Goal: Task Accomplishment & Management: Use online tool/utility

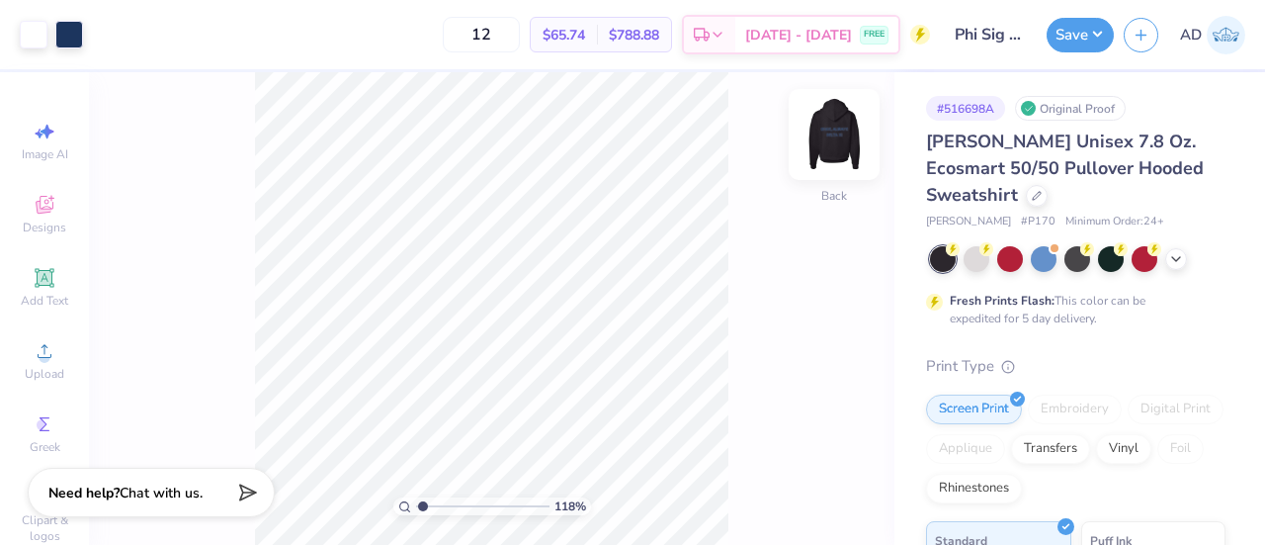
click at [817, 153] on img at bounding box center [834, 134] width 79 height 79
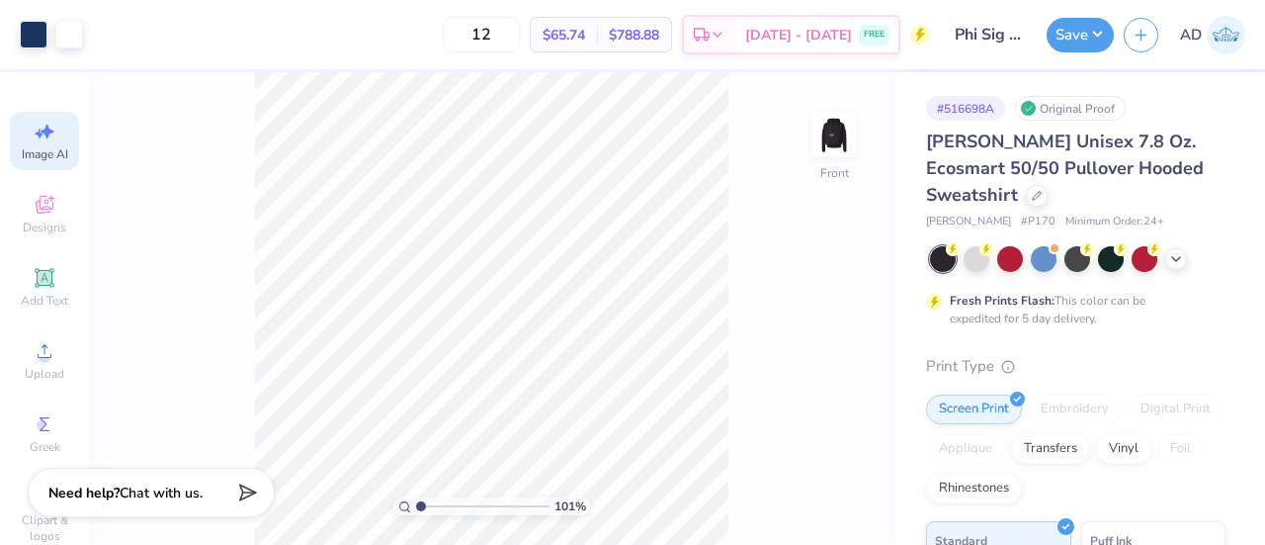
click at [33, 135] on icon at bounding box center [45, 132] width 24 height 24
type input "1.00627079271878"
select select "4"
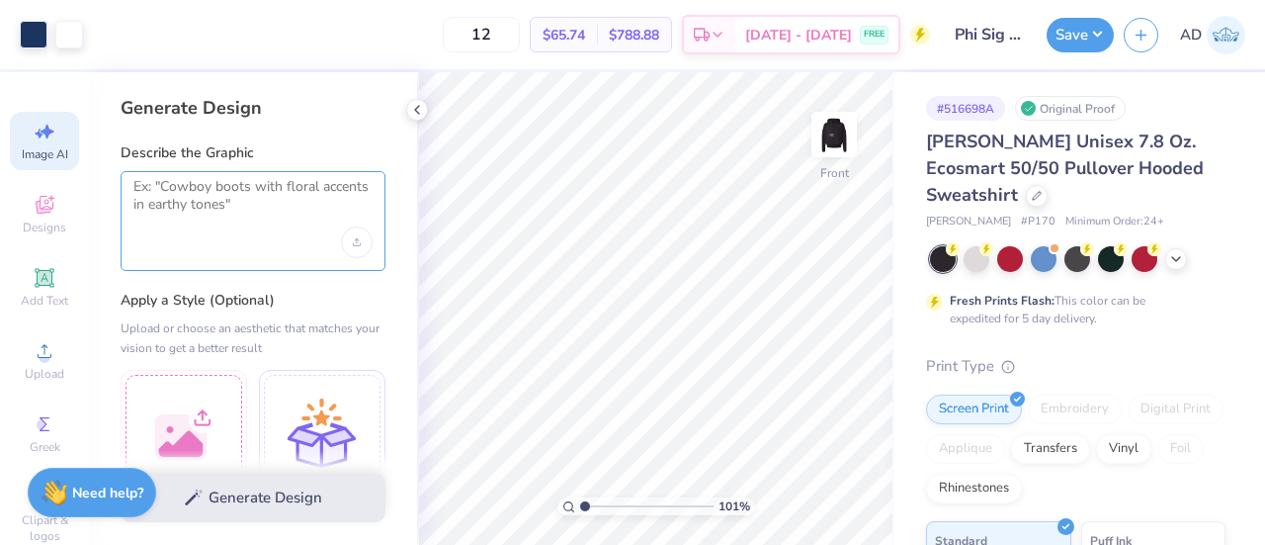
drag, startPoint x: 257, startPoint y: 204, endPoint x: 130, endPoint y: 167, distance: 132.7
click at [130, 167] on div "Describe the Graphic" at bounding box center [253, 207] width 265 height 128
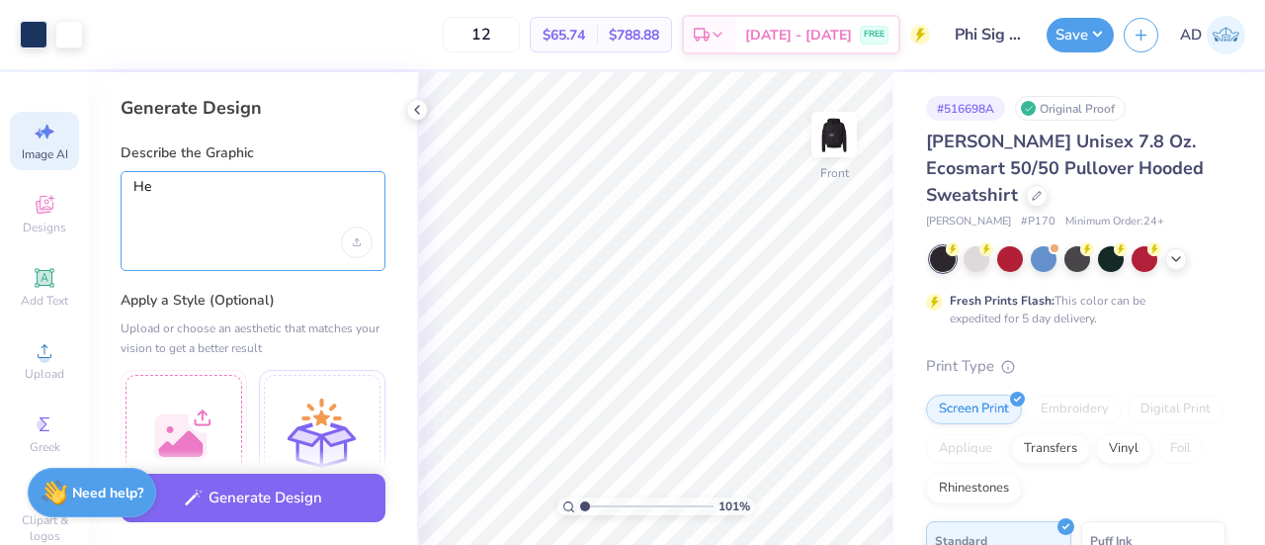
type textarea "H"
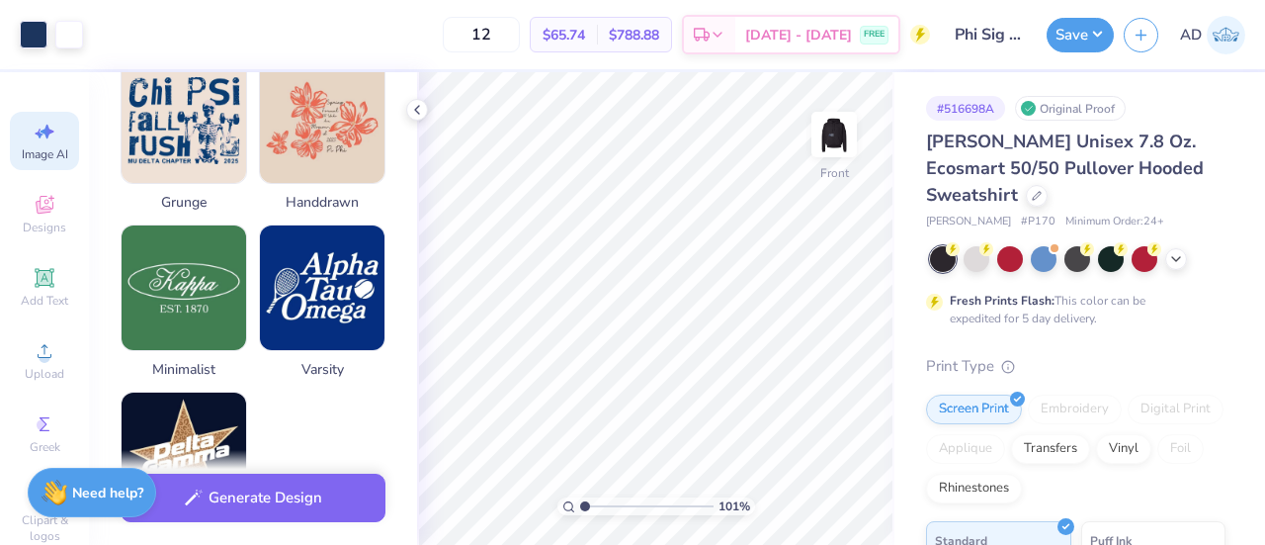
scroll to position [1145, 0]
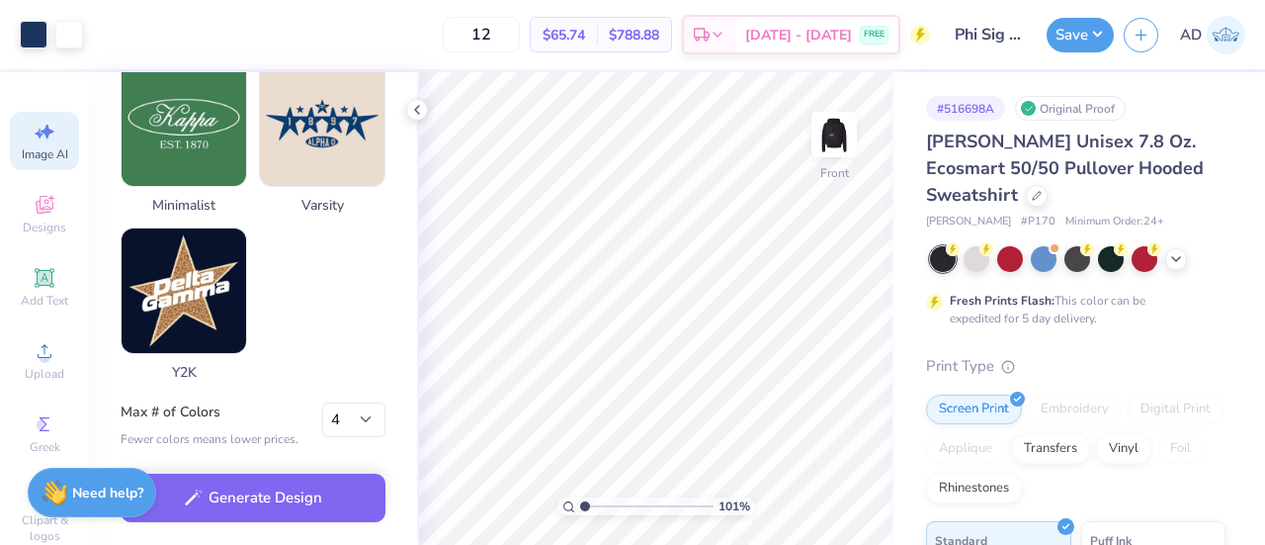
type textarea "Navy Blue heart with white outline and white polka dots inside the heart"
click at [360, 420] on select "1 2 3 4 5 6 7 8" at bounding box center [353, 420] width 63 height 36
select select "2"
click at [322, 402] on select "1 2 3 4 5 6 7 8" at bounding box center [353, 420] width 63 height 36
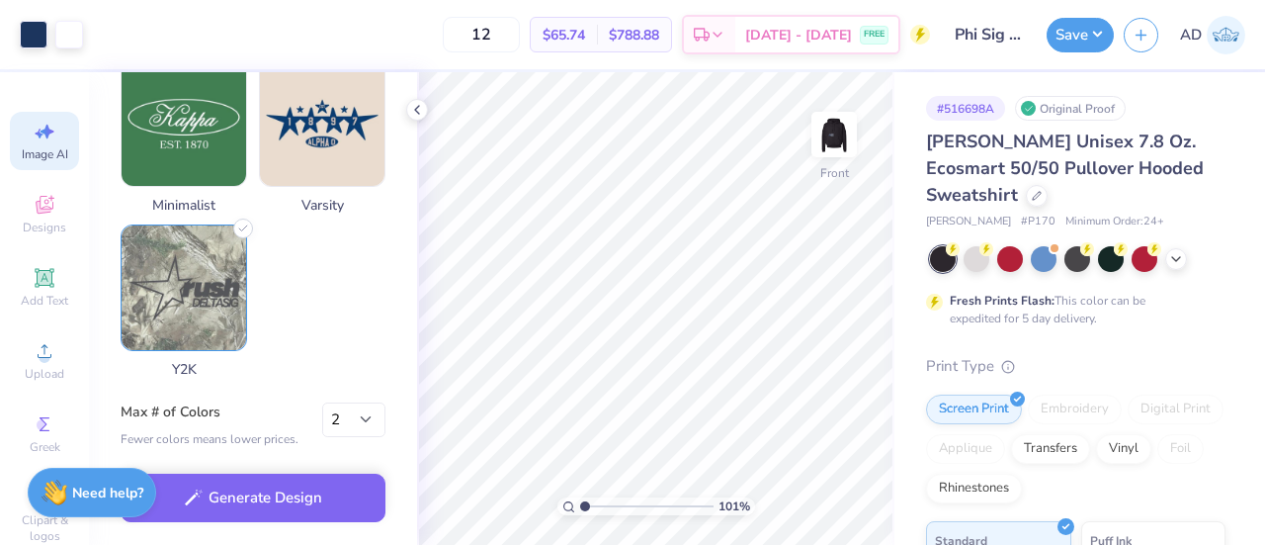
click at [197, 293] on img at bounding box center [184, 287] width 125 height 125
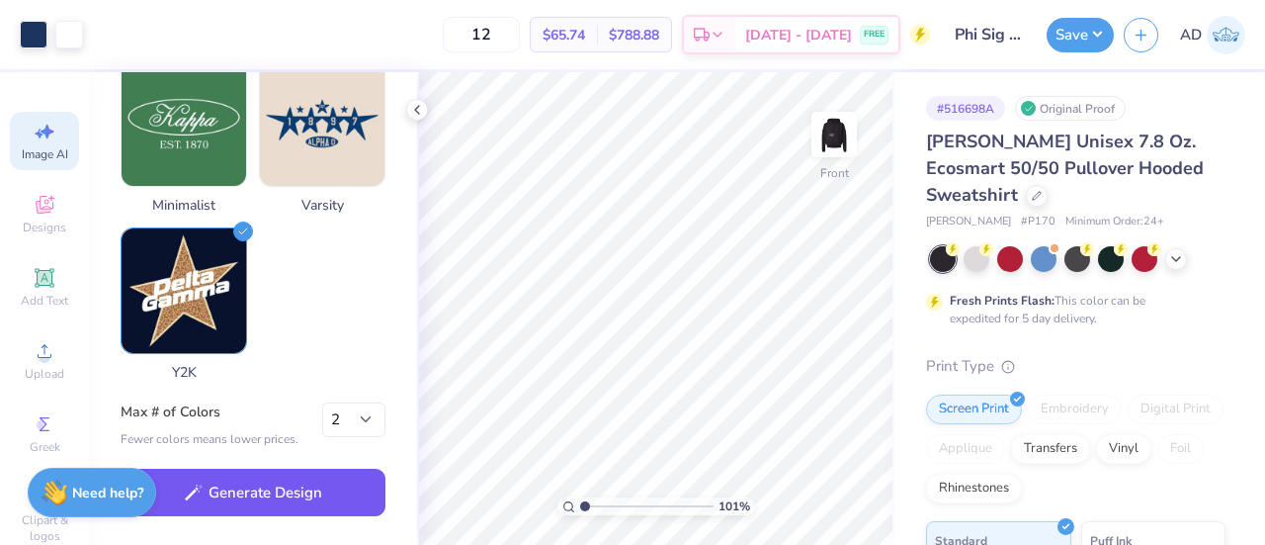
click at [253, 509] on button "Generate Design" at bounding box center [253, 493] width 265 height 48
type input "1.00627079271878"
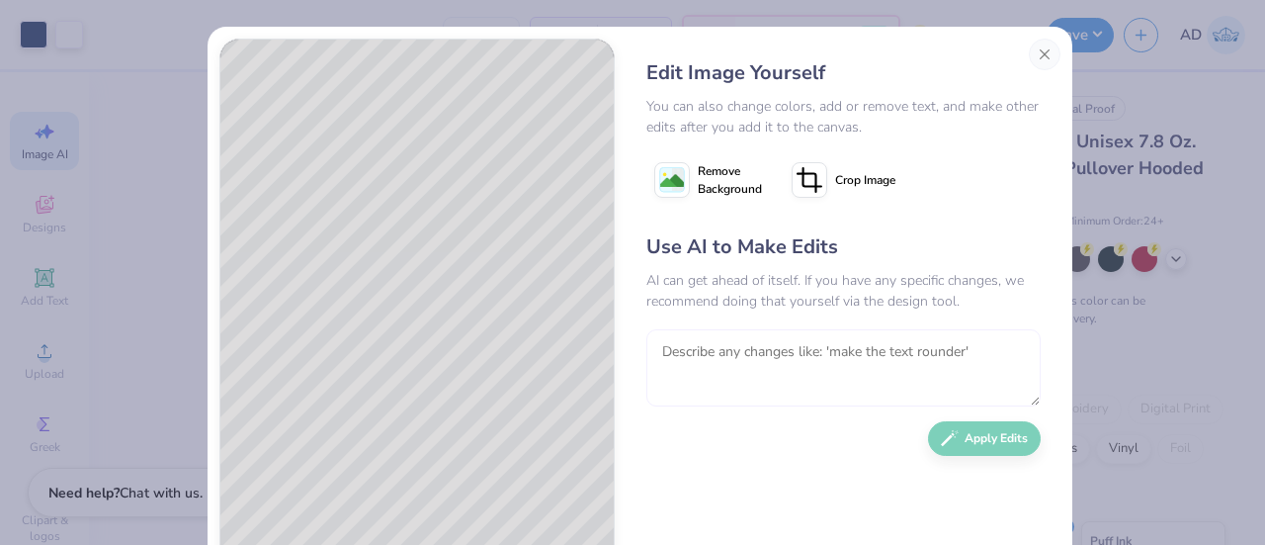
click at [690, 357] on textarea at bounding box center [844, 367] width 394 height 77
click at [694, 351] on textarea "Delelete the" at bounding box center [844, 367] width 394 height 77
type textarea "Delelete the"
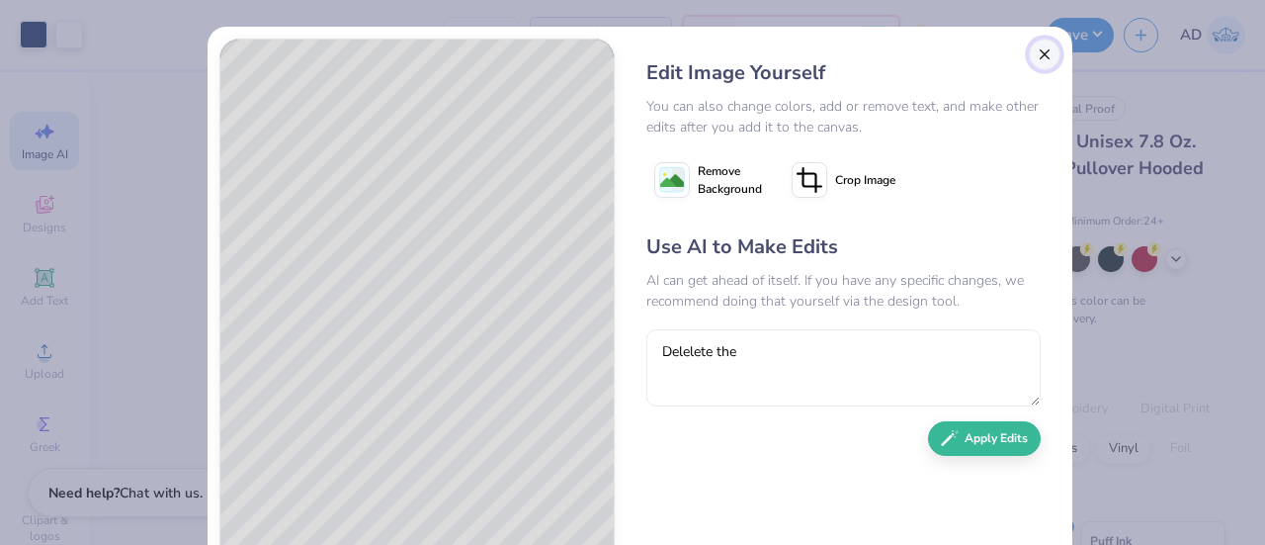
click at [1036, 58] on button "Close" at bounding box center [1045, 55] width 32 height 32
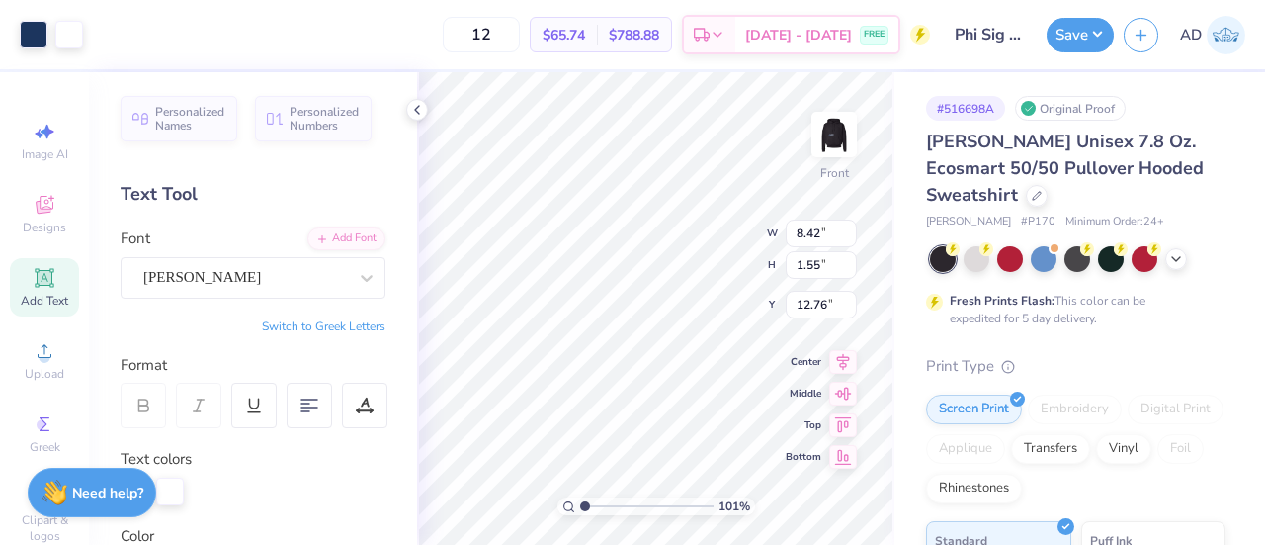
scroll to position [0, 0]
type input "1.00627079271878"
type input "22.81"
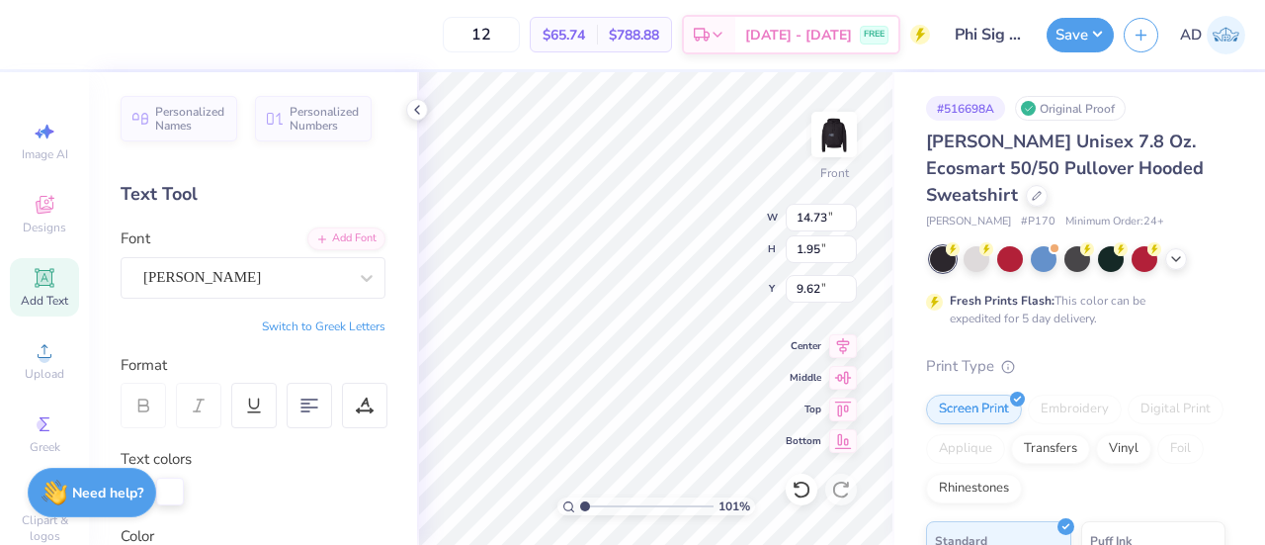
type input "1.00627079271878"
type input "8.07"
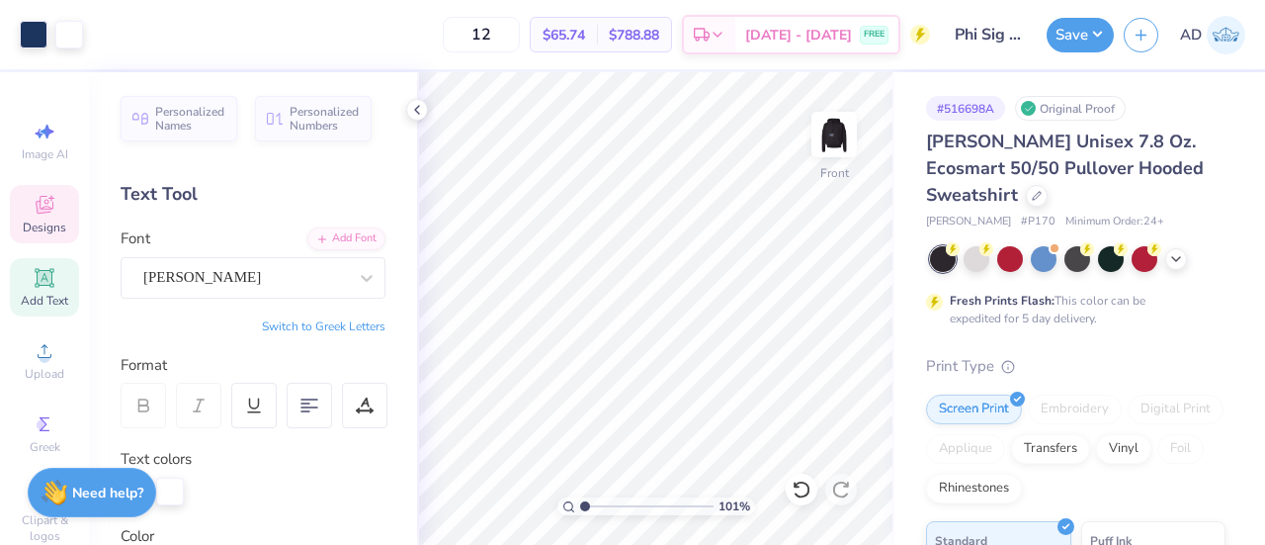
click at [24, 208] on div "Designs" at bounding box center [44, 214] width 69 height 58
type input "1.00627079271878"
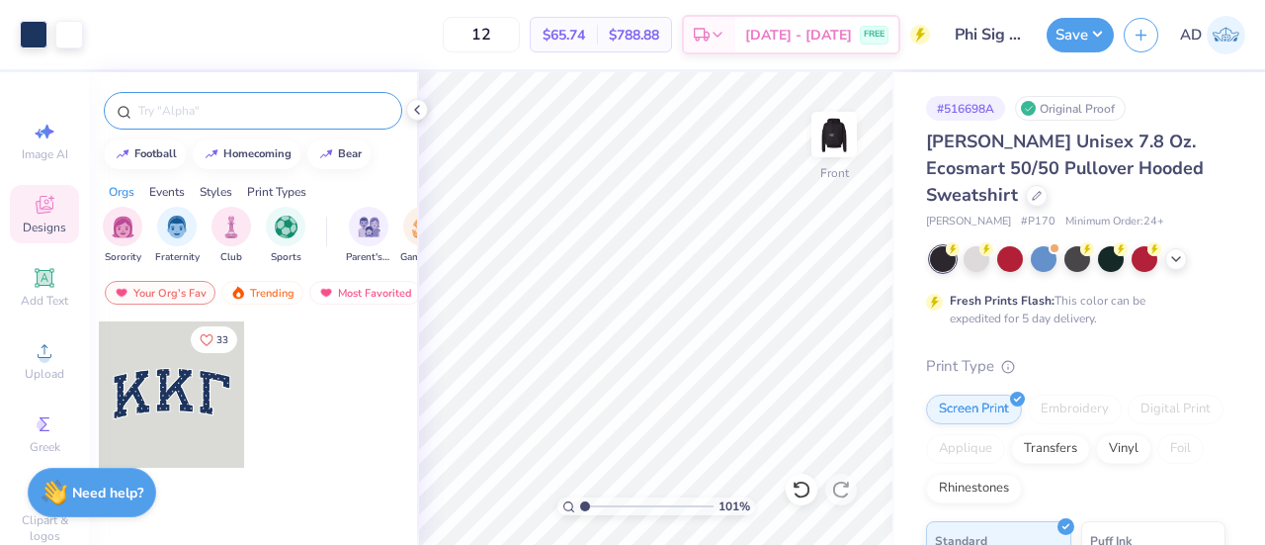
click at [202, 121] on div at bounding box center [253, 111] width 299 height 38
click at [193, 110] on input "text" at bounding box center [262, 111] width 253 height 20
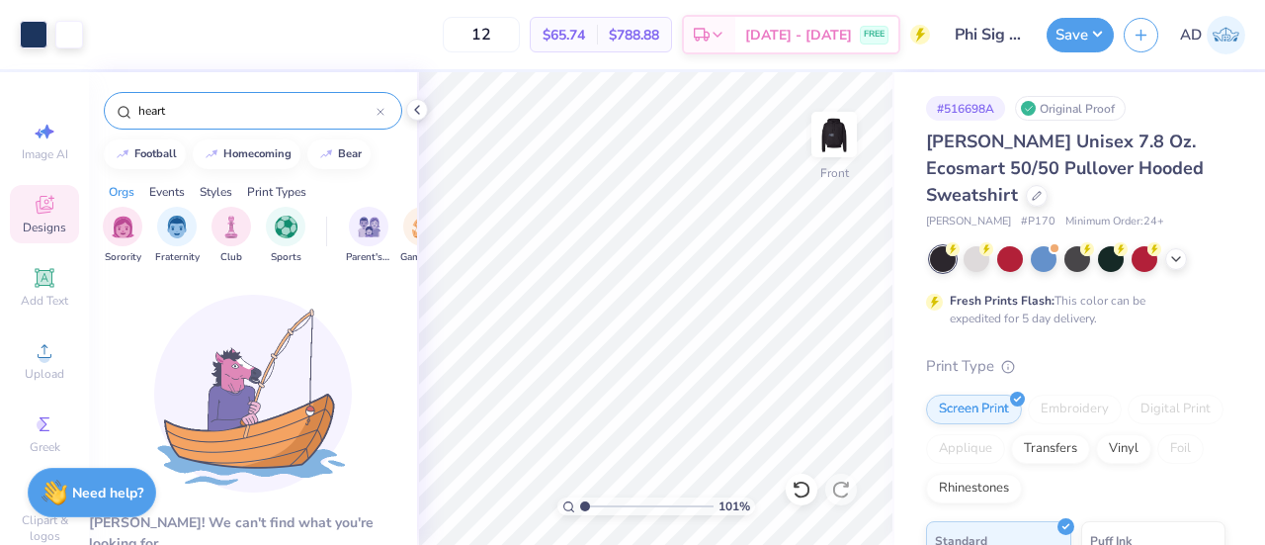
type input "heart"
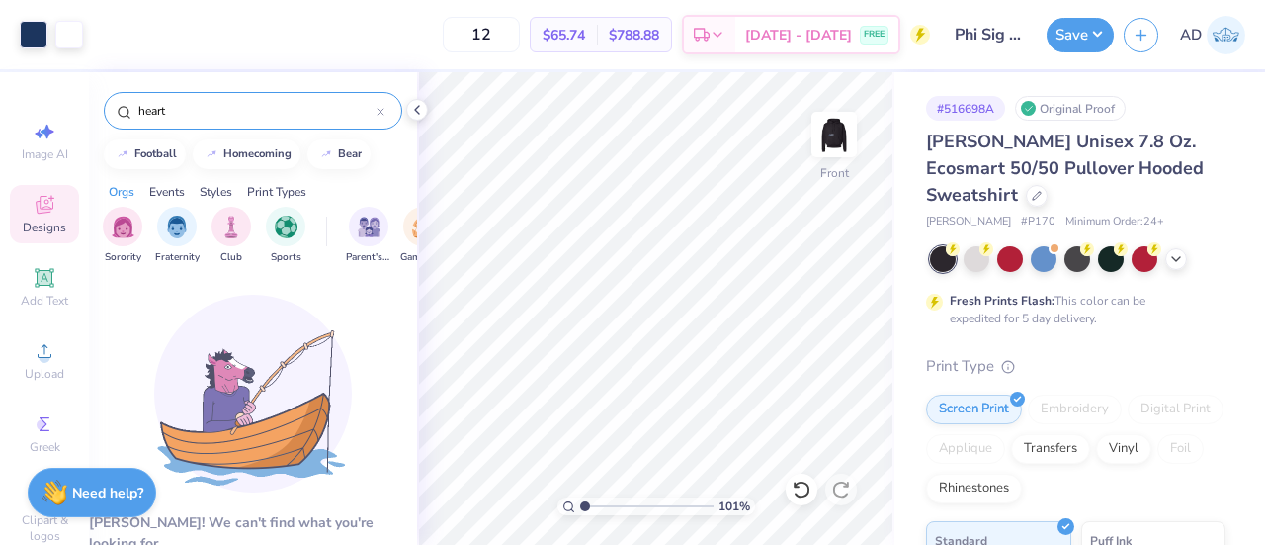
click at [119, 191] on div "Orgs" at bounding box center [122, 192] width 26 height 18
drag, startPoint x: 83, startPoint y: 99, endPoint x: 63, endPoint y: 93, distance: 20.6
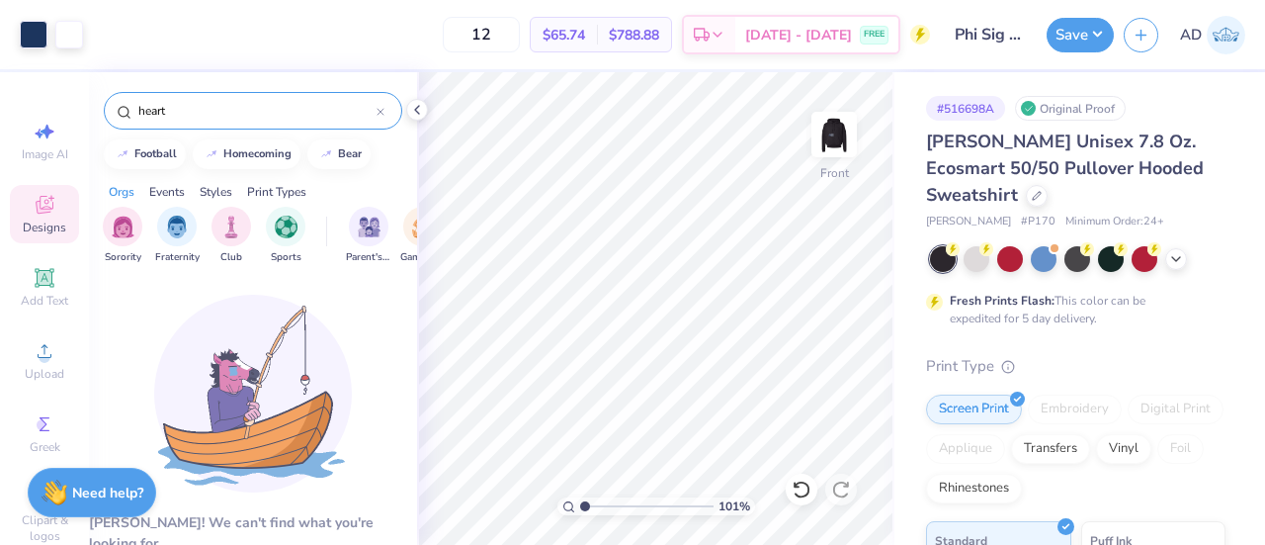
click at [63, 93] on div "Art colors 12 $65.74 Per Item $788.88 Total Est. Delivery Sep 20 - 23 FREE Desi…" at bounding box center [632, 272] width 1265 height 545
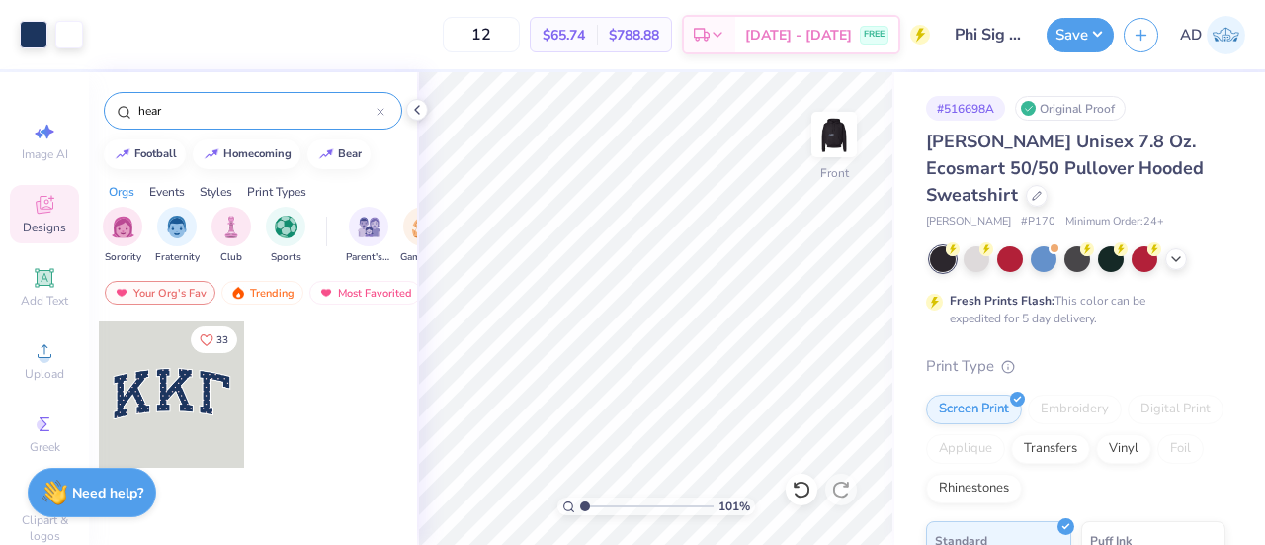
type input "heart"
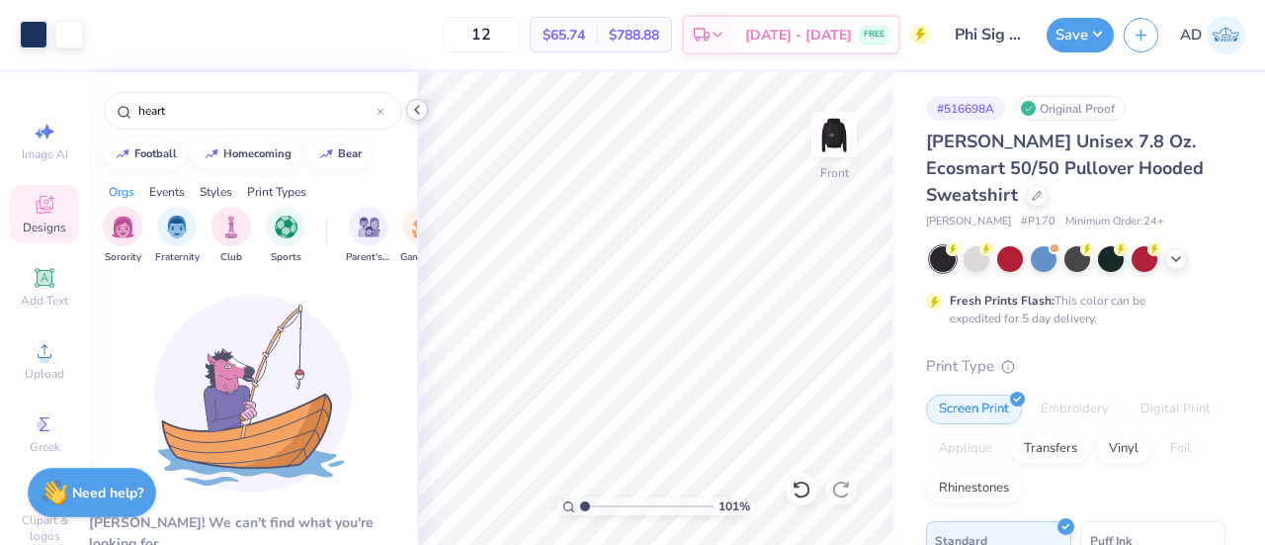
click at [417, 116] on icon at bounding box center [417, 110] width 16 height 16
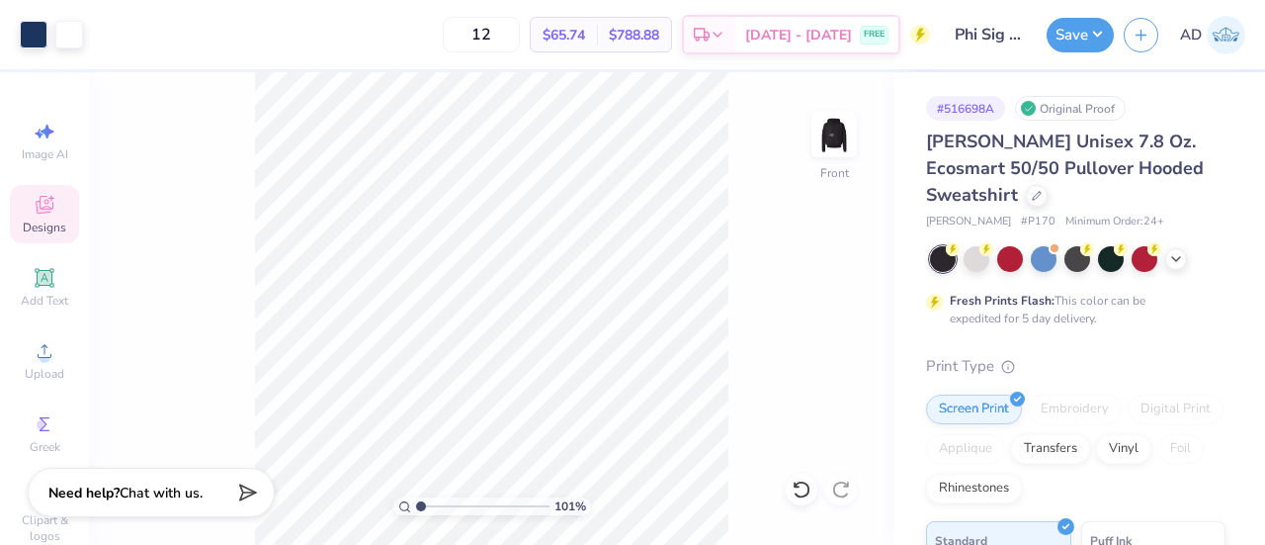
click at [39, 227] on span "Designs" at bounding box center [44, 227] width 43 height 16
type input "1.00627079271878"
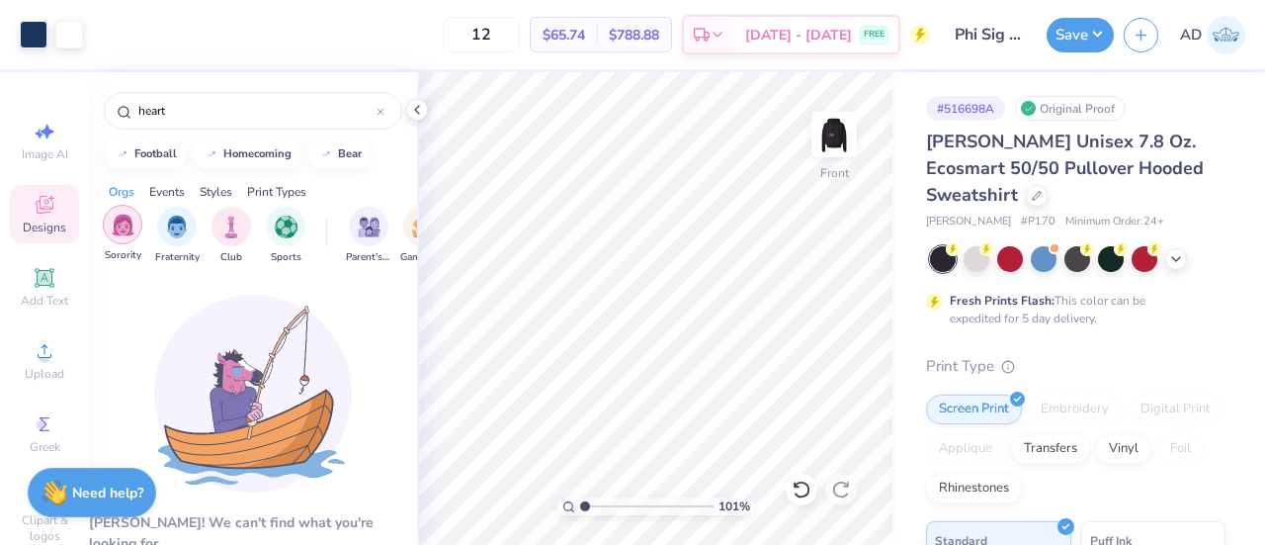
click at [120, 237] on div "filter for Sorority" at bounding box center [123, 225] width 40 height 40
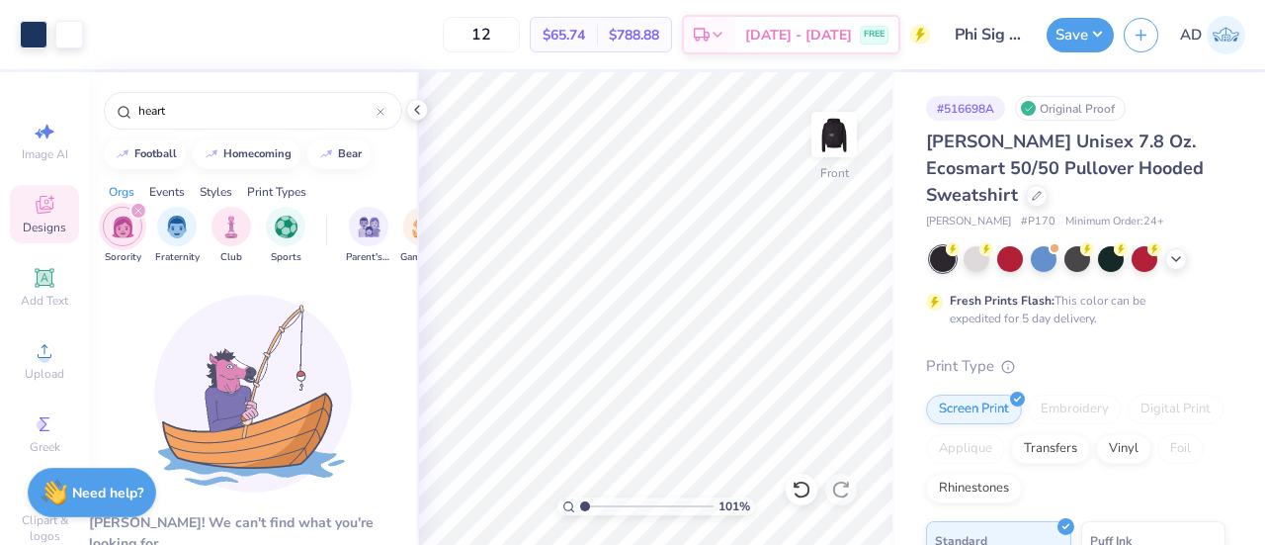
click at [130, 216] on div "filter for Sorority" at bounding box center [139, 211] width 18 height 18
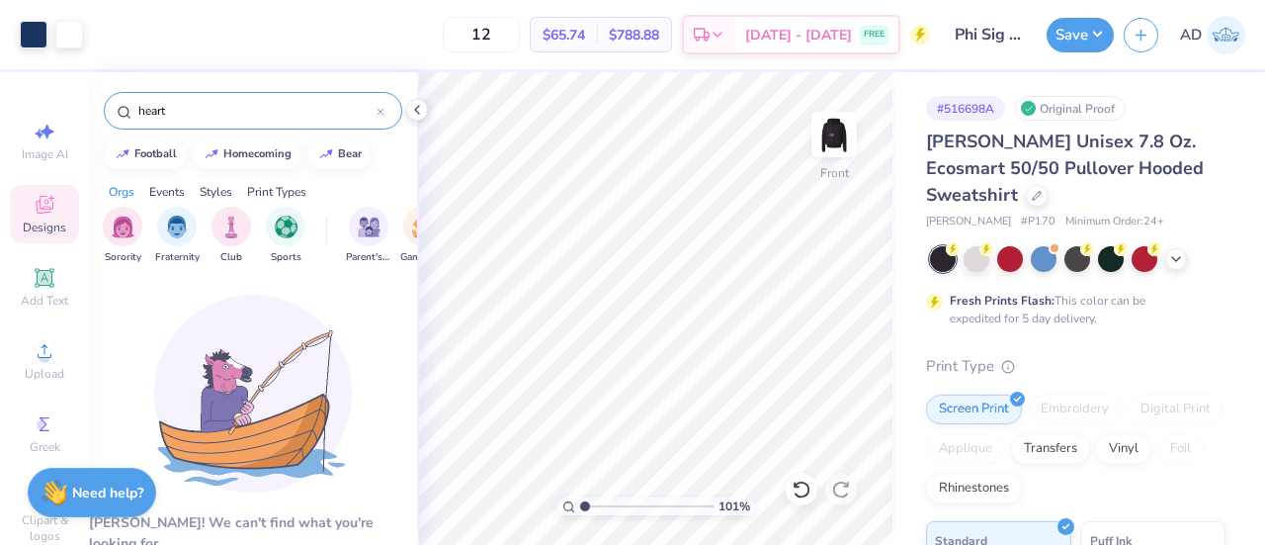
click at [176, 104] on input "heart" at bounding box center [256, 111] width 240 height 20
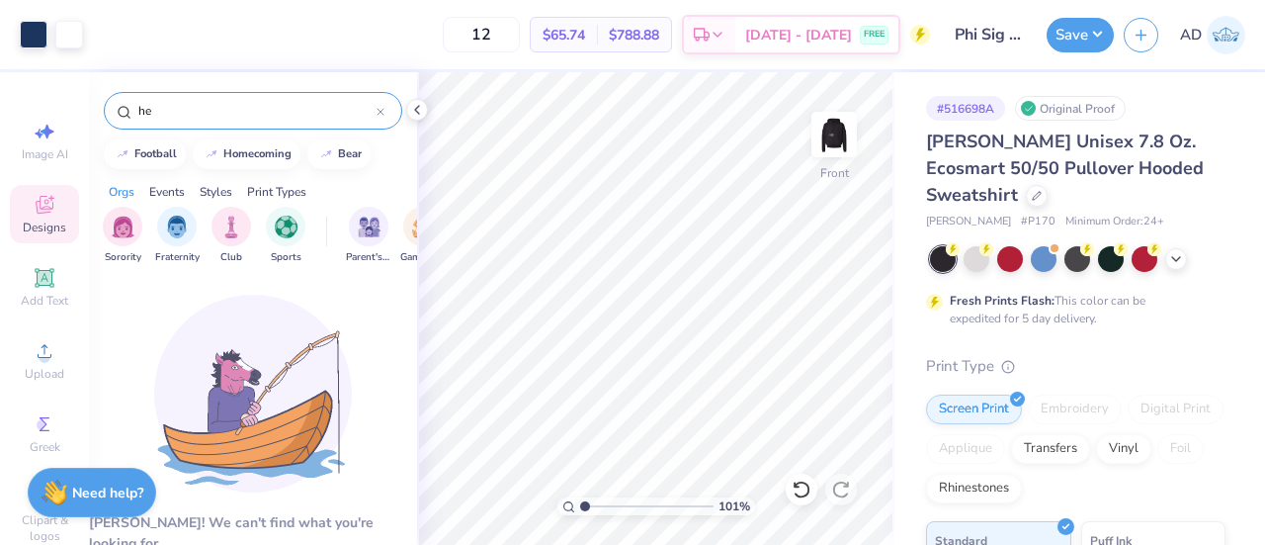
type input "h"
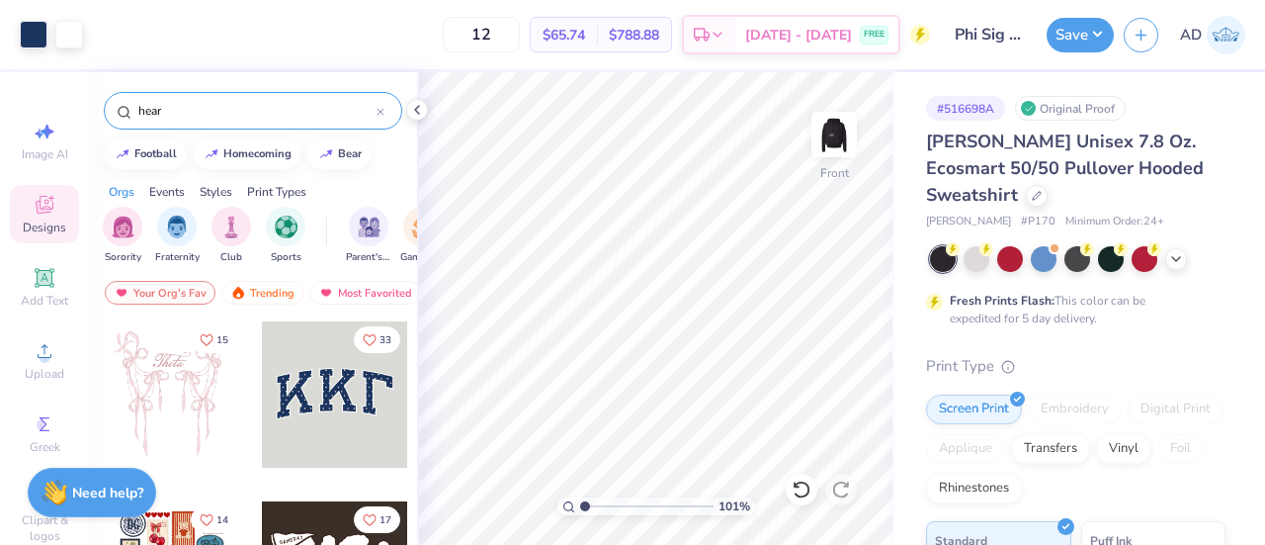
type input "heart"
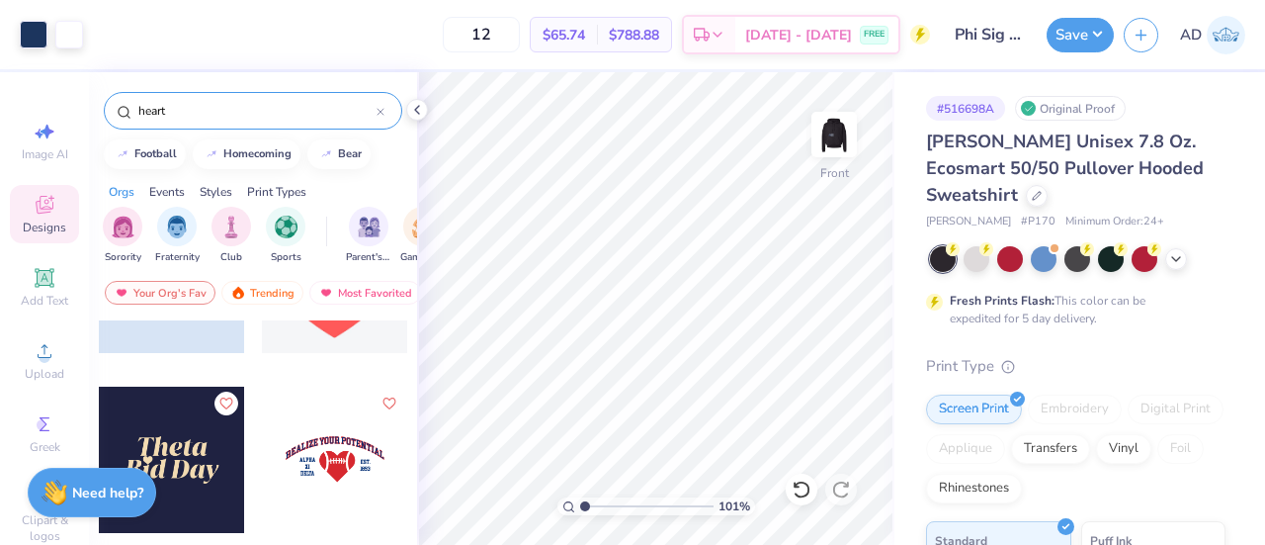
scroll to position [7318, 0]
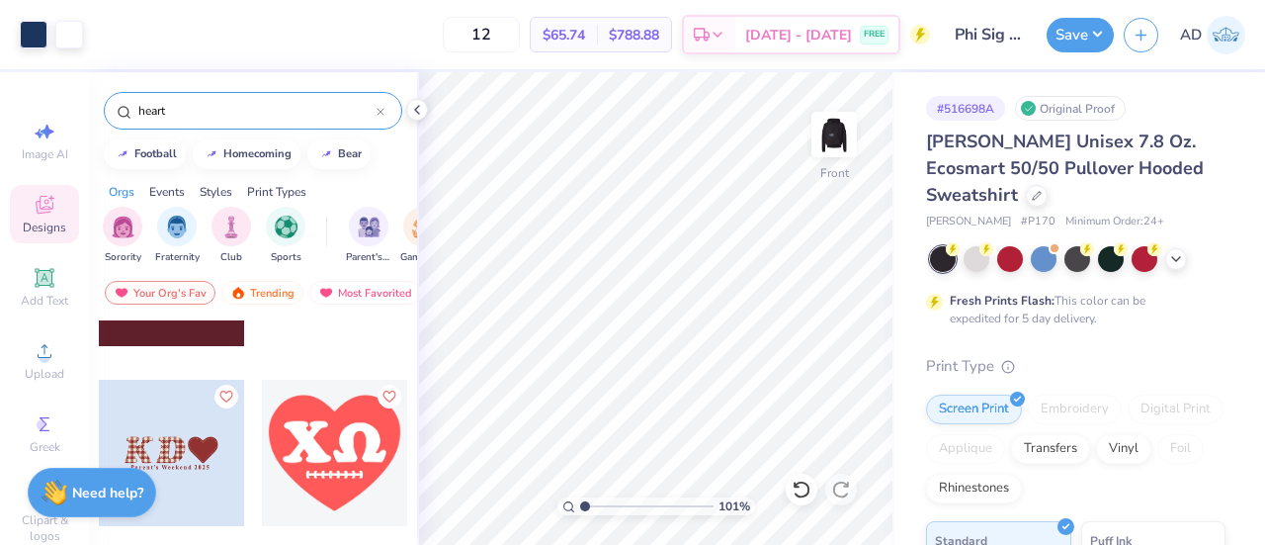
click at [98, 432] on div at bounding box center [25, 453] width 146 height 146
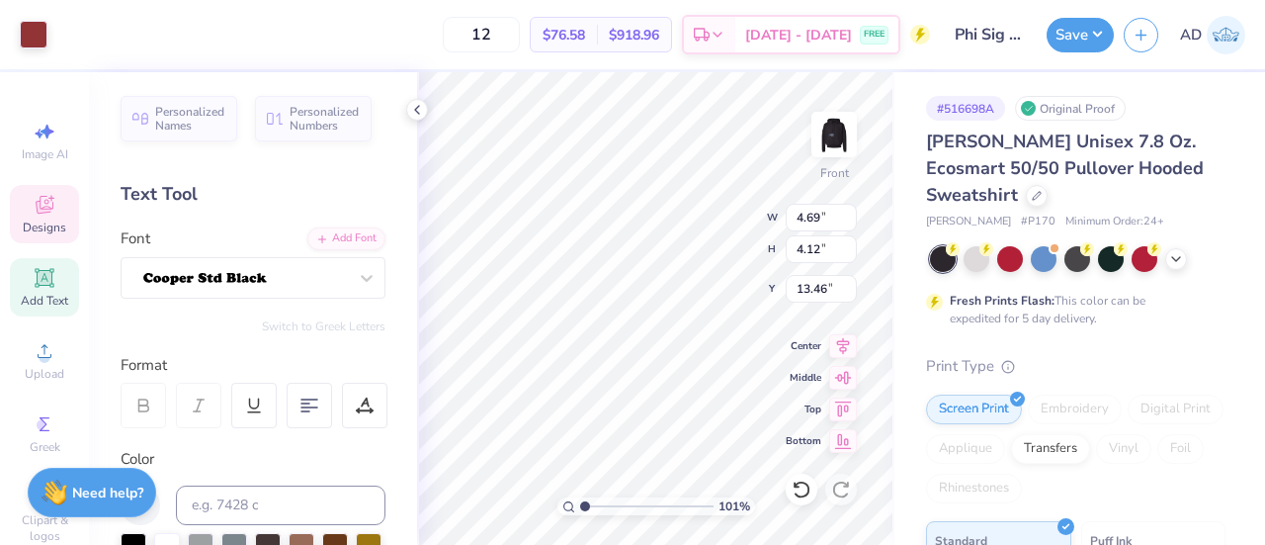
type input "1.00627079271878"
type input "4.63"
type input "4.07"
type input "13.51"
type input "1.00627079271878"
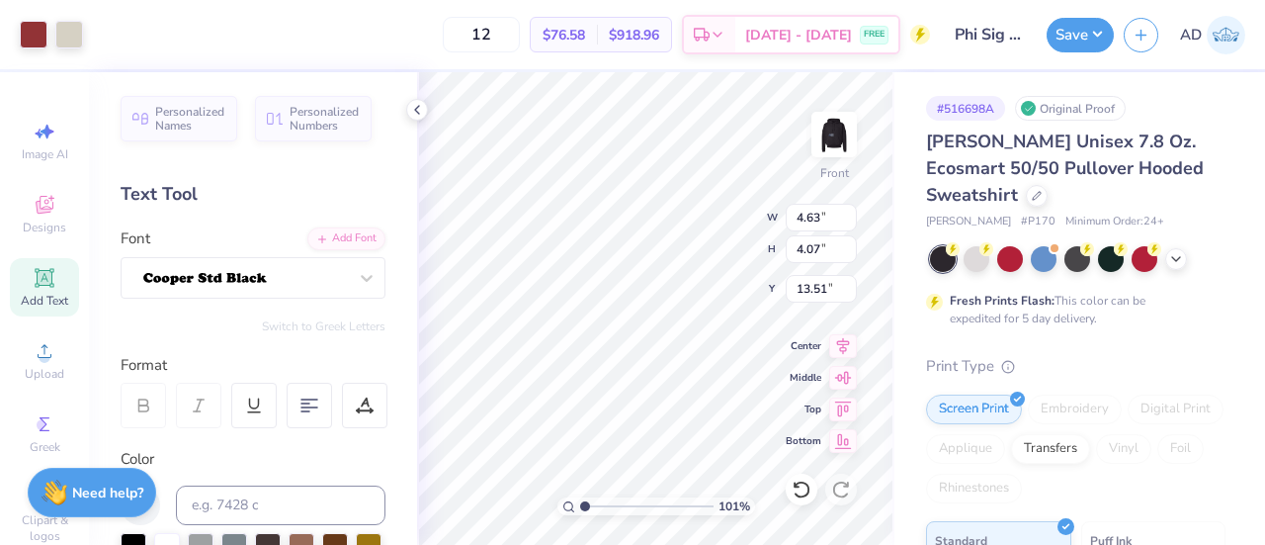
type input "12.01"
type input "10.55"
type input "7.03"
type input "1.00627079271878"
type input "9.04"
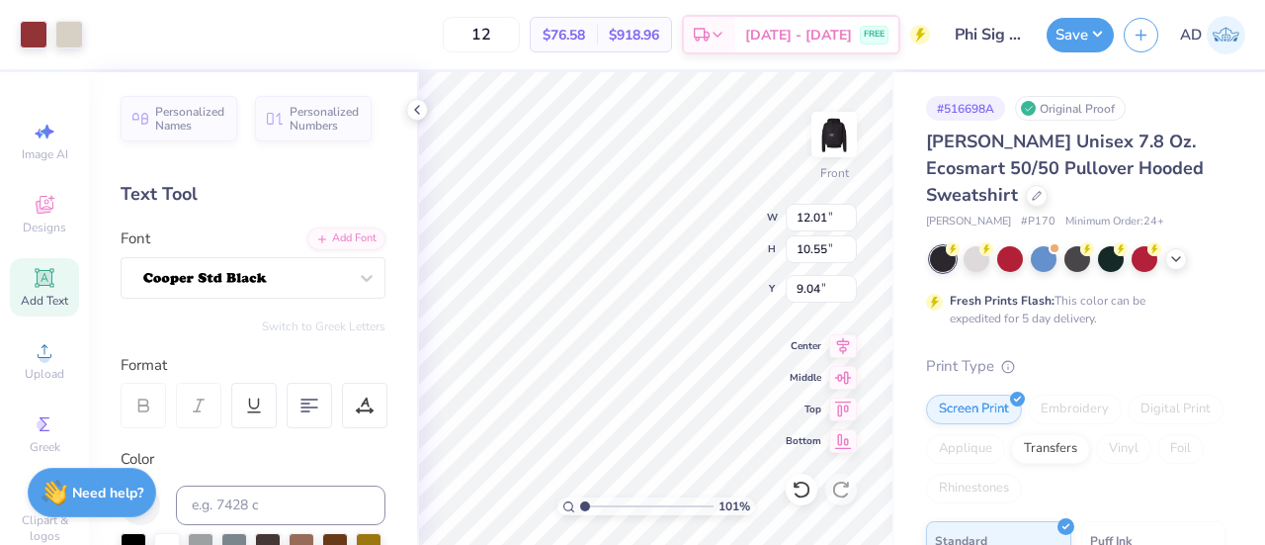
type input "1.00627079271878"
type input "13.32"
type input "11.70"
type input "7.90"
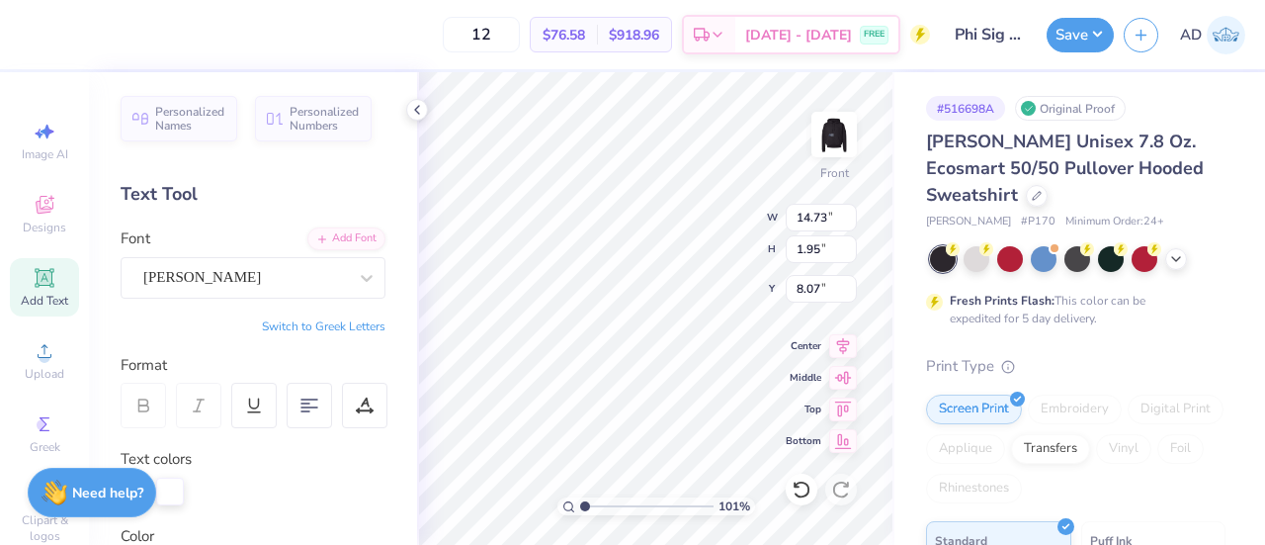
type input "1"
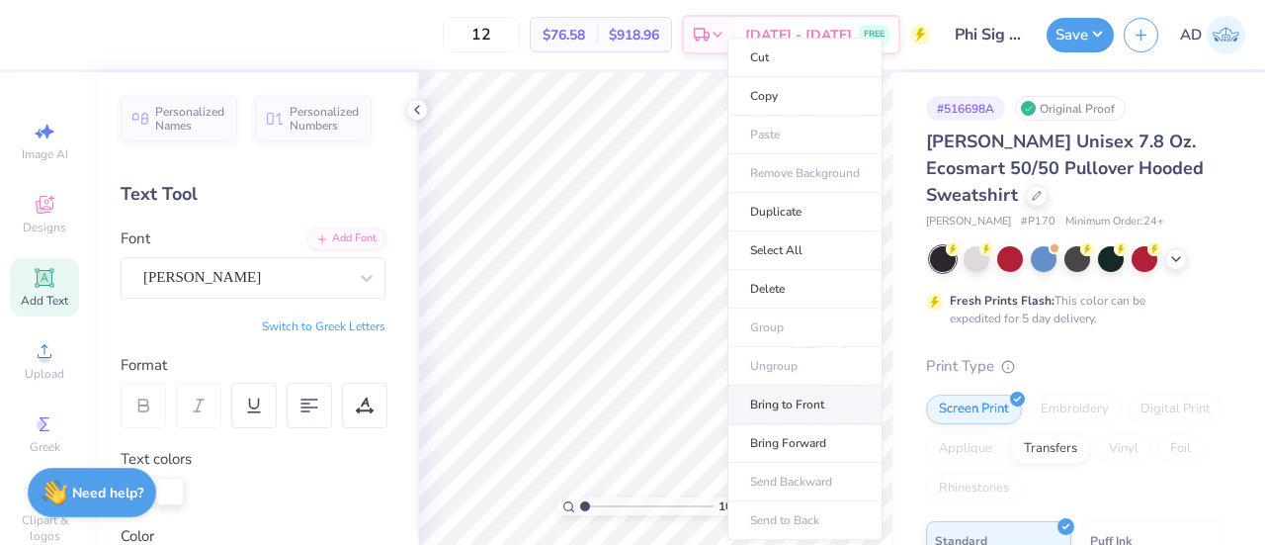
click at [779, 406] on li "Bring to Front" at bounding box center [805, 405] width 155 height 39
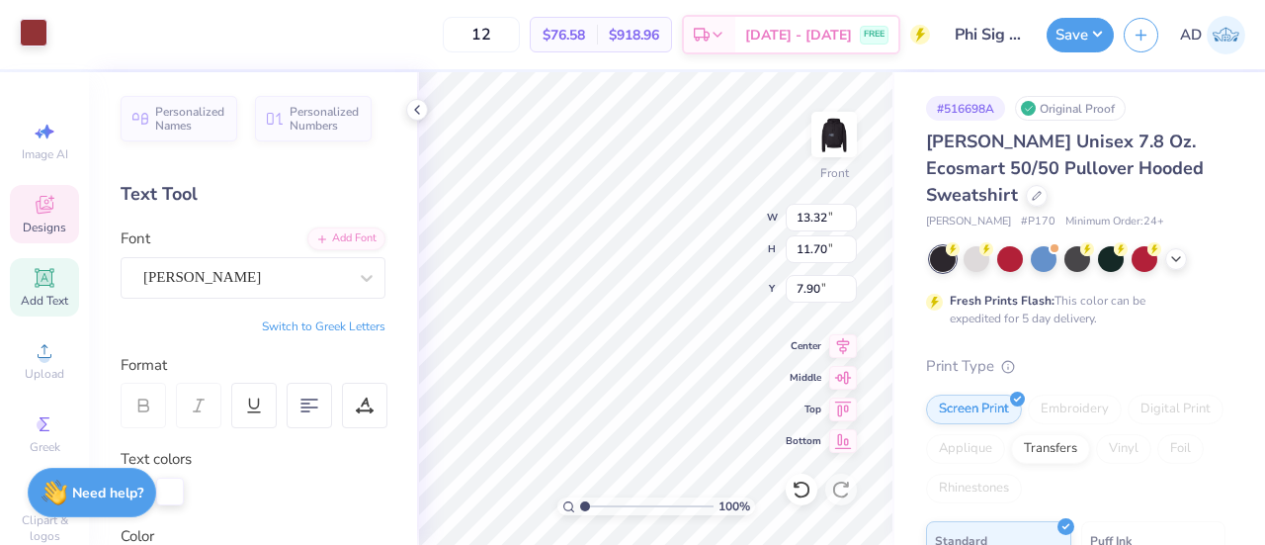
click at [38, 42] on div at bounding box center [34, 33] width 28 height 28
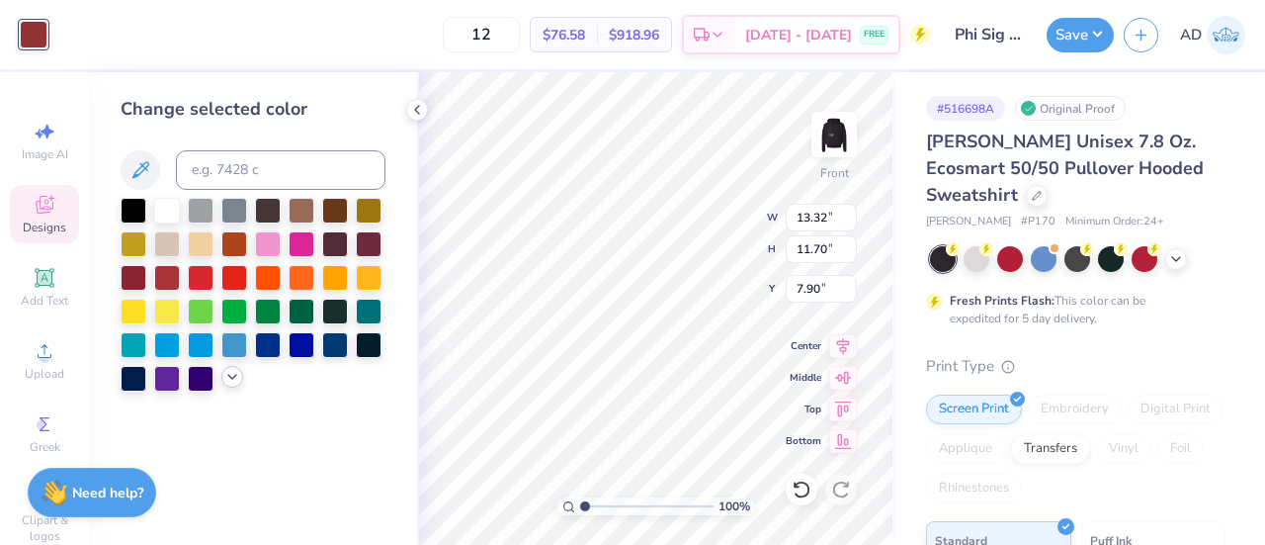
click at [229, 375] on icon at bounding box center [232, 377] width 16 height 16
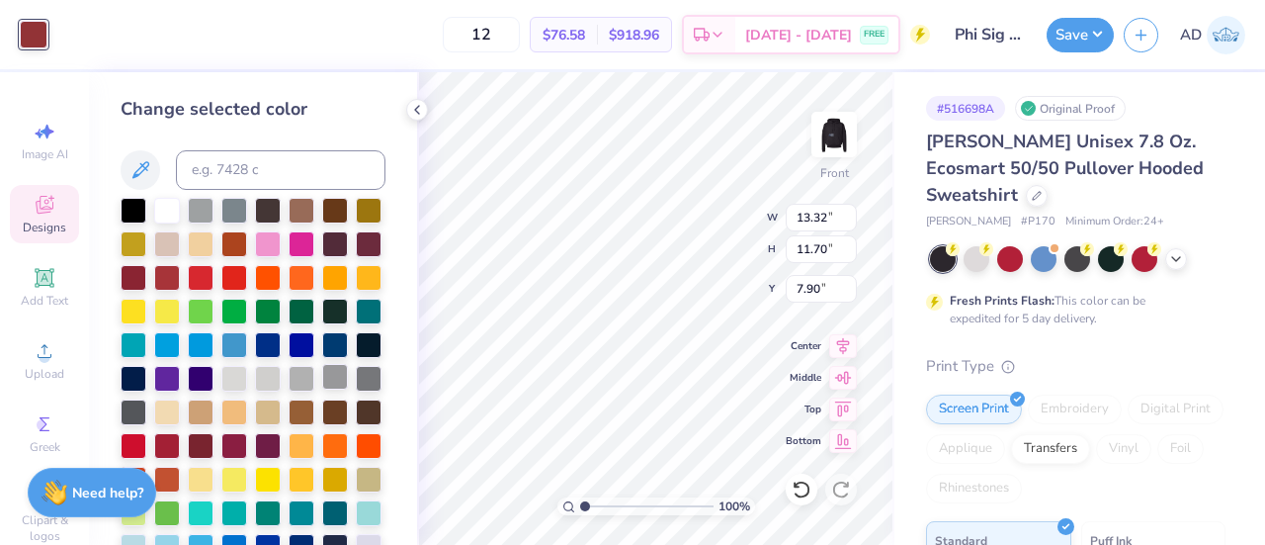
scroll to position [172, 0]
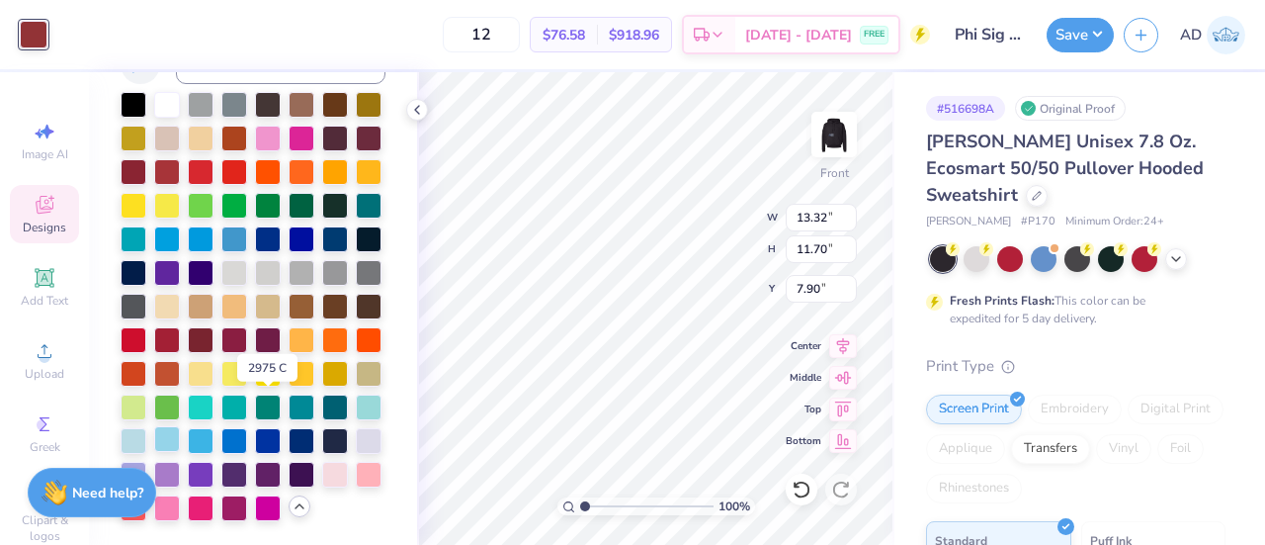
click at [180, 426] on div at bounding box center [167, 439] width 26 height 26
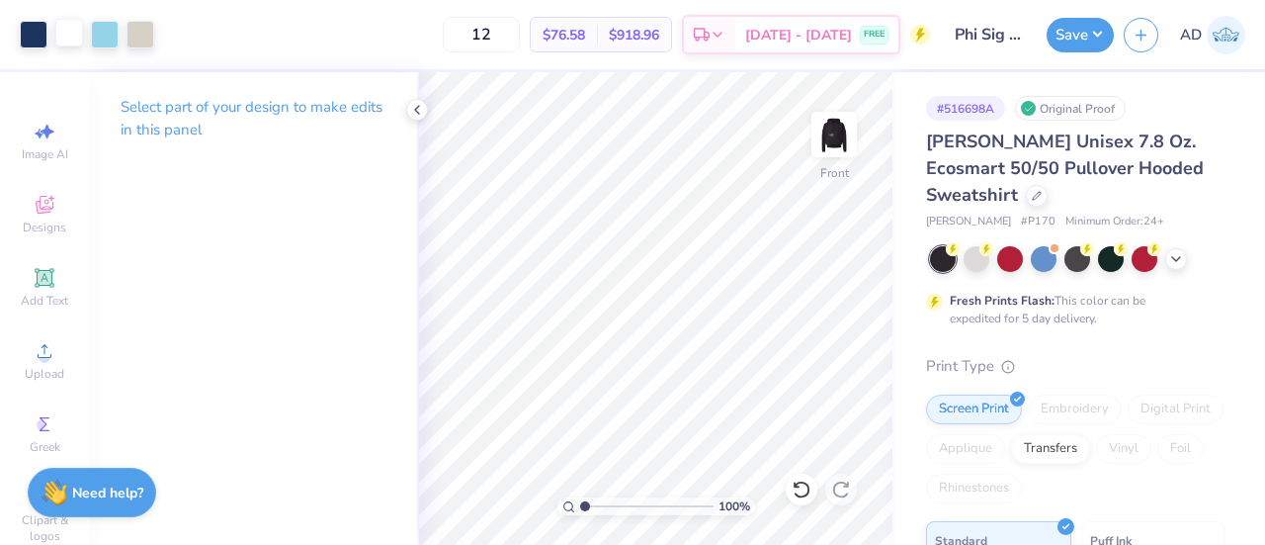
click at [70, 25] on div at bounding box center [69, 33] width 28 height 28
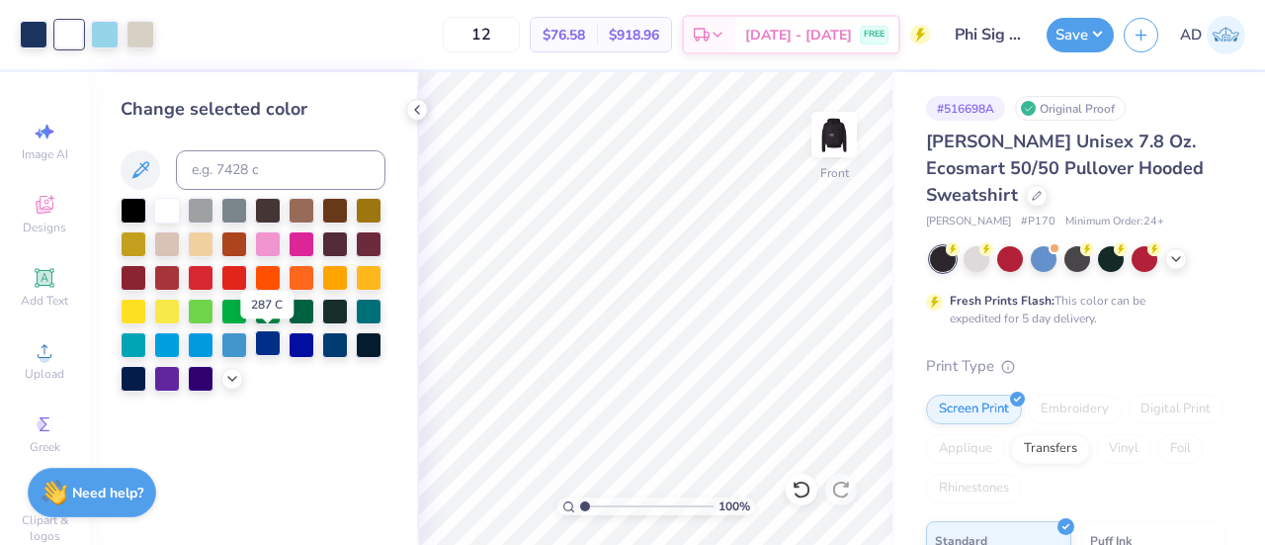
click at [266, 345] on div at bounding box center [268, 343] width 26 height 26
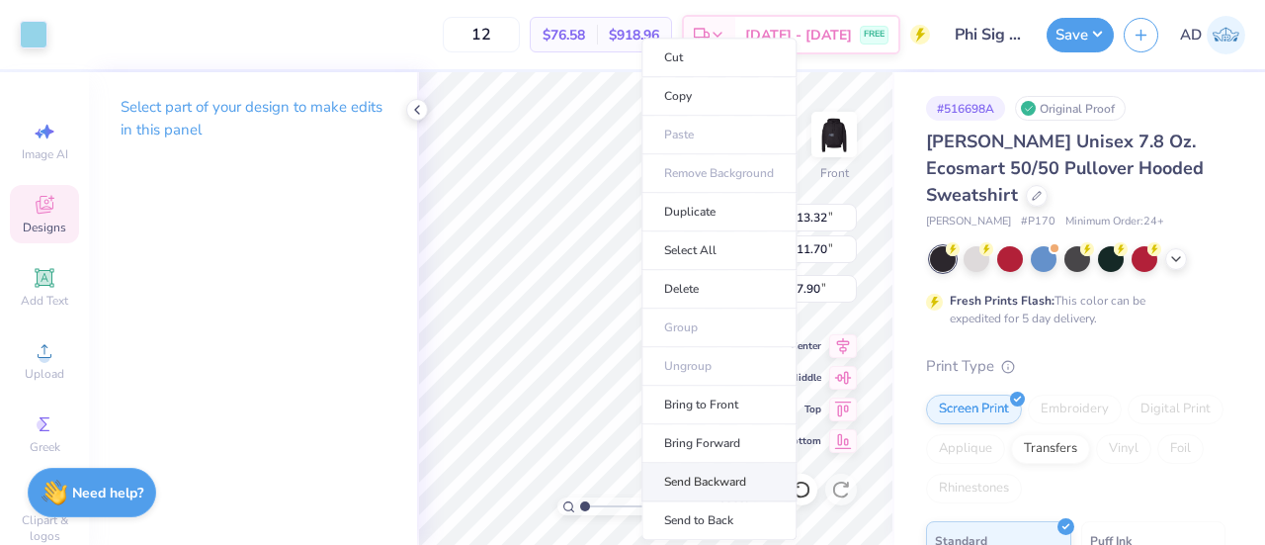
click at [684, 477] on li "Send Backward" at bounding box center [719, 482] width 155 height 39
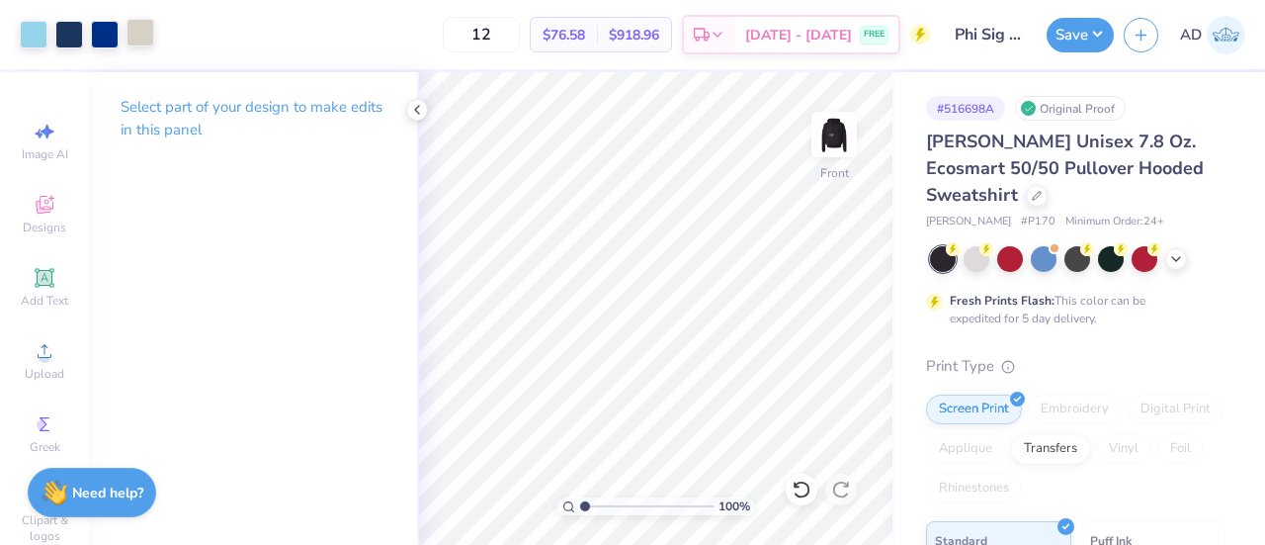
click at [154, 36] on div at bounding box center [141, 33] width 28 height 28
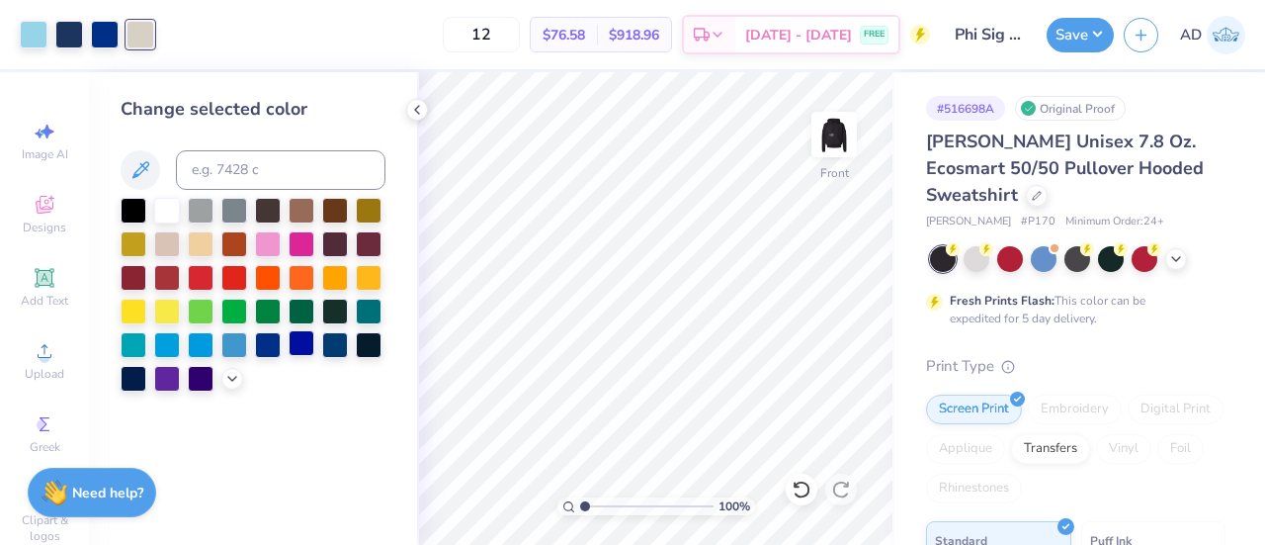
click at [298, 343] on div at bounding box center [302, 343] width 26 height 26
click at [205, 177] on input at bounding box center [281, 170] width 210 height 40
type input "543"
click at [227, 176] on input at bounding box center [281, 170] width 210 height 40
type input "534"
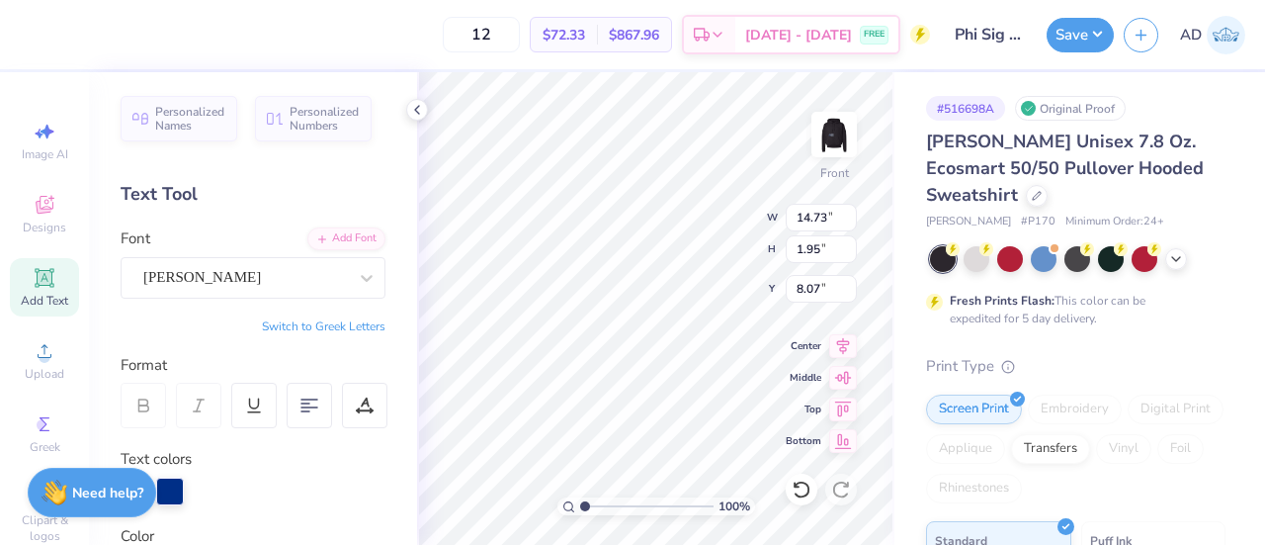
scroll to position [16, 2]
type input "13.25"
type input "1.76"
type input "10.67"
type input "13.66"
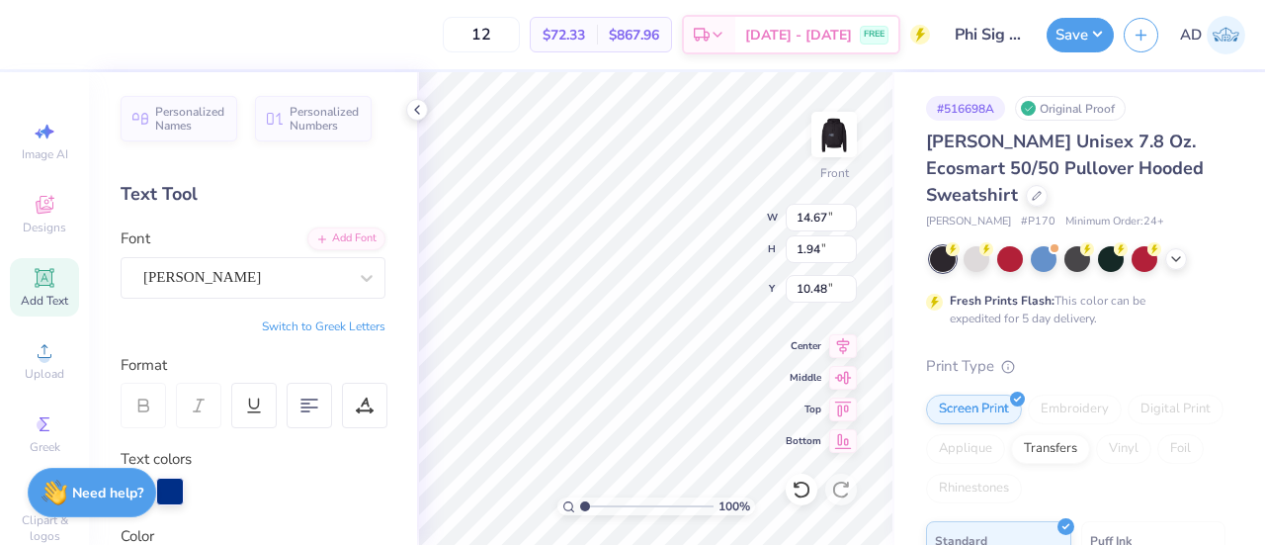
type input "14.67"
type input "1.94"
type input "10.48"
type input "9.38"
type input "1.73"
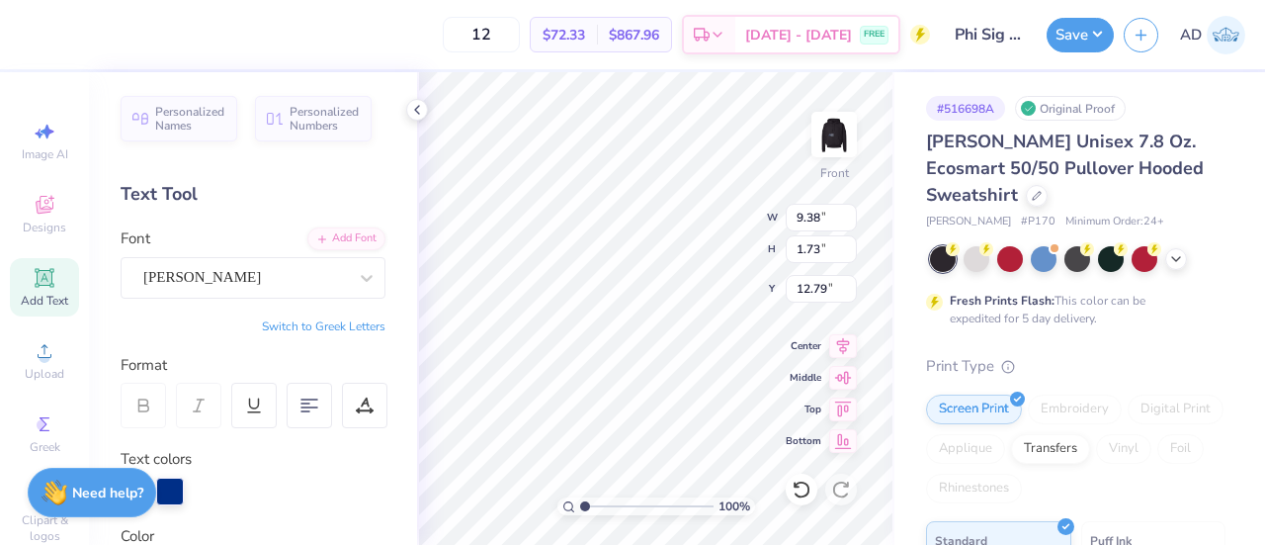
type input "12.79"
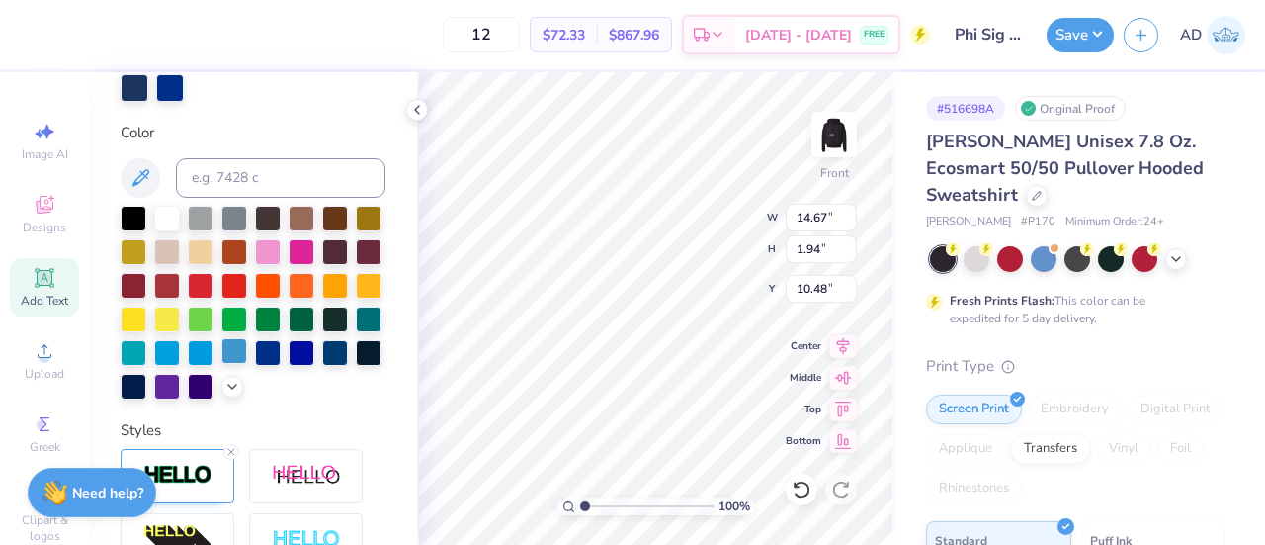
scroll to position [654, 0]
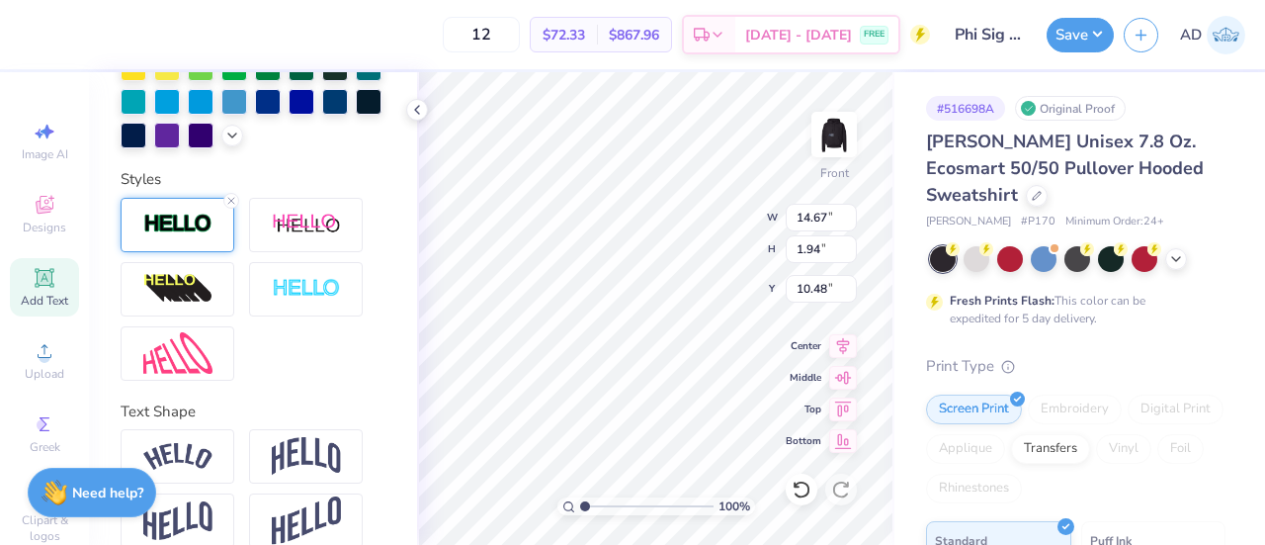
click at [187, 235] on img at bounding box center [177, 224] width 69 height 23
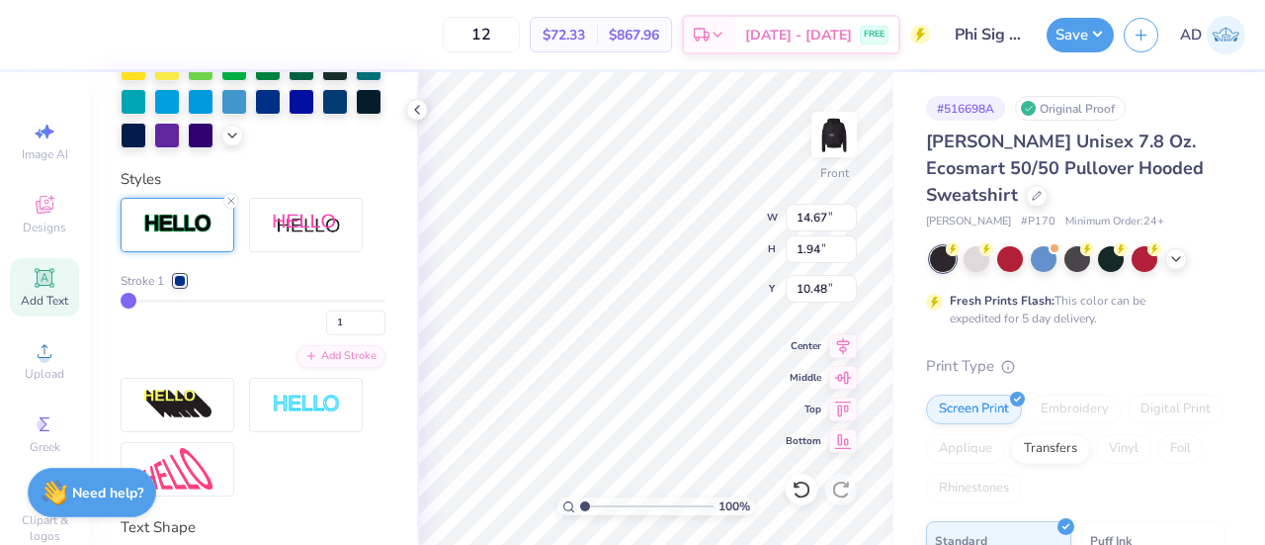
click at [180, 287] on div at bounding box center [180, 281] width 12 height 12
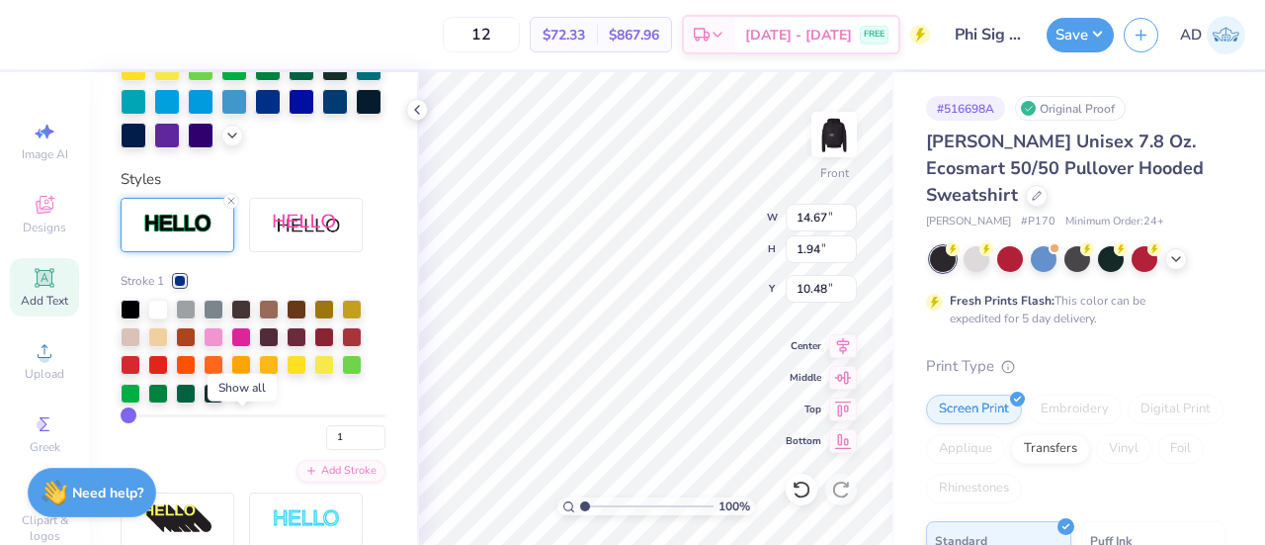
click at [232, 402] on div at bounding box center [242, 392] width 22 height 22
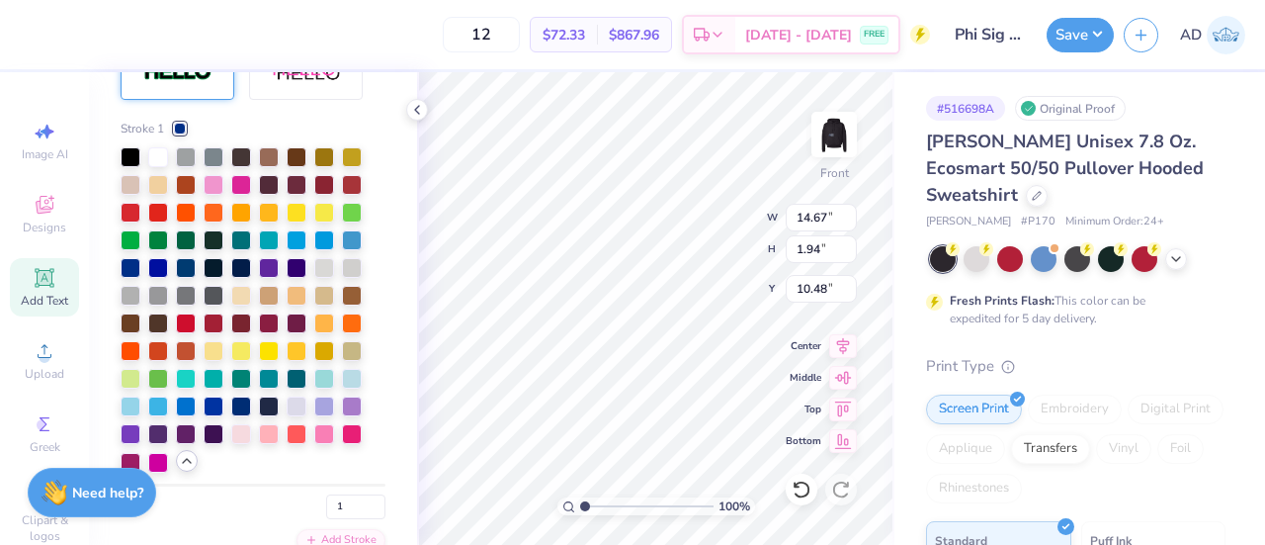
scroll to position [809, 0]
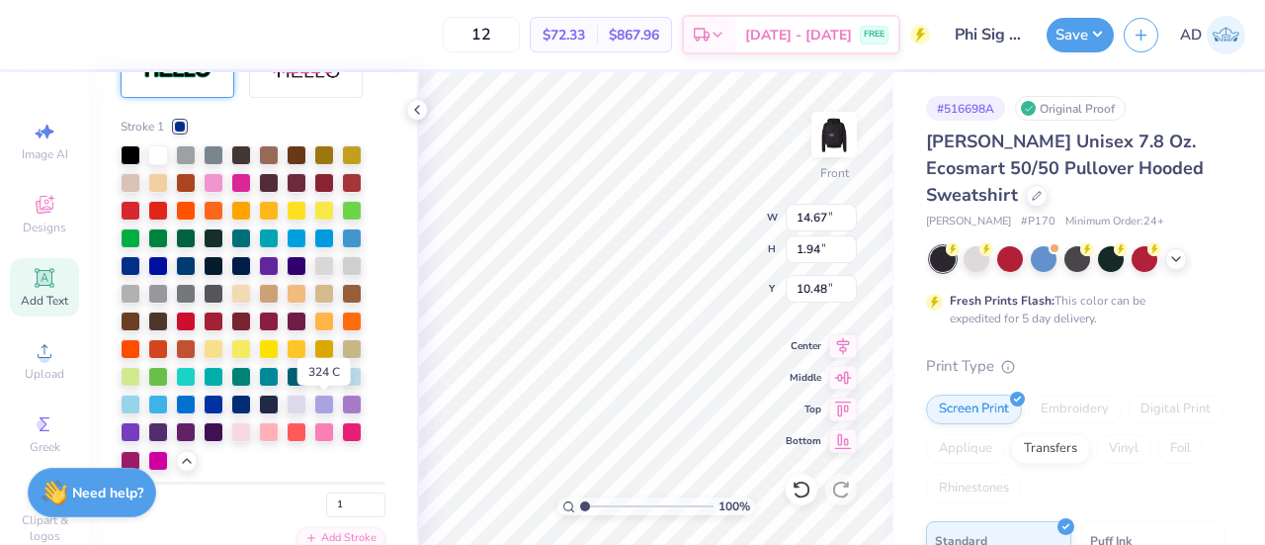
click at [322, 385] on div at bounding box center [324, 375] width 20 height 20
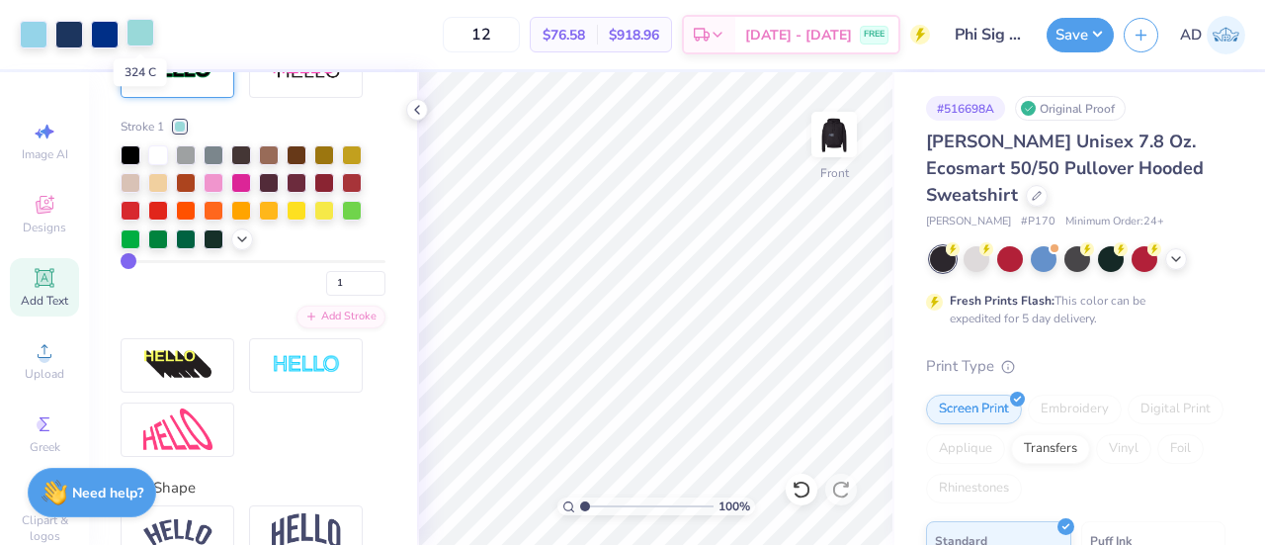
click at [138, 33] on div at bounding box center [141, 33] width 28 height 28
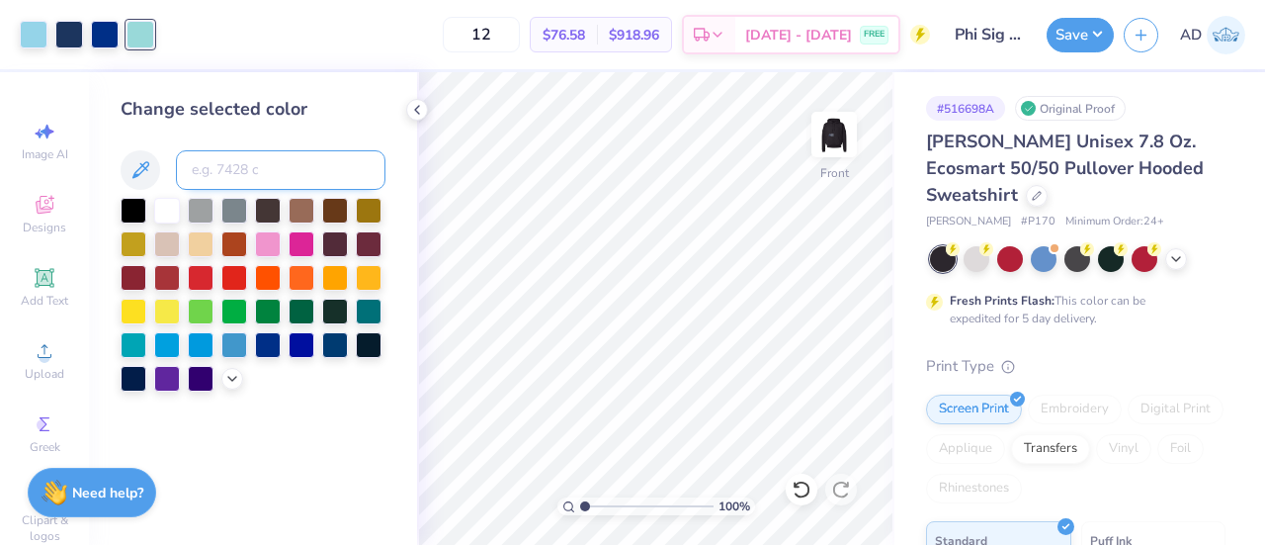
click at [229, 173] on input at bounding box center [281, 170] width 210 height 40
type input "2975"
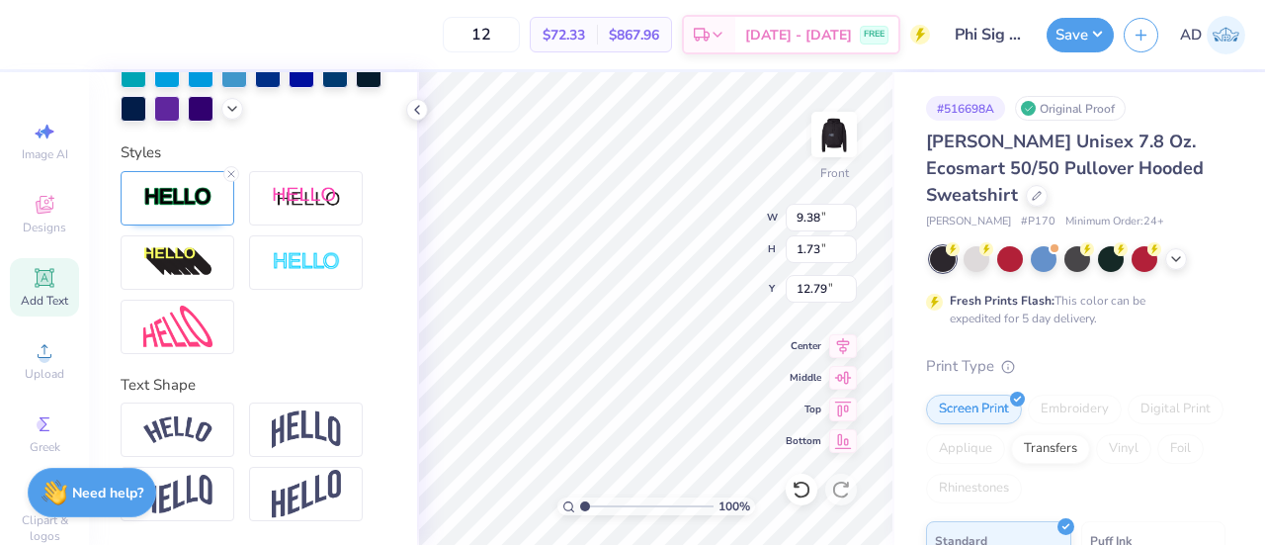
scroll to position [688, 0]
click at [192, 209] on img at bounding box center [177, 197] width 69 height 23
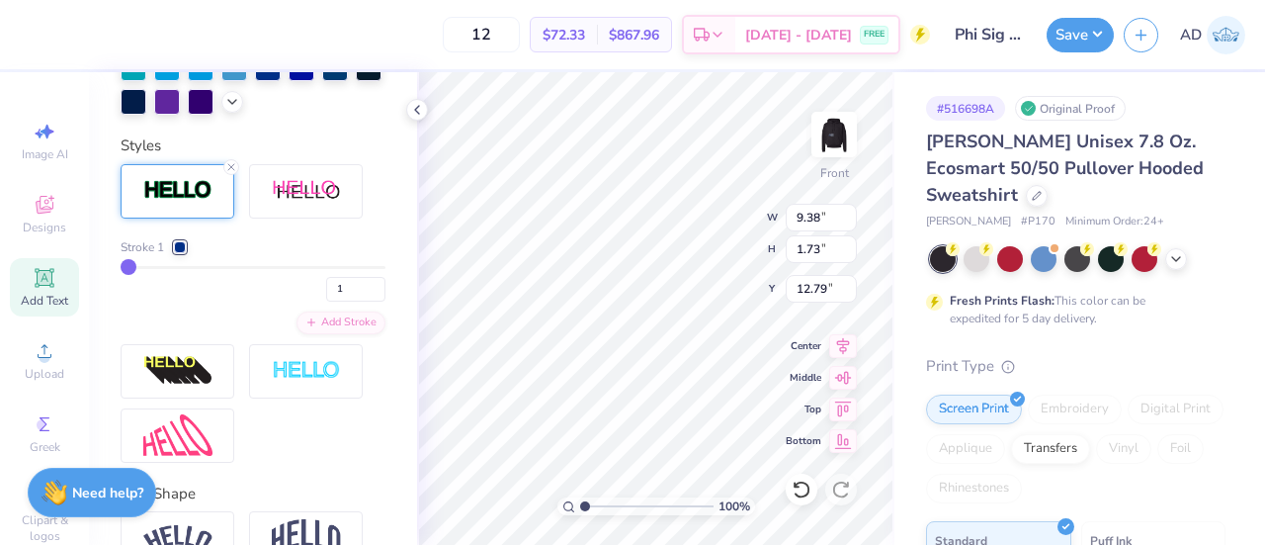
click at [181, 253] on div at bounding box center [180, 247] width 12 height 12
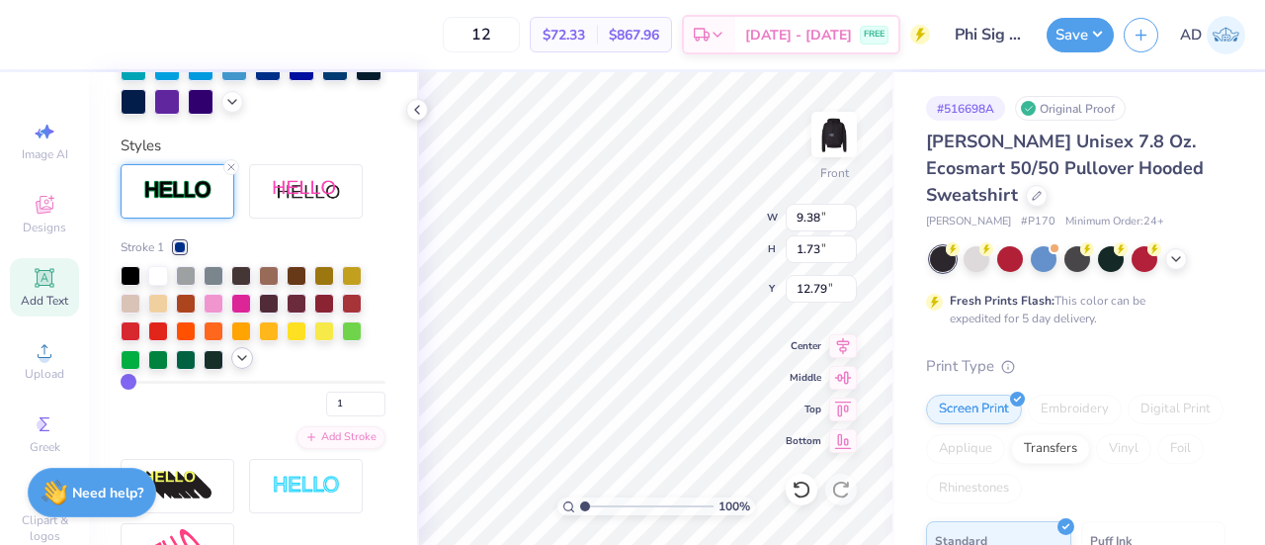
click at [240, 366] on icon at bounding box center [242, 358] width 16 height 16
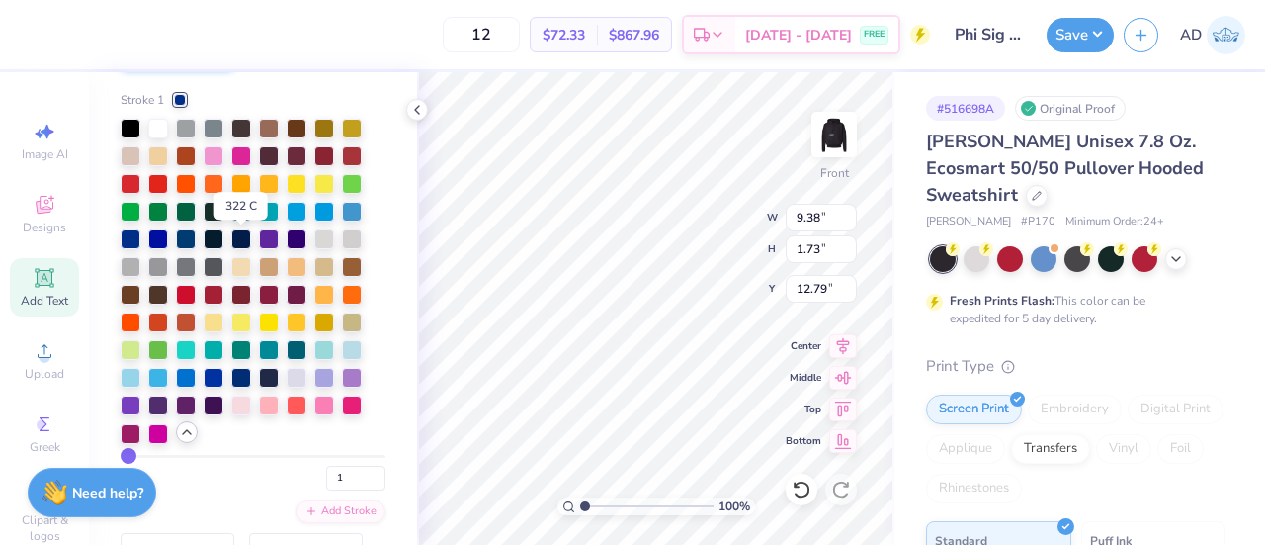
scroll to position [838, 0]
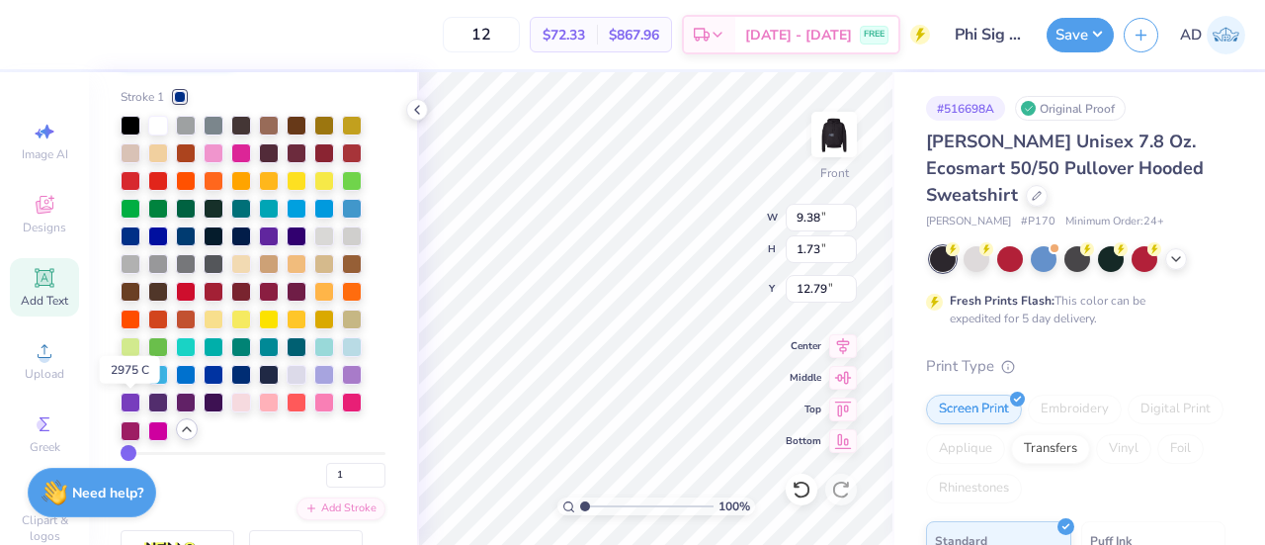
click at [130, 383] on div at bounding box center [131, 373] width 20 height 20
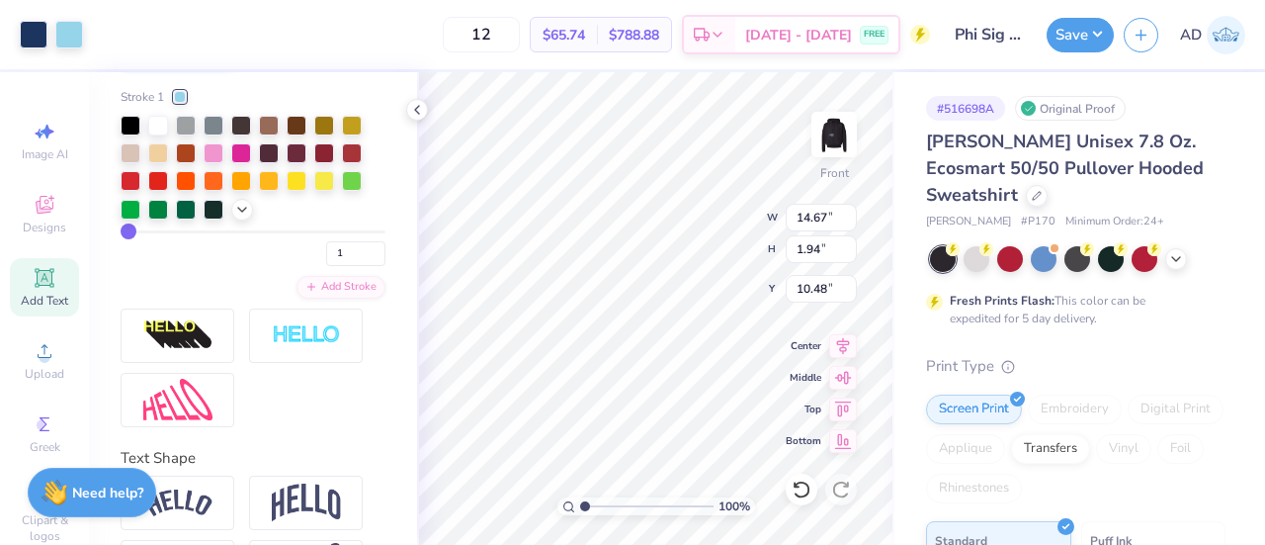
scroll to position [714, 0]
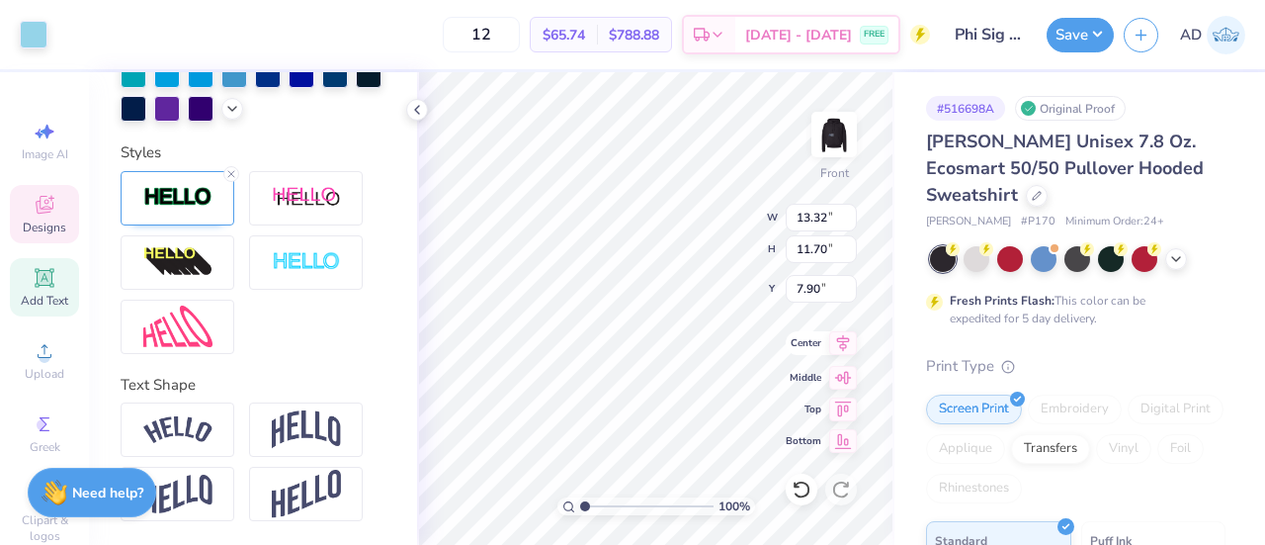
click at [842, 349] on icon at bounding box center [843, 343] width 28 height 24
type input "12.33"
type input "10.65"
type input "8.33"
click at [836, 339] on icon at bounding box center [843, 343] width 28 height 24
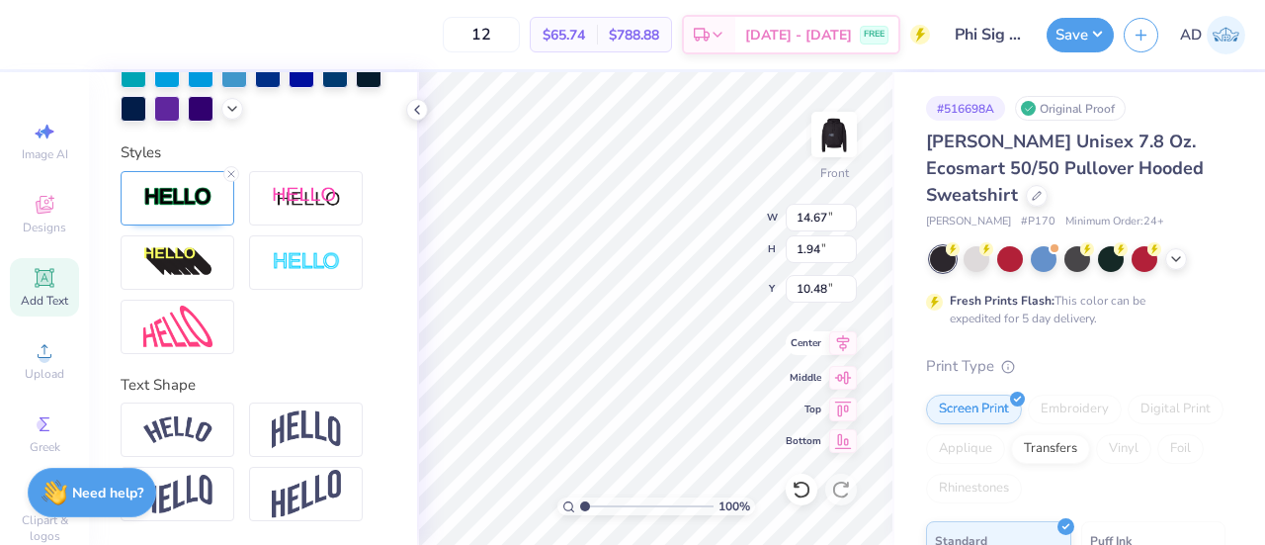
click at [846, 344] on icon at bounding box center [843, 342] width 13 height 17
type input "9.38"
type input "1.73"
type input "12.79"
click at [842, 347] on icon at bounding box center [843, 342] width 13 height 17
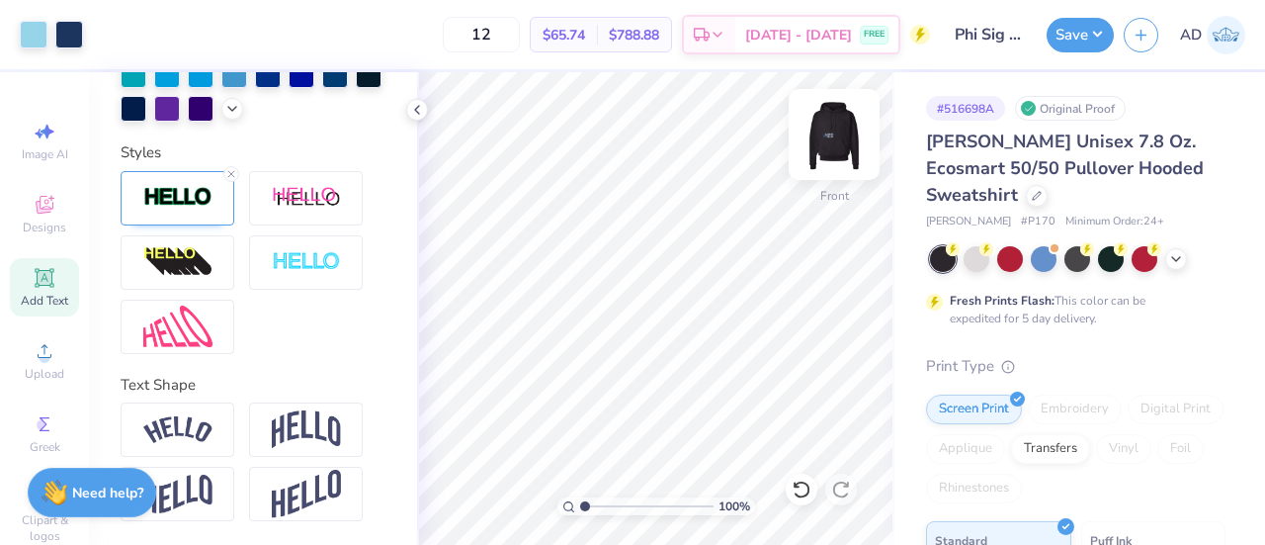
click at [832, 128] on img at bounding box center [834, 134] width 79 height 79
click at [832, 128] on img at bounding box center [835, 135] width 40 height 40
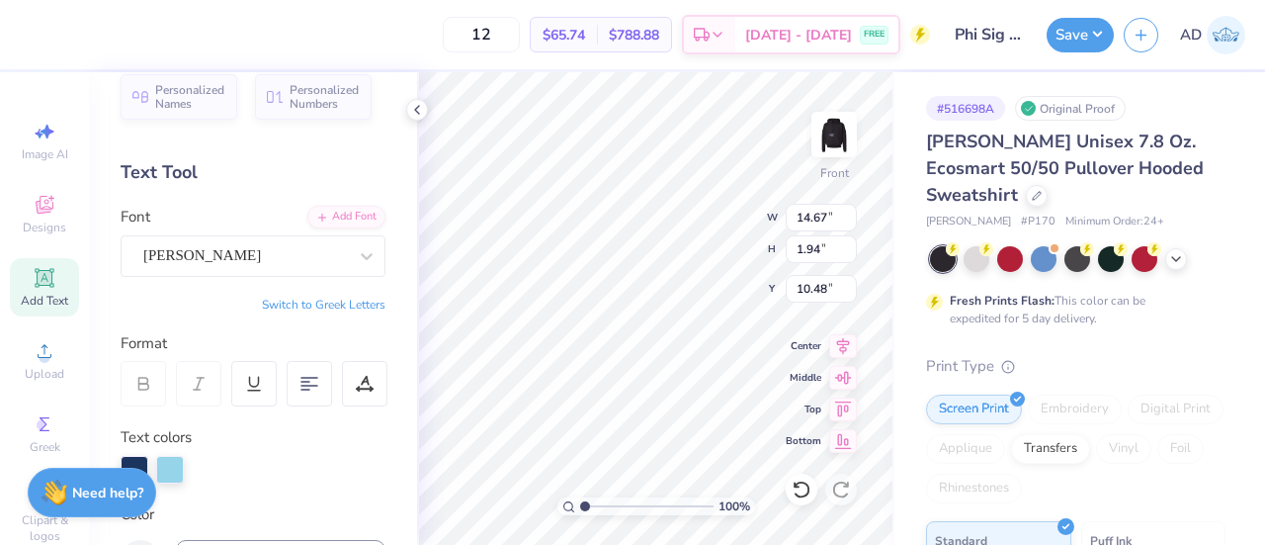
scroll to position [21, 0]
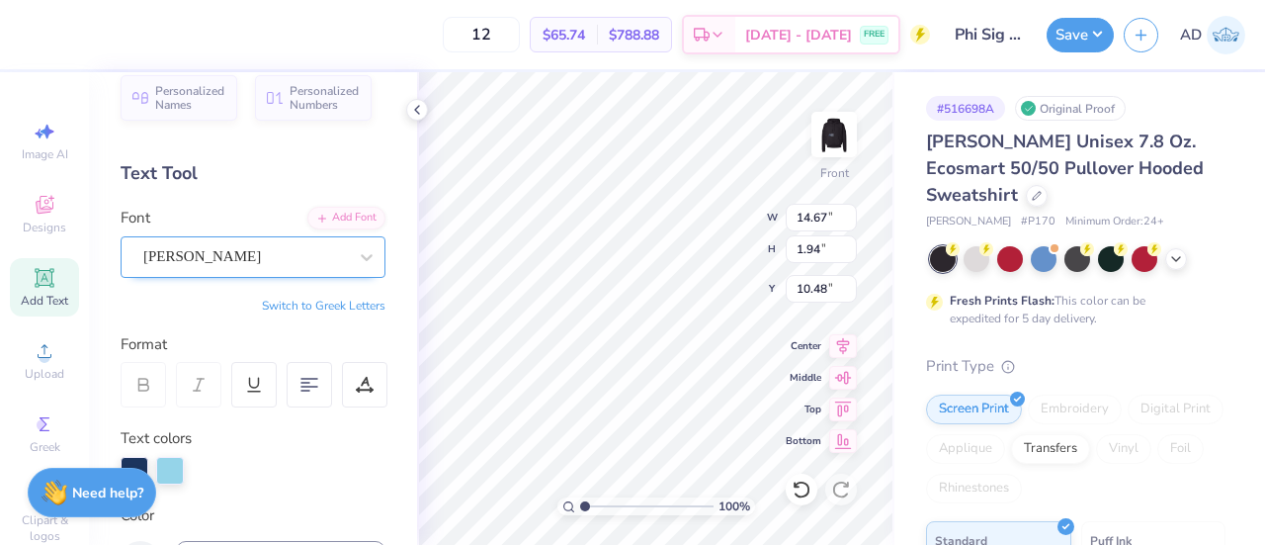
click at [212, 250] on div "Asimov" at bounding box center [245, 256] width 208 height 31
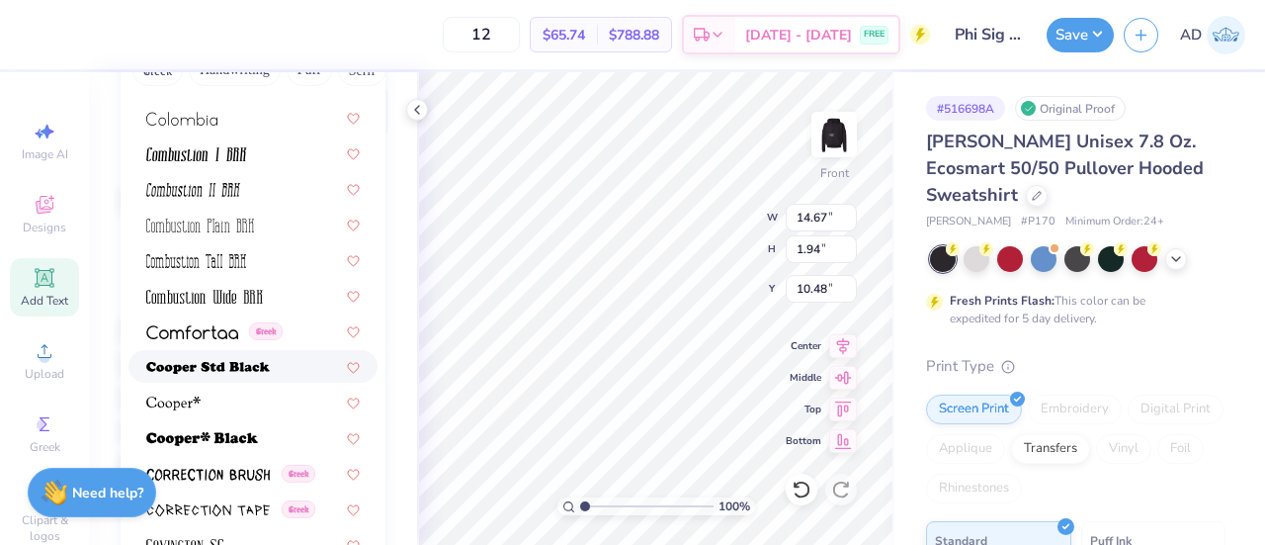
scroll to position [2838, 0]
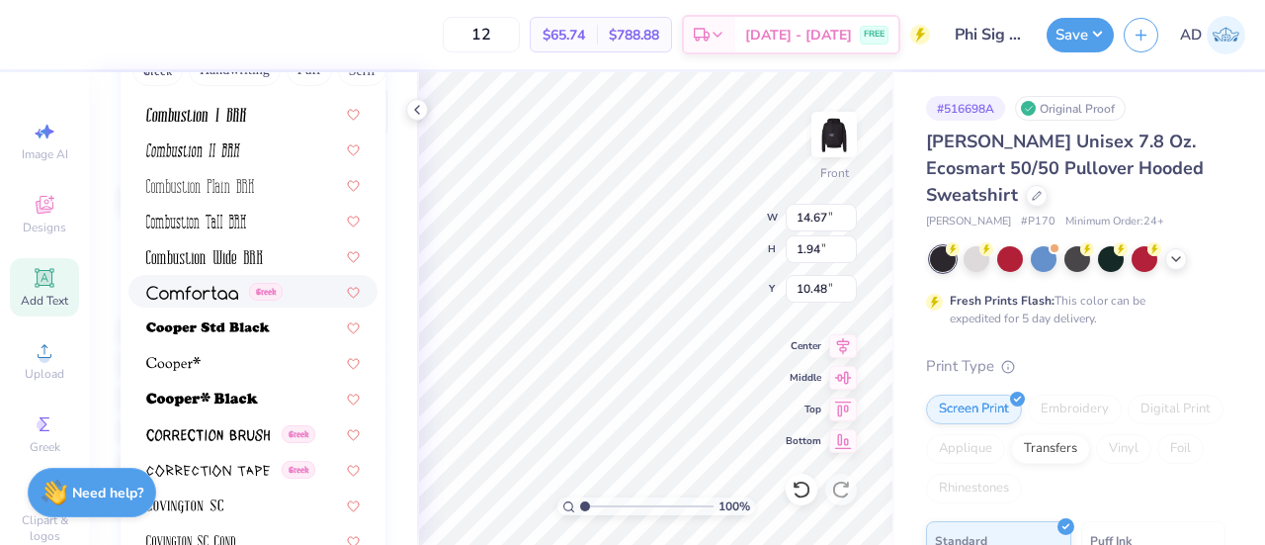
click at [186, 290] on img at bounding box center [192, 293] width 92 height 14
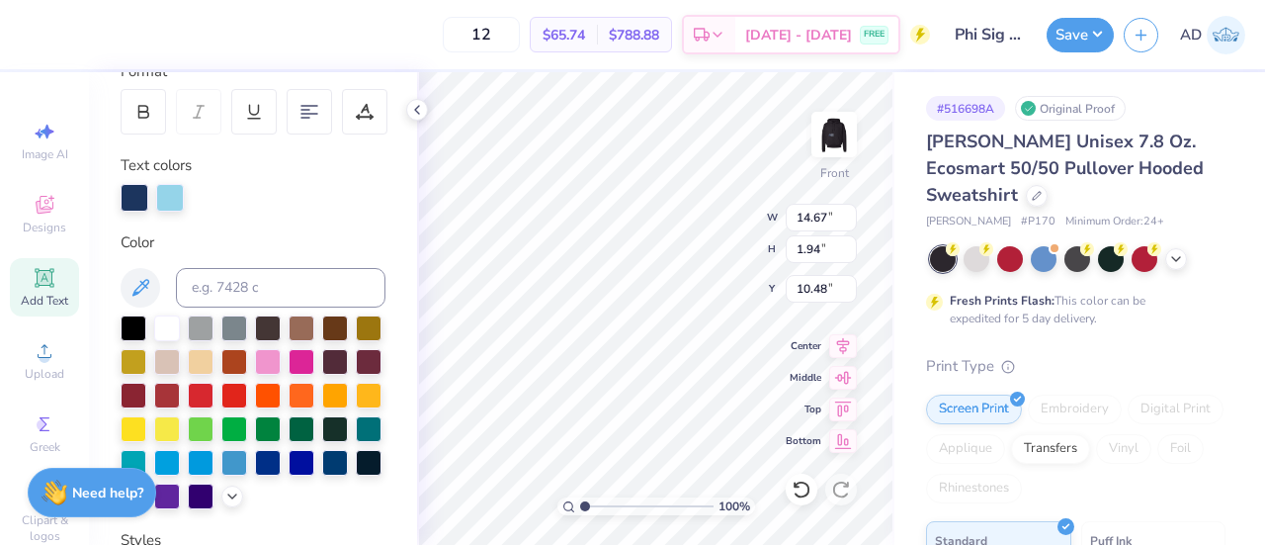
type input "14.73"
type input "1.89"
type input "10.51"
click at [151, 112] on icon at bounding box center [143, 112] width 18 height 18
type input "1.88"
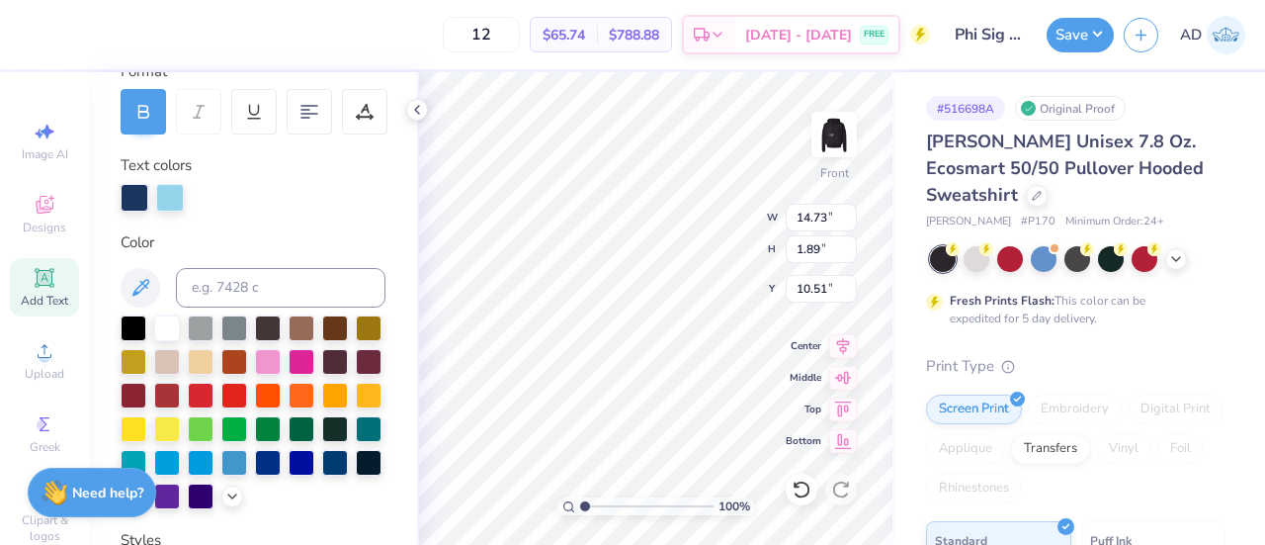
type input "10.52"
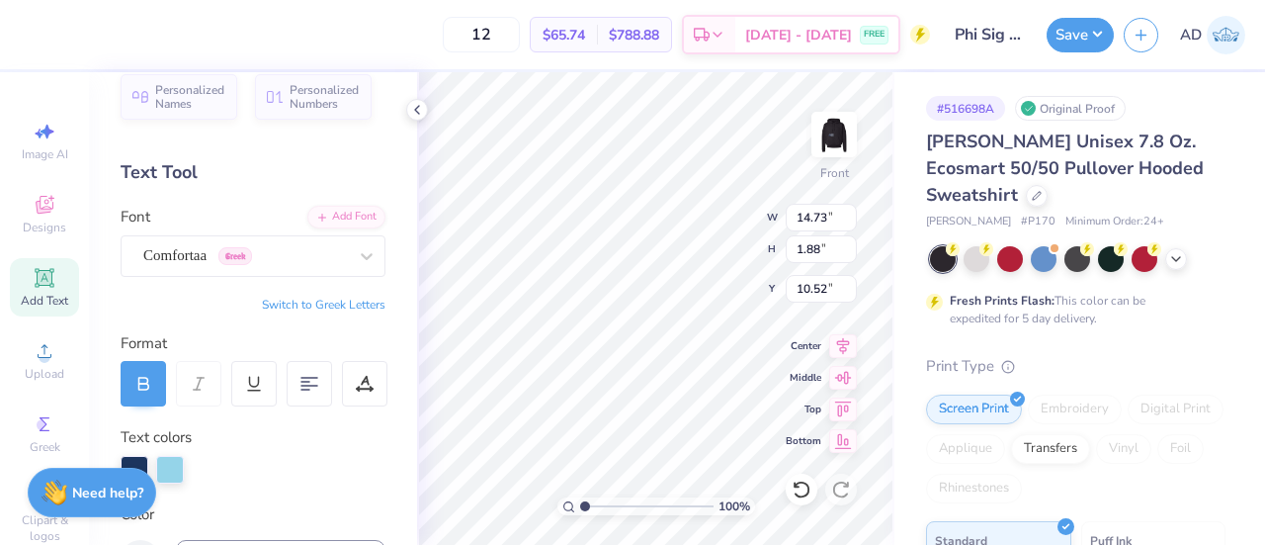
scroll to position [0, 0]
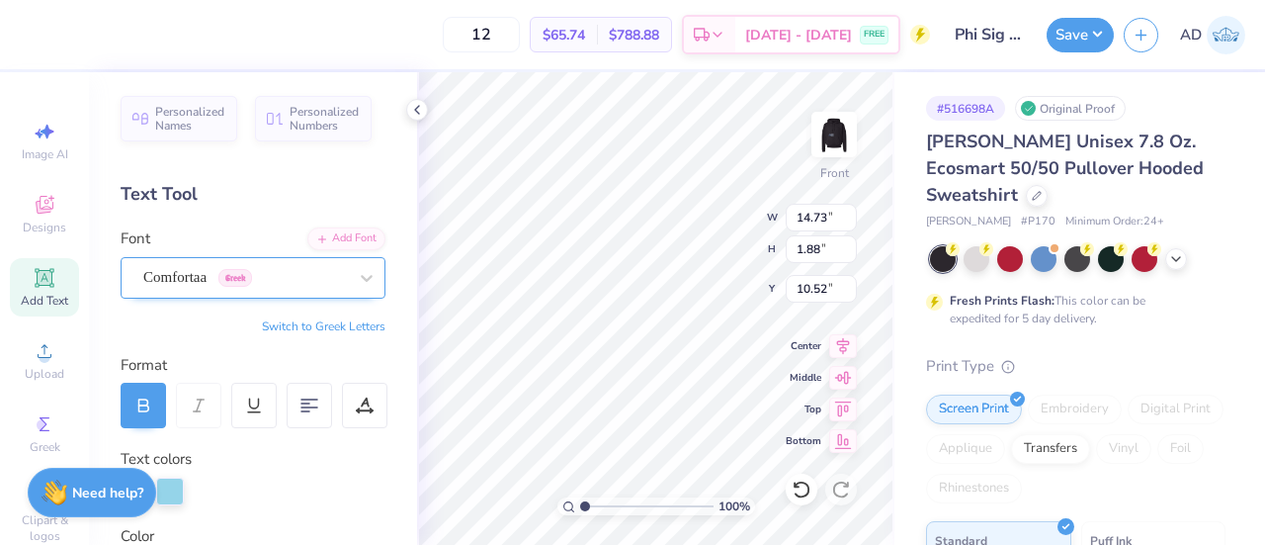
click at [202, 267] on div "Comfortaa Greek" at bounding box center [245, 277] width 208 height 31
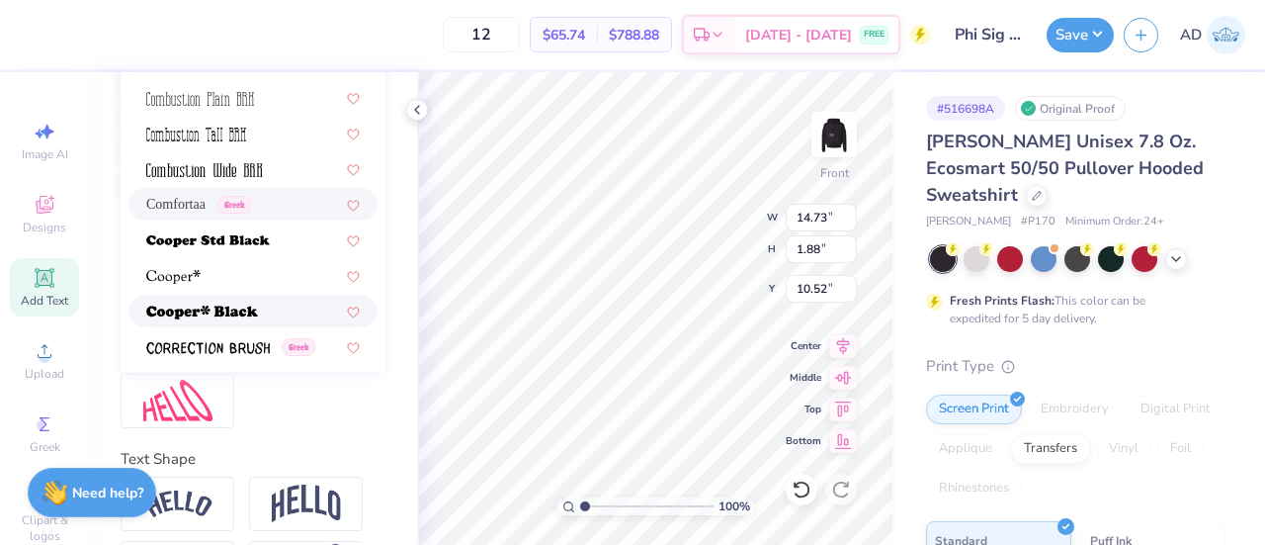
scroll to position [2598, 0]
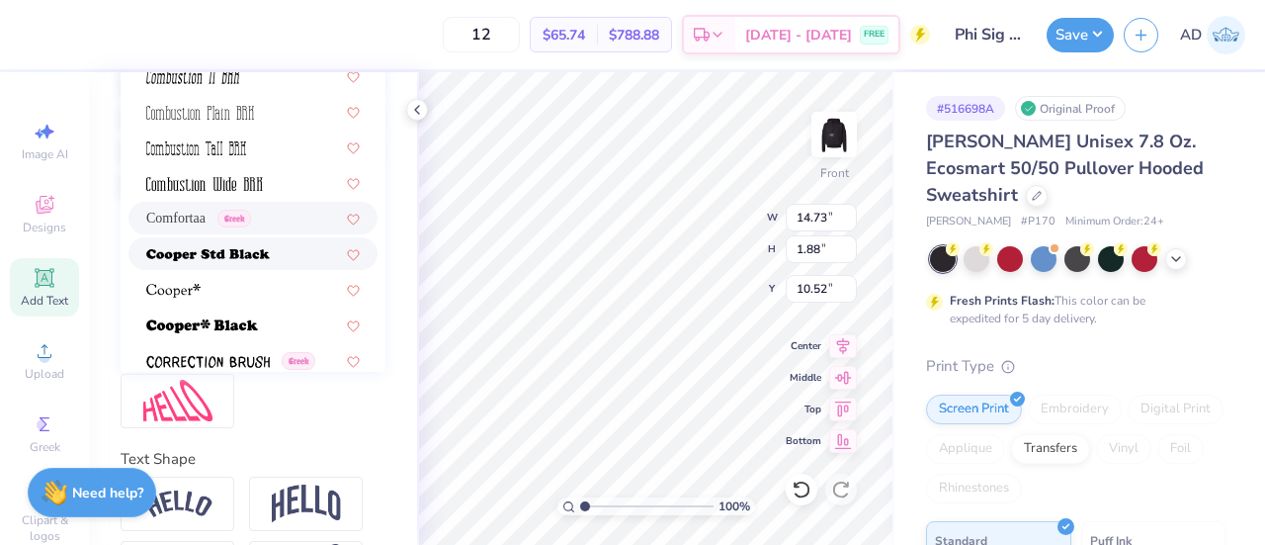
click at [184, 248] on img at bounding box center [208, 255] width 124 height 14
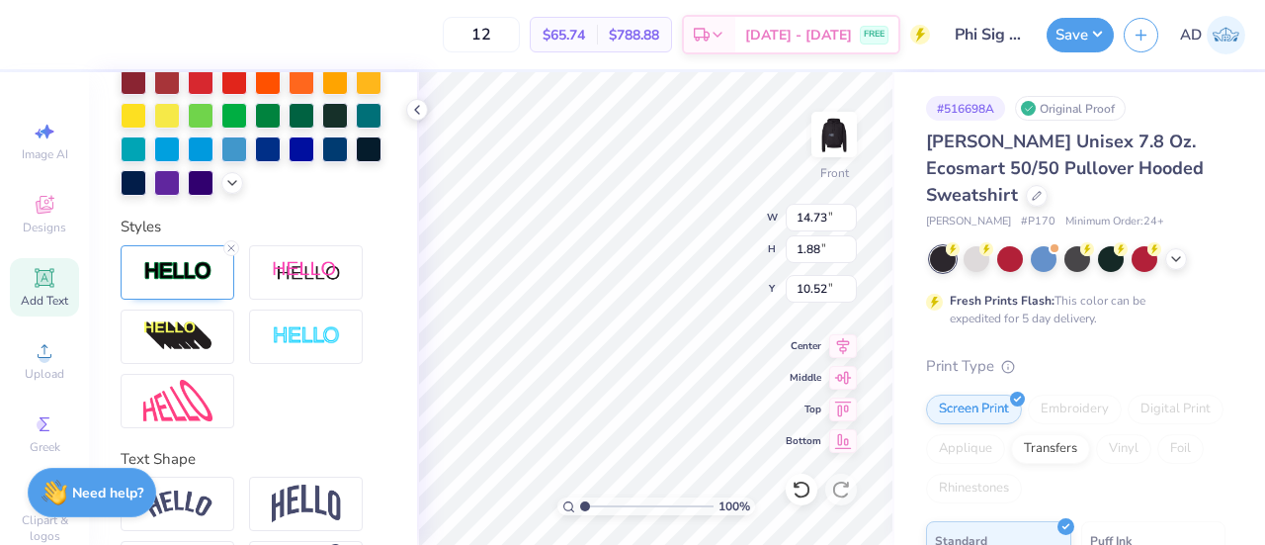
type input "1.61"
type input "10.65"
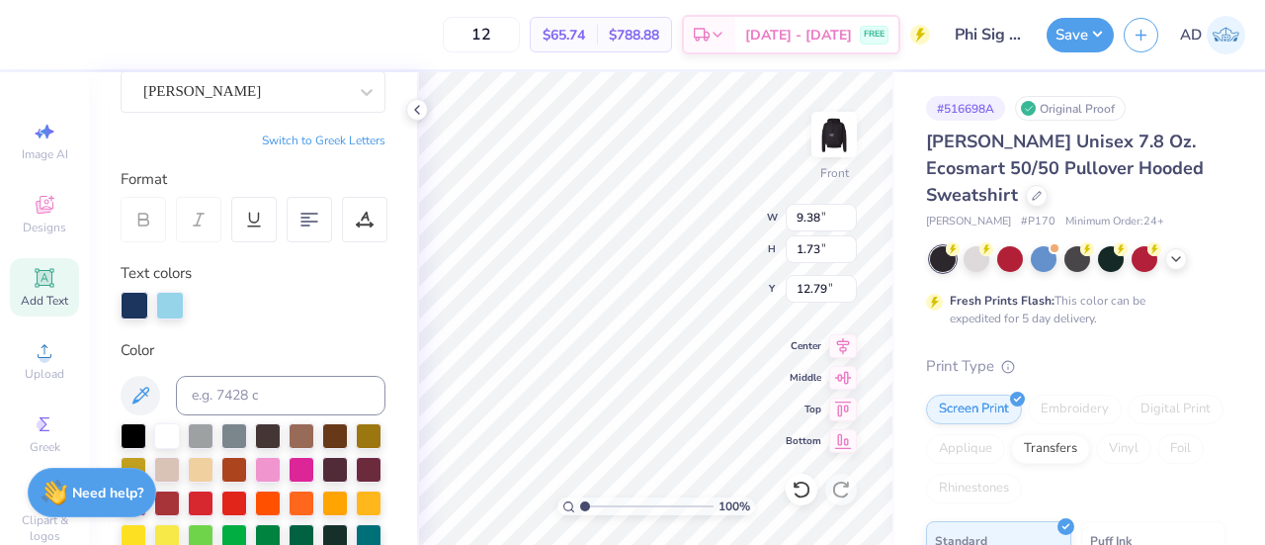
scroll to position [0, 0]
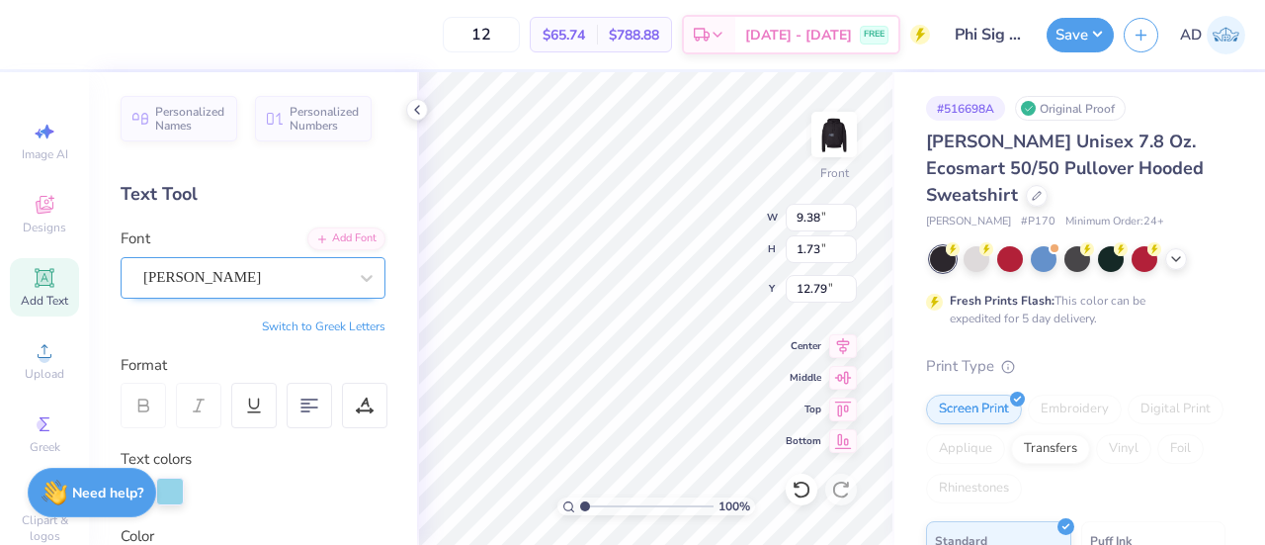
click at [253, 282] on div "Asimov" at bounding box center [245, 277] width 208 height 31
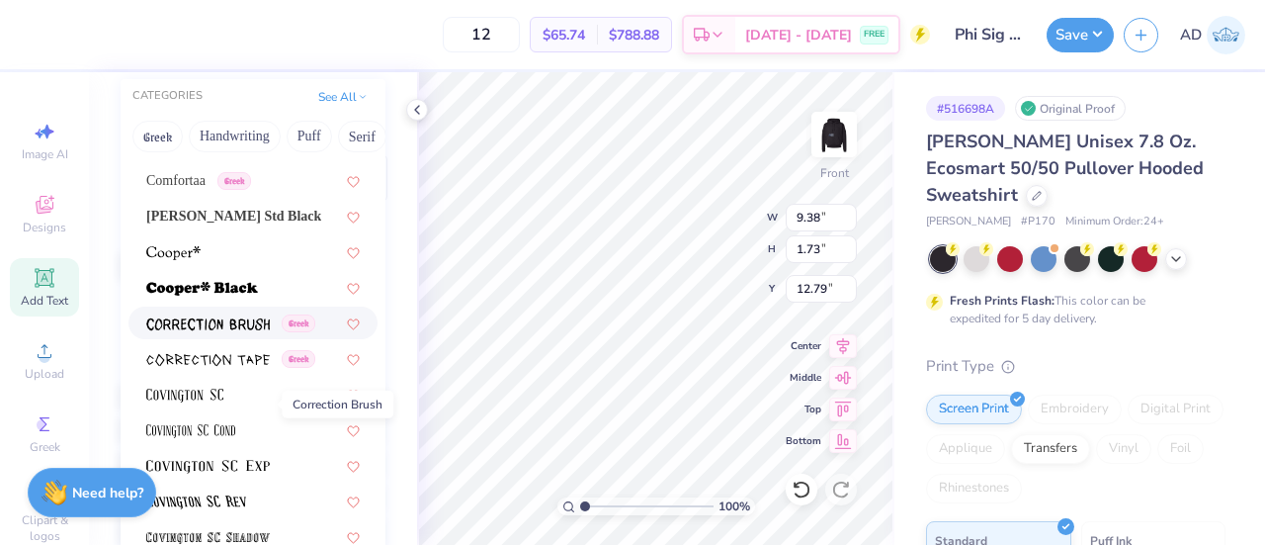
scroll to position [2923, 0]
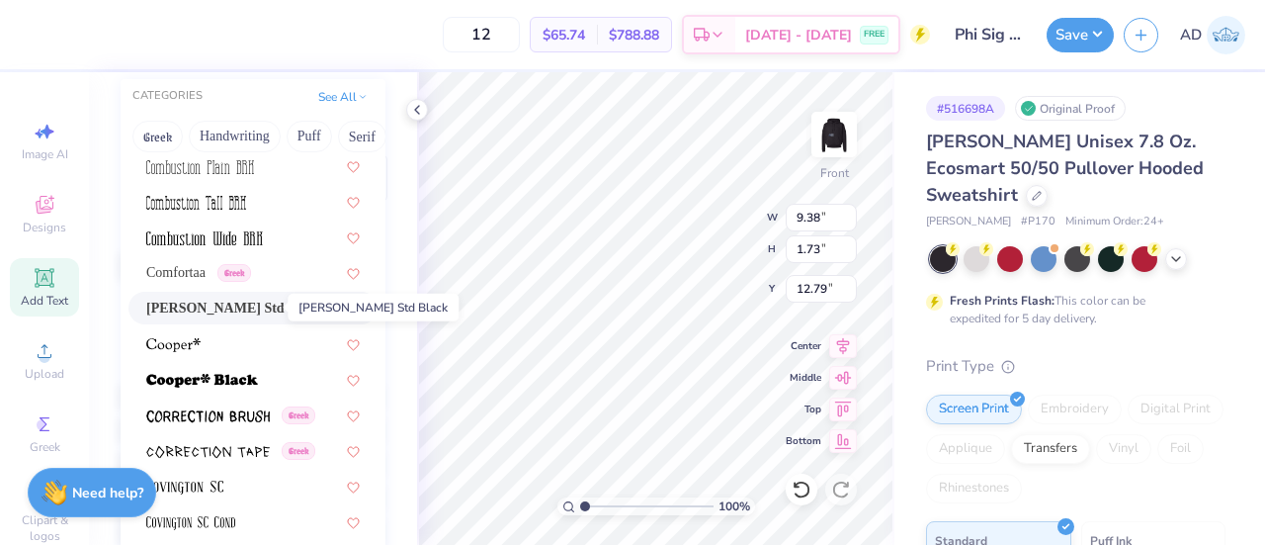
click at [196, 305] on span "Cooper Std Black" at bounding box center [233, 308] width 175 height 21
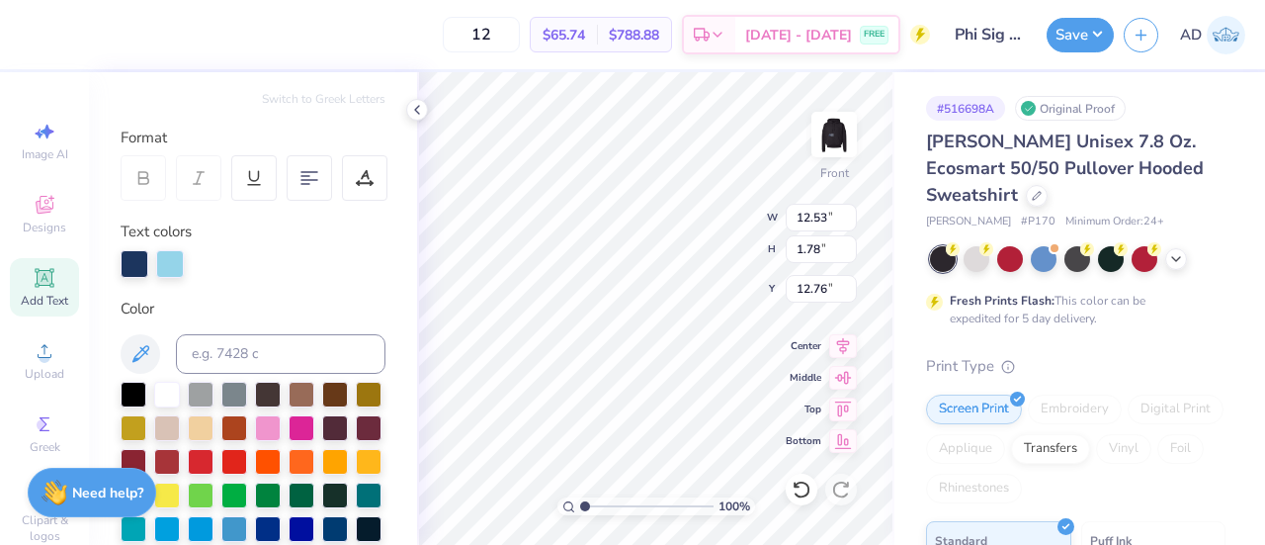
type input "12.53"
type input "1.78"
type input "12.76"
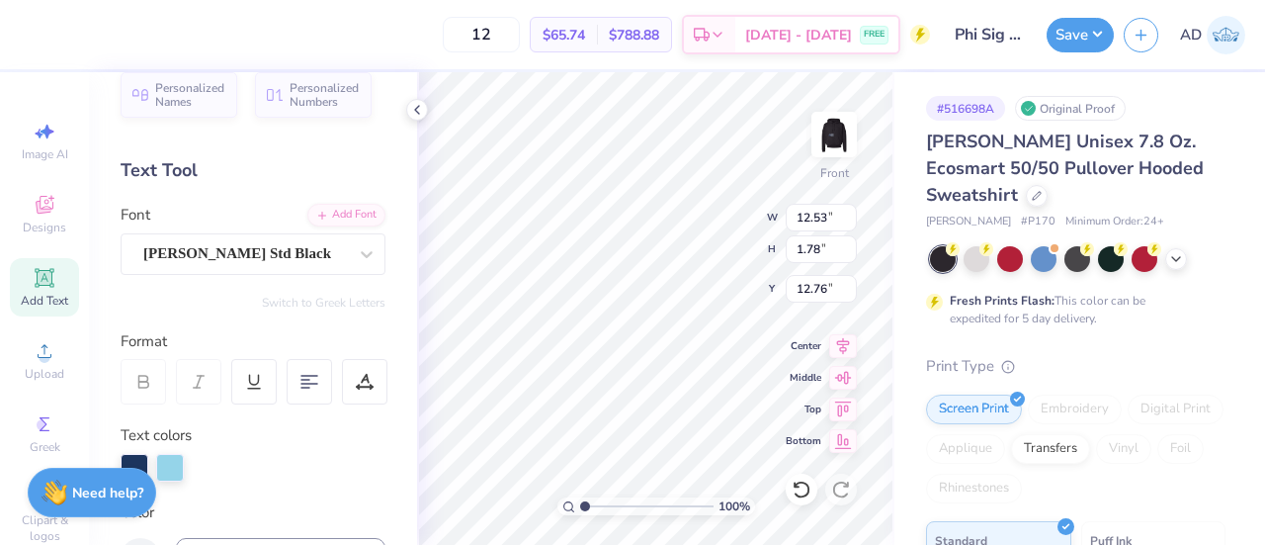
scroll to position [19, 0]
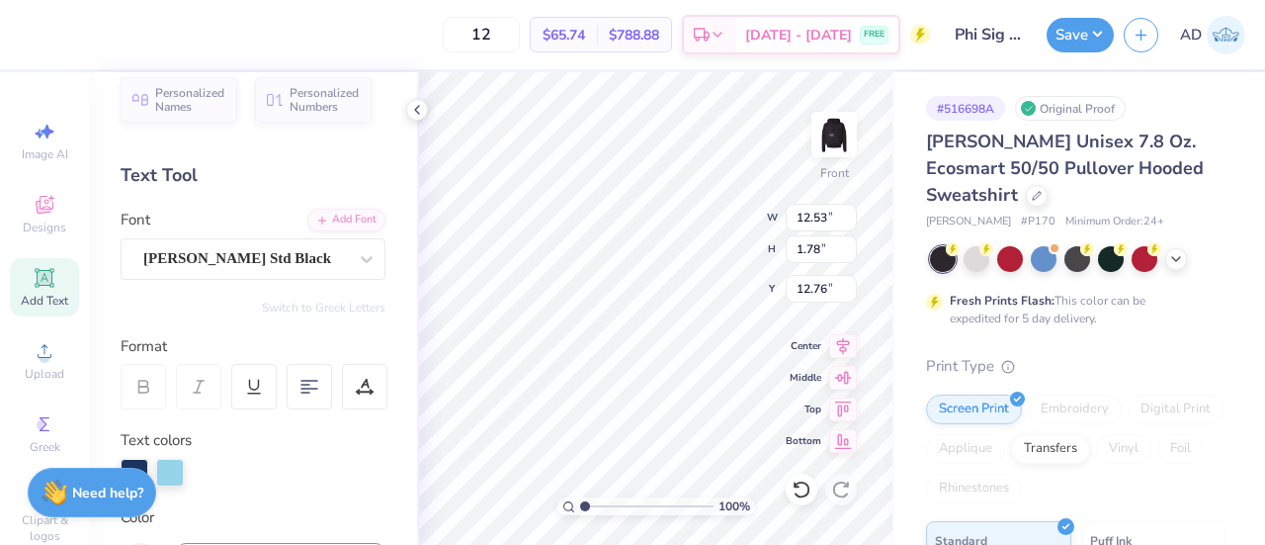
type input "14.73"
type input "1.61"
type input "10.65"
click at [308, 245] on div at bounding box center [245, 258] width 204 height 27
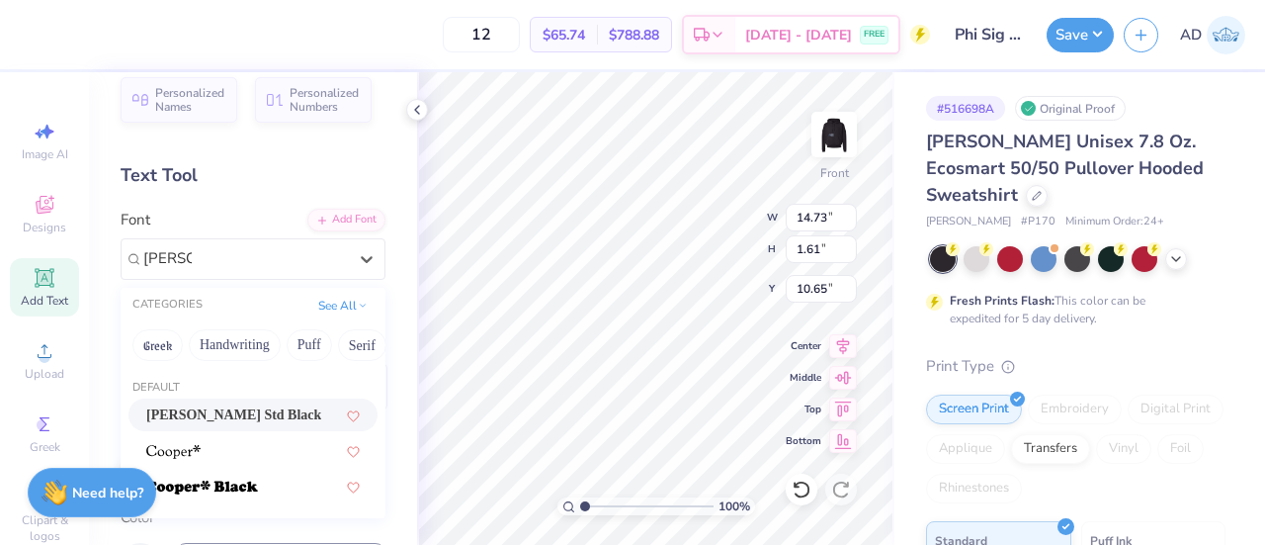
click at [233, 416] on span "Cooper Std Black" at bounding box center [233, 414] width 175 height 21
type input "cooper"
type input "14.72"
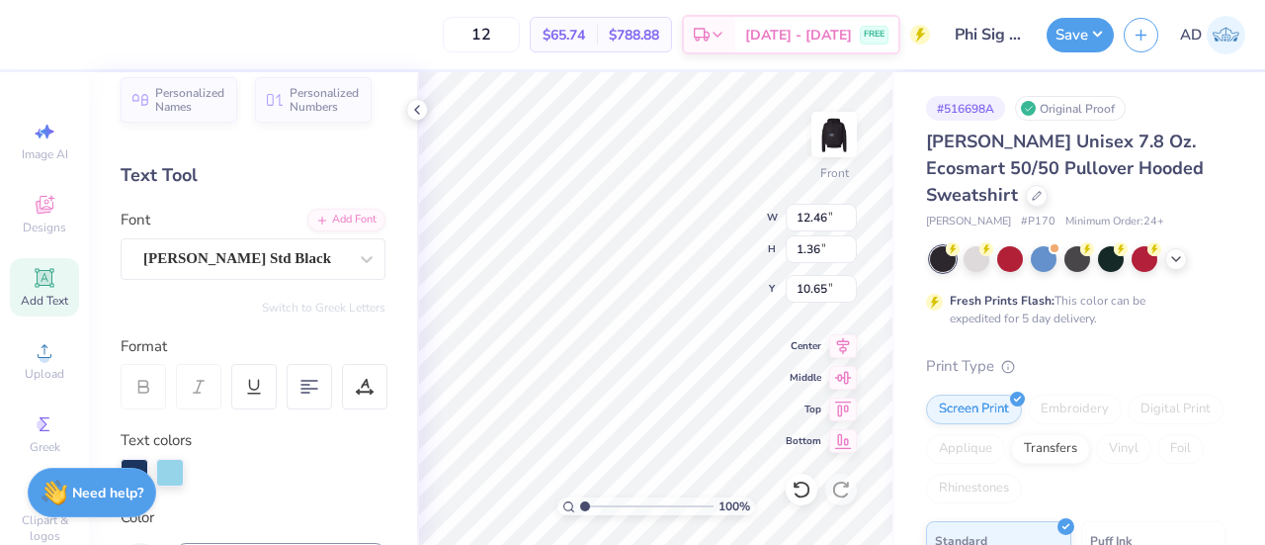
type input "12.46"
type input "1.36"
type input "10.71"
type input "11.40"
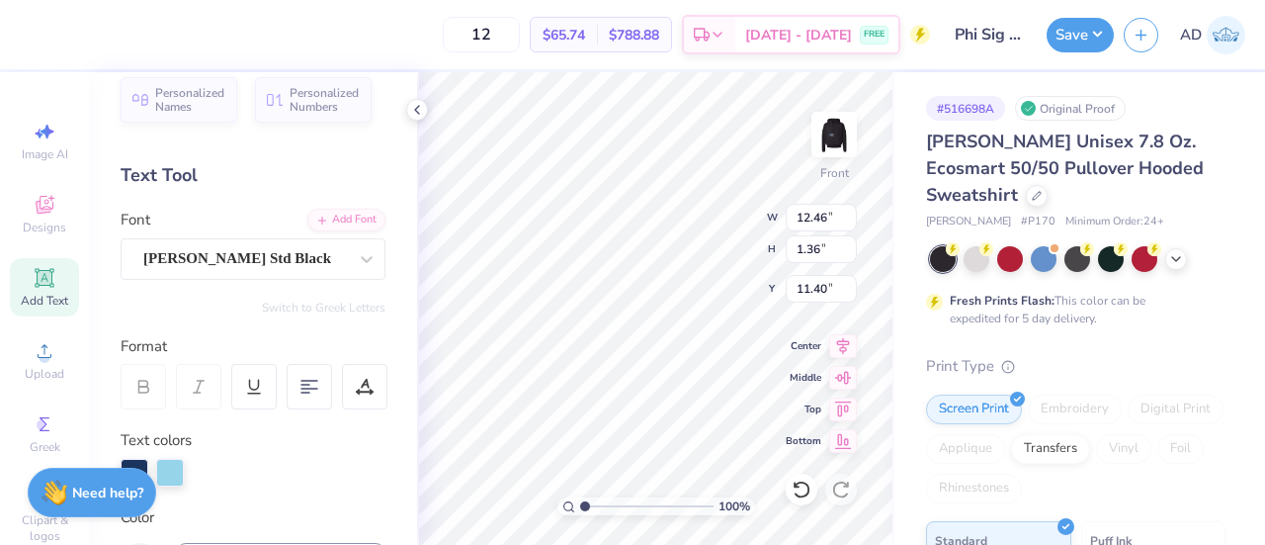
click at [692, 220] on div "100 % Front W 12.46 12.46 " H 1.36 1.36 " Y 11.40 11.40 " Center Middle Top Bot…" at bounding box center [655, 308] width 477 height 473
type input "10.98"
type input "1.20"
type input "11.04"
click at [725, 225] on div "100 % Front W 10.98 10.98 " H 1.20 1.20 " Y 11.04 11.04 " Center Middle Top Bot…" at bounding box center [655, 308] width 477 height 473
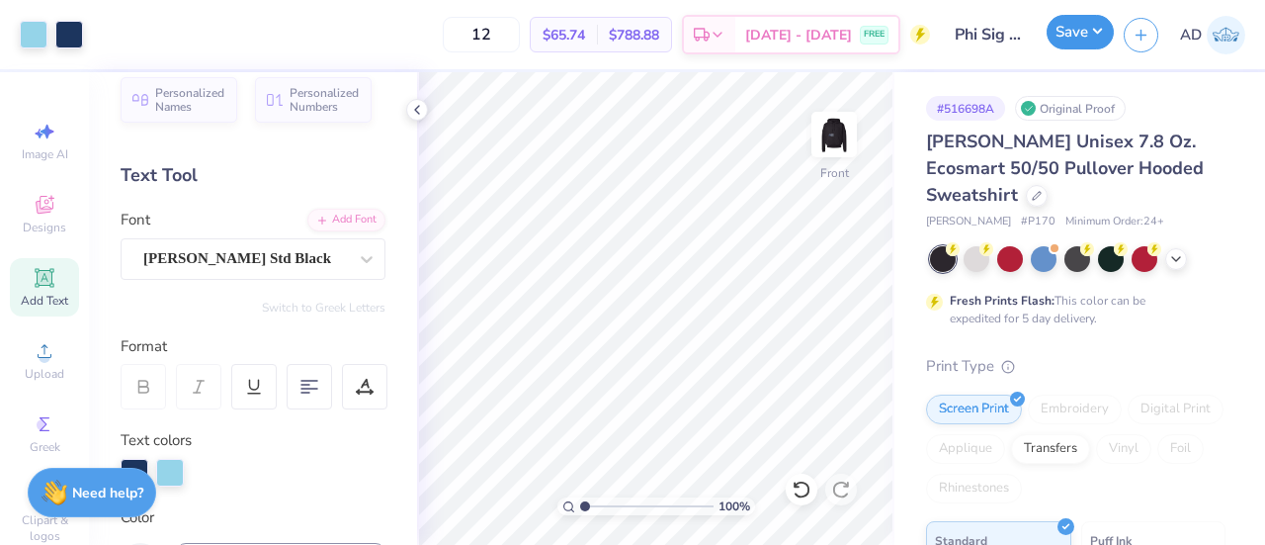
click at [1067, 35] on button "Save" at bounding box center [1080, 32] width 67 height 35
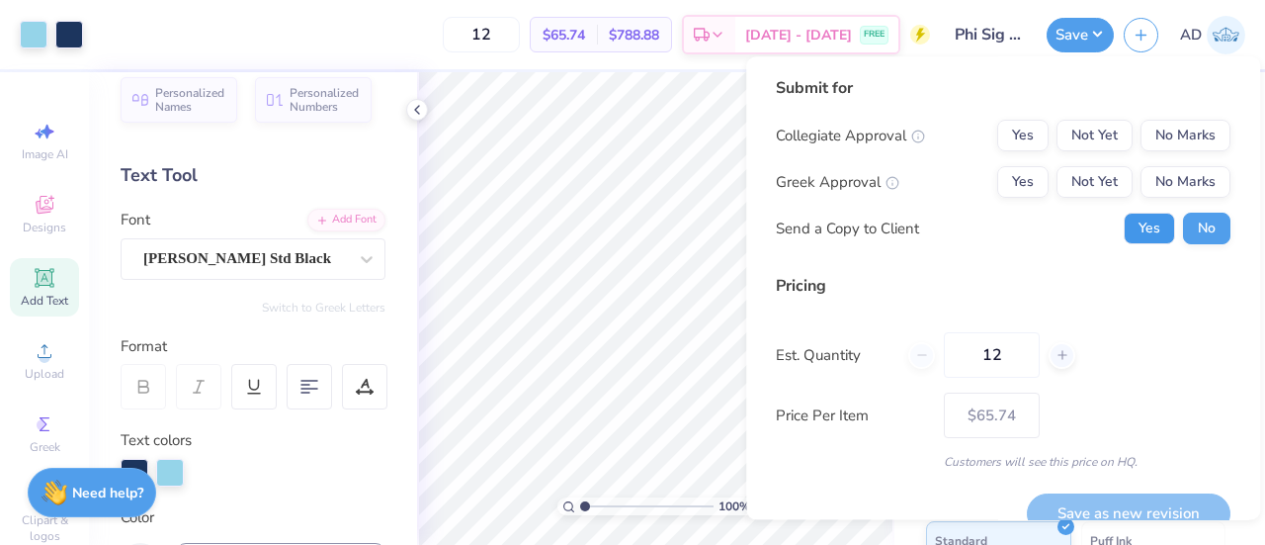
click at [1124, 215] on button "Yes" at bounding box center [1149, 229] width 51 height 32
click at [1170, 129] on button "No Marks" at bounding box center [1186, 136] width 90 height 32
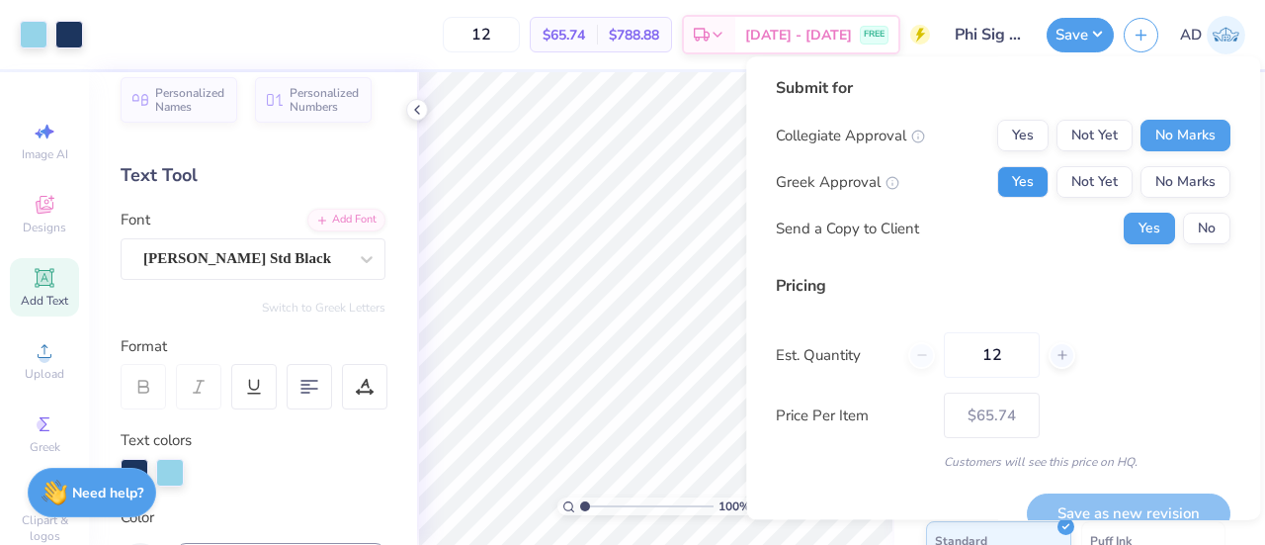
click at [997, 187] on button "Yes" at bounding box center [1022, 182] width 51 height 32
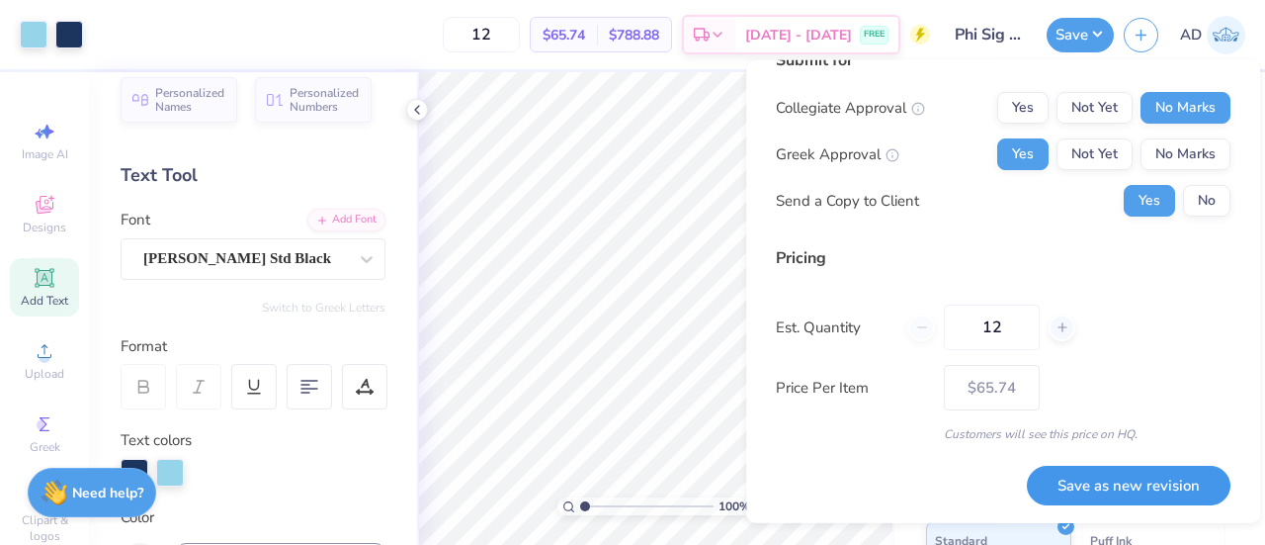
click at [1099, 487] on button "Save as new revision" at bounding box center [1129, 485] width 204 height 41
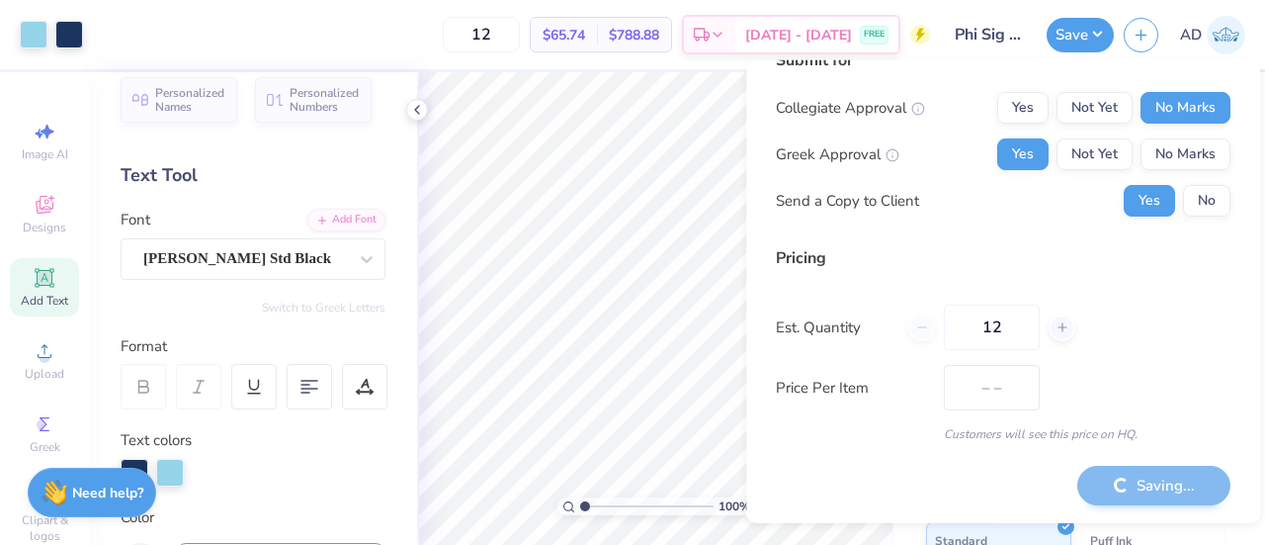
type input "$65.74"
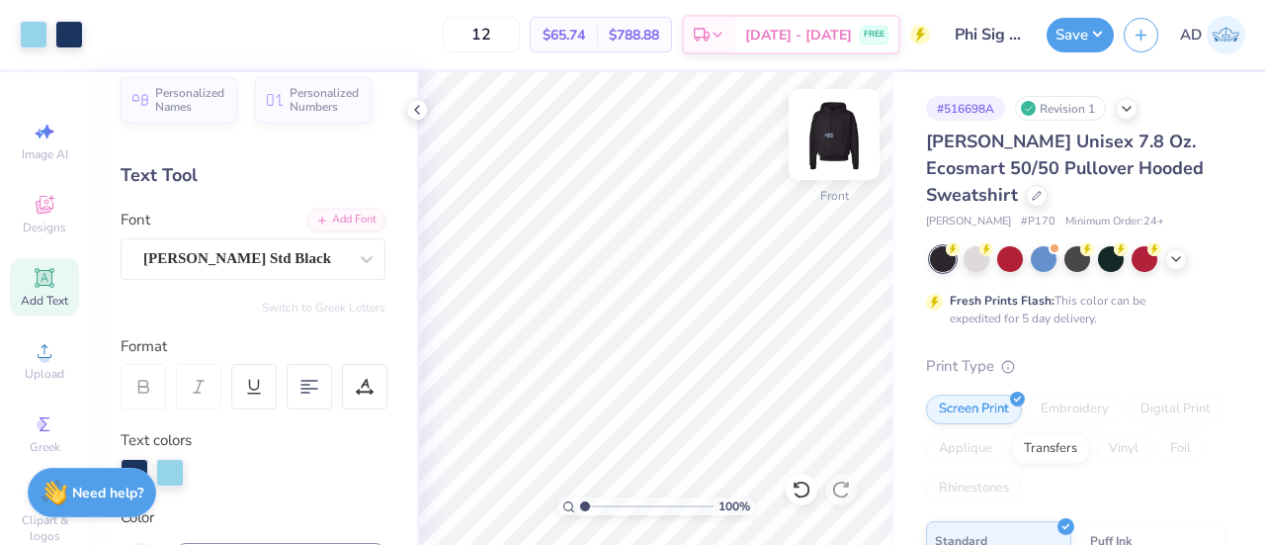
click at [838, 154] on img at bounding box center [834, 134] width 79 height 79
click at [832, 133] on img at bounding box center [834, 134] width 79 height 79
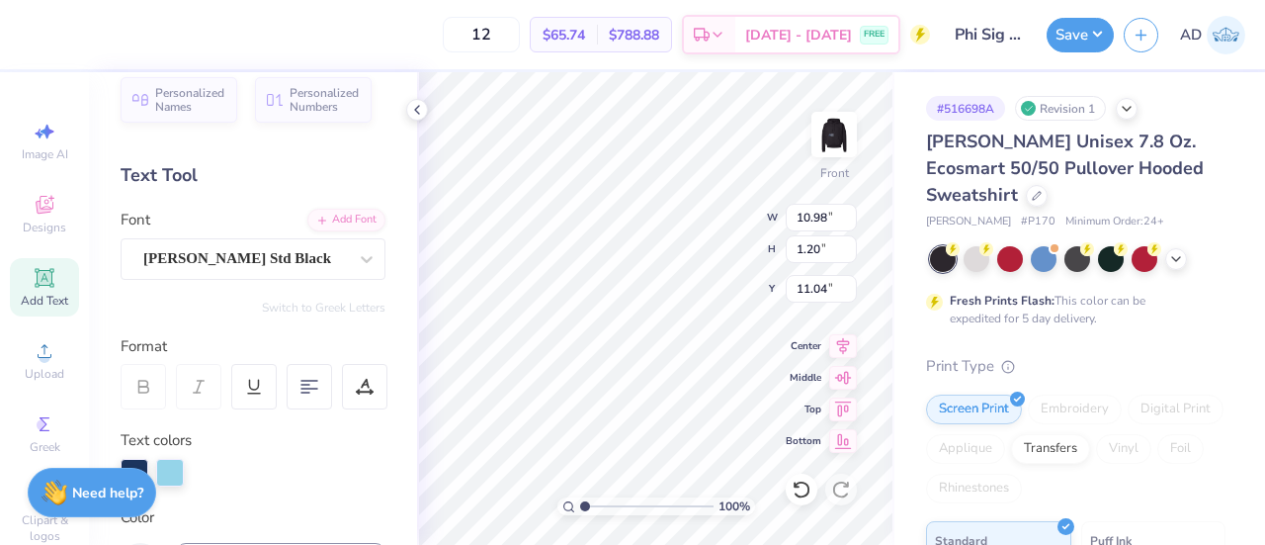
scroll to position [16, 5]
type textarea "With Love,"
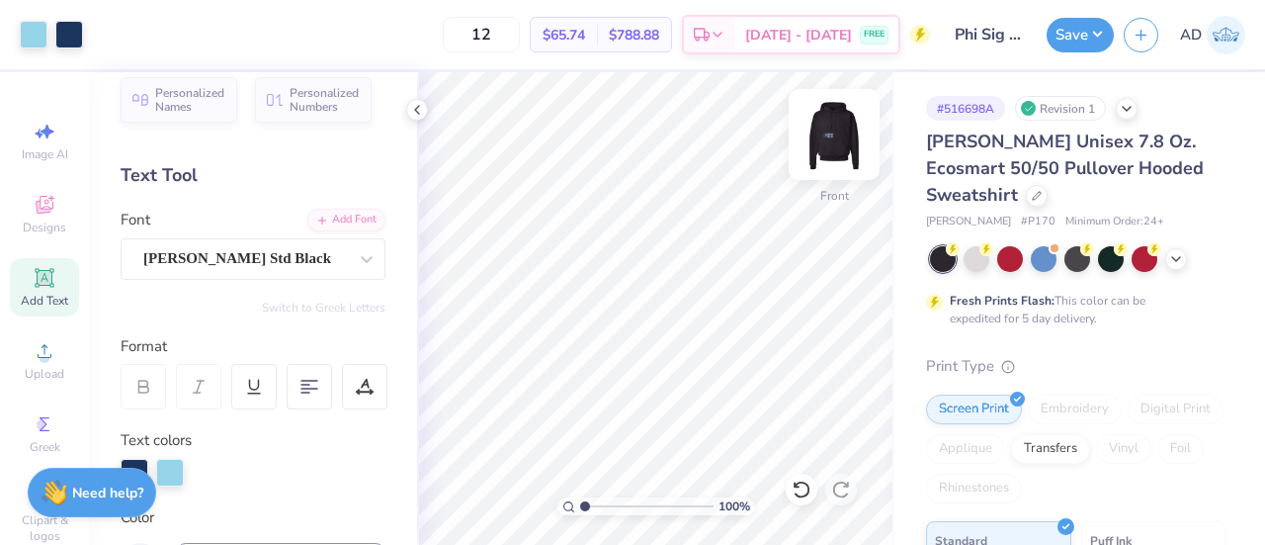
click at [832, 136] on img at bounding box center [834, 134] width 79 height 79
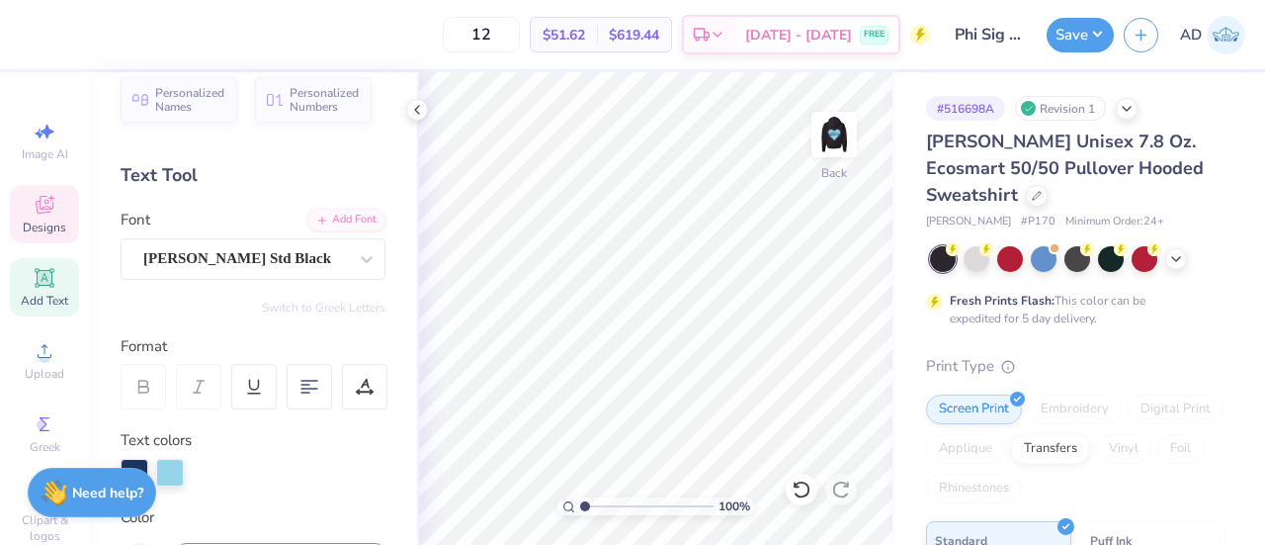
click at [23, 220] on span "Designs" at bounding box center [44, 227] width 43 height 16
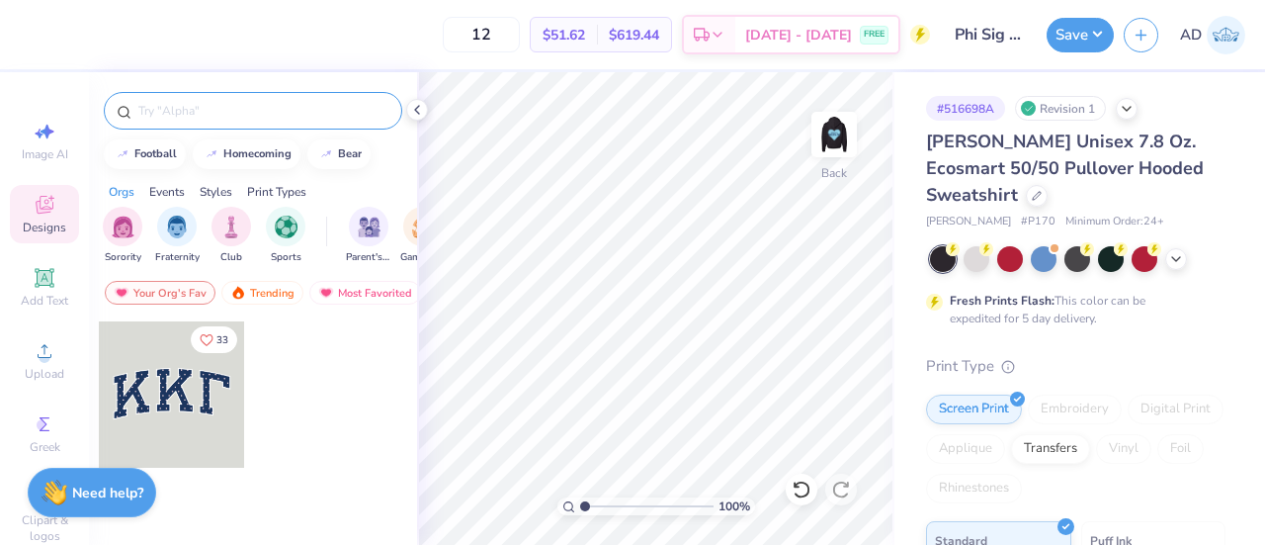
click at [205, 114] on input "text" at bounding box center [262, 111] width 253 height 20
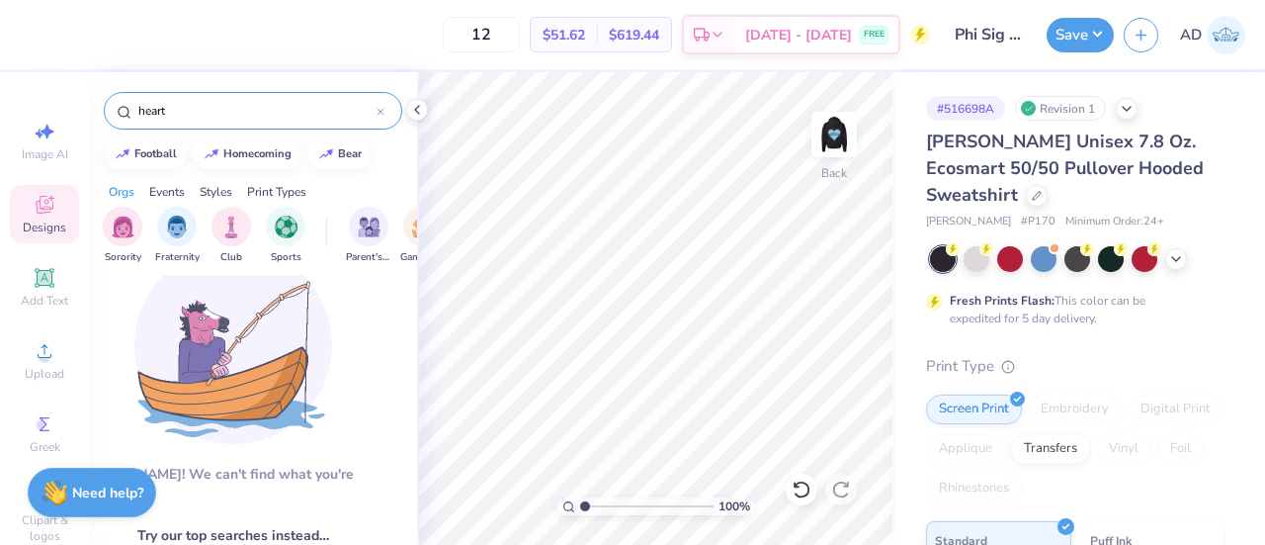
scroll to position [0, 20]
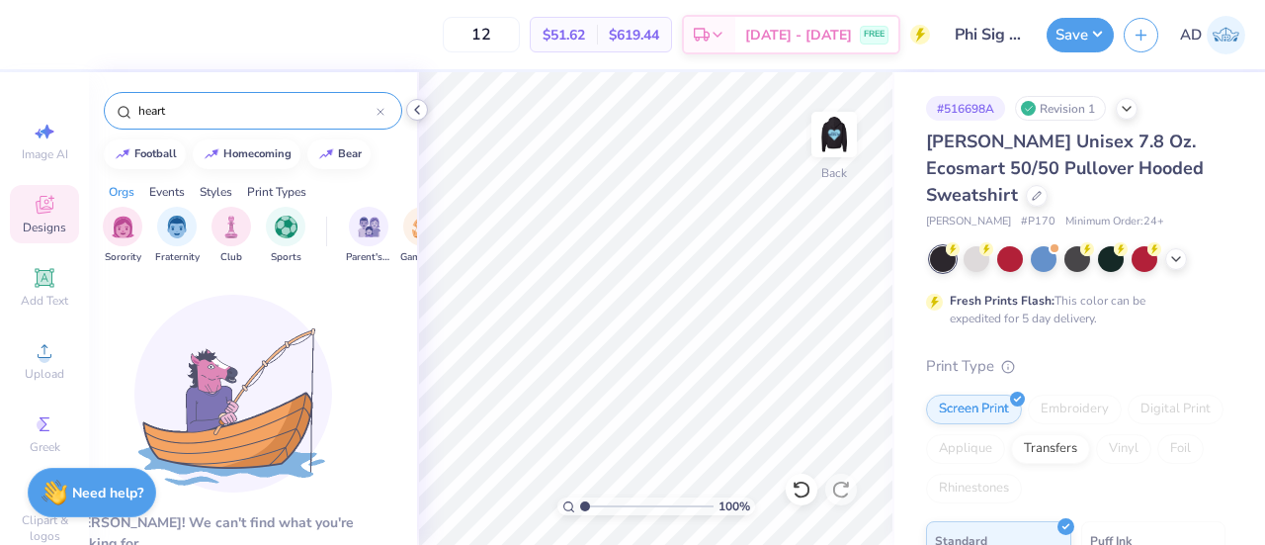
type input "heart"
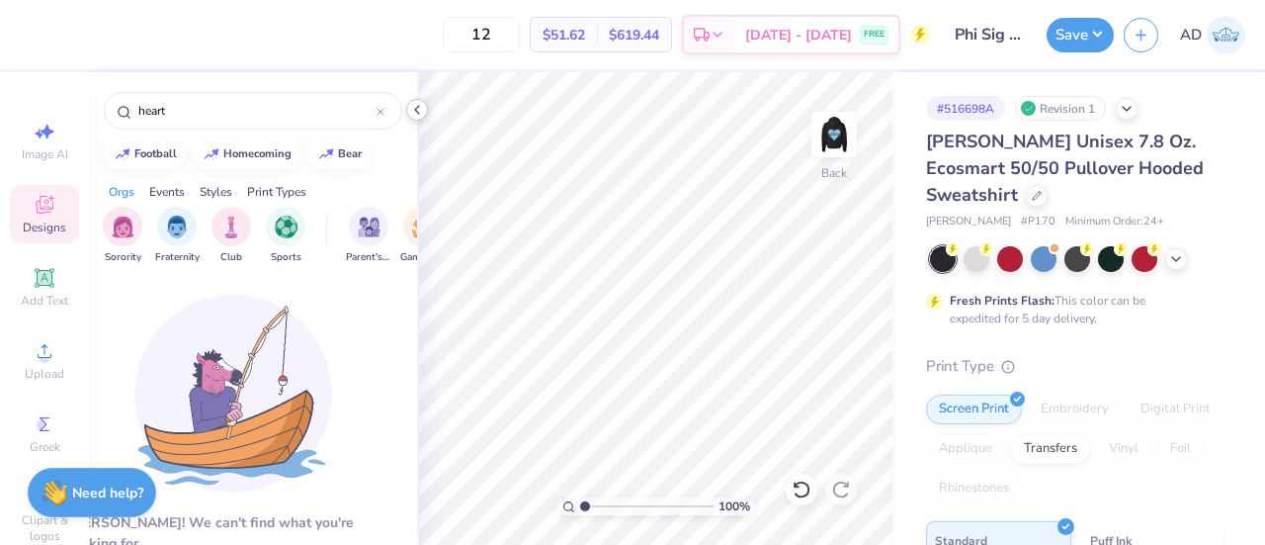
click at [416, 107] on icon at bounding box center [417, 110] width 16 height 16
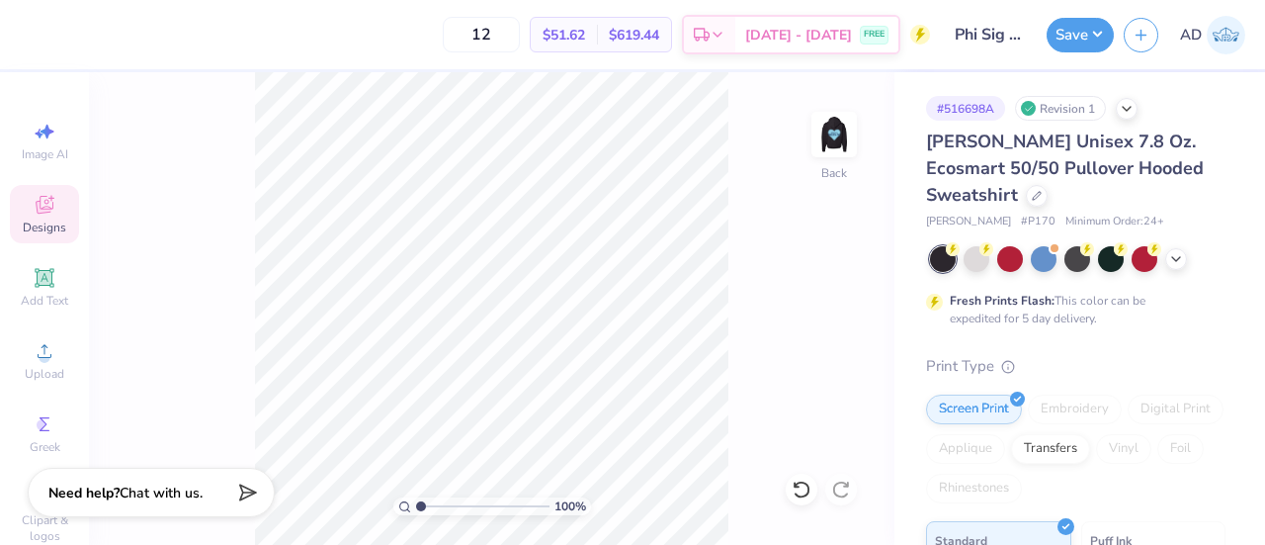
click at [46, 212] on icon at bounding box center [45, 205] width 24 height 24
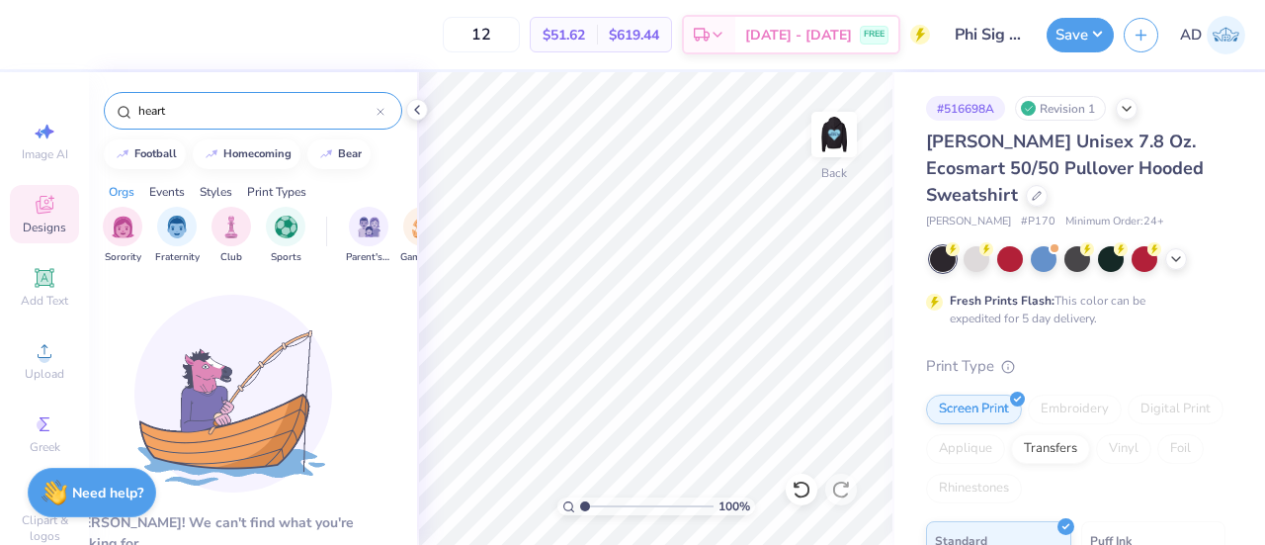
click at [230, 112] on input "heart" at bounding box center [256, 111] width 240 height 20
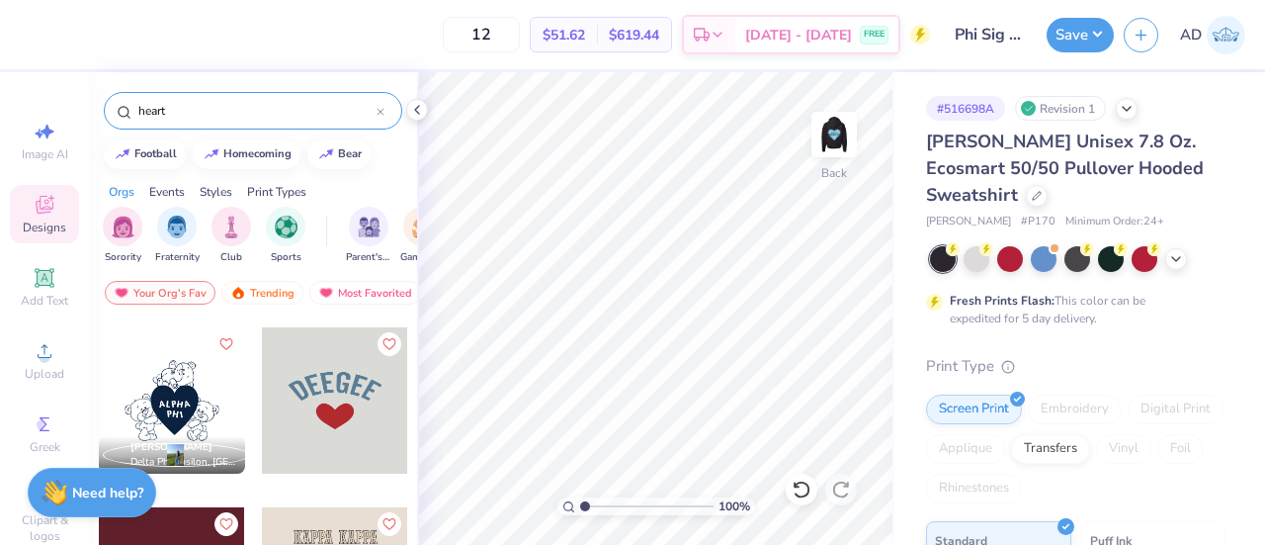
scroll to position [6482, 0]
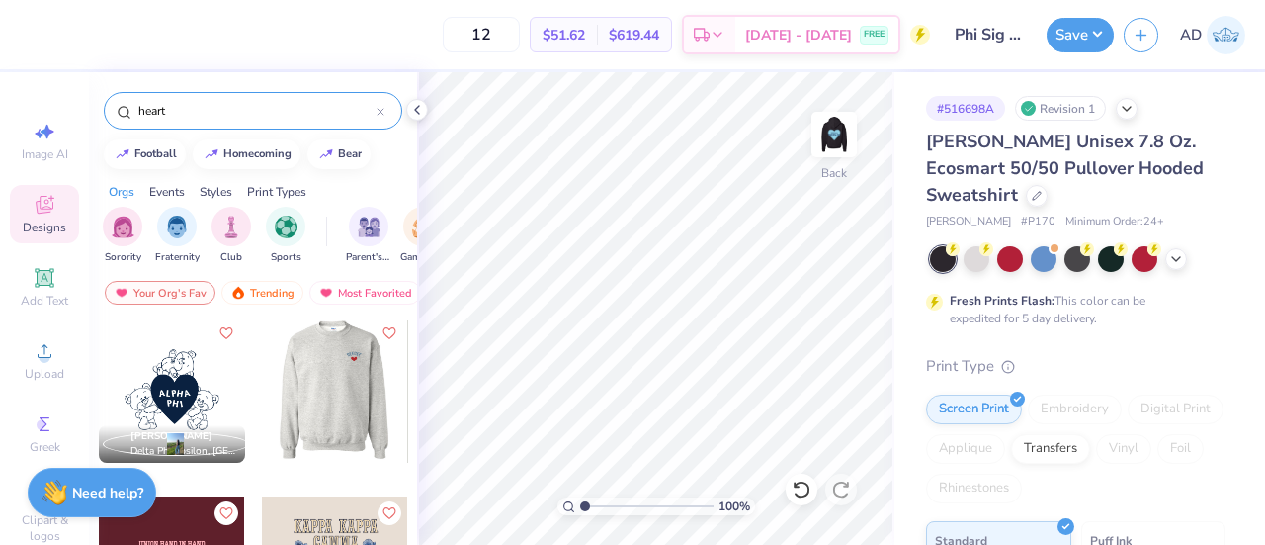
click at [262, 372] on div at bounding box center [189, 389] width 146 height 146
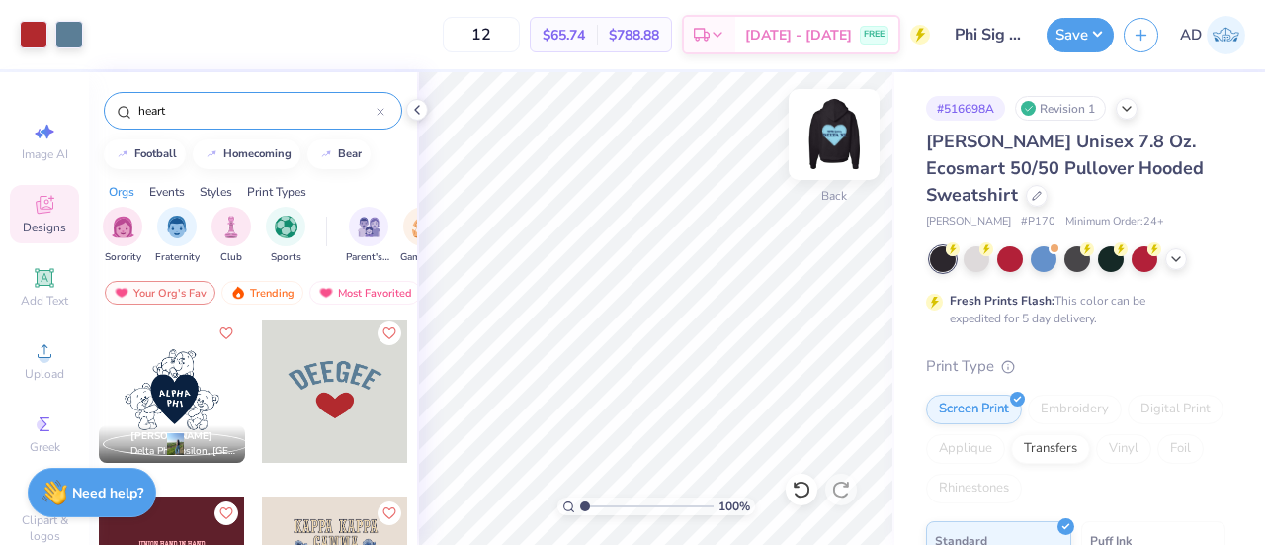
click at [845, 126] on img at bounding box center [834, 134] width 79 height 79
click at [839, 128] on img at bounding box center [834, 134] width 79 height 79
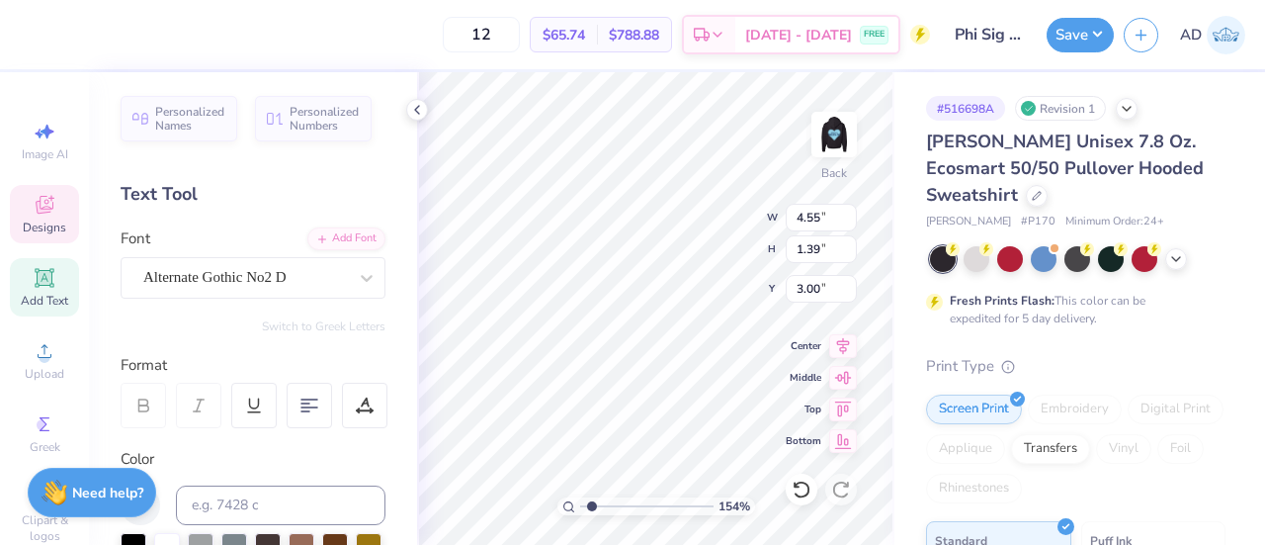
scroll to position [16, 2]
type input "1.54100493735491"
click at [267, 268] on div "Alternate Gothic No2 D" at bounding box center [245, 277] width 208 height 31
type input "1.54100493735491"
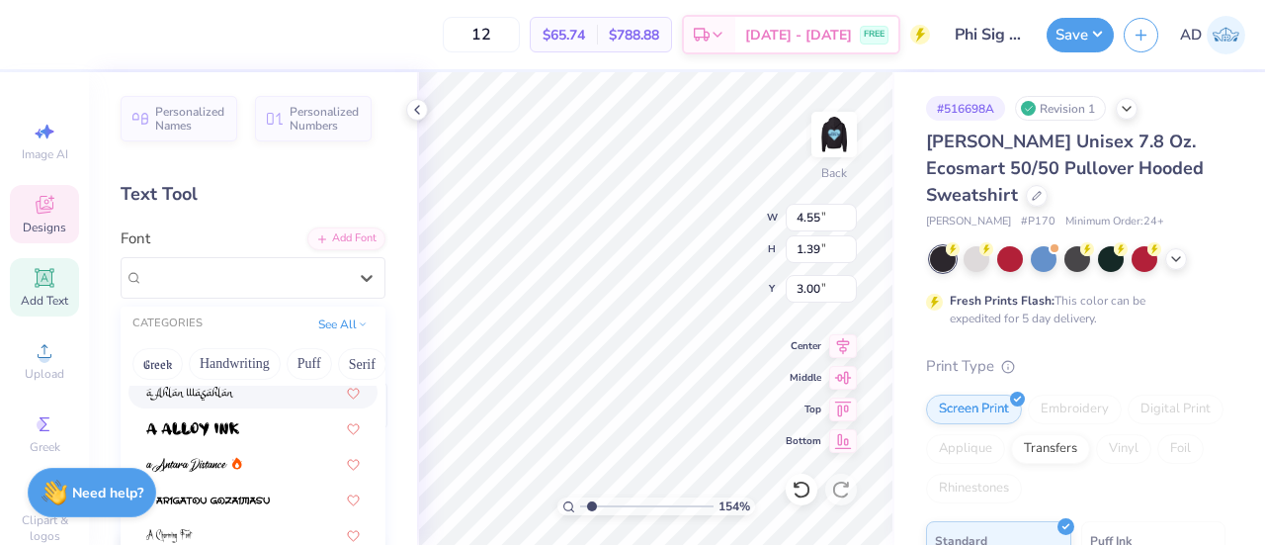
scroll to position [0, 0]
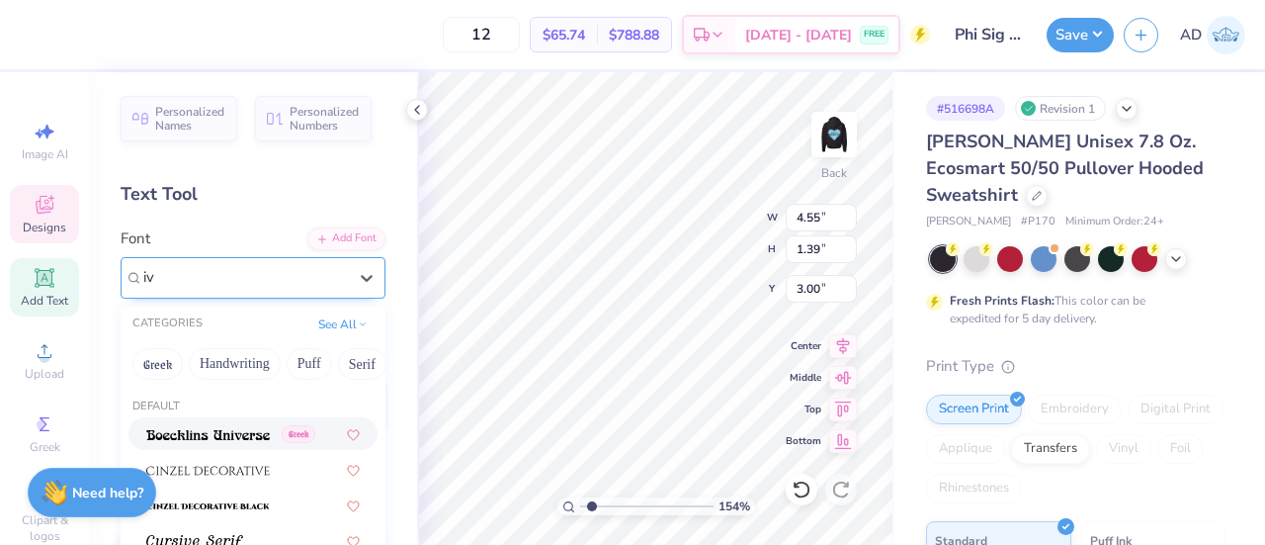
type input "i"
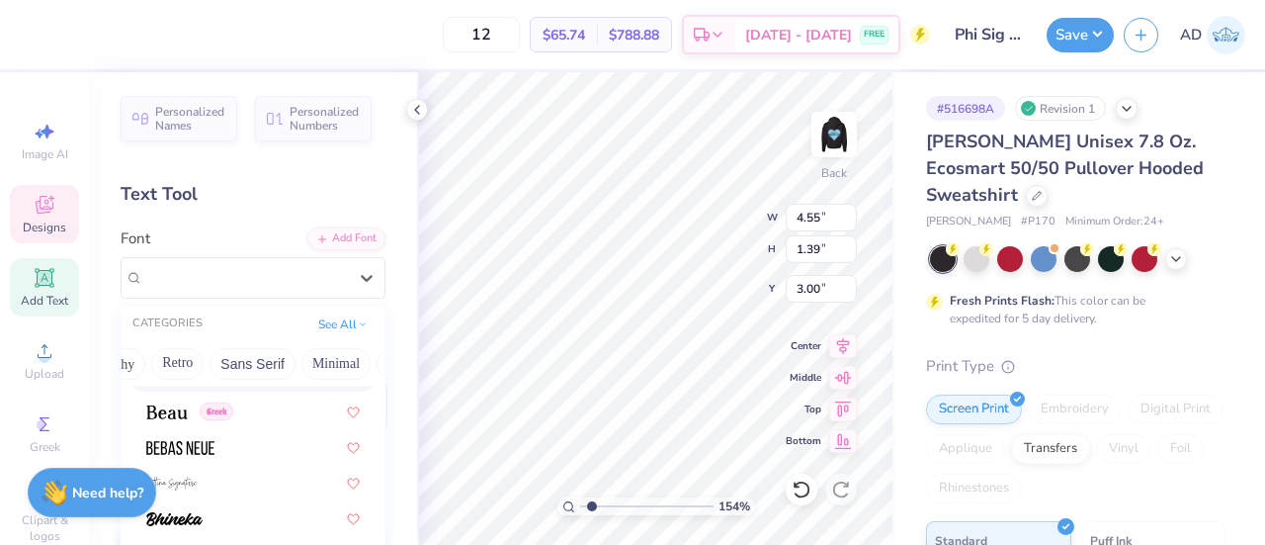
scroll to position [0, 596]
click at [327, 364] on button "Others" at bounding box center [344, 364] width 58 height 32
type input "1.54100493735491"
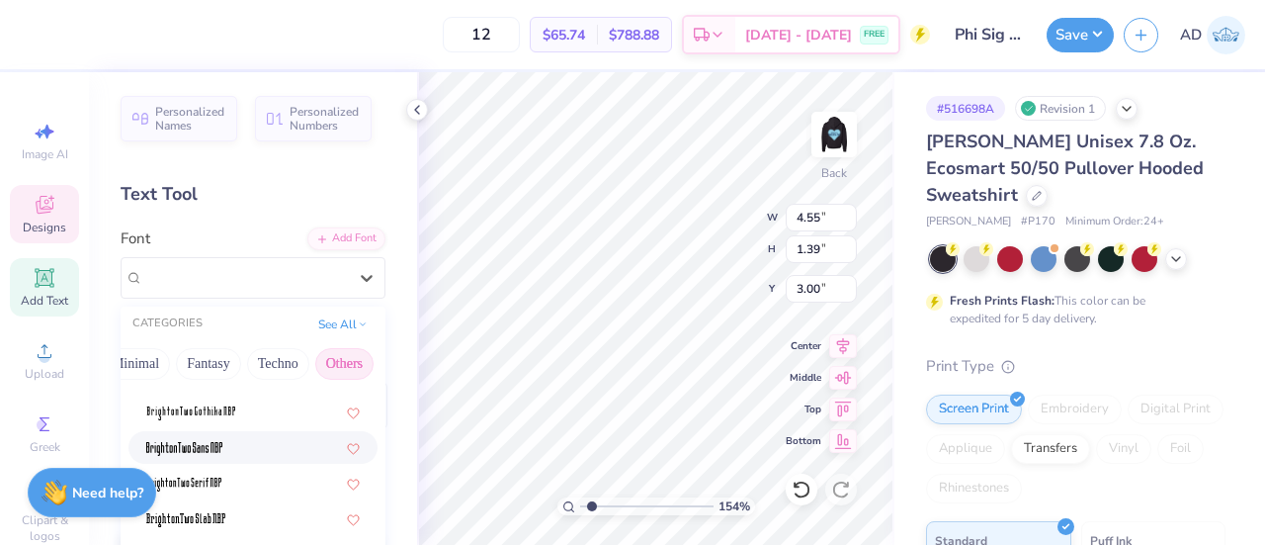
scroll to position [0, 0]
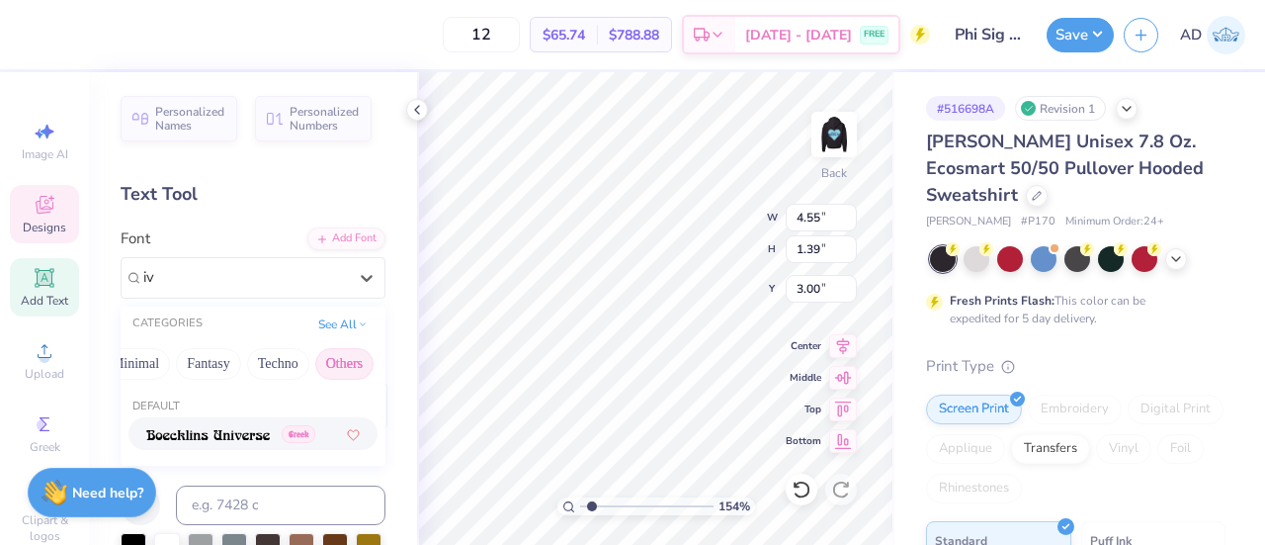
type input "i"
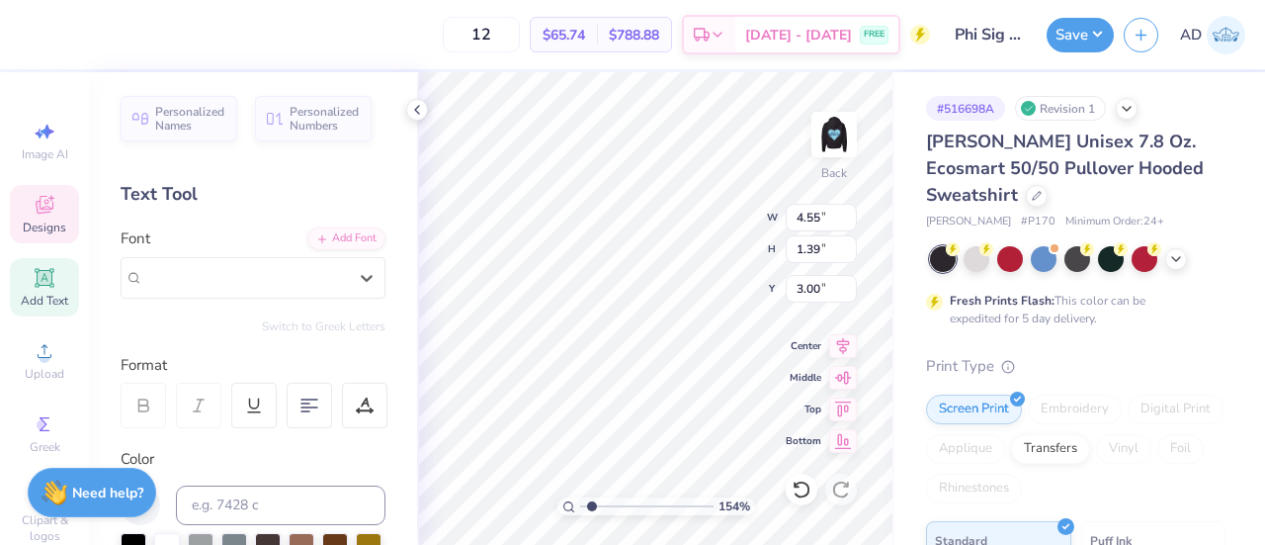
paste input "i"
type input "1.54100493735491"
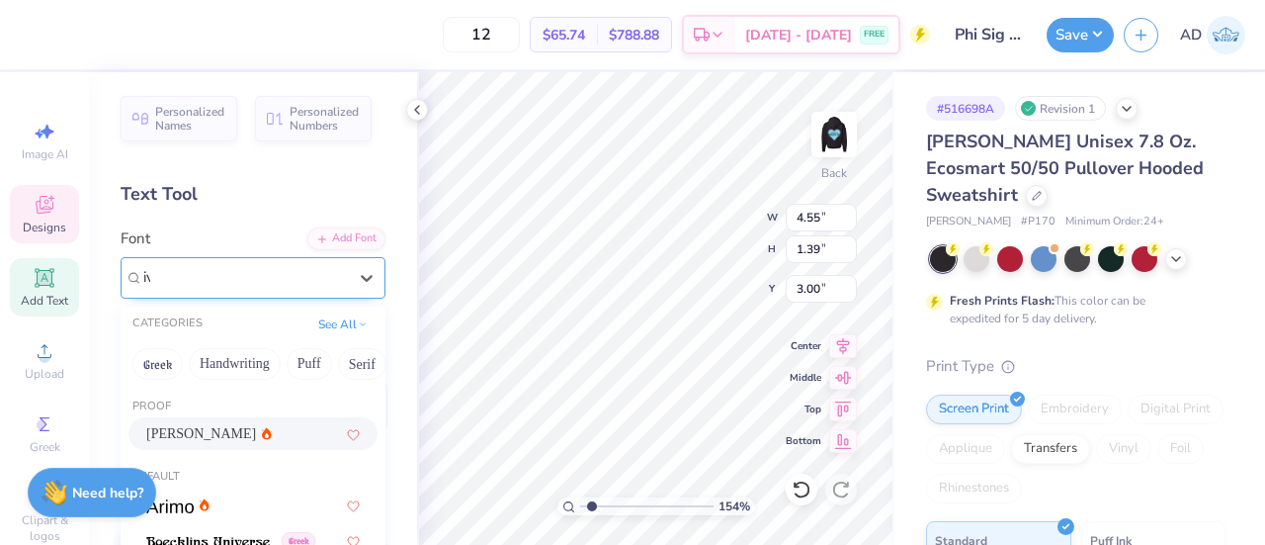
type input "ivy"
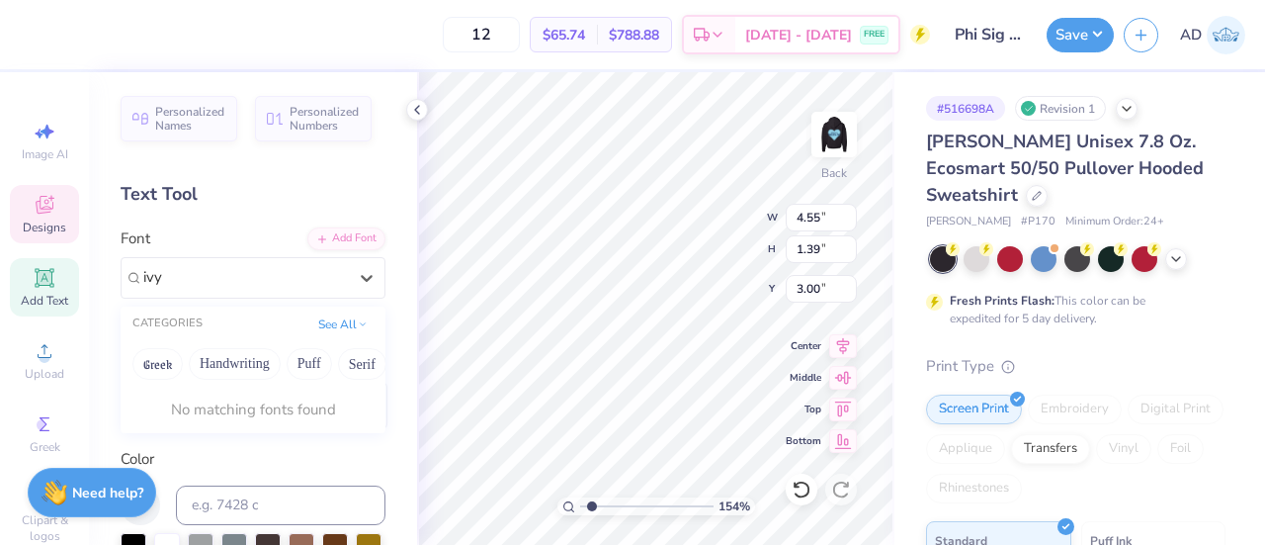
click at [44, 211] on icon at bounding box center [45, 205] width 24 height 24
type input "1.54100493735491"
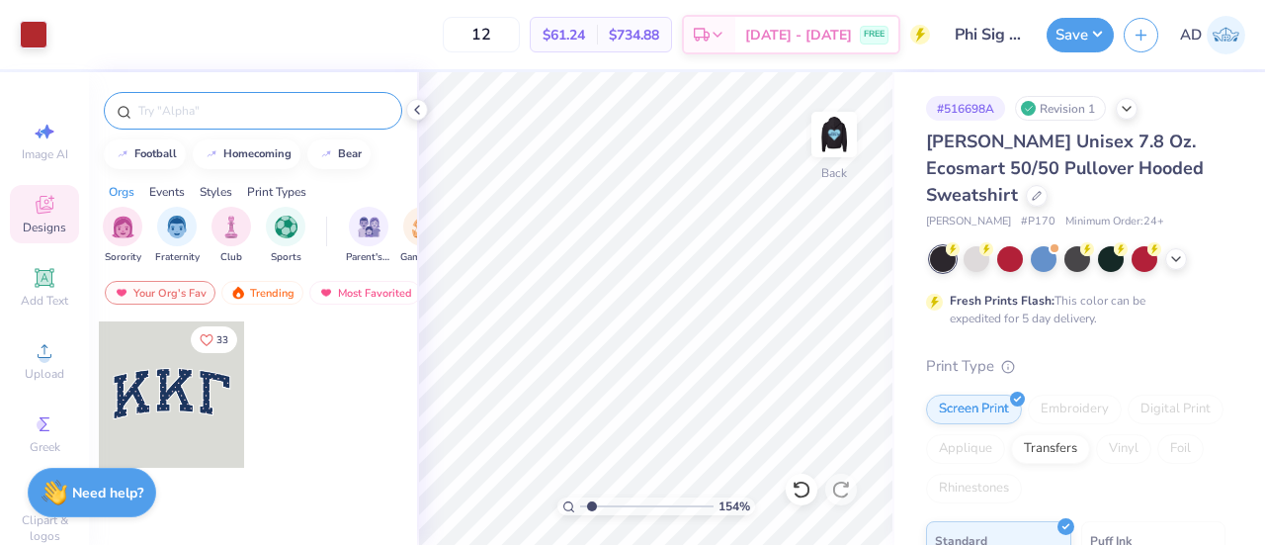
click at [218, 103] on input "text" at bounding box center [262, 111] width 253 height 20
type input "sail"
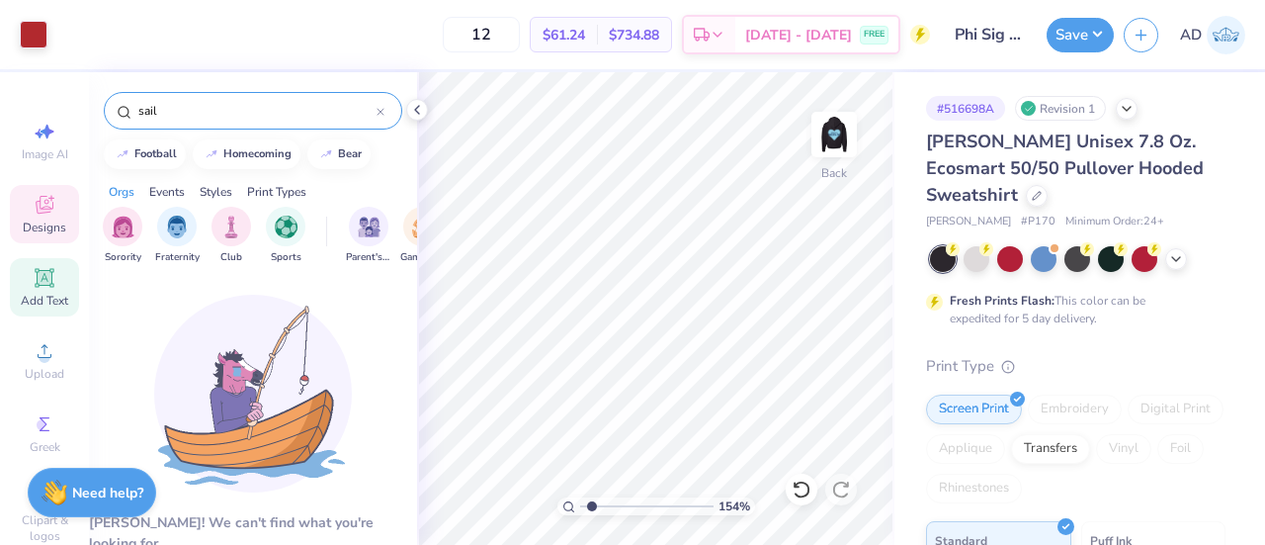
click at [37, 288] on icon at bounding box center [45, 278] width 24 height 24
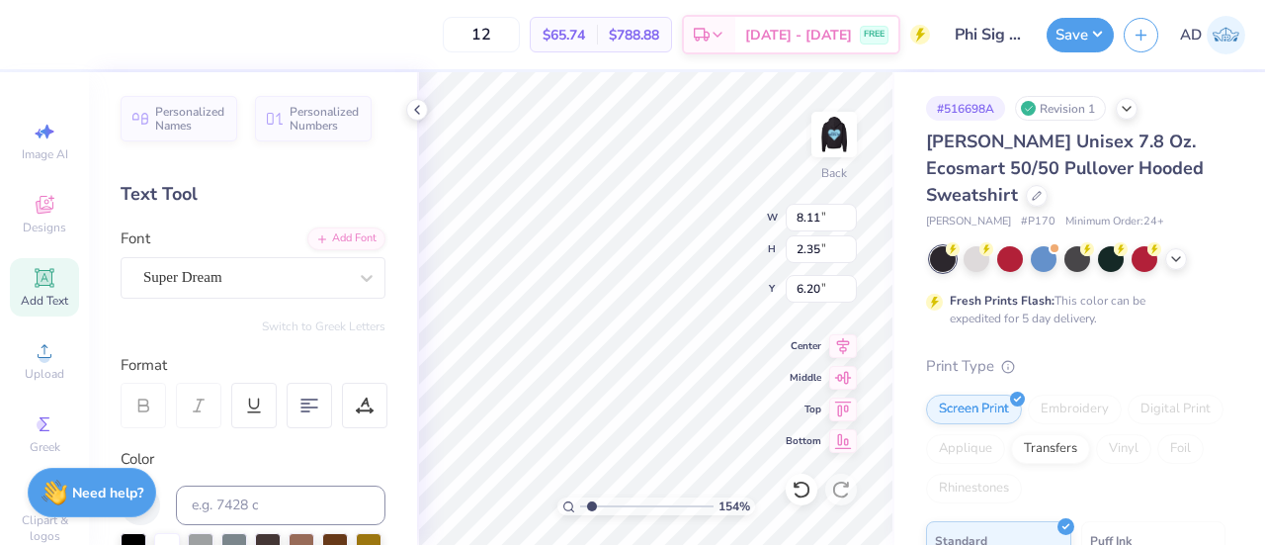
scroll to position [16, 2]
type input "1.54100493735491"
type textarea "O"
type input "1.54100493735491"
type textarea "On"
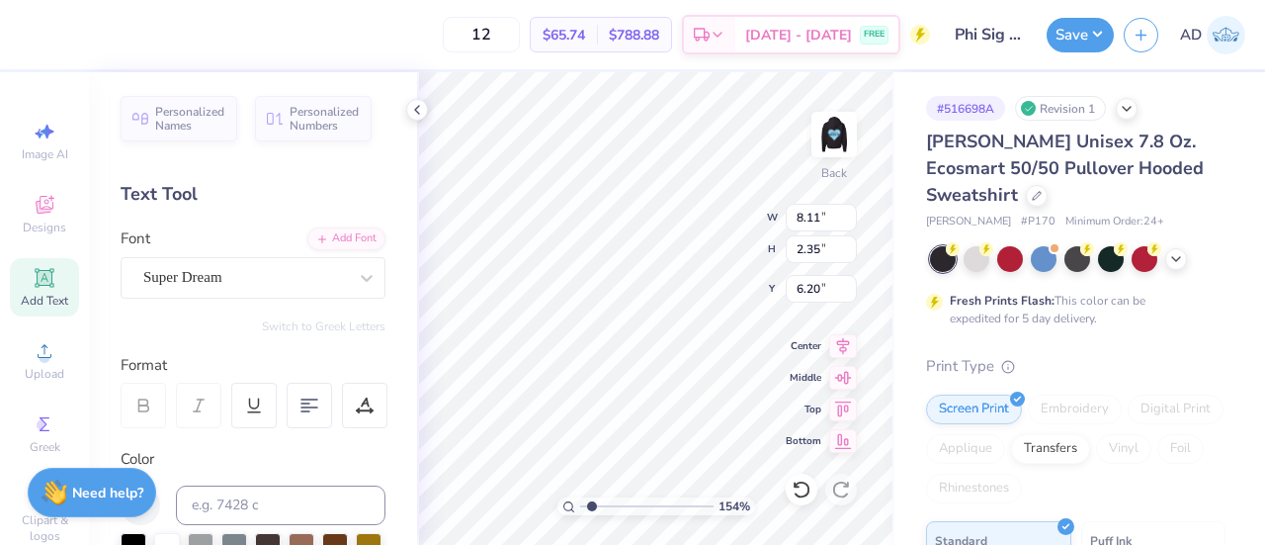
type input "1.54100493735491"
type textarea "Onc"
type input "1.54100493735491"
type textarea "Once"
type input "1.54100493735491"
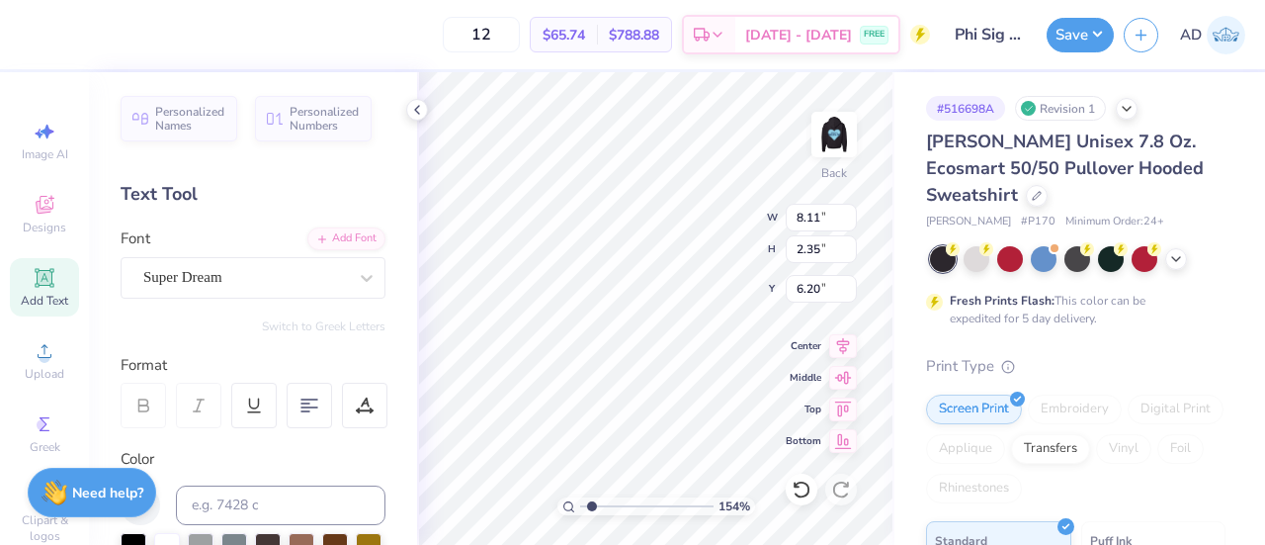
type textarea "Once,"
type input "1.54100493735491"
type textarea "Once,"
type input "1.54100493735491"
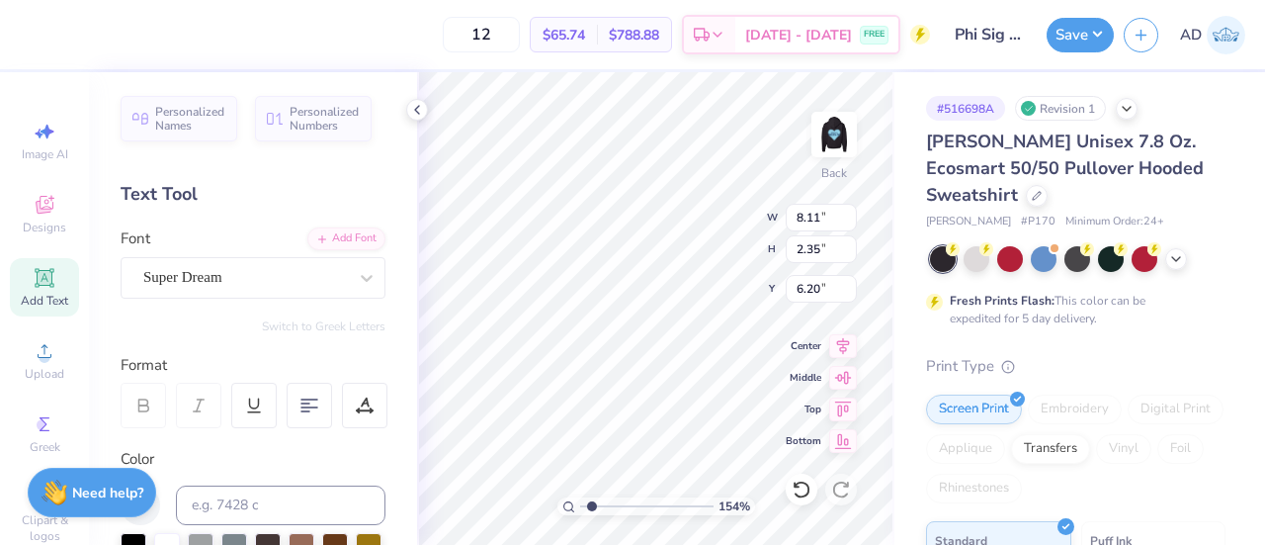
type textarea "Once, A"
type input "1.54100493735491"
type textarea "Once, Al"
type input "1.54100493735491"
type textarea "Once, Alw"
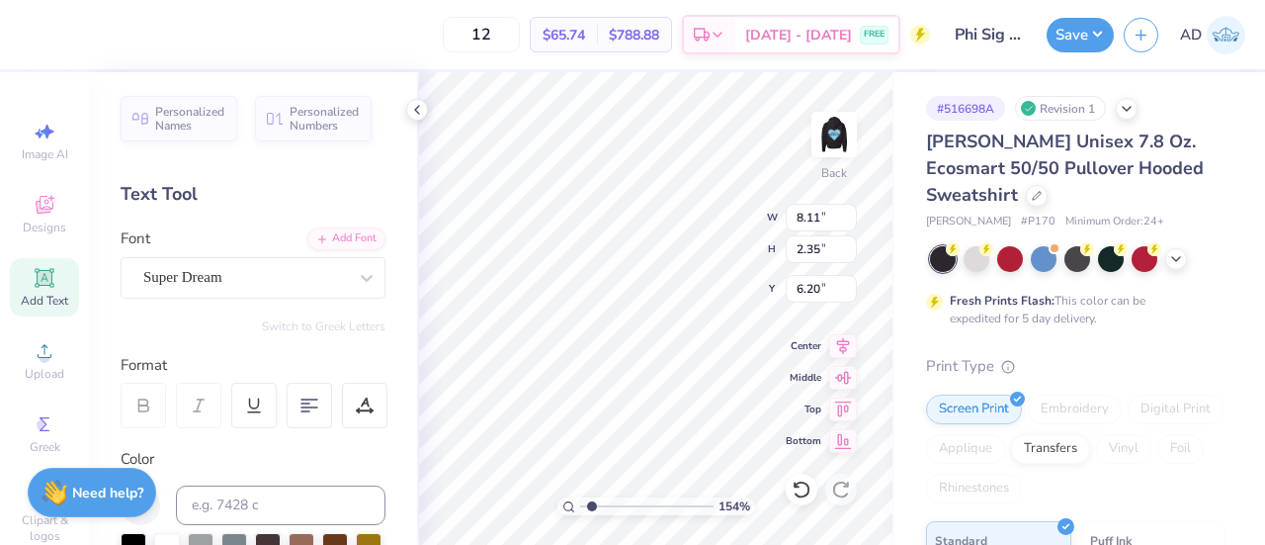
type input "1.54100493735491"
type textarea "Once, Alwa"
type input "1.54100493735491"
type textarea "Once, Alway"
type input "1.54100493735491"
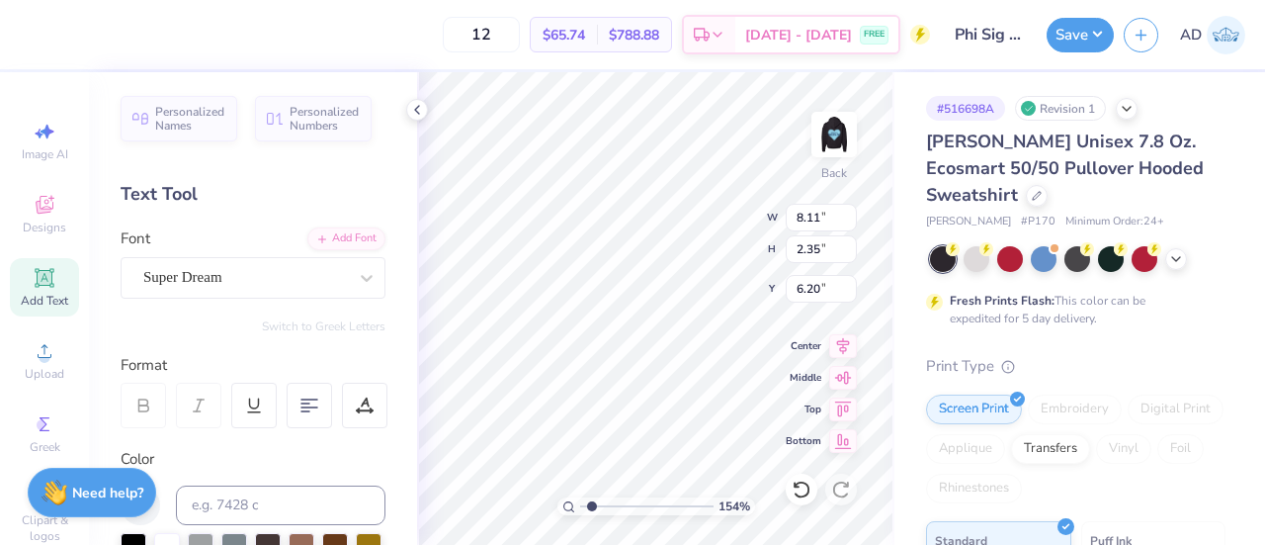
type textarea "Once, Always"
type input "1.38883550758777"
type input "8.63"
type input "1.24"
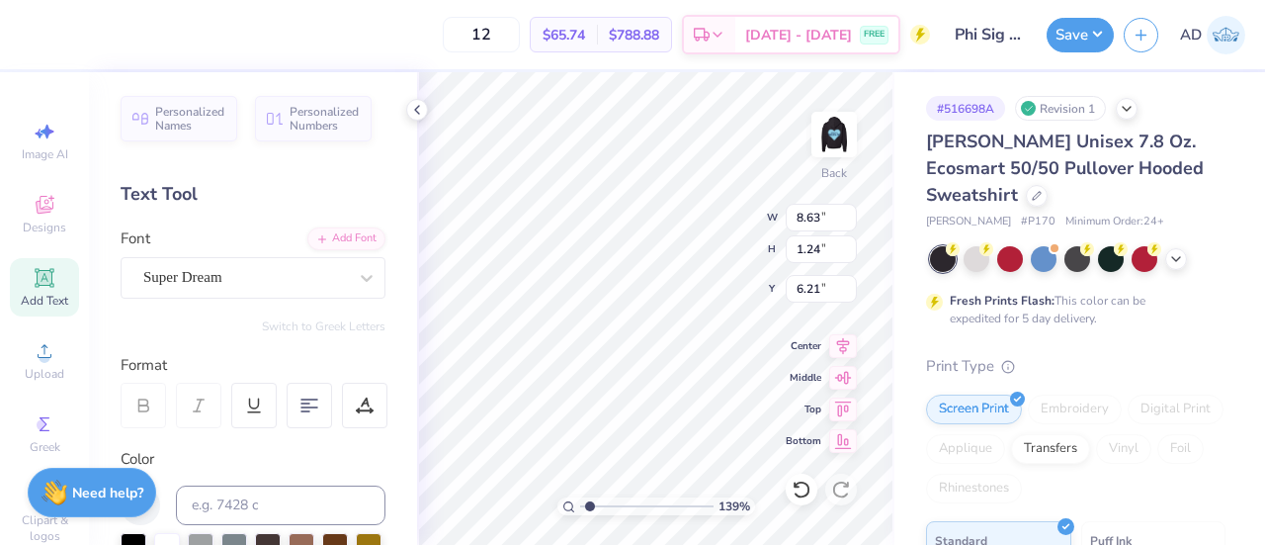
type input "1.38883550758777"
type input "13.01"
click at [195, 276] on div "Super Dream" at bounding box center [245, 277] width 208 height 31
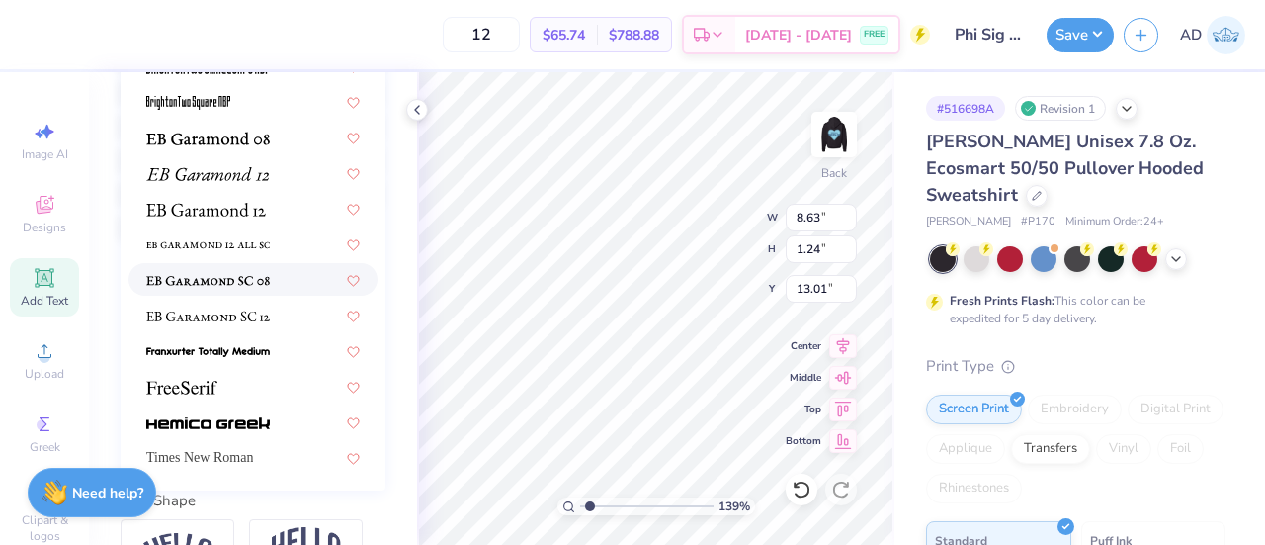
scroll to position [534, 0]
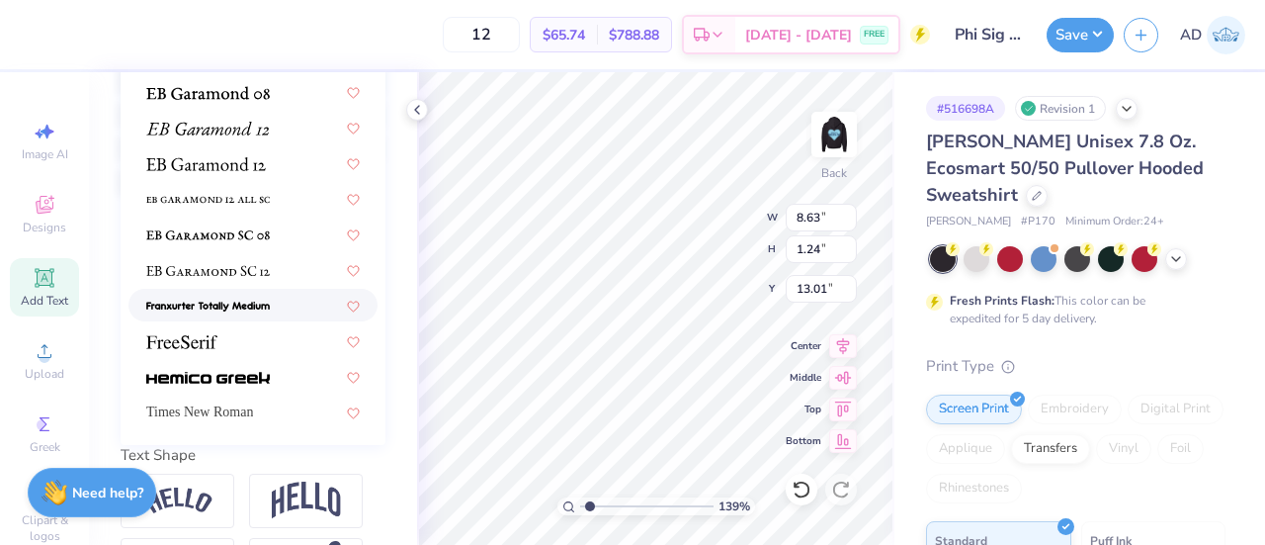
click at [219, 295] on span at bounding box center [208, 305] width 124 height 21
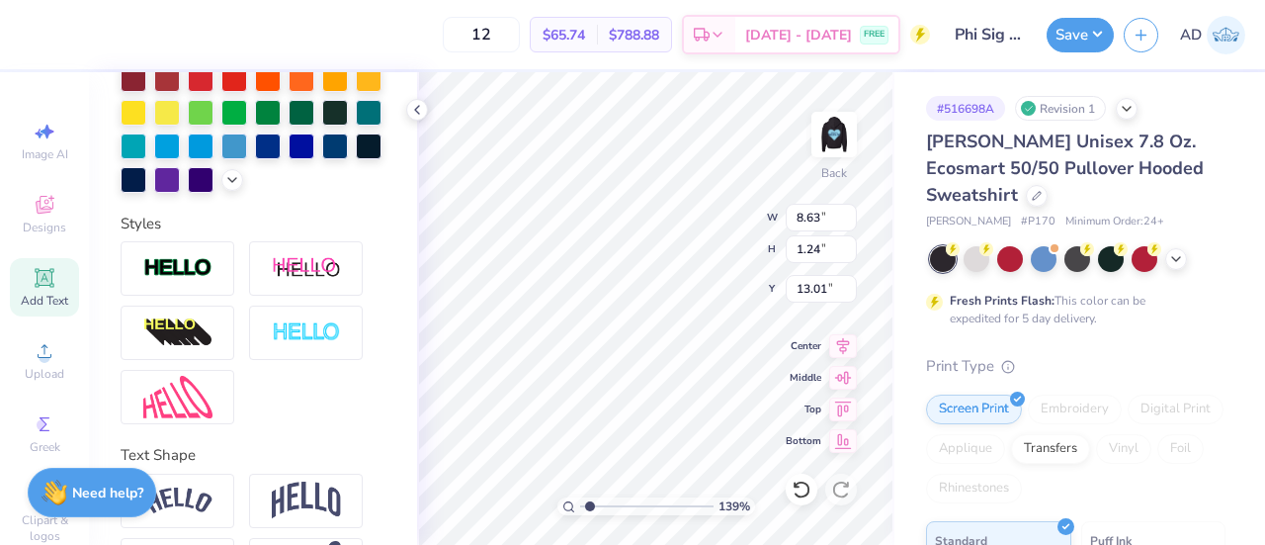
type input "1.38883550758777"
type input "7.57"
type input "1.10"
type input "13.08"
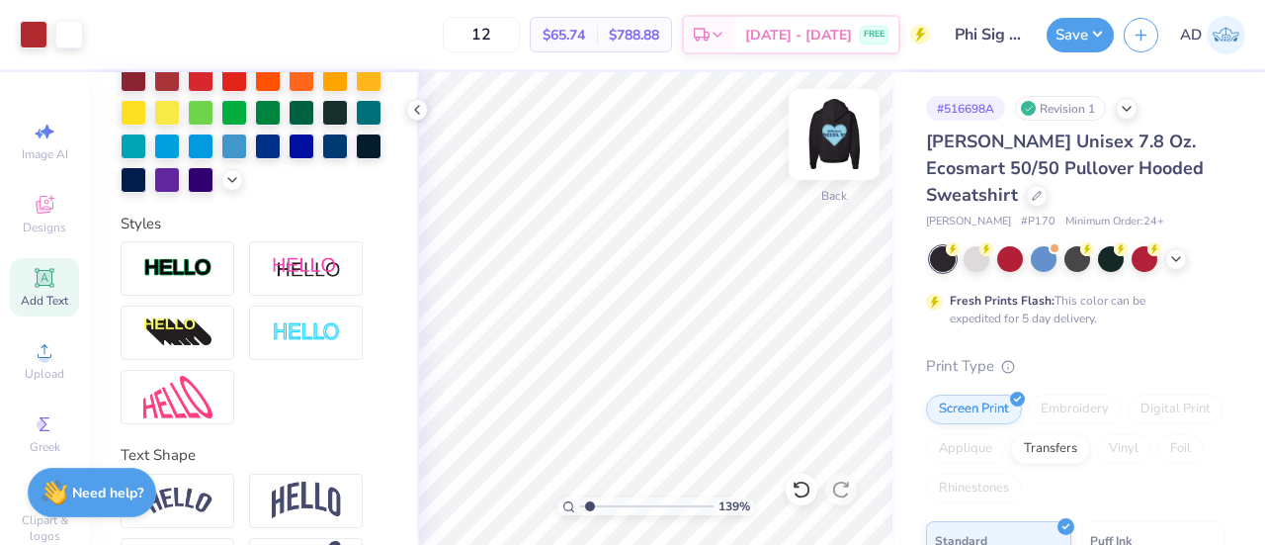
click at [826, 153] on img at bounding box center [834, 134] width 79 height 79
click at [831, 144] on img at bounding box center [834, 134] width 79 height 79
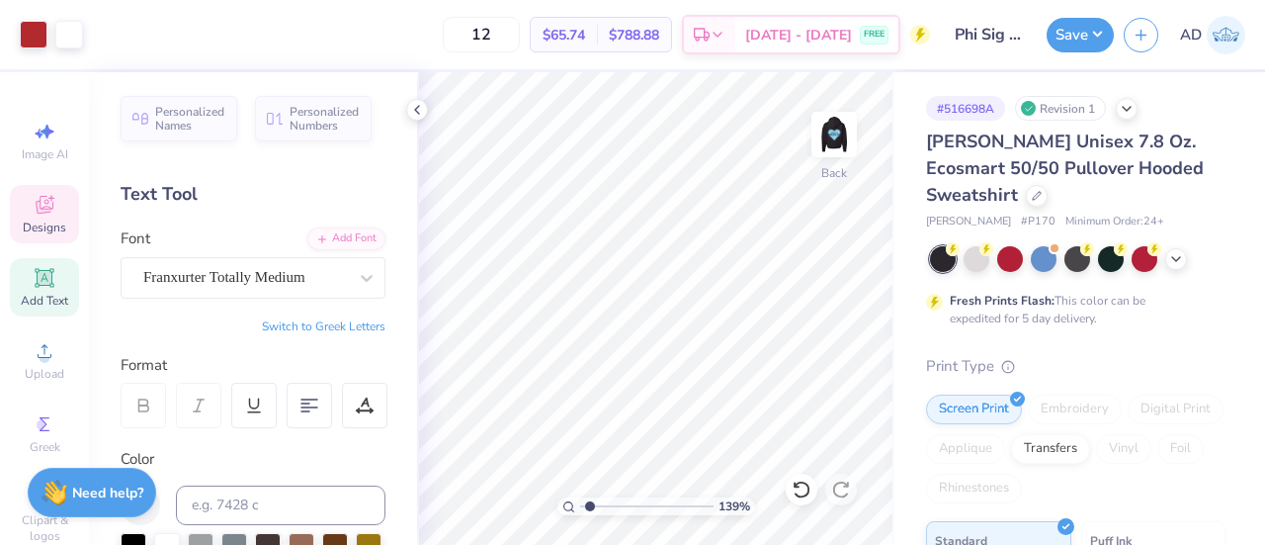
click at [44, 205] on icon at bounding box center [45, 205] width 18 height 18
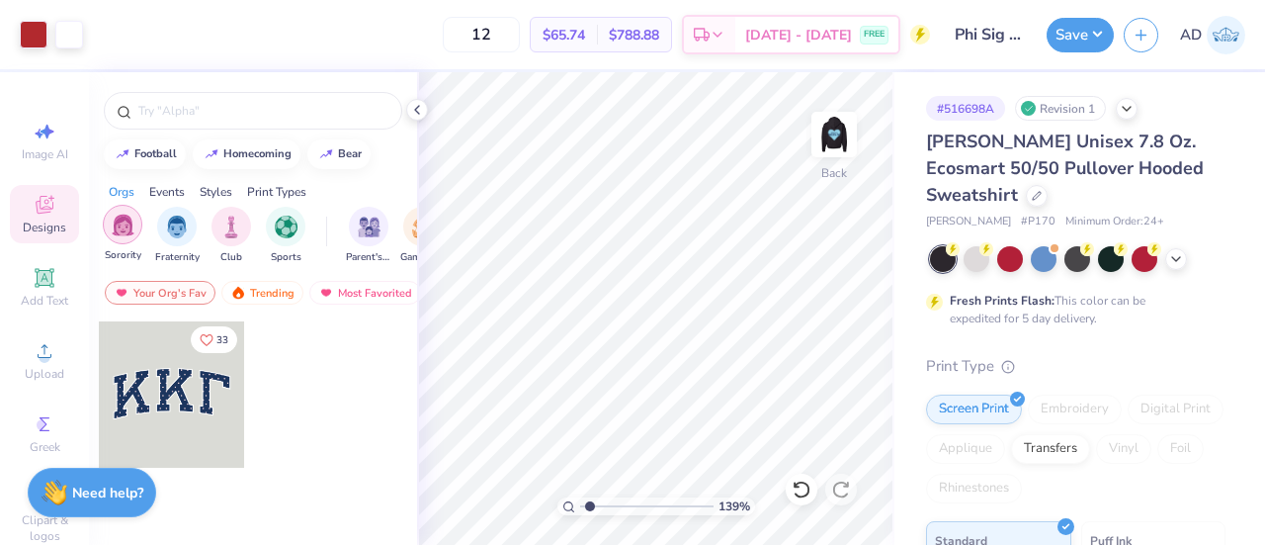
click at [118, 220] on img "filter for Sorority" at bounding box center [123, 225] width 23 height 23
click at [360, 289] on div "Most Favorited" at bounding box center [365, 293] width 112 height 24
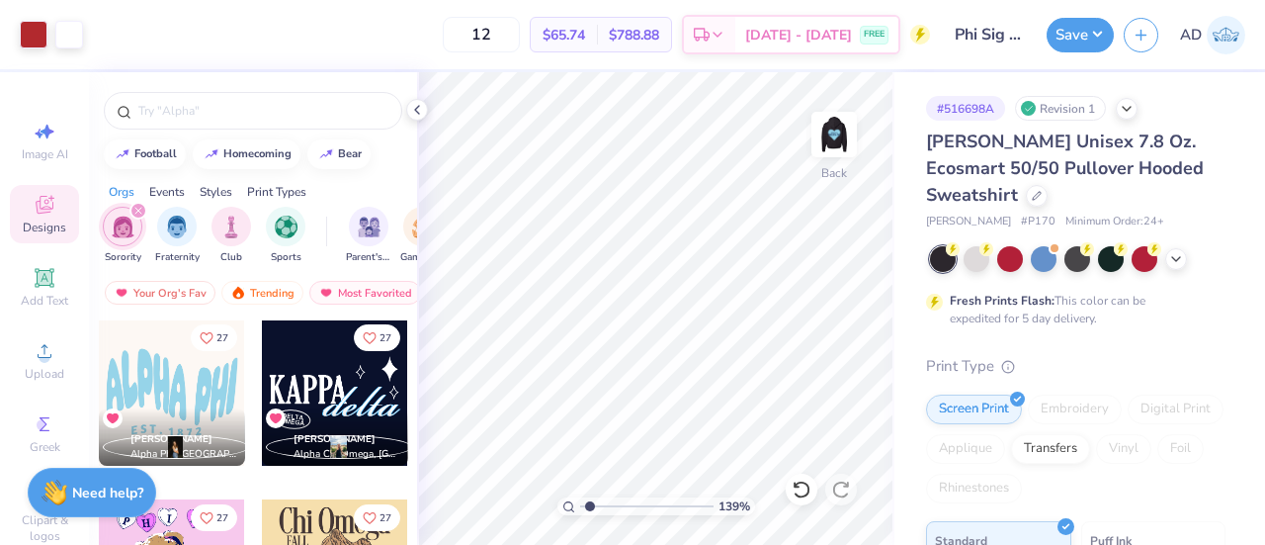
scroll to position [20155, 0]
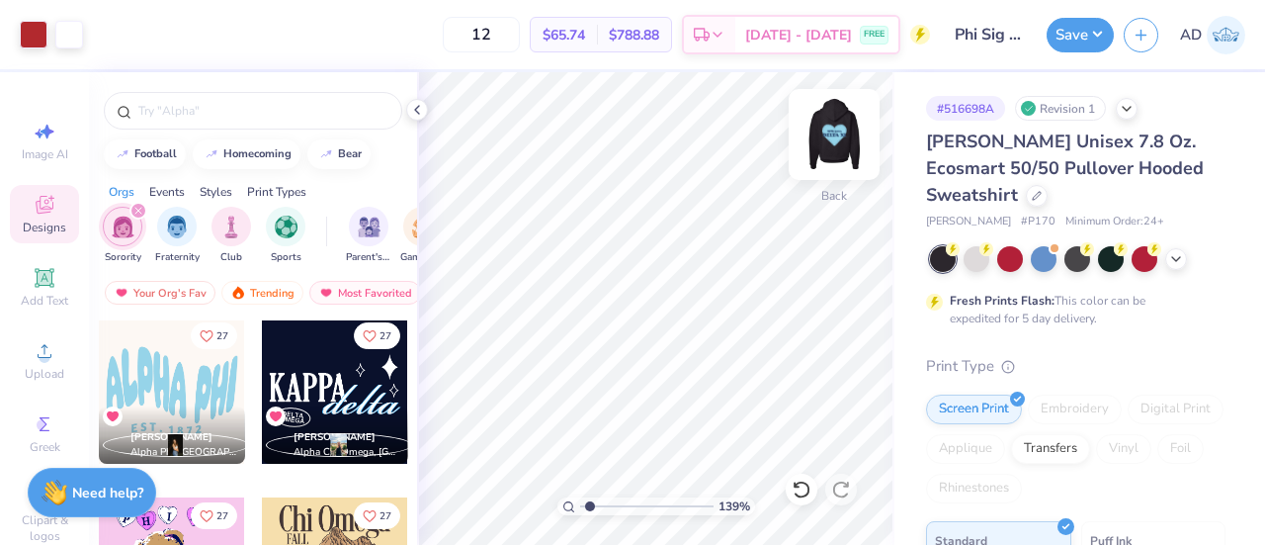
click at [821, 130] on img at bounding box center [834, 134] width 79 height 79
type input "1.38883550758777"
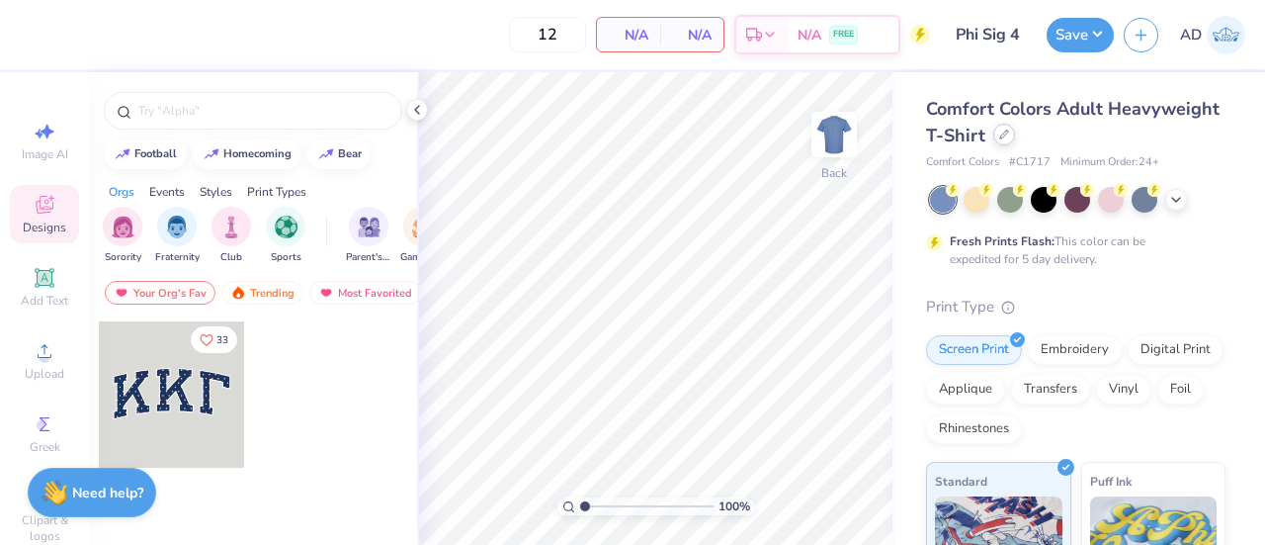
type input "Phi Sig 4"
click at [1015, 129] on div at bounding box center [1005, 135] width 22 height 22
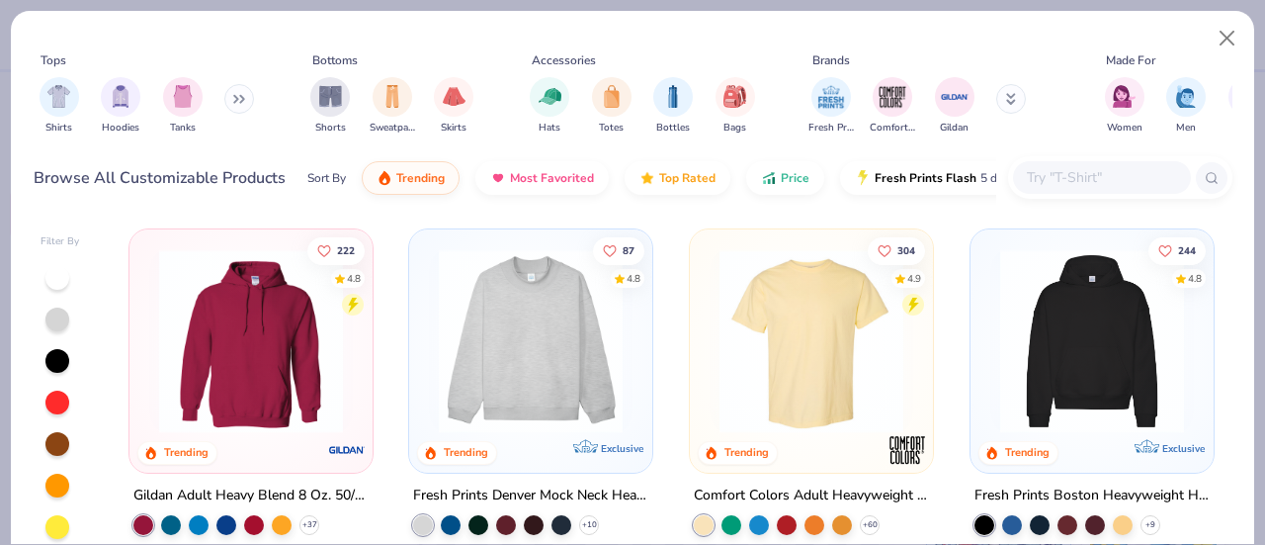
click at [1102, 173] on input "text" at bounding box center [1101, 177] width 152 height 23
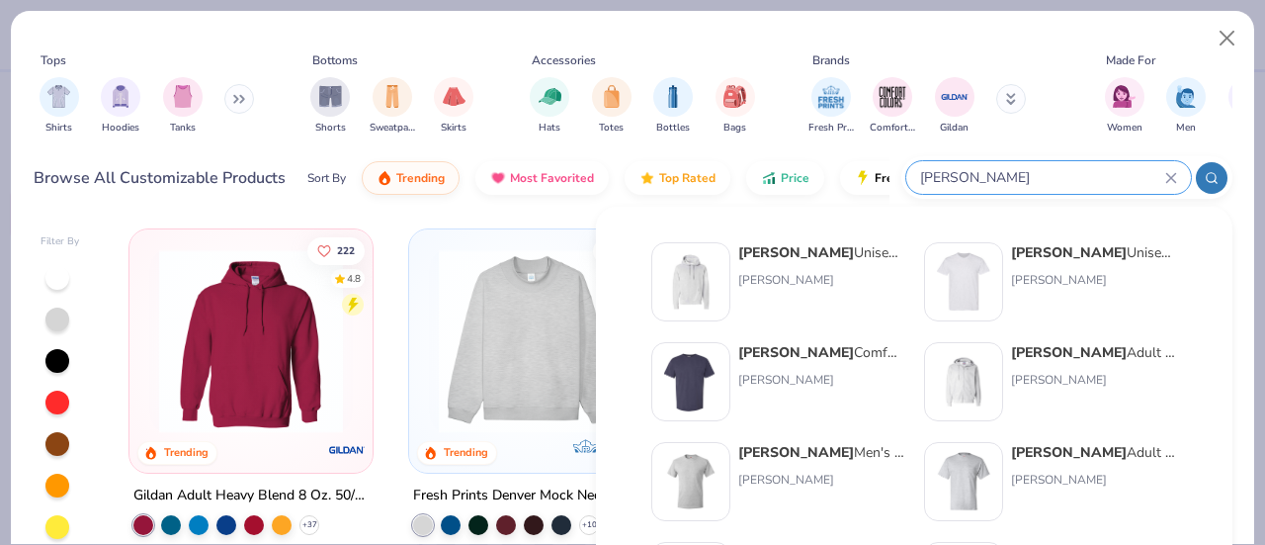
type input "hanes"
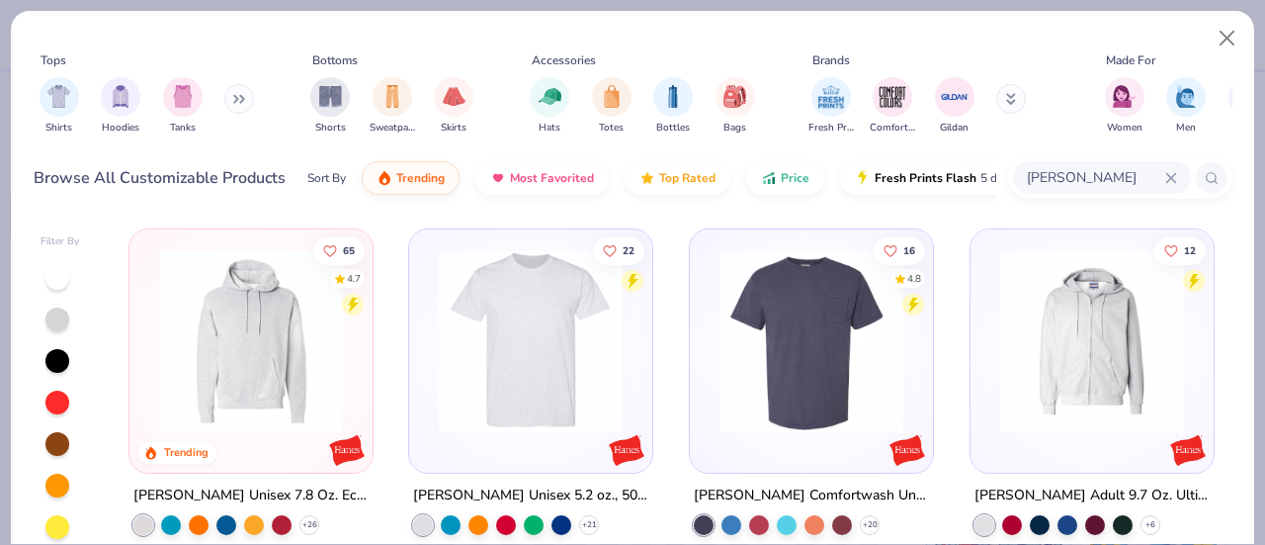
click at [275, 349] on img at bounding box center [251, 341] width 204 height 184
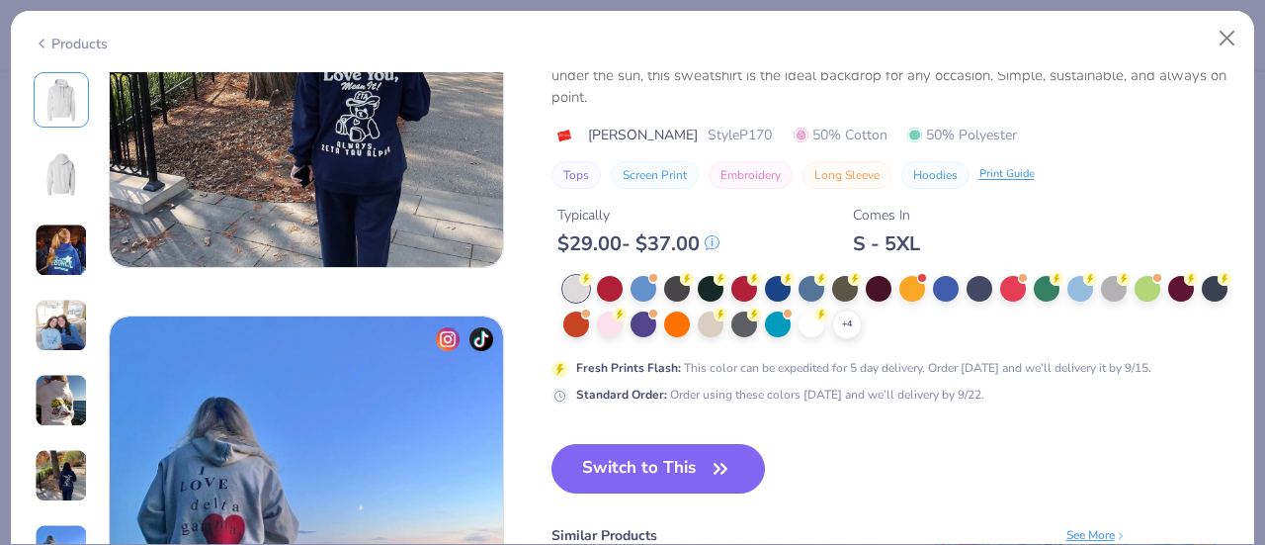
scroll to position [2329, 0]
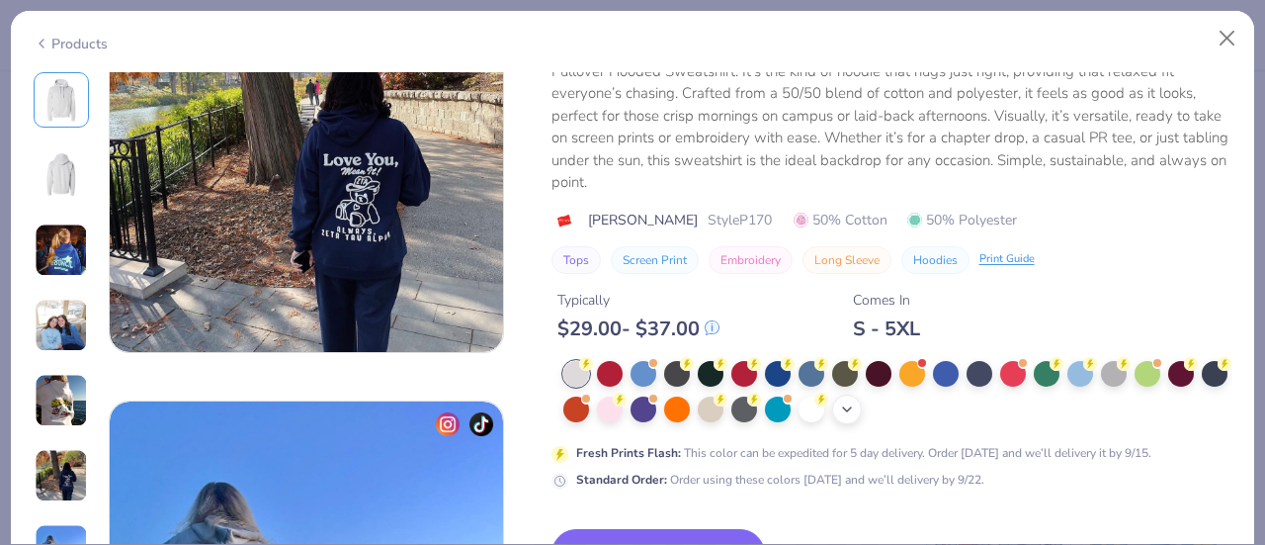
click at [855, 401] on icon at bounding box center [847, 409] width 16 height 16
click at [959, 399] on div at bounding box center [946, 407] width 26 height 26
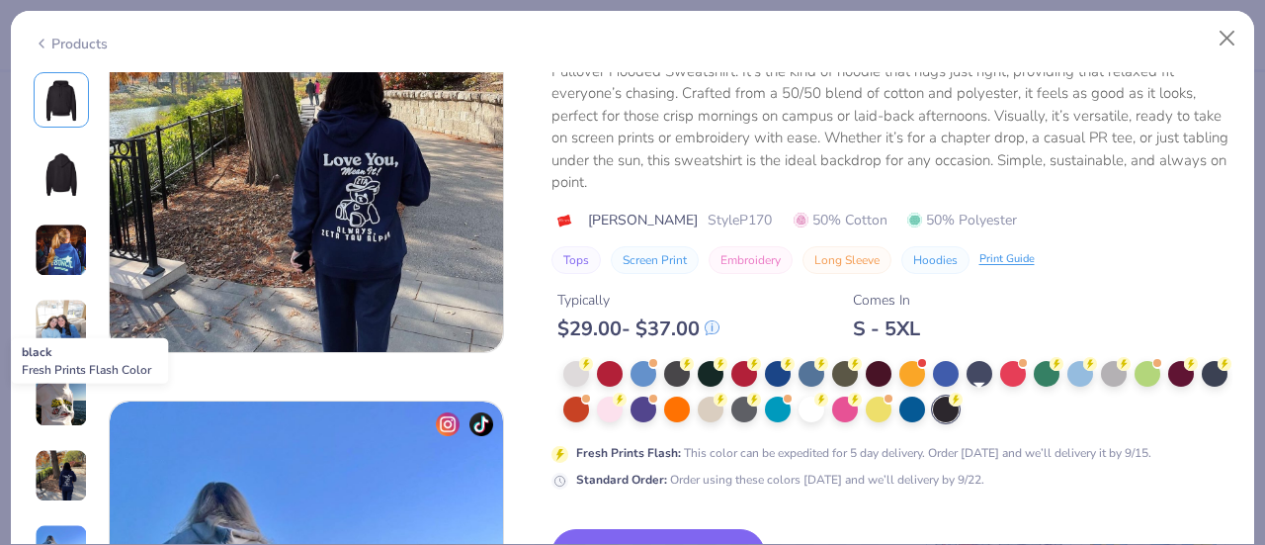
scroll to position [2554, 0]
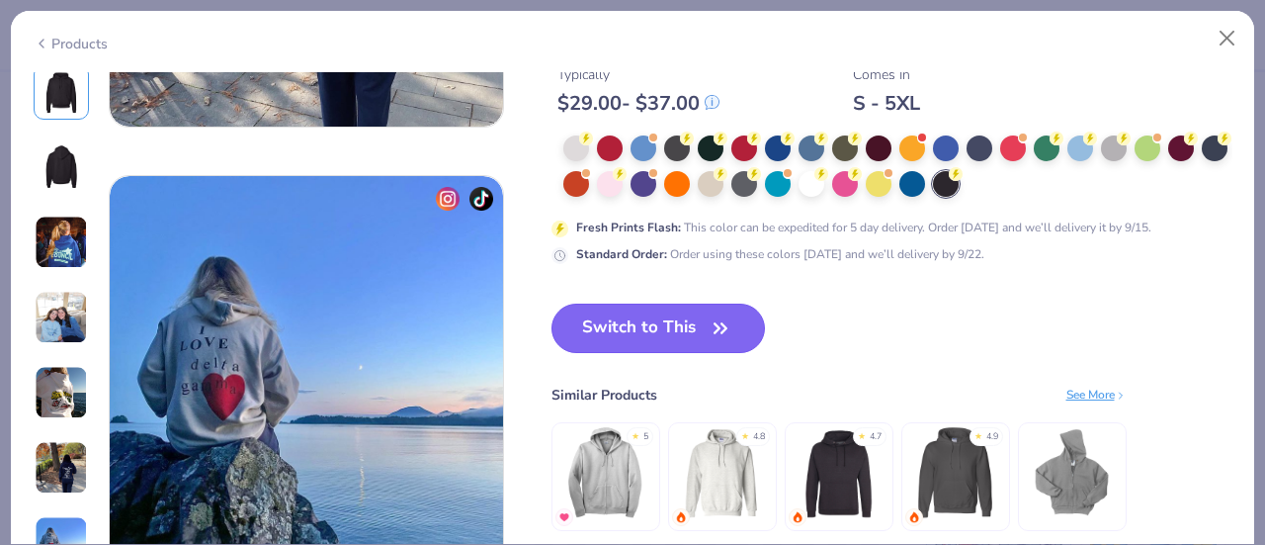
click at [641, 335] on button "Switch to This" at bounding box center [659, 327] width 215 height 49
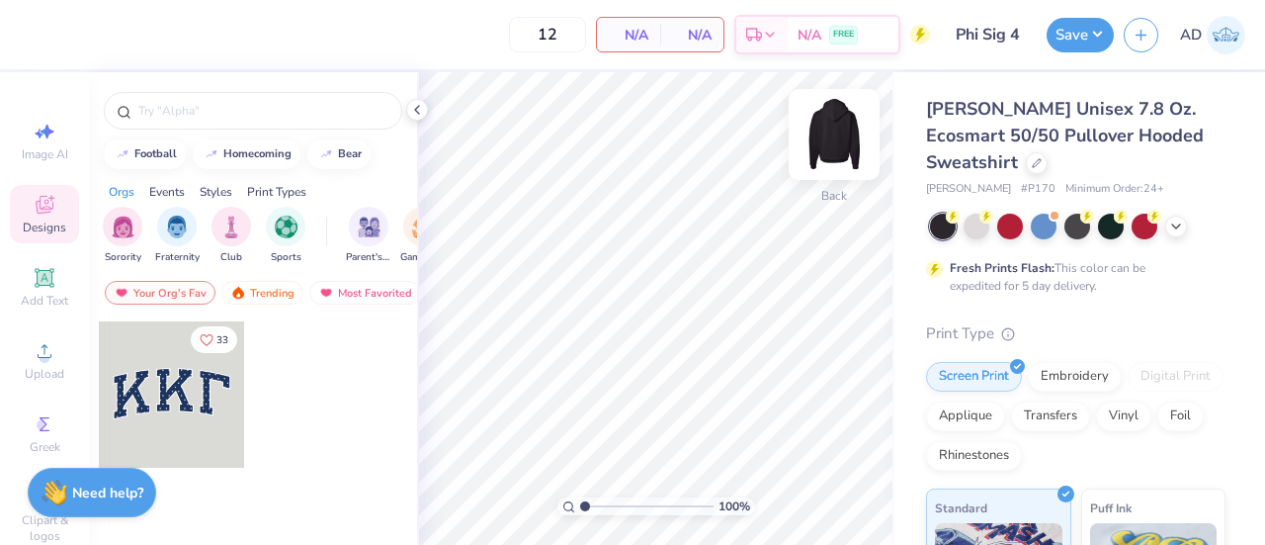
click at [829, 135] on img at bounding box center [834, 134] width 79 height 79
click at [333, 286] on div "Most Favorited" at bounding box center [365, 293] width 112 height 24
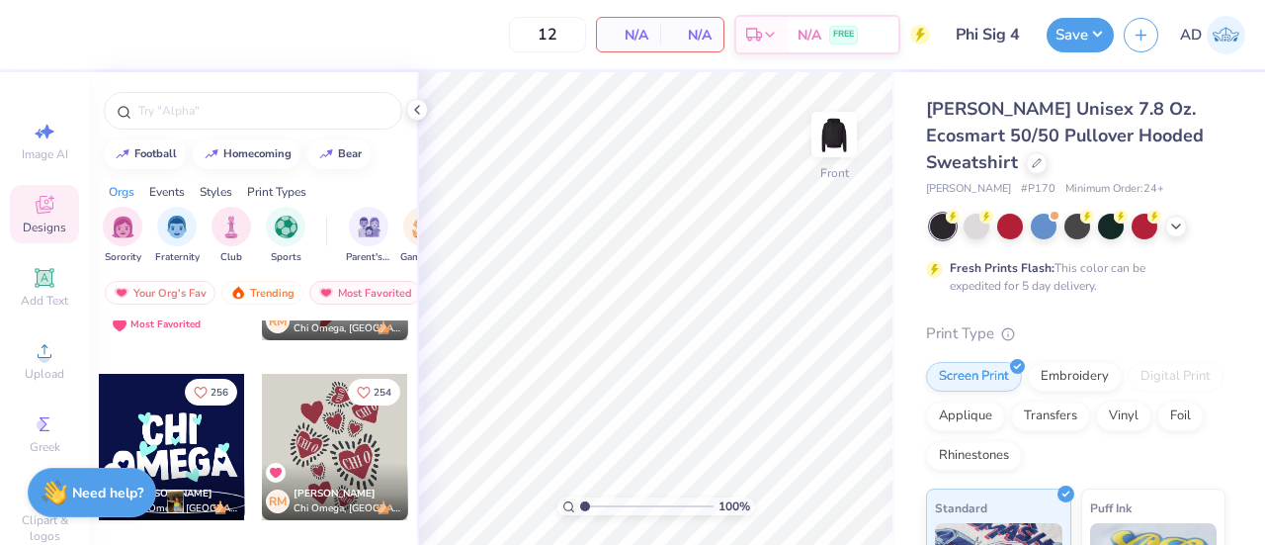
scroll to position [147, 0]
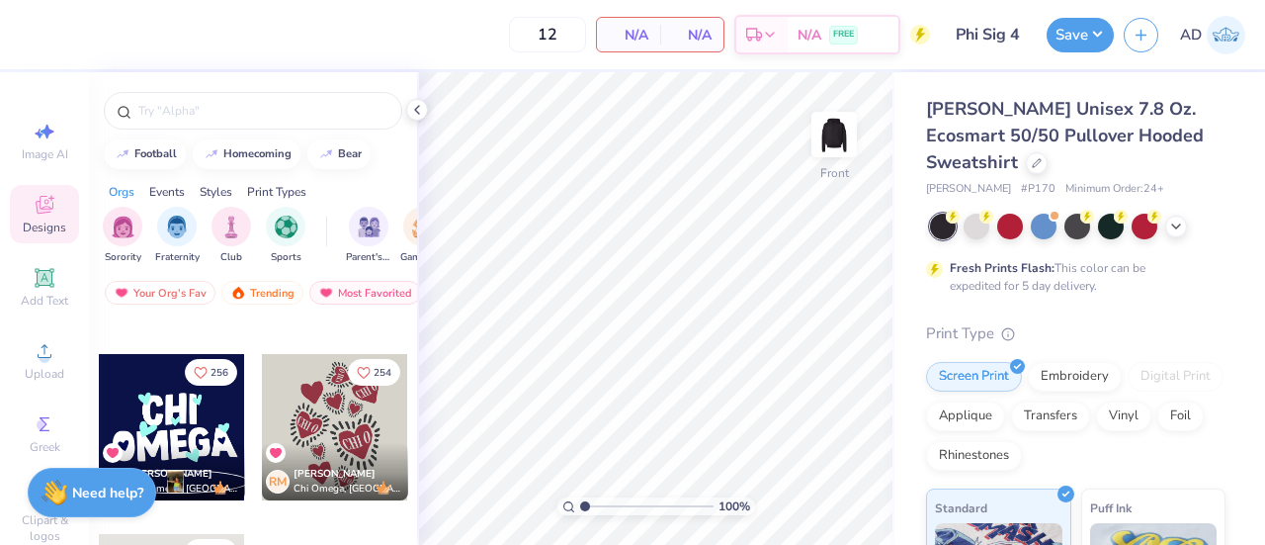
click at [326, 443] on div "RM Rowan Mcmillan Chi Omega, Villanova University" at bounding box center [335, 471] width 146 height 57
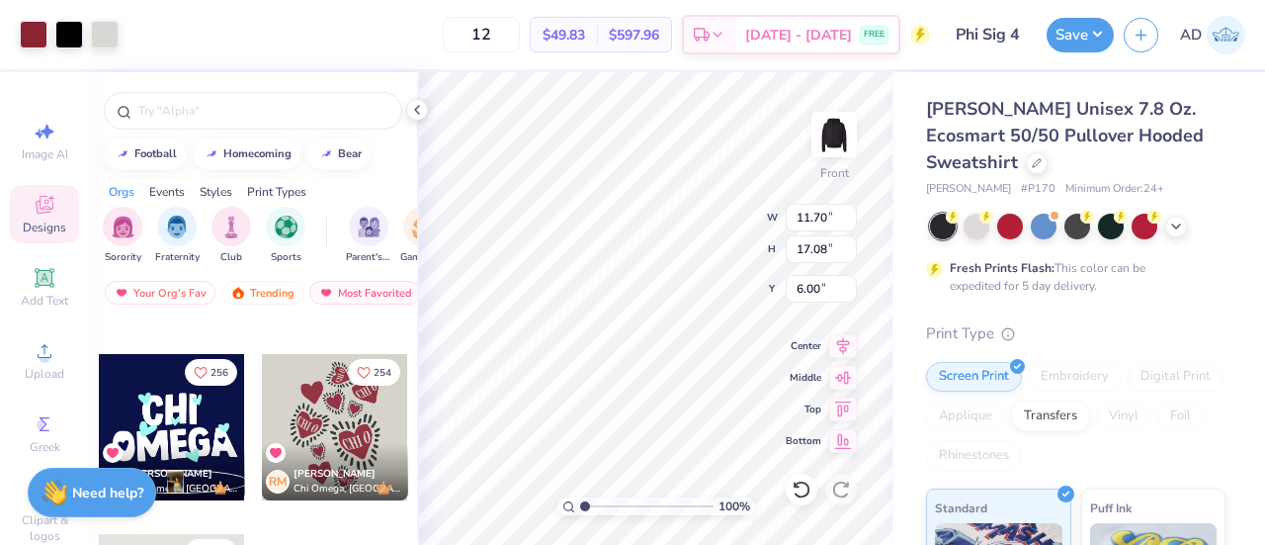
type input "6.00"
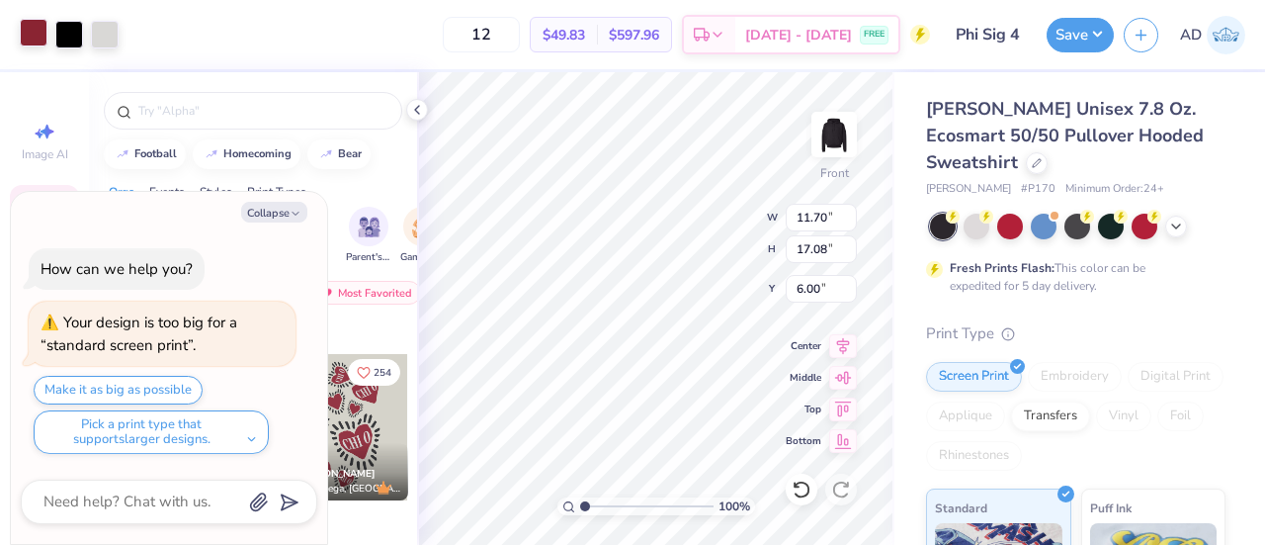
click at [20, 40] on div at bounding box center [34, 33] width 28 height 28
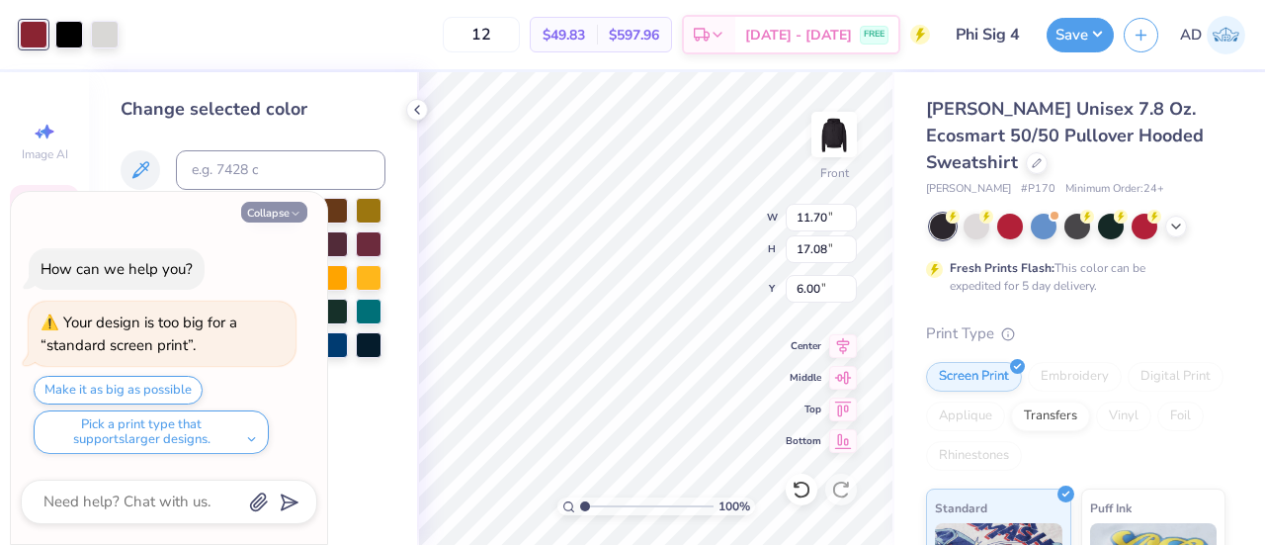
click at [269, 211] on button "Collapse" at bounding box center [274, 212] width 66 height 21
type textarea "x"
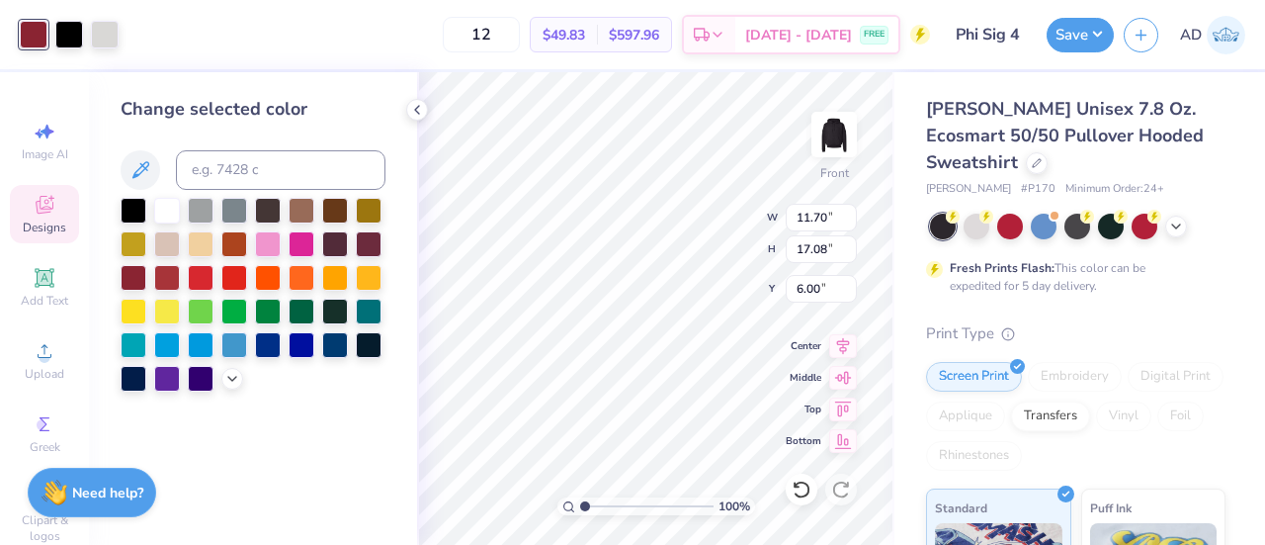
click at [246, 380] on div at bounding box center [253, 295] width 265 height 194
click at [238, 380] on icon at bounding box center [232, 377] width 16 height 16
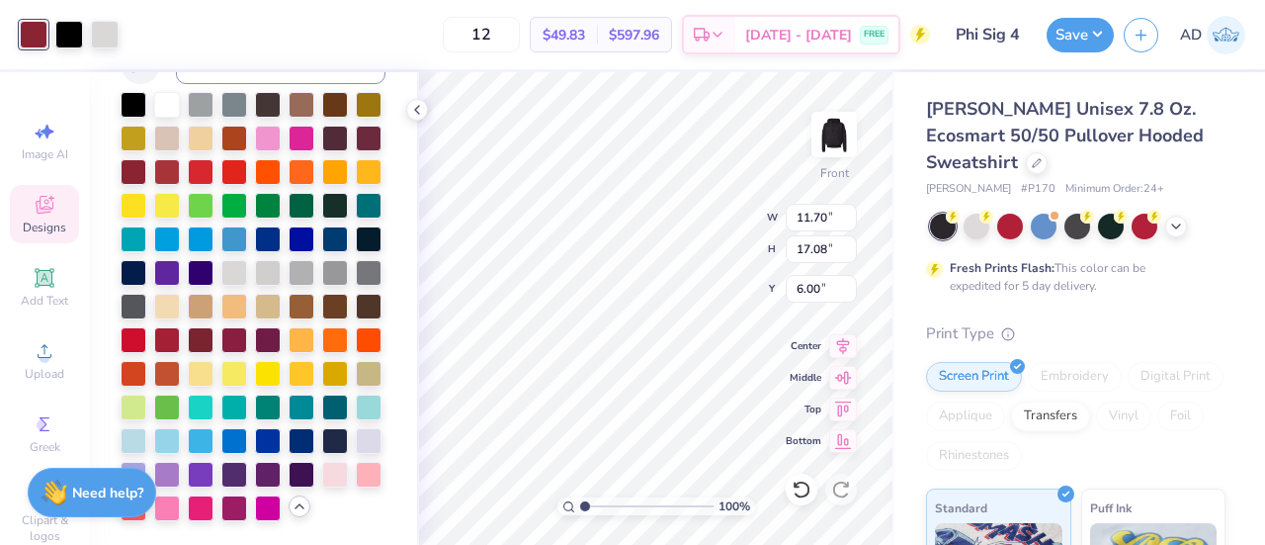
scroll to position [153, 0]
click at [180, 426] on div at bounding box center [167, 439] width 26 height 26
click at [146, 426] on div at bounding box center [134, 439] width 26 height 26
click at [356, 418] on div at bounding box center [369, 405] width 26 height 26
click at [138, 35] on div "12 $49.83 Per Item $597.96 Total Est. Delivery Sep 20 - 23 FREE" at bounding box center [530, 34] width 802 height 69
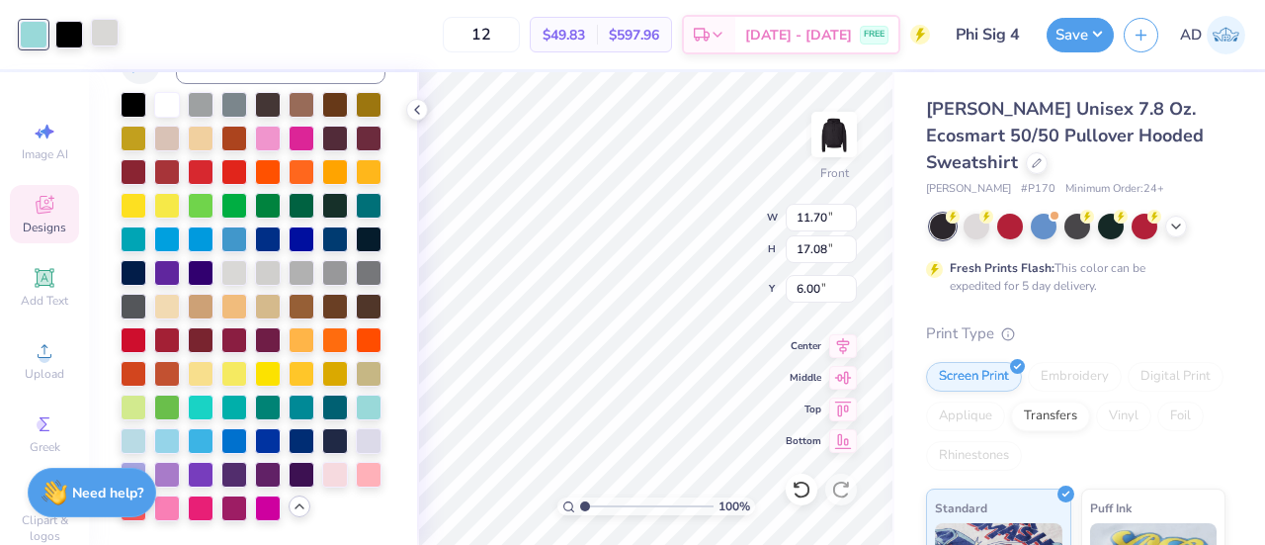
click at [101, 31] on div at bounding box center [105, 33] width 28 height 28
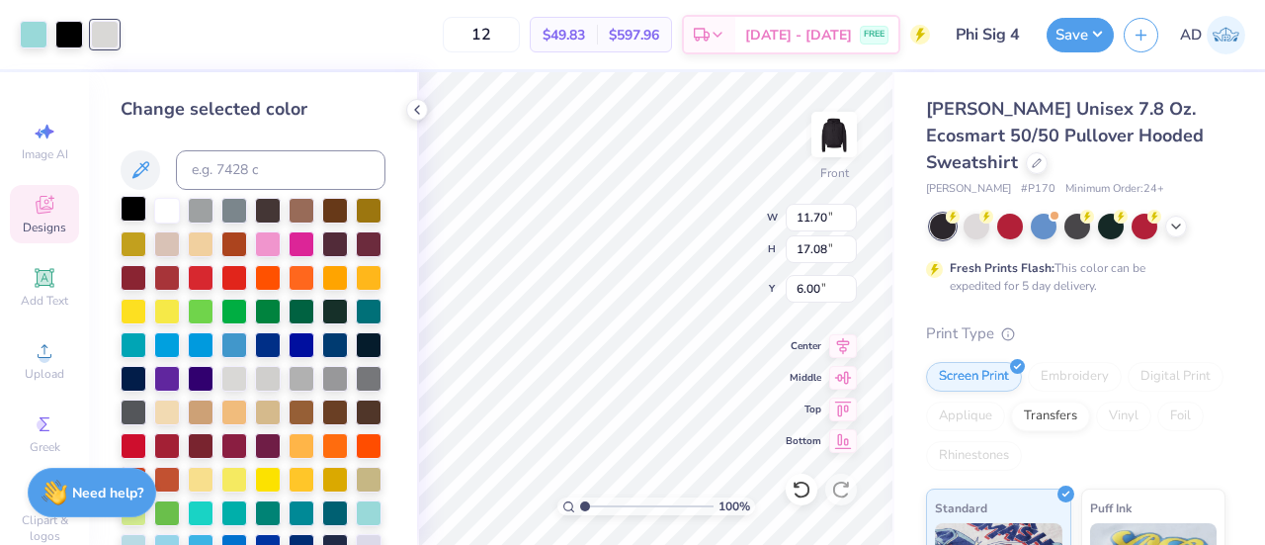
click at [127, 205] on div at bounding box center [134, 209] width 26 height 26
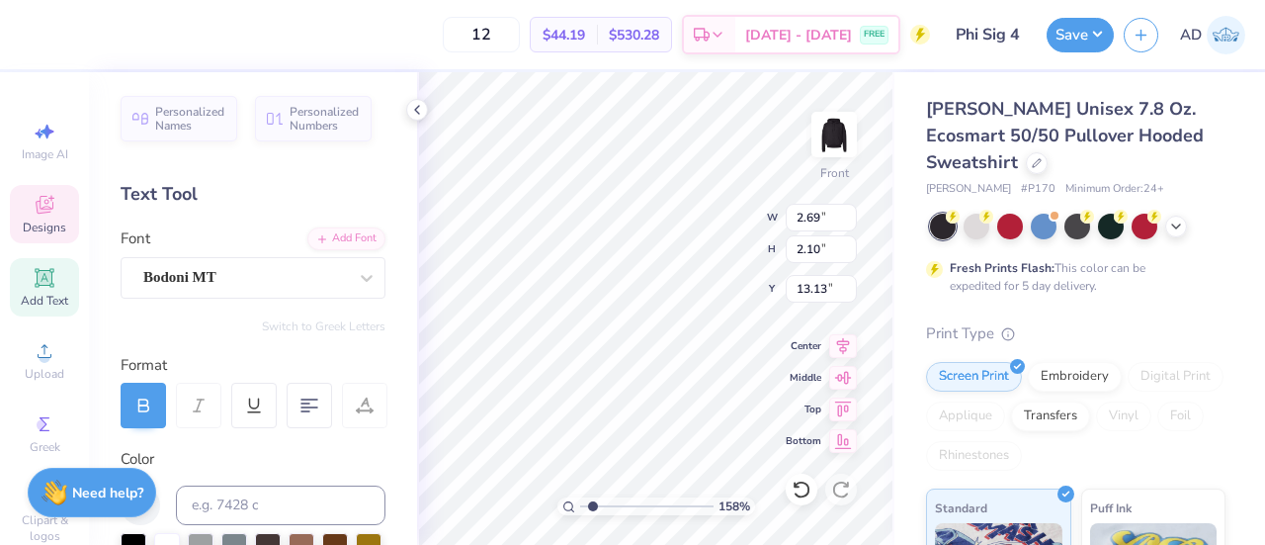
type input "1.57685695242967"
type textarea "P O"
type input "1.57685695242967"
type textarea "PHI O"
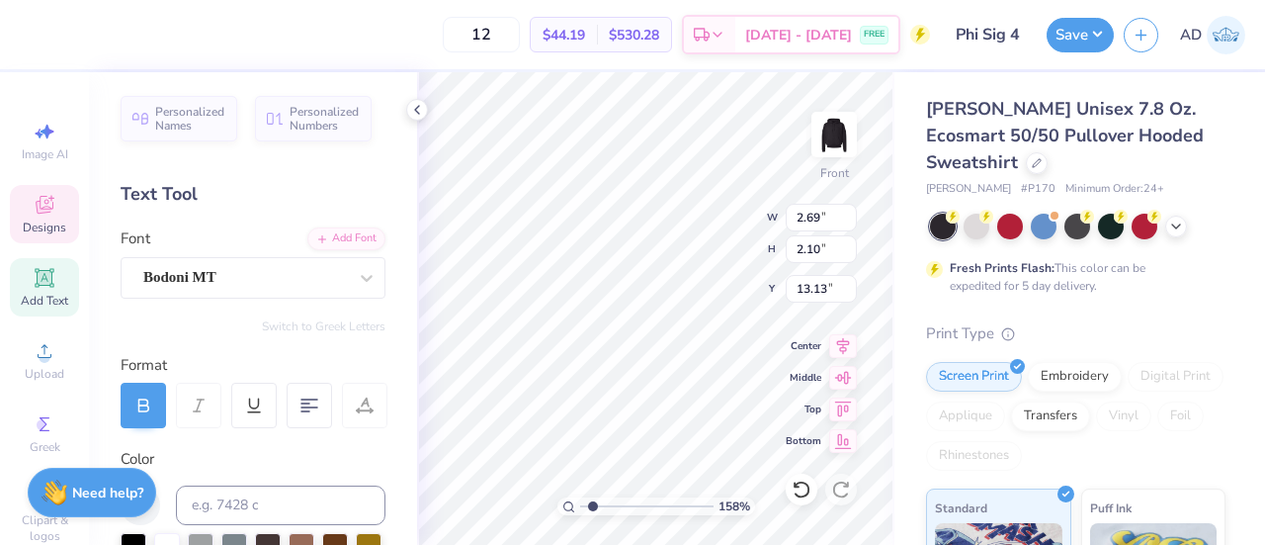
type input "1.57685695242967"
type textarea "PHI"
type input "1.57685695242967"
type textarea "PHI"
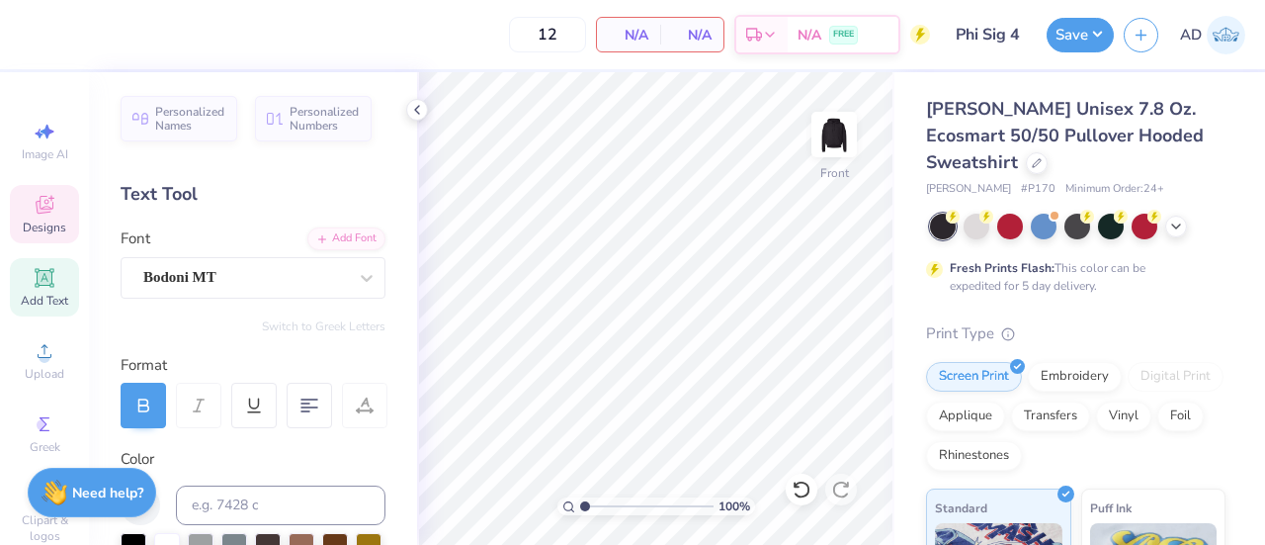
click at [47, 230] on span "Designs" at bounding box center [44, 227] width 43 height 16
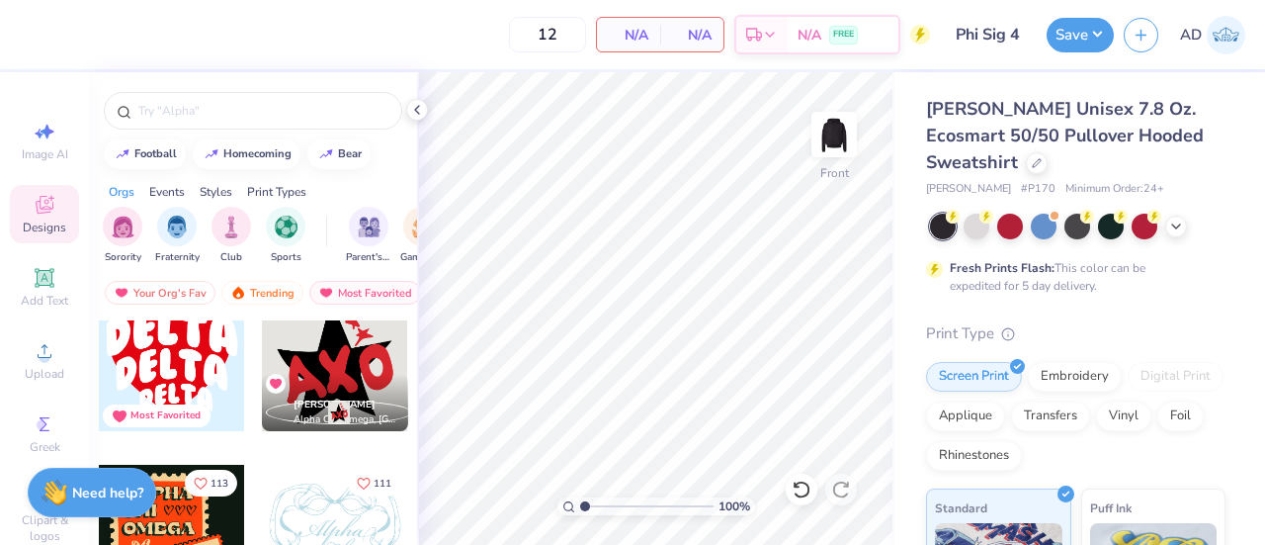
scroll to position [1599, 0]
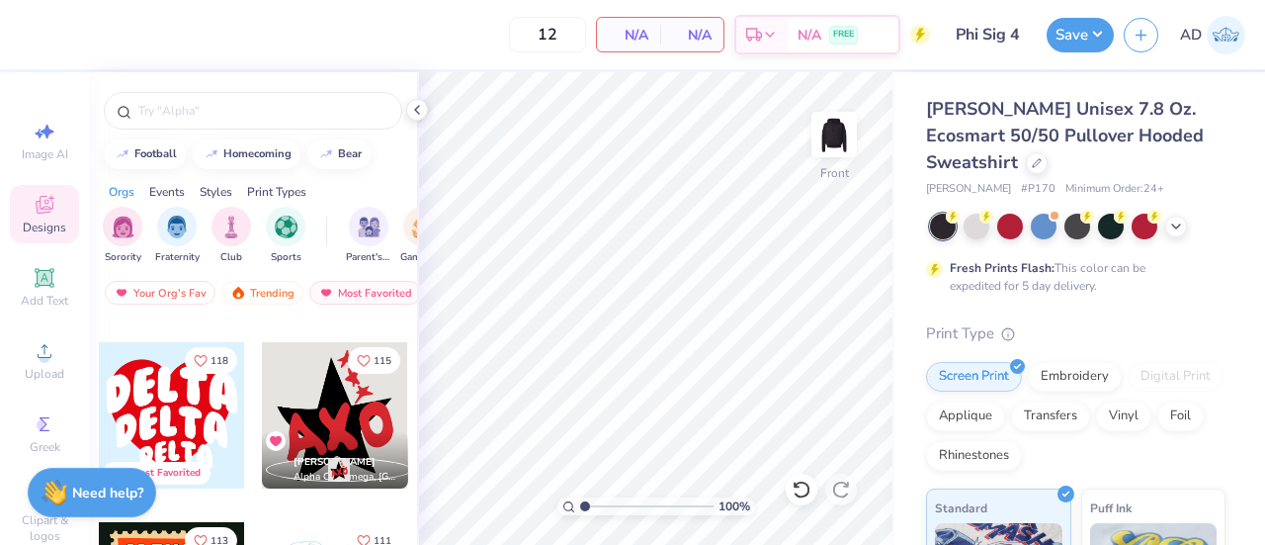
click at [178, 410] on div at bounding box center [172, 415] width 146 height 146
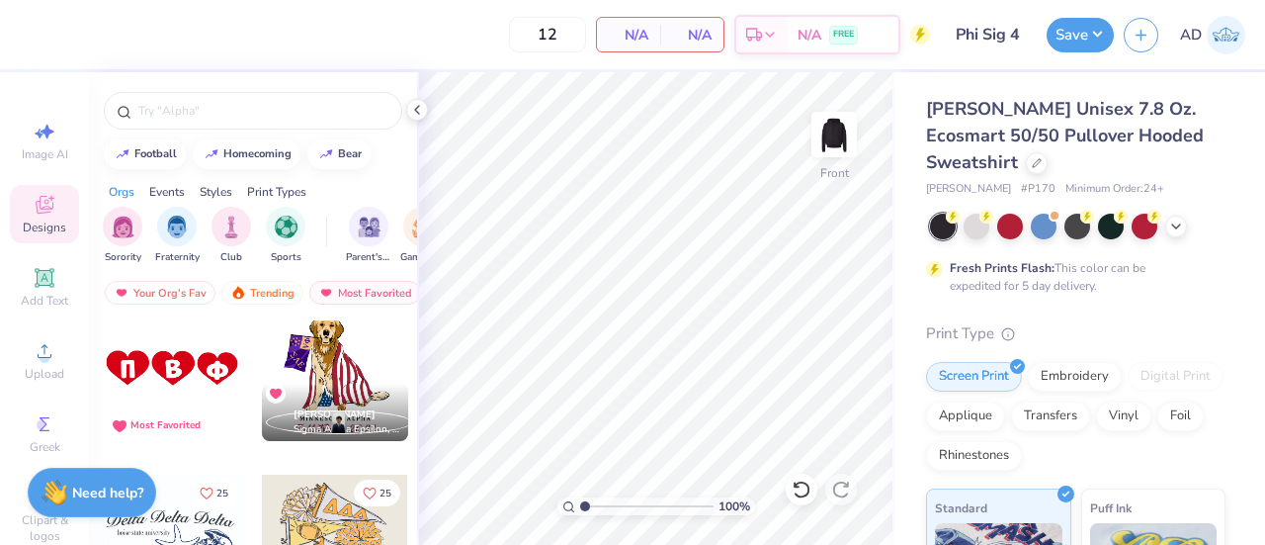
scroll to position [24497, 0]
click at [180, 371] on div at bounding box center [172, 367] width 146 height 146
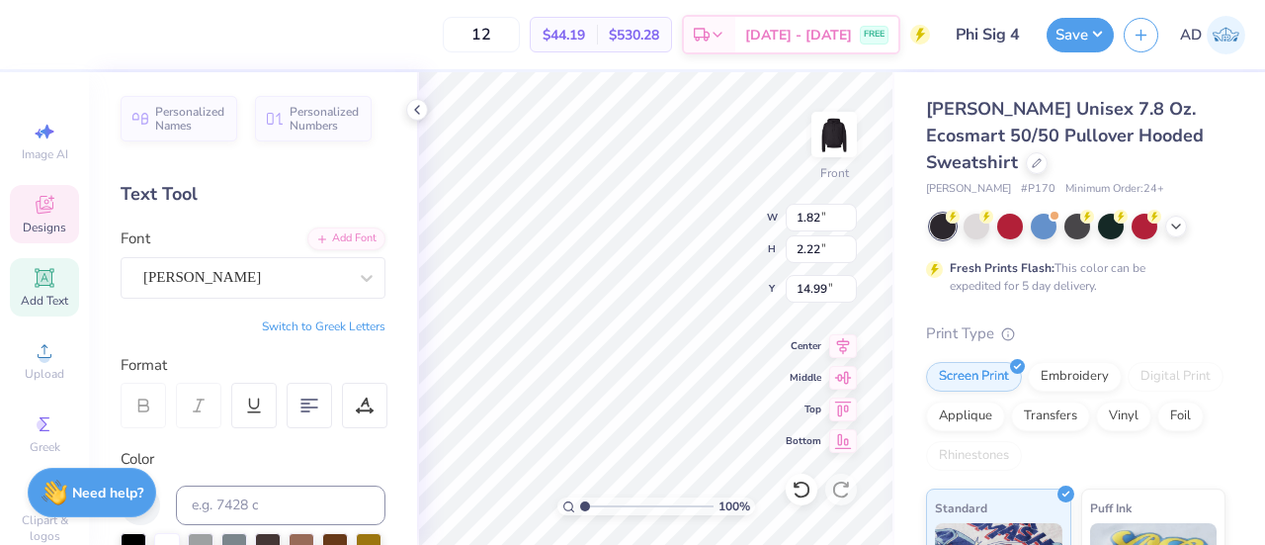
scroll to position [16, 2]
click at [340, 321] on button "Switch to Greek Letters" at bounding box center [324, 326] width 124 height 16
type input "1.00009652248621"
type textarea "Φ"
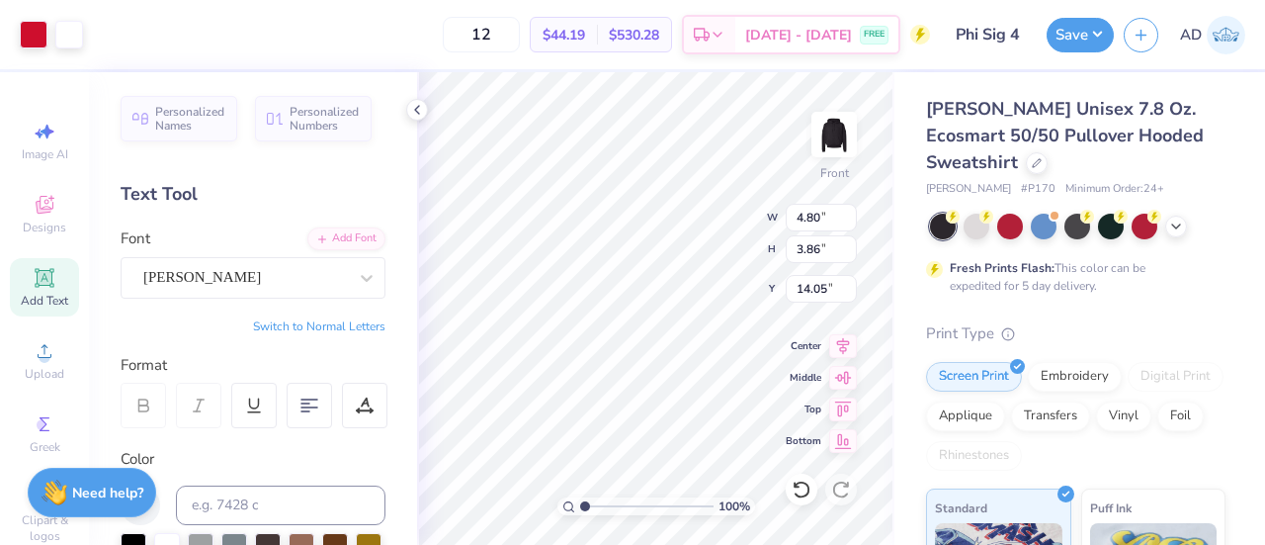
type input "1.00009652248621"
type input "8.27"
type input "1.00009652248621"
type input "6.72"
type input "5.40"
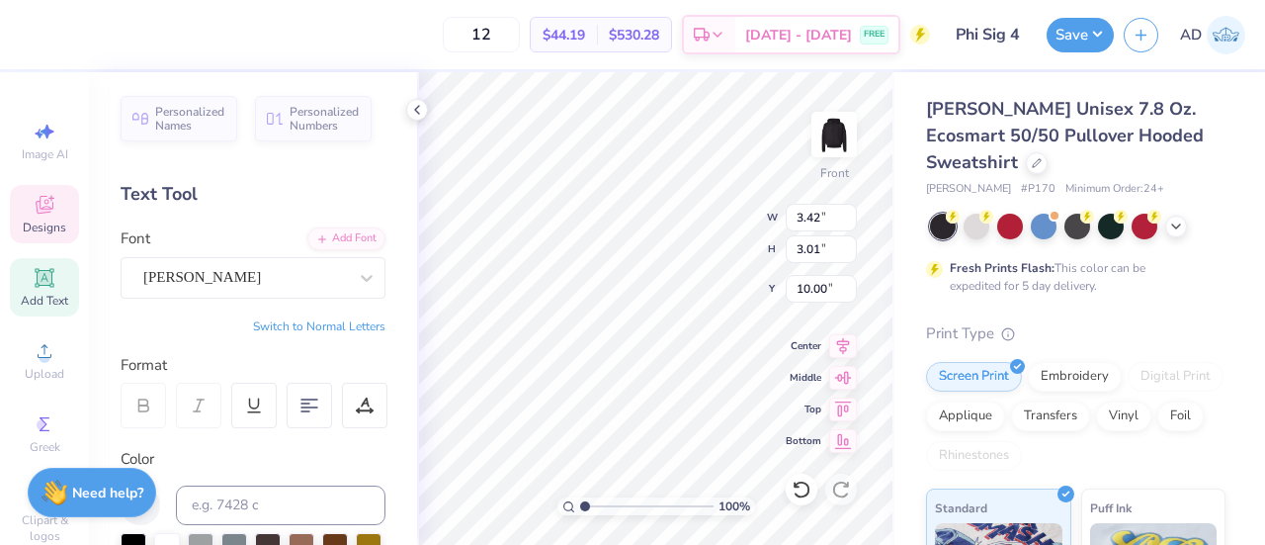
type input "1.00009652248621"
type input "9.47"
type input "1.00009652248621"
type input "19.72"
click at [304, 322] on button "Switch to Greek Letters" at bounding box center [324, 326] width 124 height 16
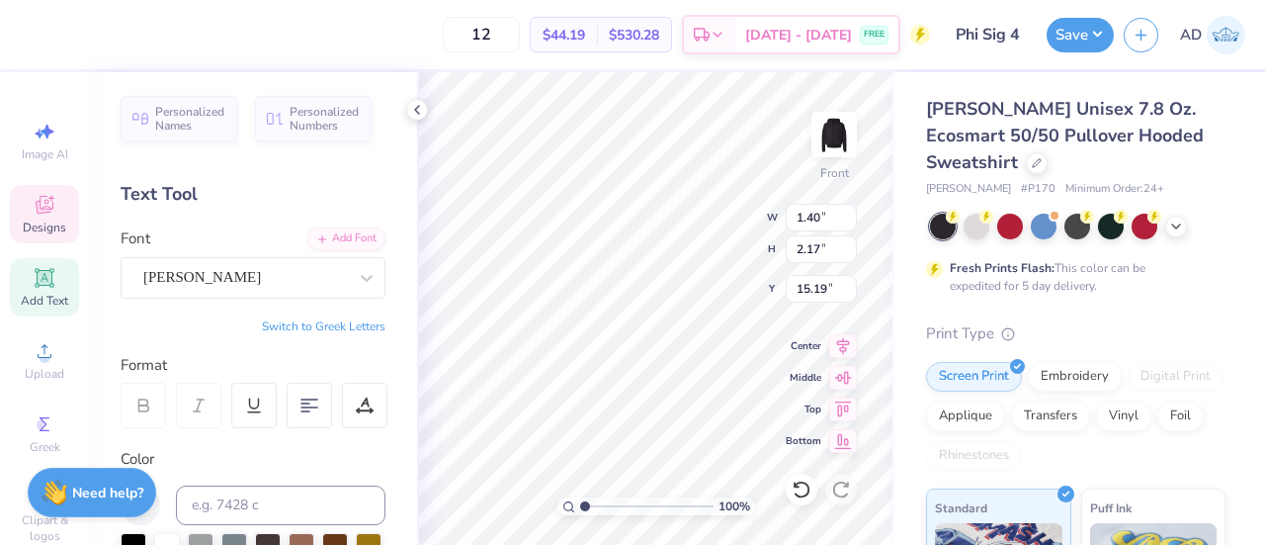
type input "1.00009652248621"
type input "2.44"
type input "2.15"
type input "15.44"
type input "1.00009652248621"
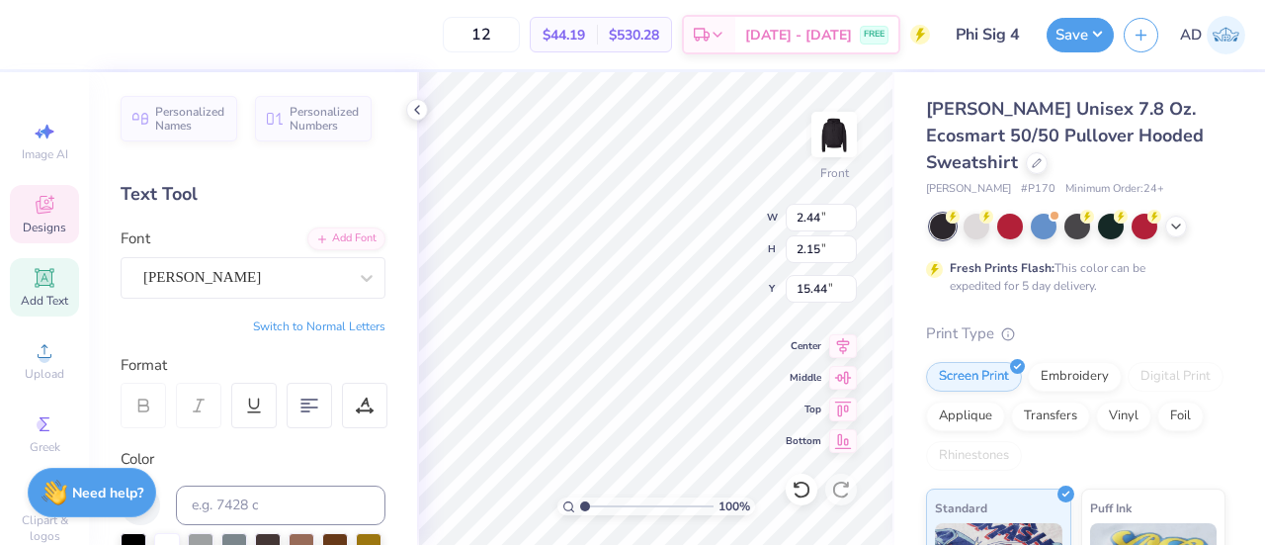
type textarea "ΦΣ"
type input "1.00009652248621"
type textarea "Σ"
type input "1.00009652248621"
type input "5.73"
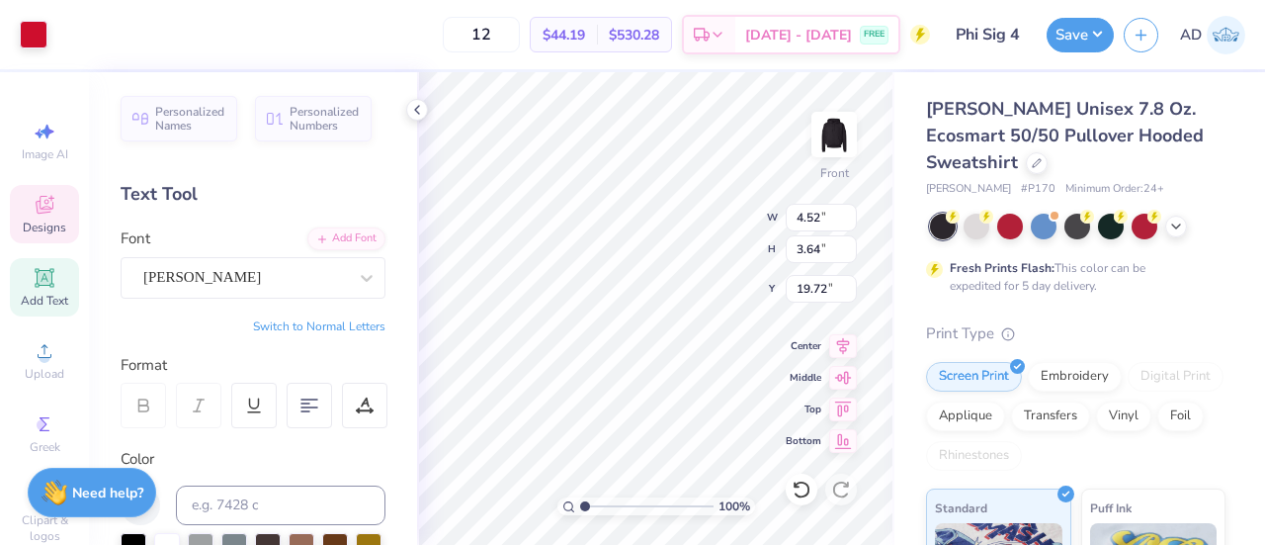
type input "4.62"
type input "18.75"
type input "1.00009652248621"
type input "19.99"
type input "1.00009652248621"
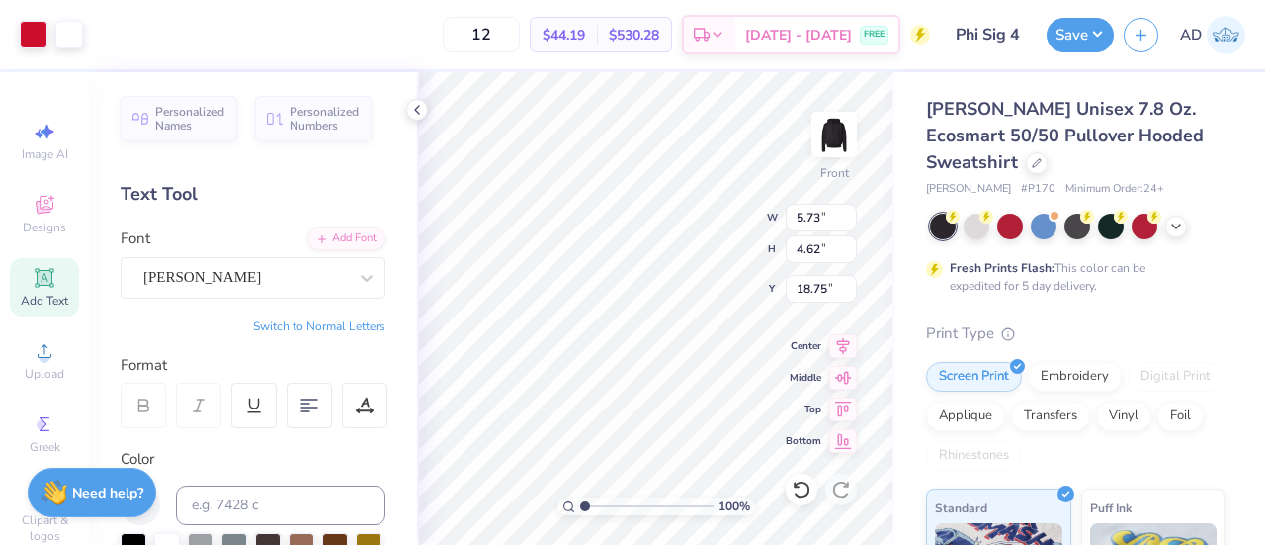
type input "13.69"
type input "1.00009652248621"
type input "19.81"
type input "1.00009652248621"
type input "13.69"
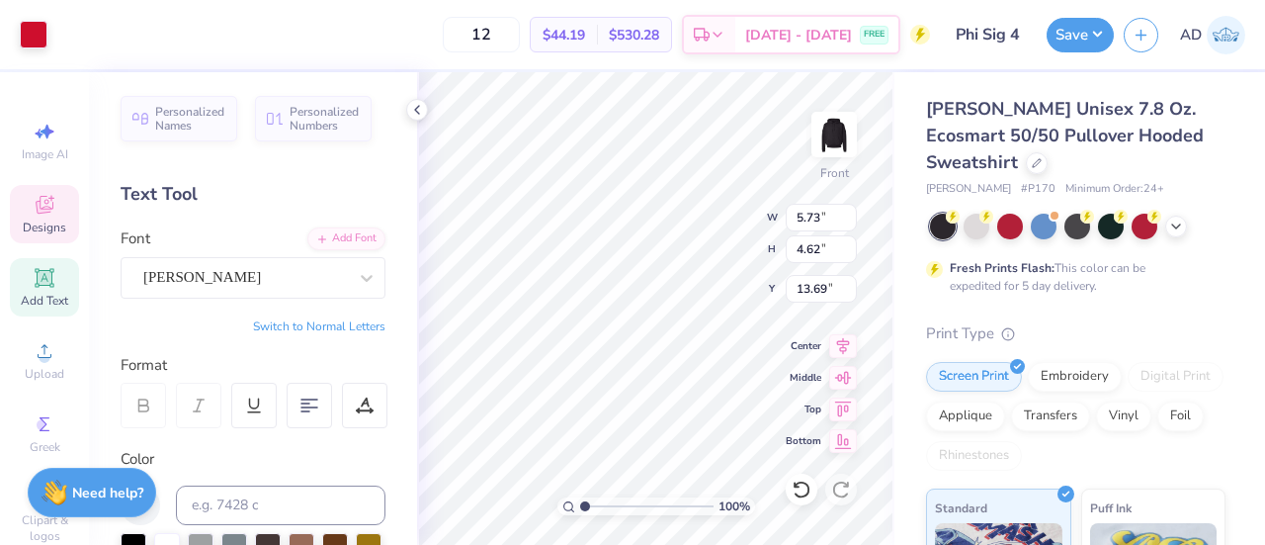
type input "1.00009652248621"
type input "12.62"
type input "1.00009652248621"
type input "13.87"
type input "1.00009652248621"
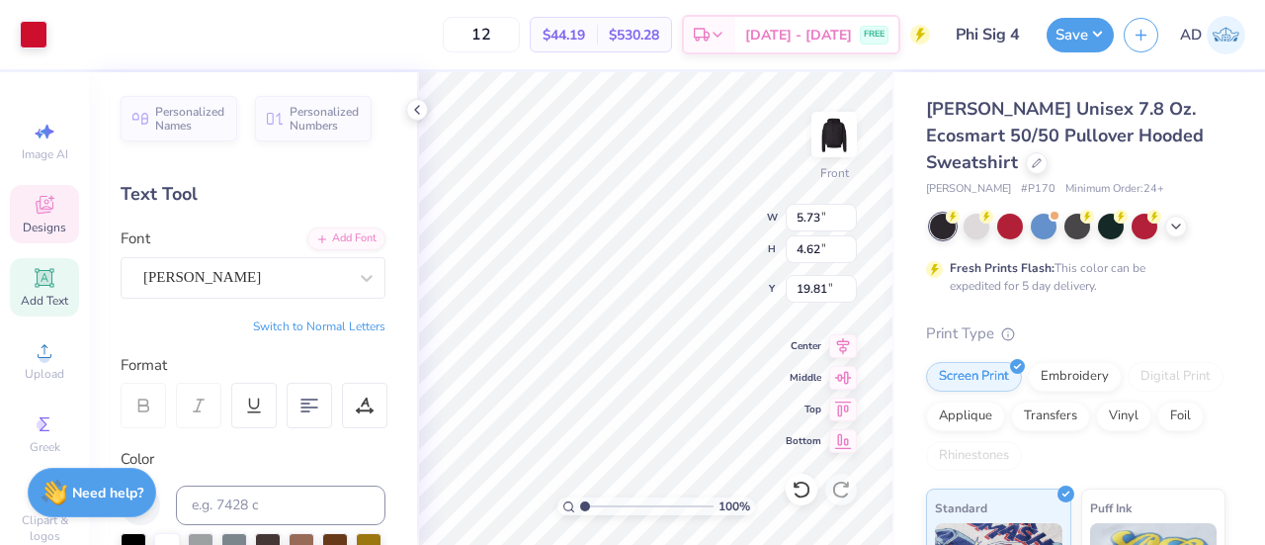
type input "17.68"
type input "1.00009652248621"
type input "18.92"
type input "1.00009652248621"
type input "11.38"
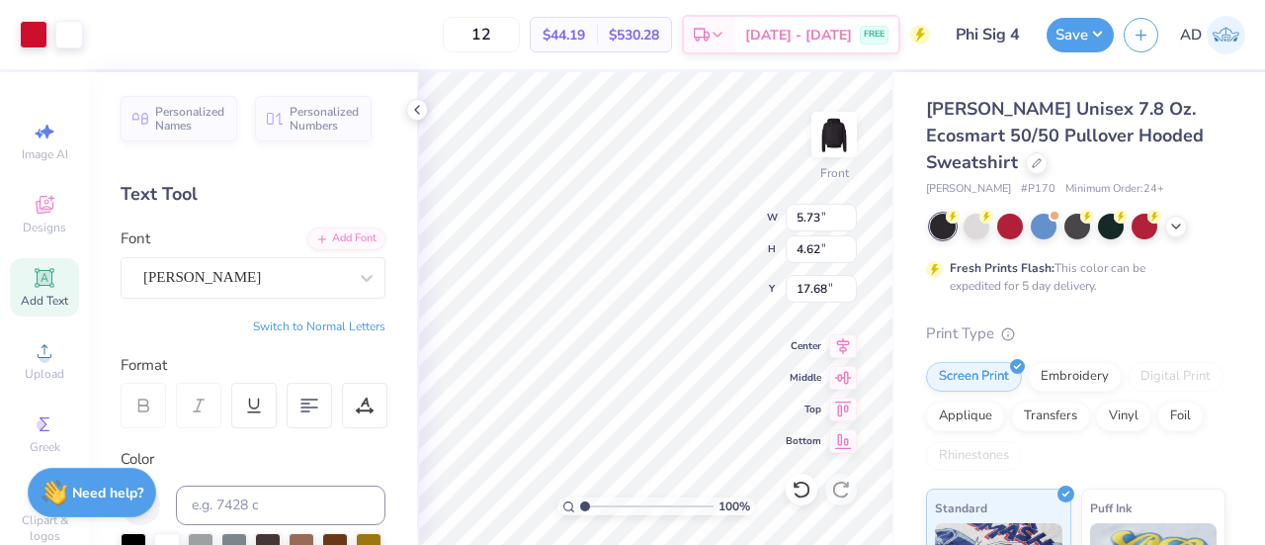
type input "1.00009652248621"
type input "15.21"
type input "1.00009652248621"
type input "12.91"
type input "1.00009652248621"
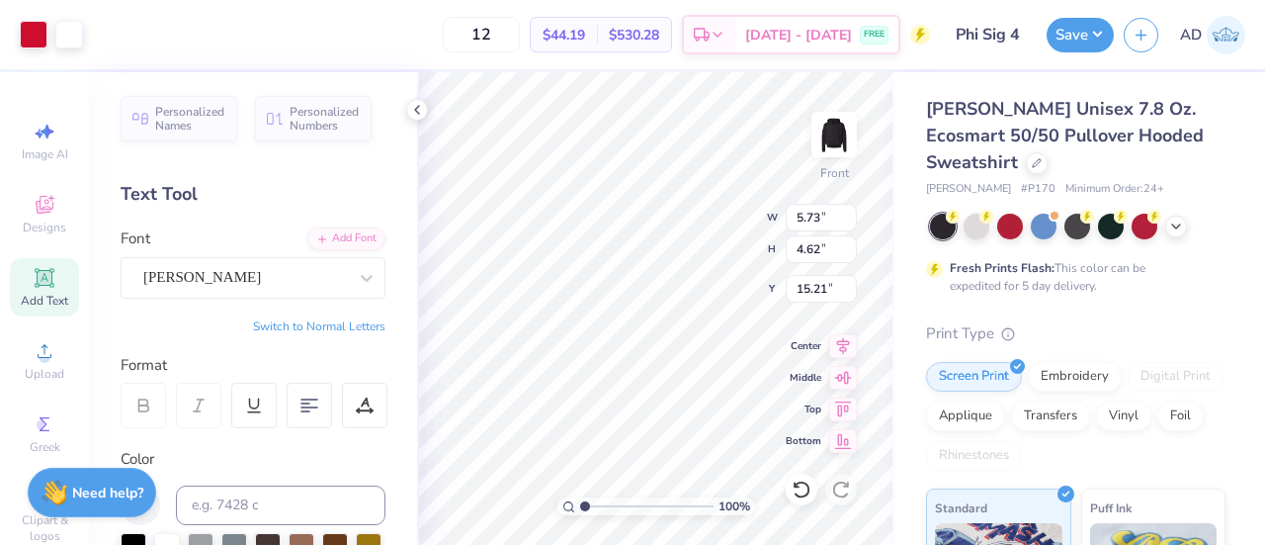
type input "17.02"
type input "1.00009652248621"
type input "6.45"
click at [352, 325] on button "Switch to Normal Letters" at bounding box center [319, 326] width 132 height 16
type input "1.00009652248621"
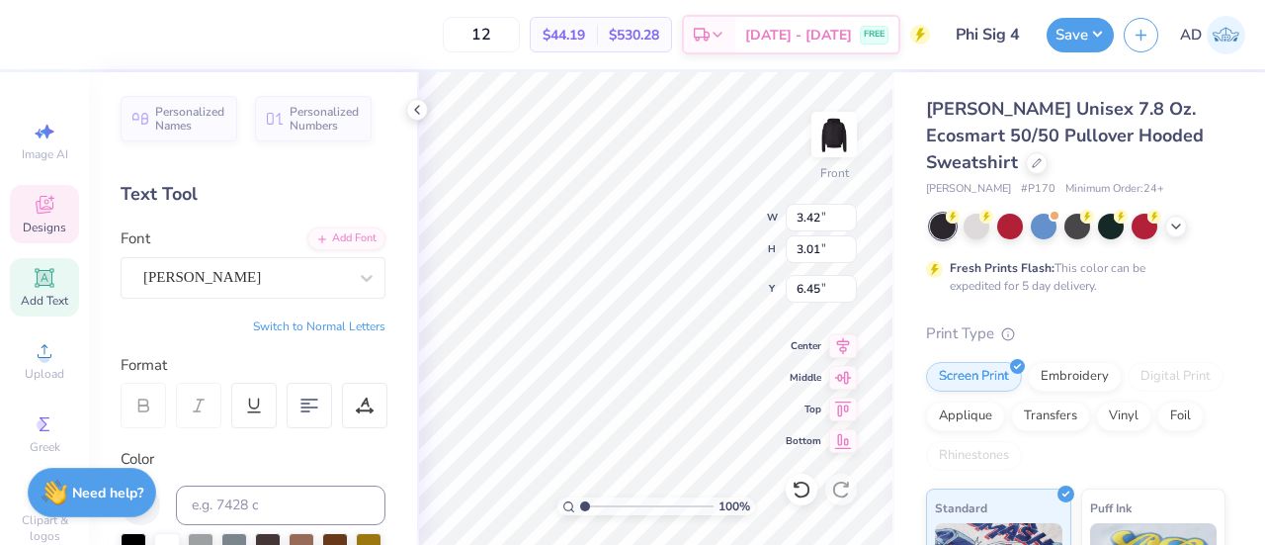
type input "1.93"
type input "3.02"
type input "1.00009652248621"
type textarea "FW"
type input "1.00009652248621"
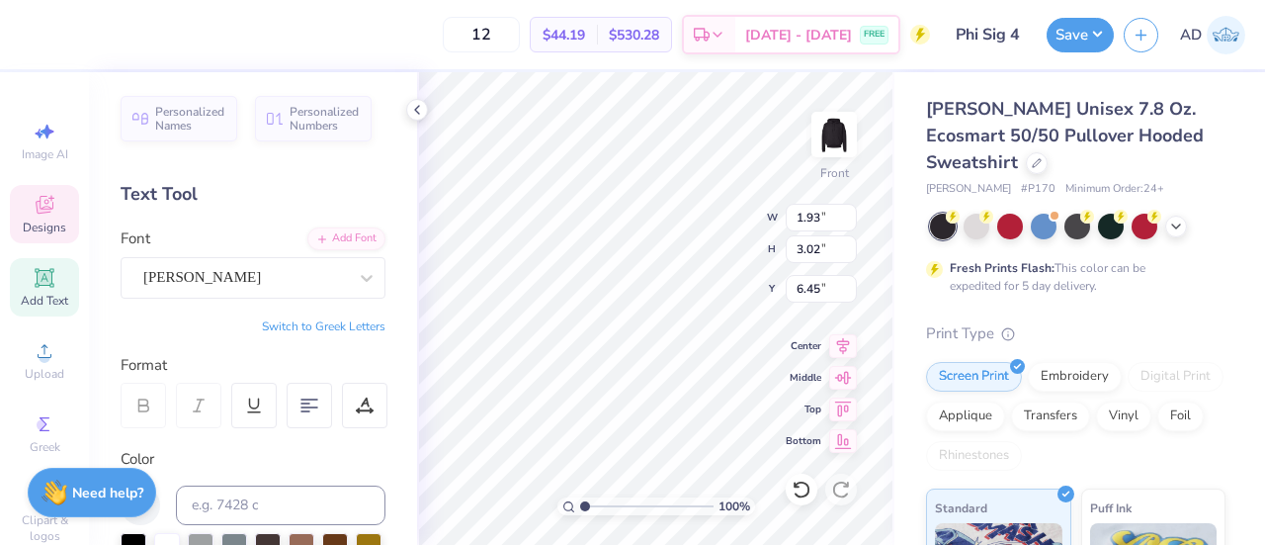
type textarea "F"
type input "1.00009652248621"
type textarea "W"
type input "1.00009652248621"
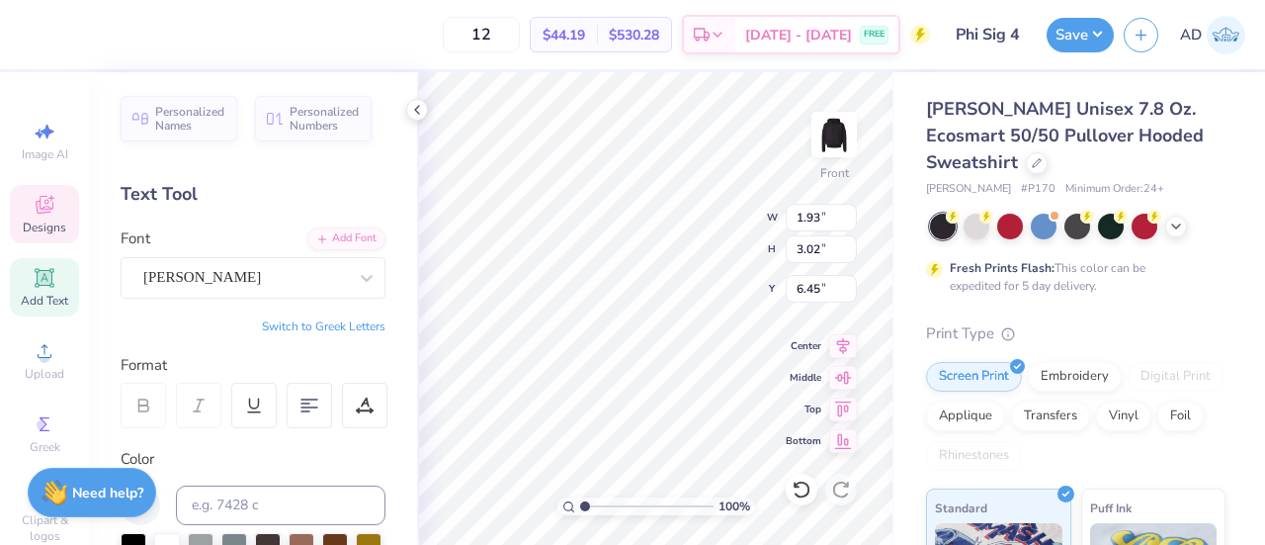
type textarea "Wi"
type input "1.00009652248621"
type textarea "With"
type input "1.00009652248621"
type input "5.02"
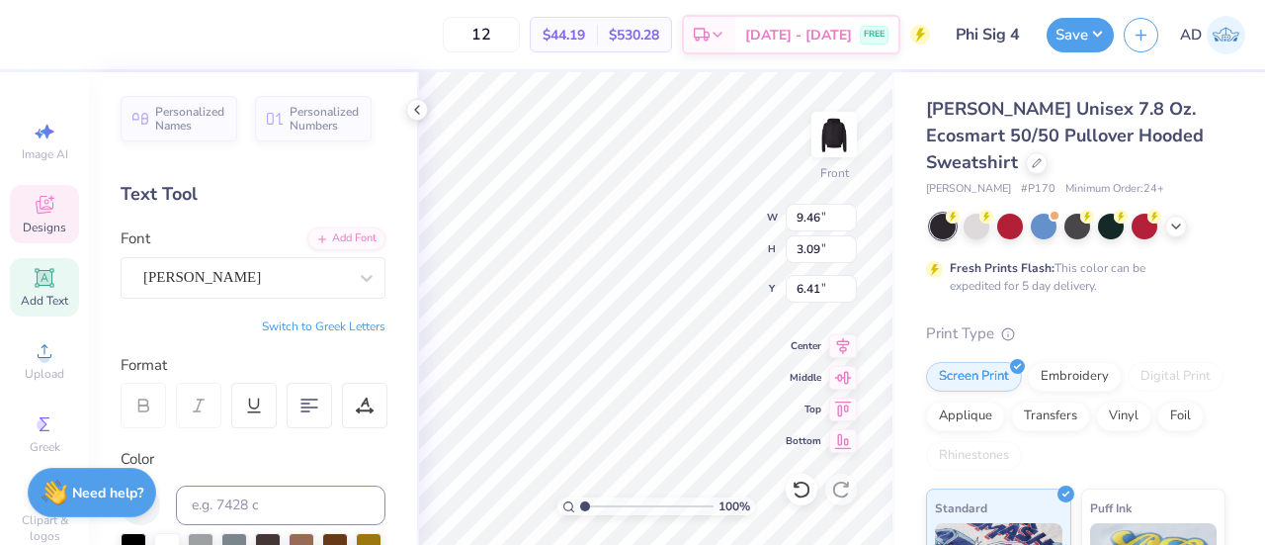
type input "1.64"
type input "1.00009652248621"
type textarea "Wih"
type input "1.00009652248621"
type textarea "Wh"
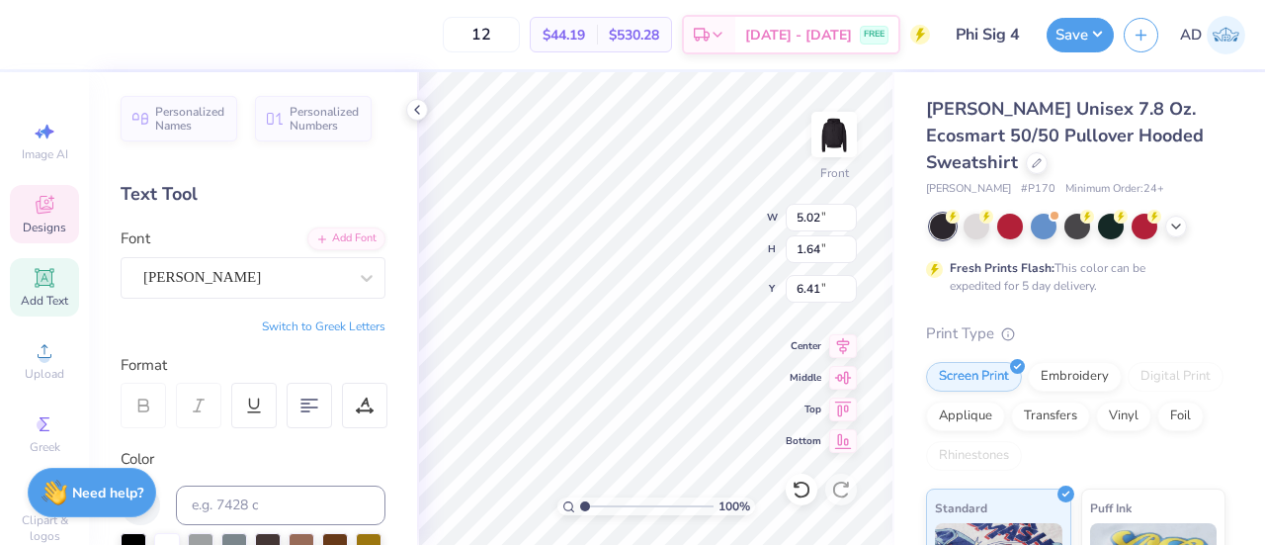
type input "1.00009652248621"
type textarea "W"
type input "1.00009652248621"
type textarea "Wi"
type input "1.00009652248621"
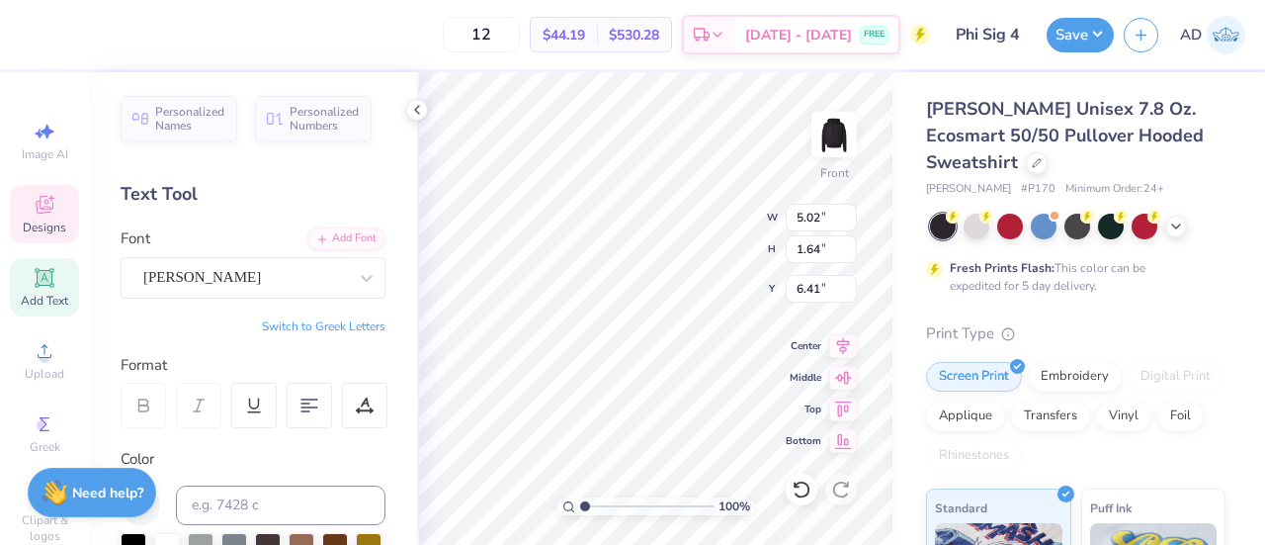
type textarea "Wit"
type input "1.00009652248621"
type textarea "With"
type input "1.00009652248621"
type textarea "With"
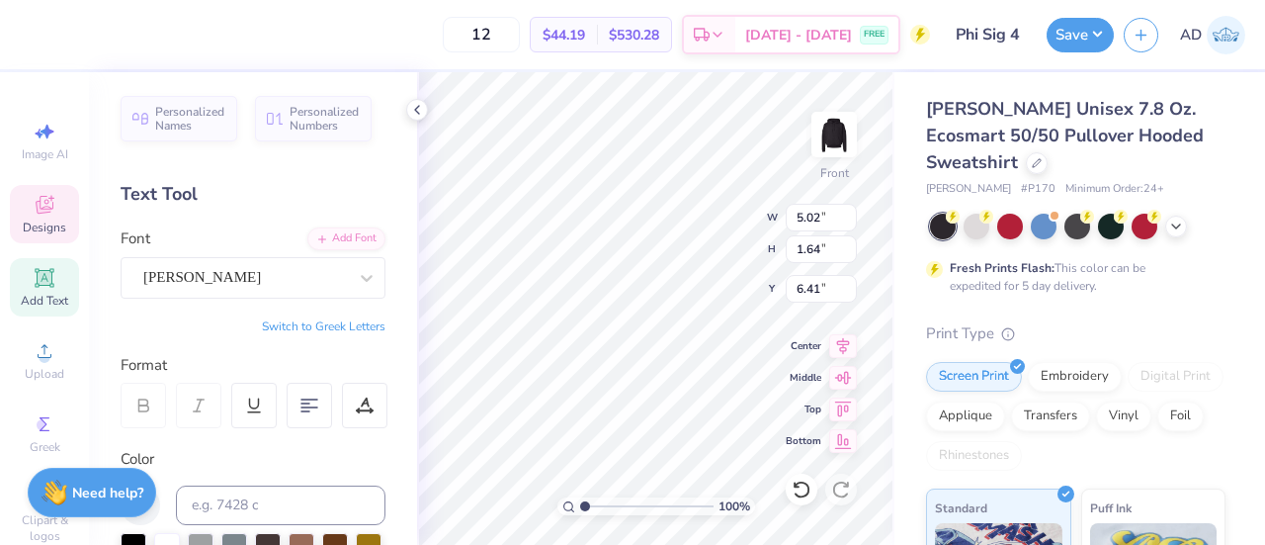
type input "1.00009652248621"
type textarea "With"
type input "1.00009652248621"
type textarea "Wit"
type input "1.00009652248621"
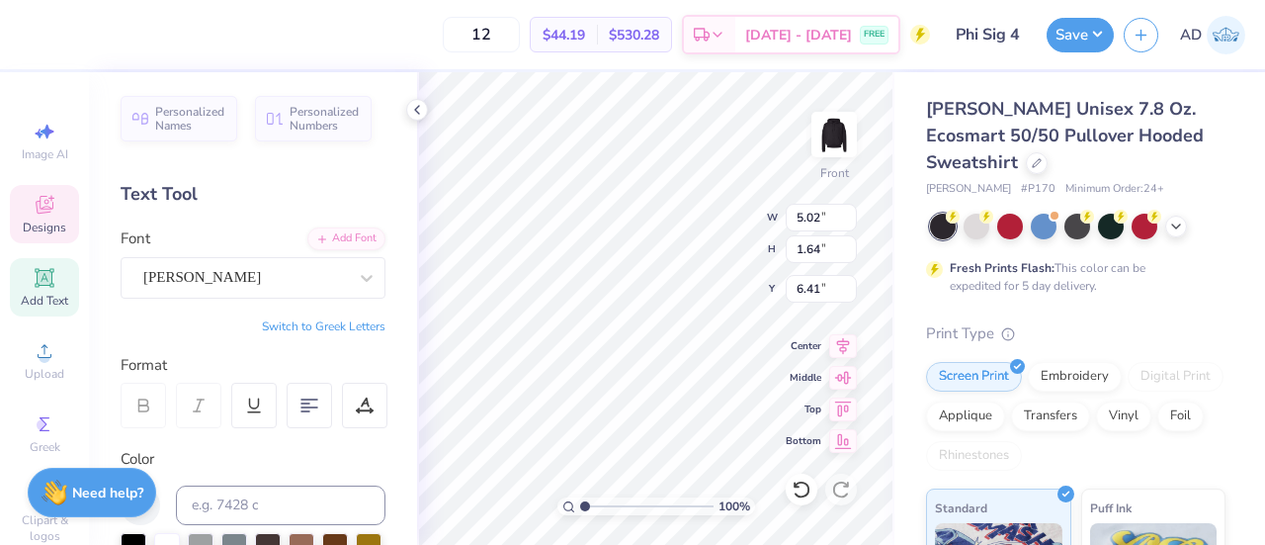
type textarea "Wi"
type input "1.00009652248621"
type textarea "W"
type input "1.00009652248621"
type textarea "WI"
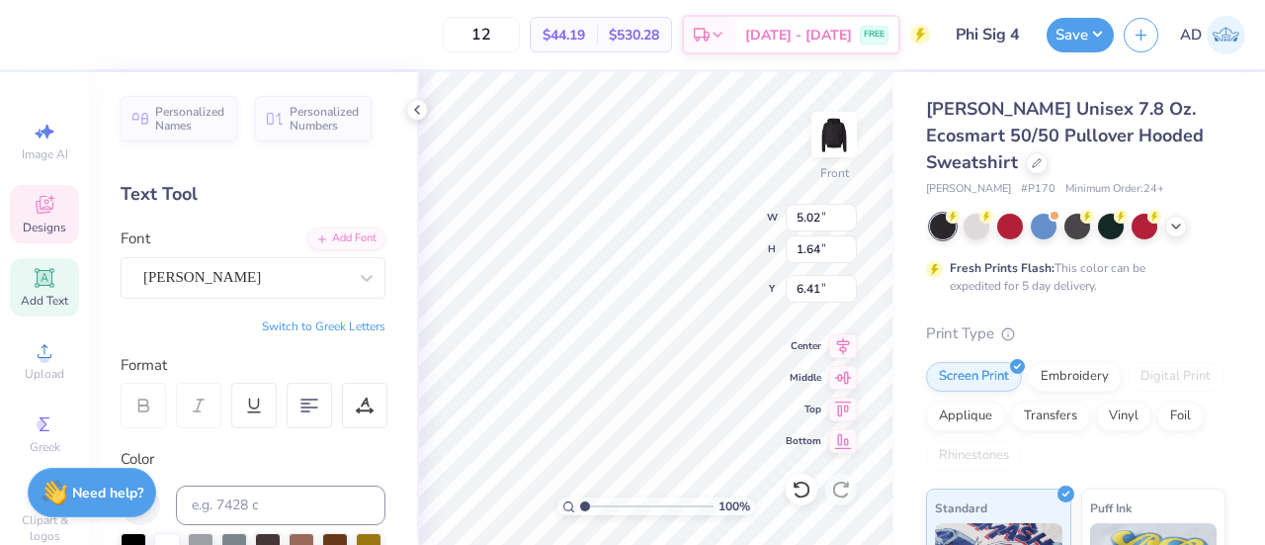
type input "1.00009652248621"
type textarea "W"
type input "1.00009652248621"
type textarea "Wi"
type input "1.00009652248621"
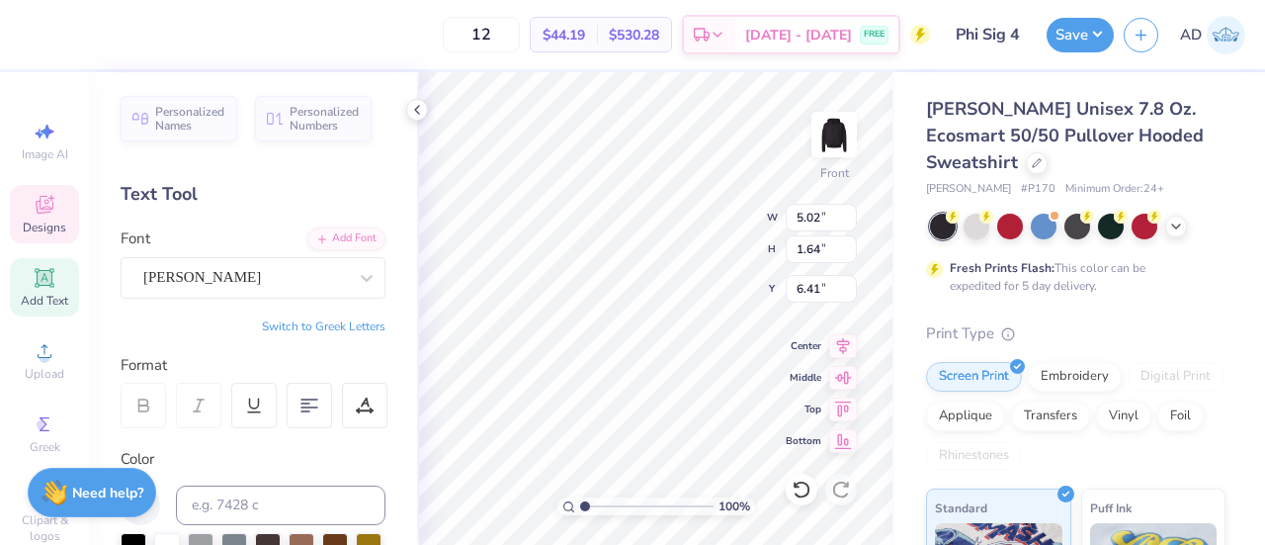
type textarea "Wit"
type input "1.00009652248621"
type textarea "With"
type input "1.00009652248621"
type textarea "With"
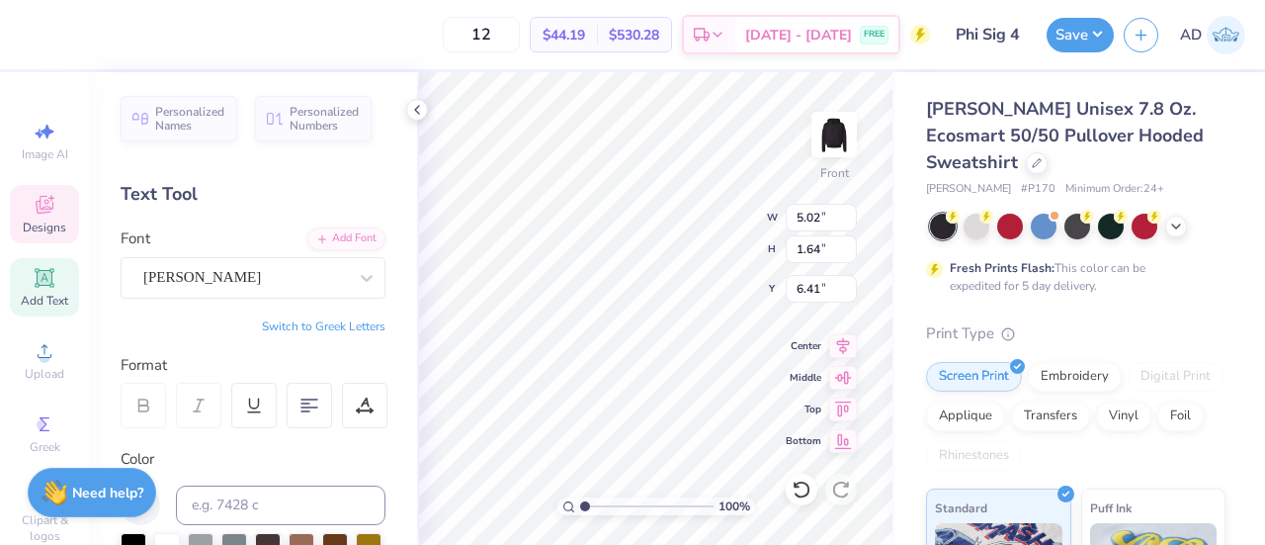
type input "1.00009652248621"
type textarea "With L"
type input "1.00009652248621"
type textarea "With Lo"
type input "1.00009652248621"
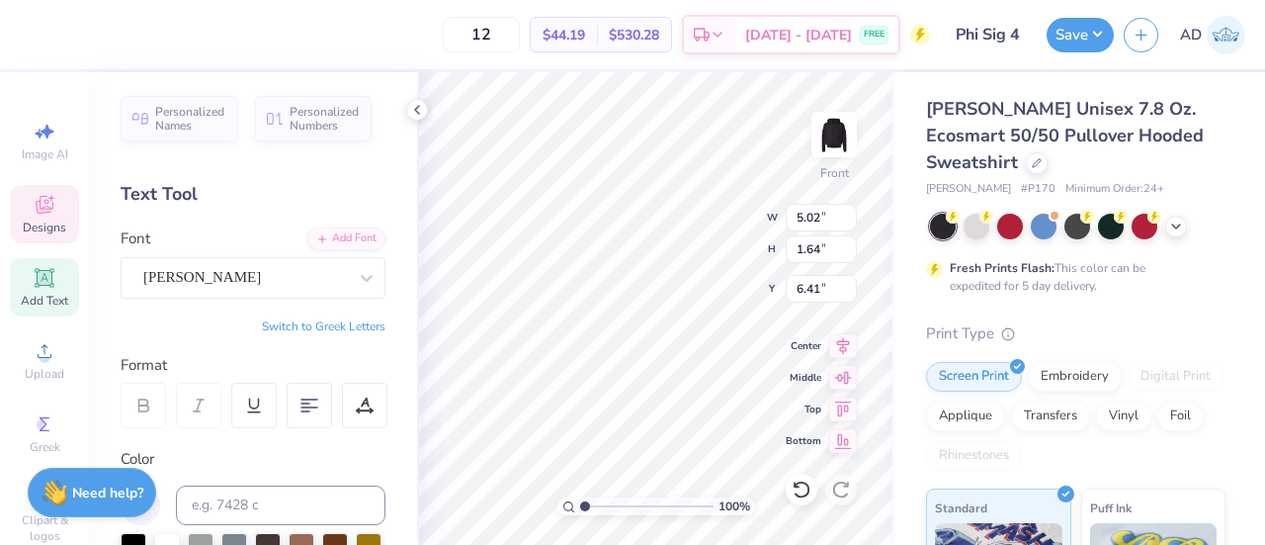
type textarea "With Lov"
type input "1.00009652248621"
type textarea "With Love"
type input "1.00009652248621"
type textarea "With Lover"
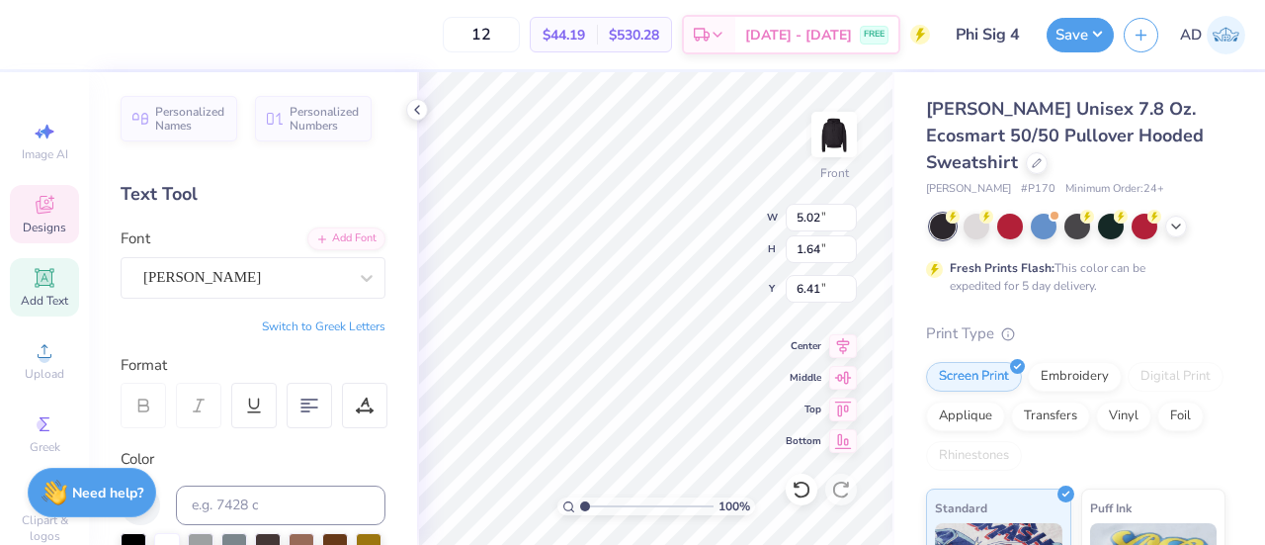
type input "1.00009652248621"
type textarea "With Lover,"
type input "1.00009652248621"
type textarea "With Lover"
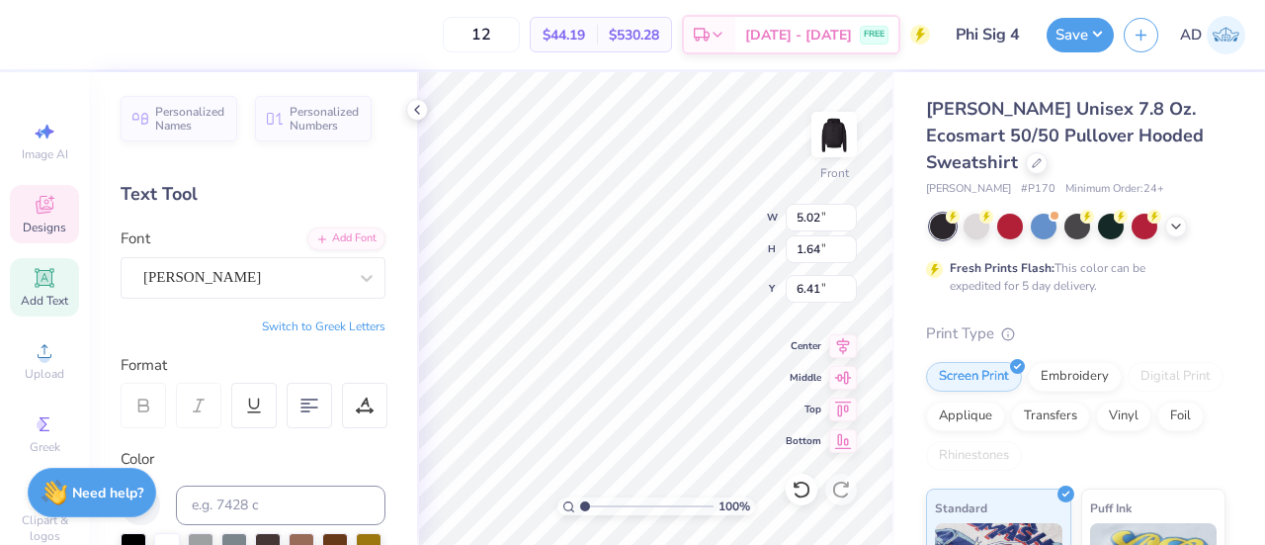
type input "1.00009652248621"
type textarea "With Love"
type input "1.00009652248621"
type textarea "With Love,"
type input "1.00009652248621"
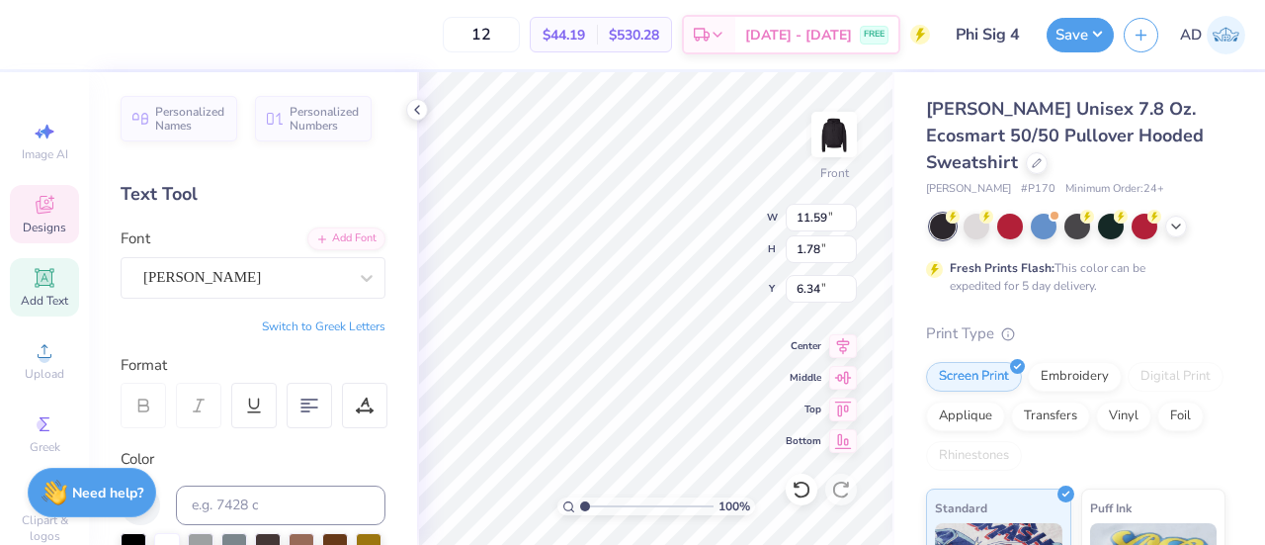
type input "8.16"
type input "1.25"
type input "1.00009652248621"
type textarea "With Lve,"
type input "1.00009652248621"
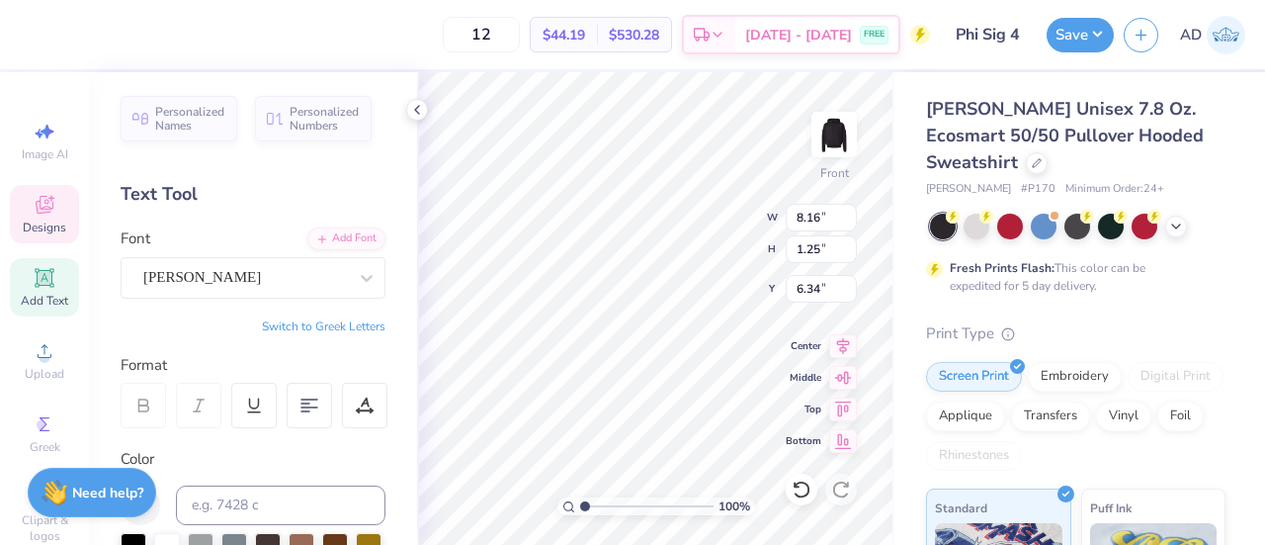
type textarea "With ve,"
type input "1.00009652248621"
type textarea "Withve,"
type input "1.00009652248621"
type textarea "Witve,"
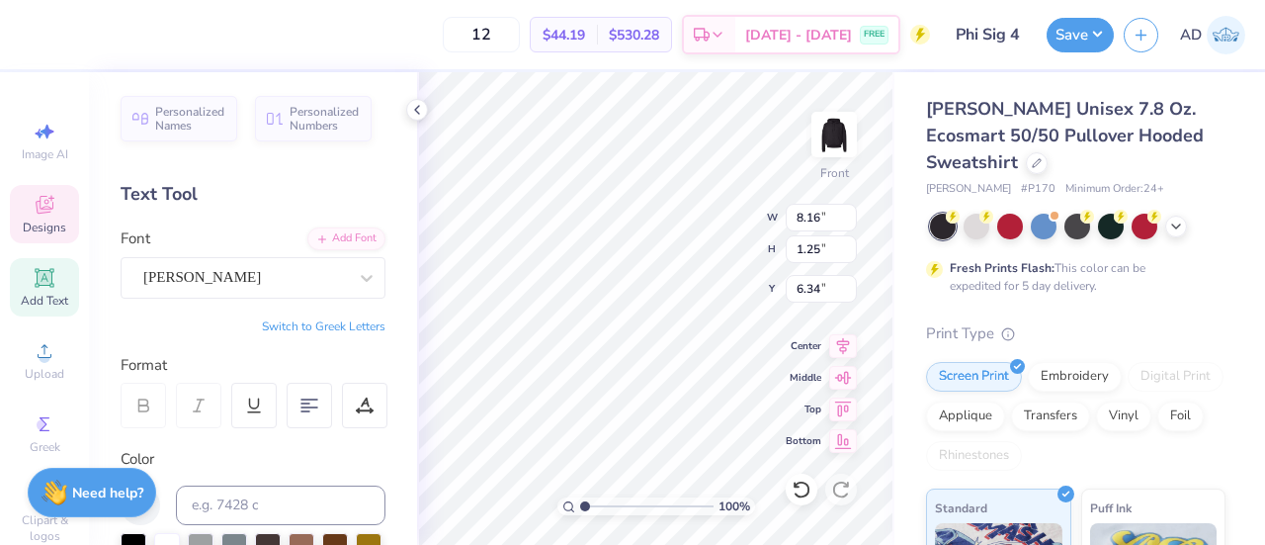
type input "1.00009652248621"
type textarea "Wive,"
type input "1.00009652248621"
type textarea "Wve,"
type input "1.00009652248621"
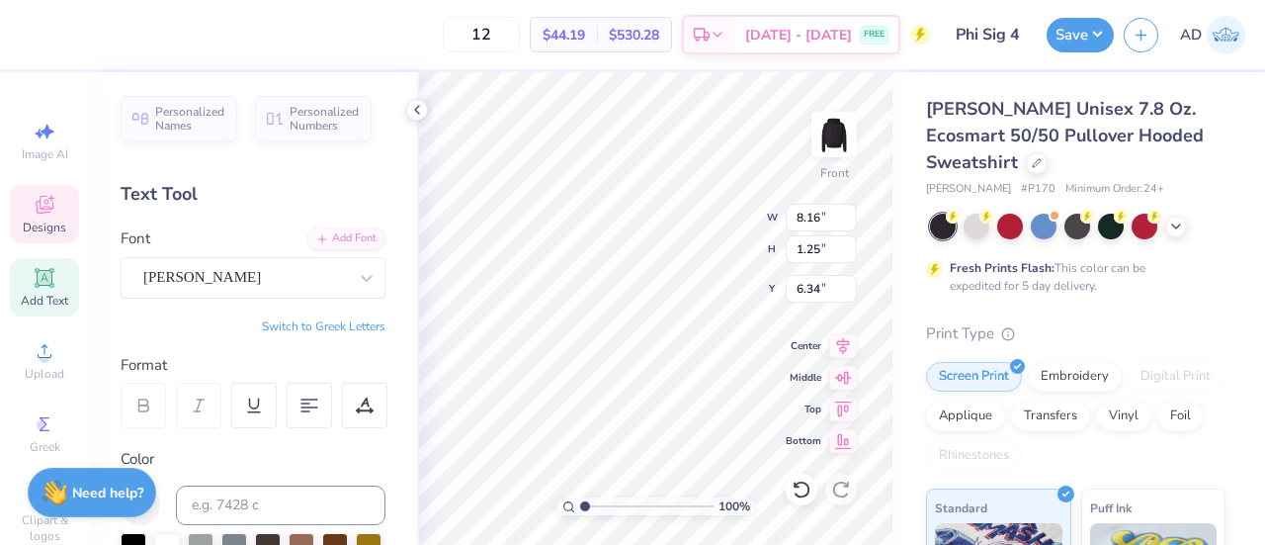
type textarea "ve,"
type input "1.00009652248621"
type textarea "ve"
type input "1.00009652248621"
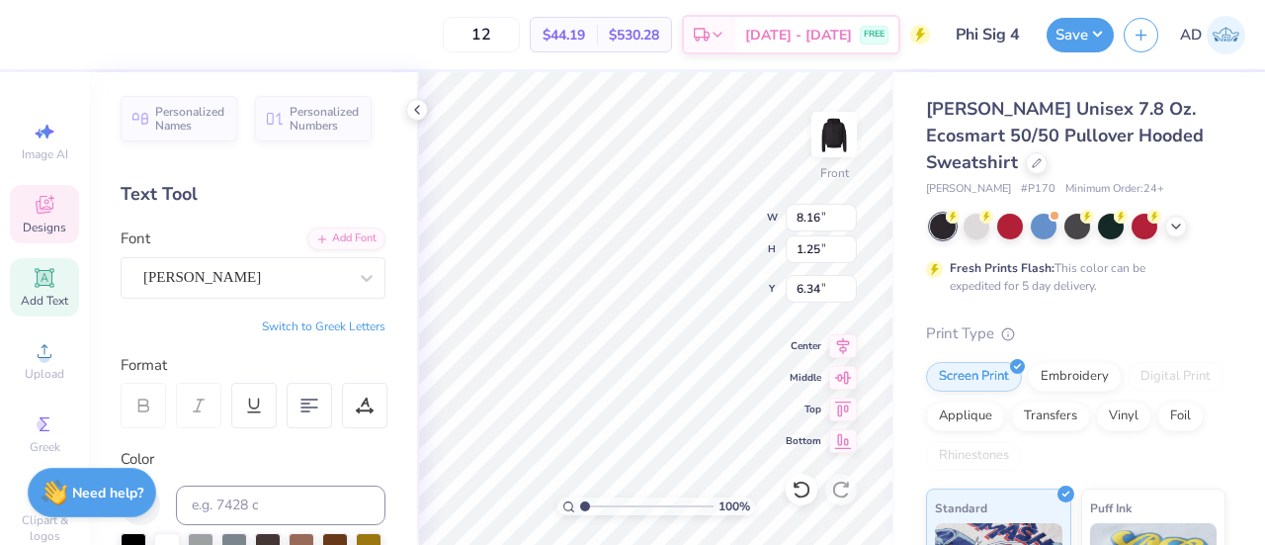
type textarea "v"
type input "1.00009652248621"
type textarea "D"
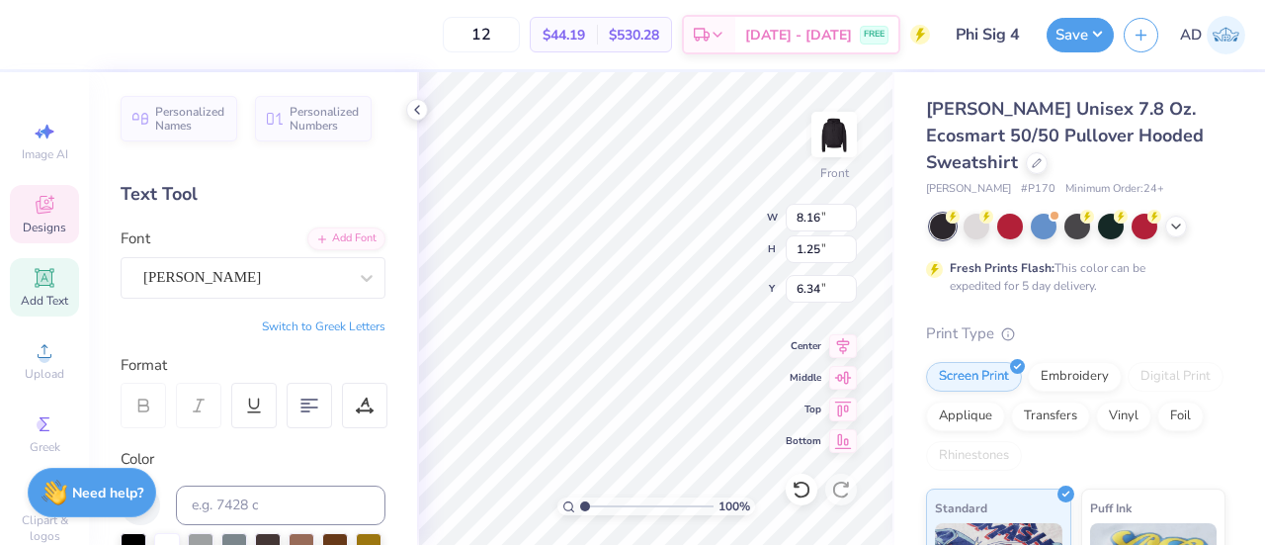
type input "1.00009652248621"
type textarea "De"
type input "1.00009652248621"
type textarea "Del"
type input "1.00009652248621"
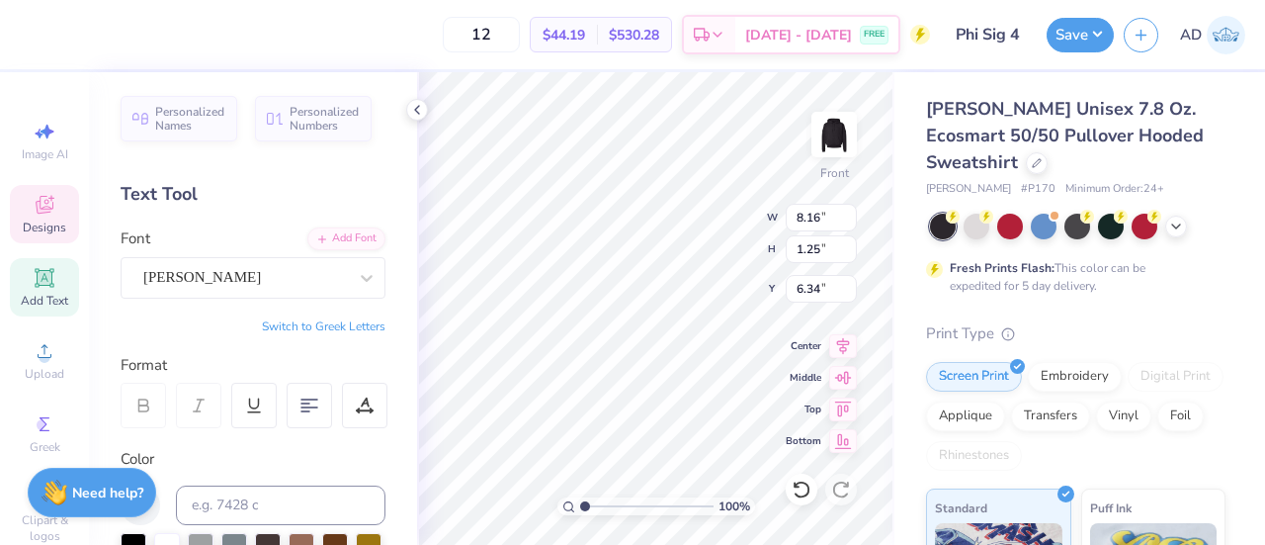
type textarea "Delt"
type input "1.00009652248621"
type textarea "Delta"
type input "1.00009652248621"
type textarea "Delta"
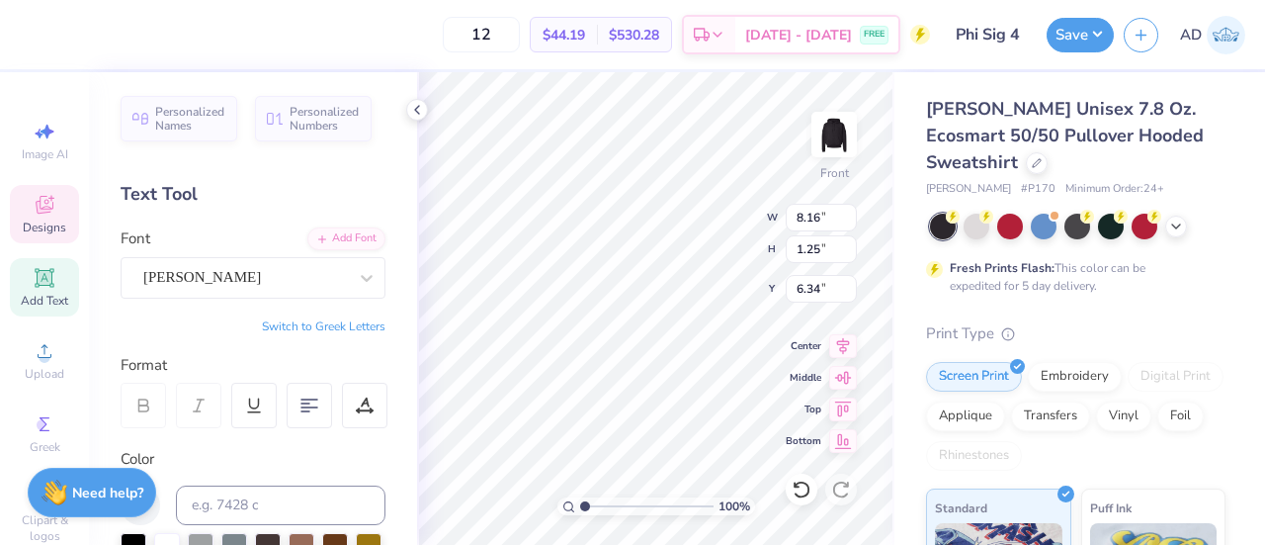
type input "1.00009652248621"
type textarea "Delta X"
type input "1.00009652248621"
type textarea "Delta Xi"
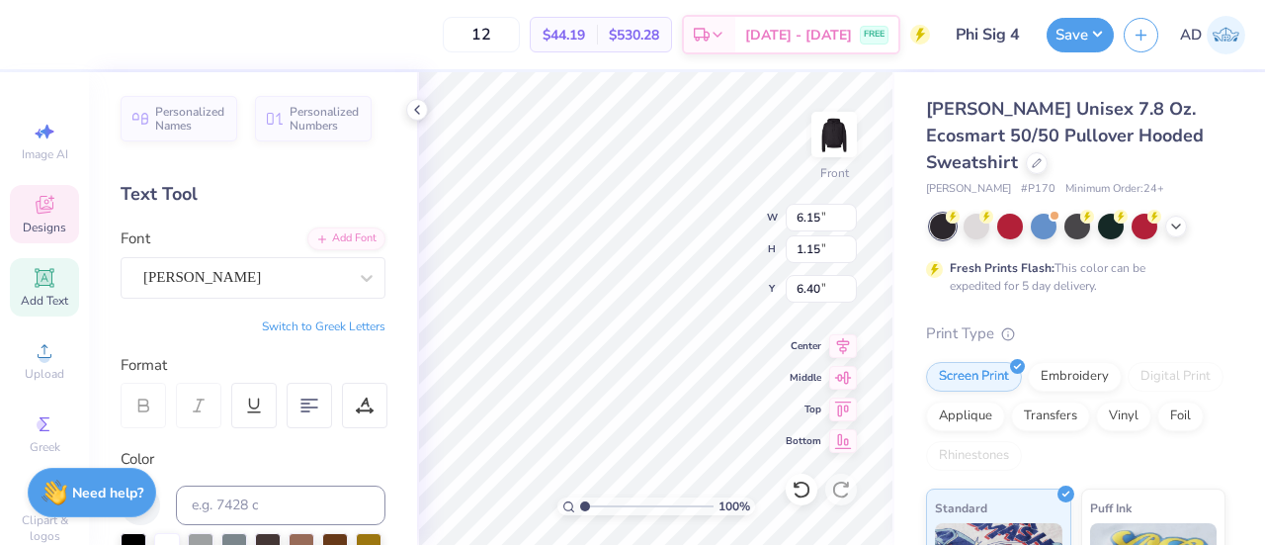
type input "1.00009652248621"
type input "21.63"
type input "1.00009652248621"
type input "7.61"
type input "1.42"
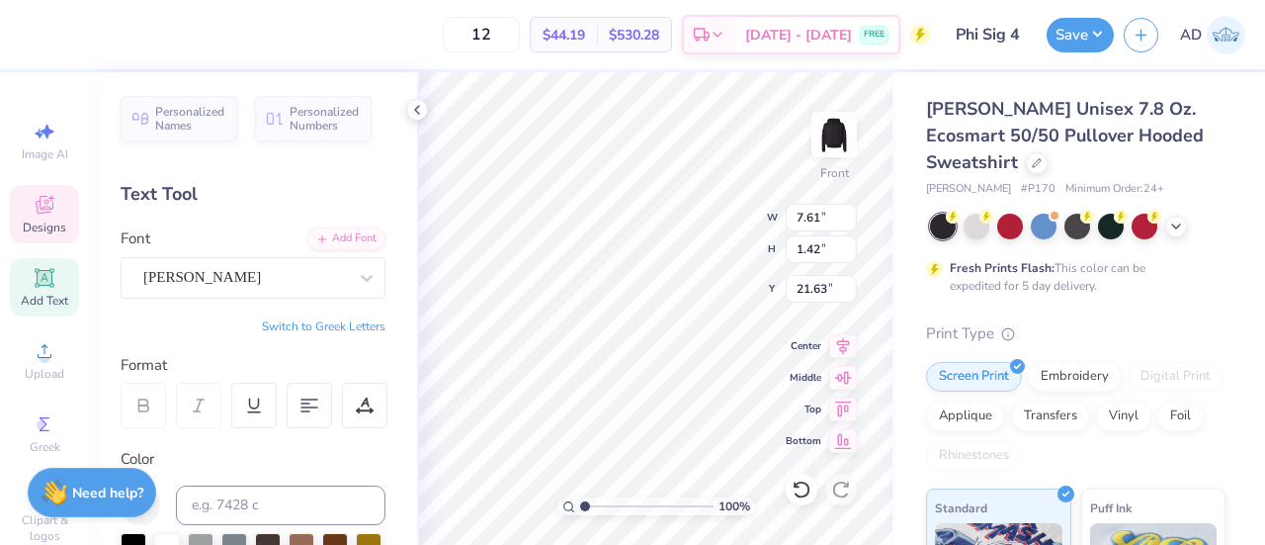
type input "1.00009652248621"
type input "20.92"
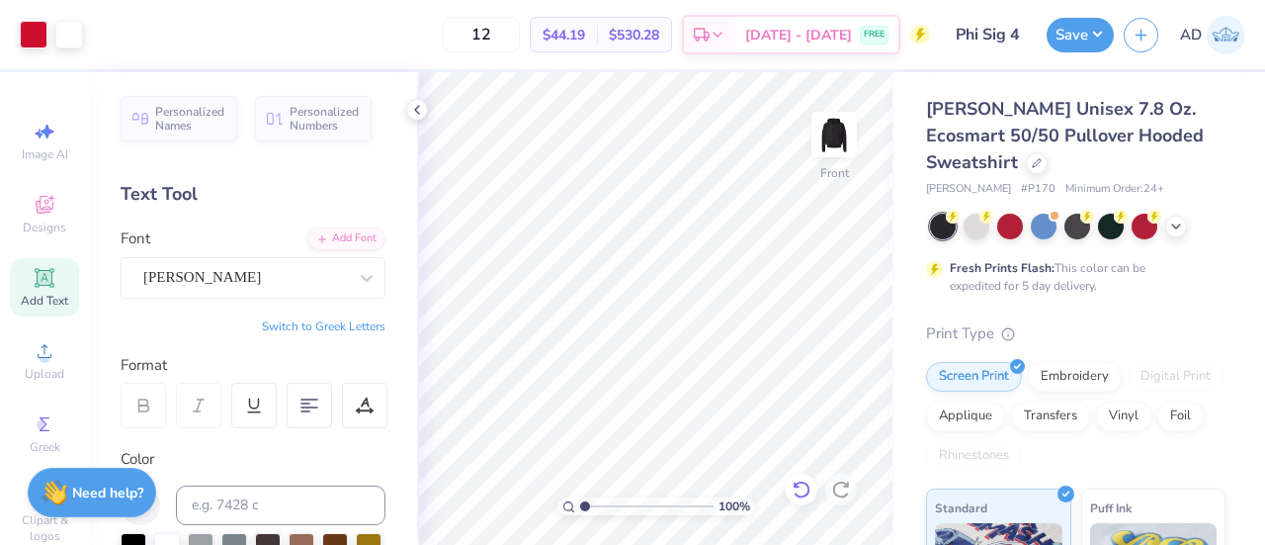
click at [800, 495] on icon at bounding box center [801, 489] width 17 height 18
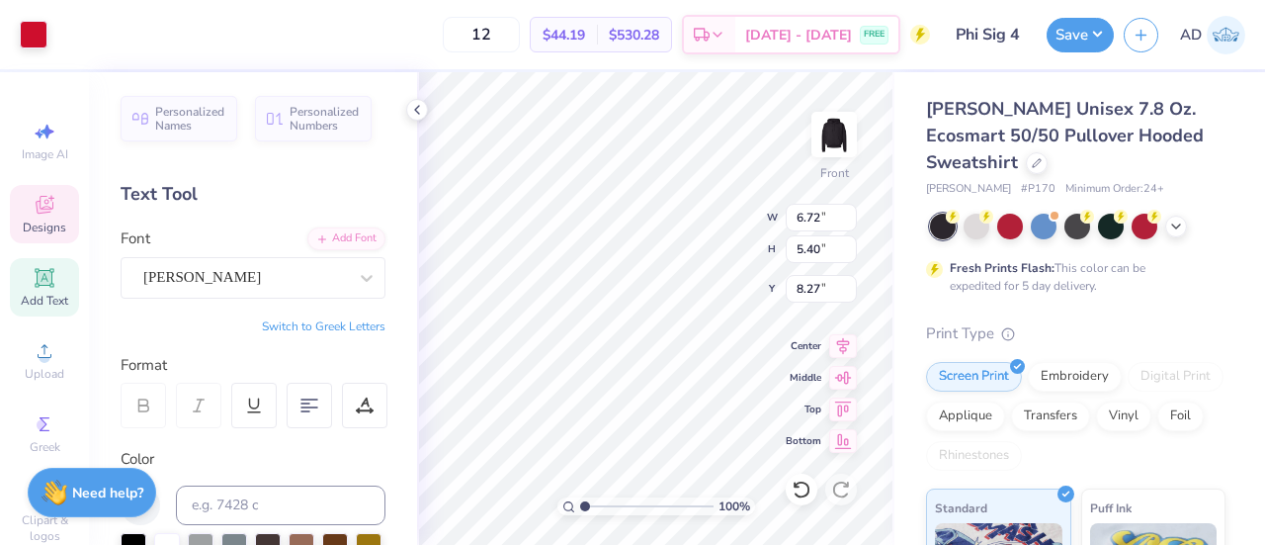
type input "1.00009652248621"
type input "2.61"
type input "2.10"
type input "1.00009652248621"
type input "8.42"
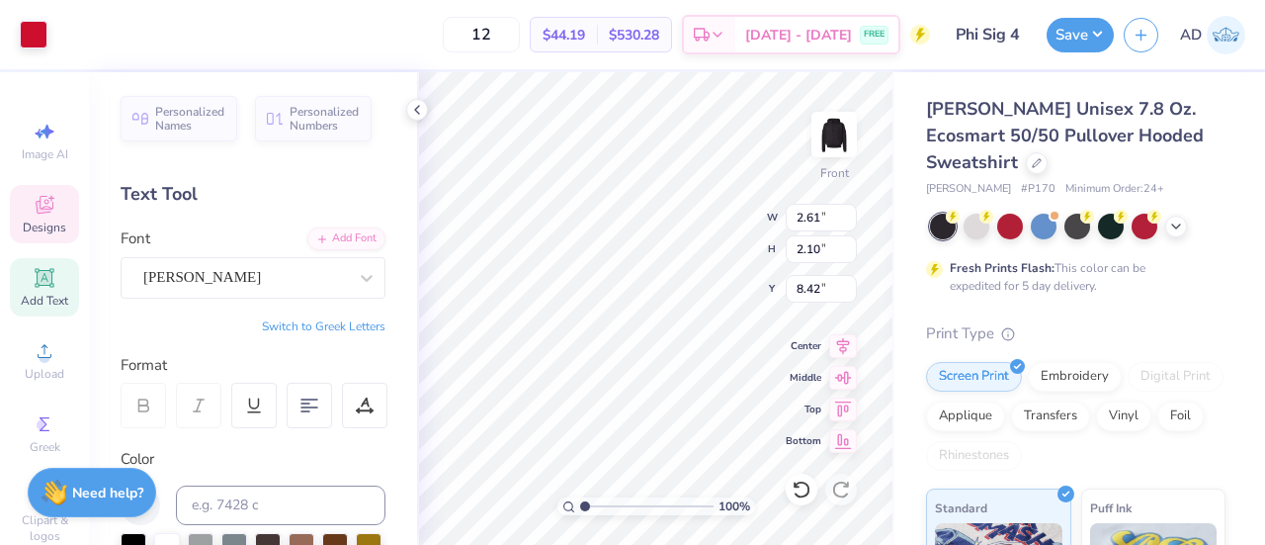
type input "1.00009652248621"
type input "2.48"
type input "2.22"
type input "8.18"
type input "1.00009652248621"
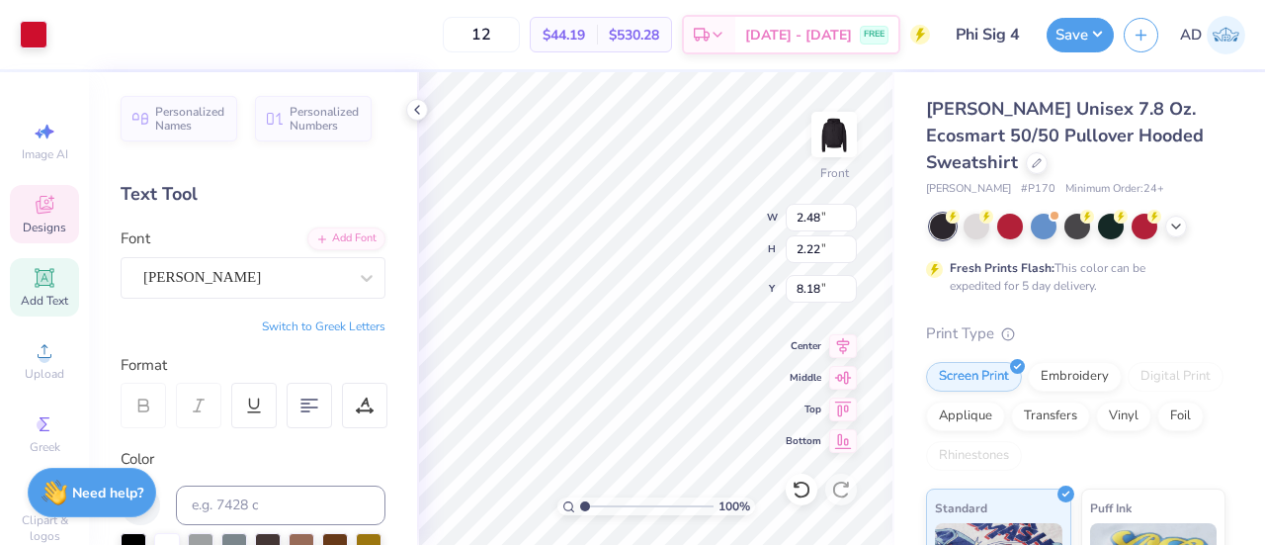
type input "13.78"
type input "1.00009652248621"
type input "3.42"
type input "3.01"
type input "9.47"
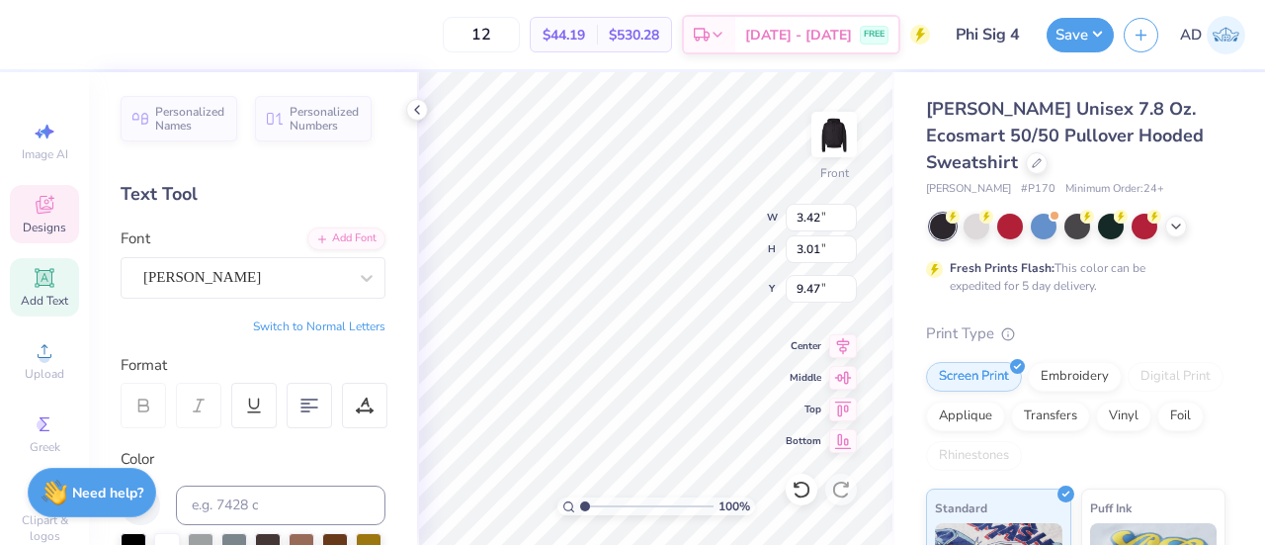
type input "1.00009652248621"
type input "9.29"
type input "1.00009652248621"
type input "2.48"
type input "2.22"
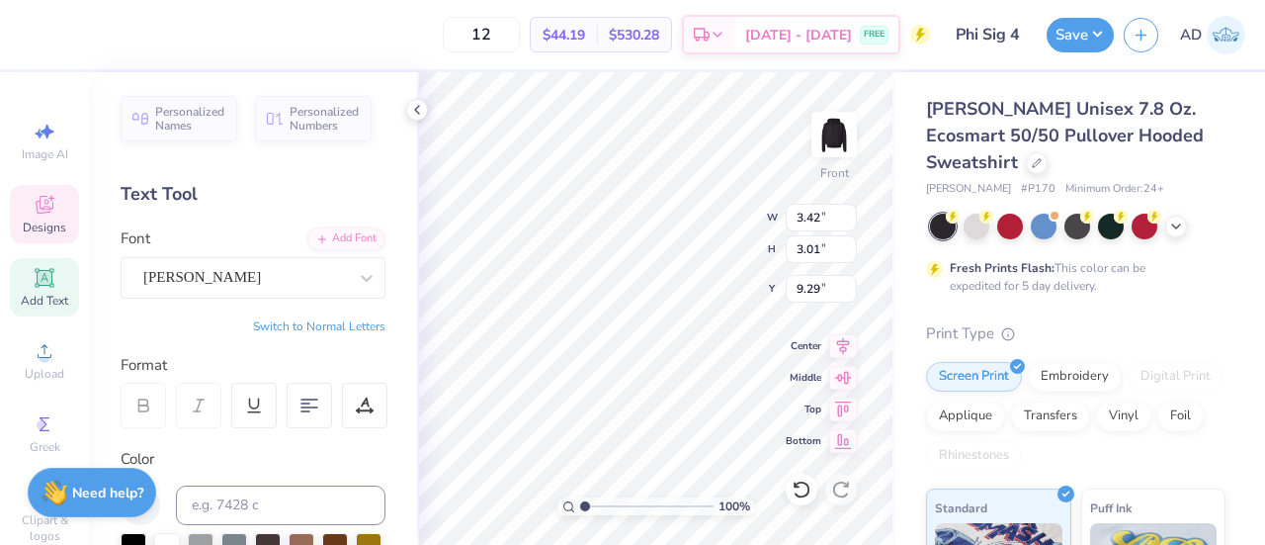
type input "13.78"
click at [843, 340] on icon at bounding box center [843, 342] width 13 height 17
click at [836, 128] on img at bounding box center [834, 134] width 79 height 79
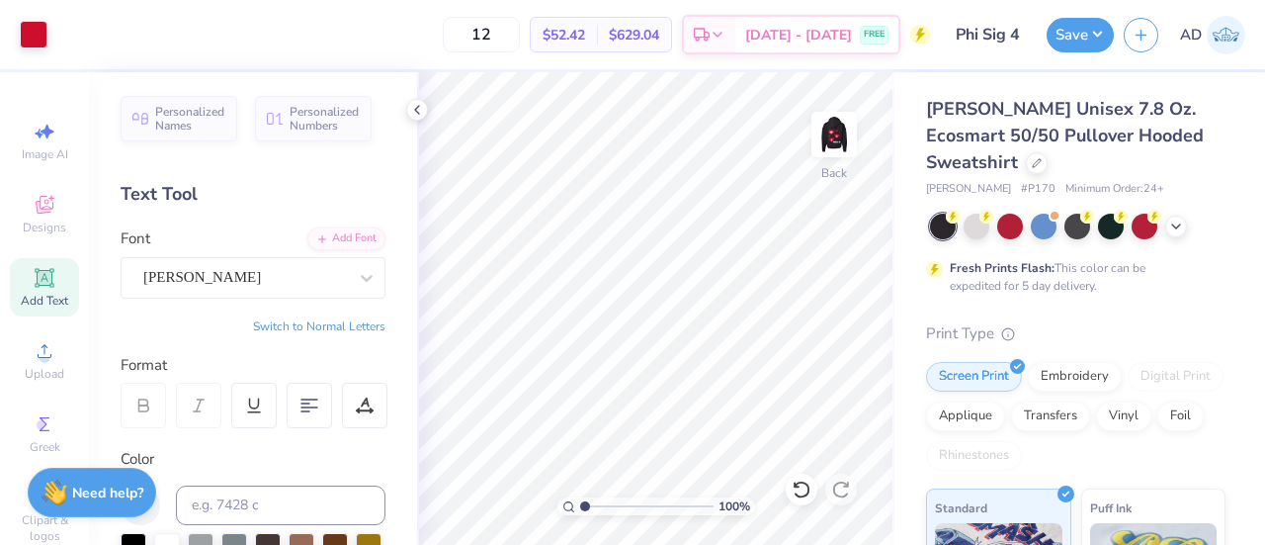
click at [38, 276] on icon at bounding box center [44, 277] width 19 height 19
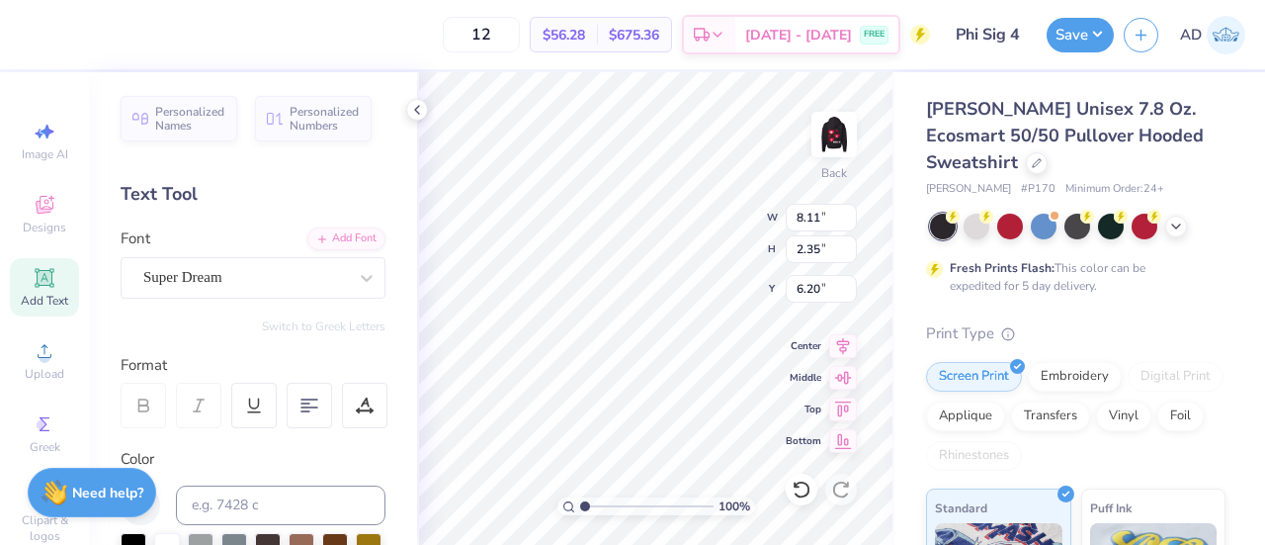
scroll to position [16, 6]
click at [301, 268] on div "Super Dream" at bounding box center [245, 277] width 208 height 31
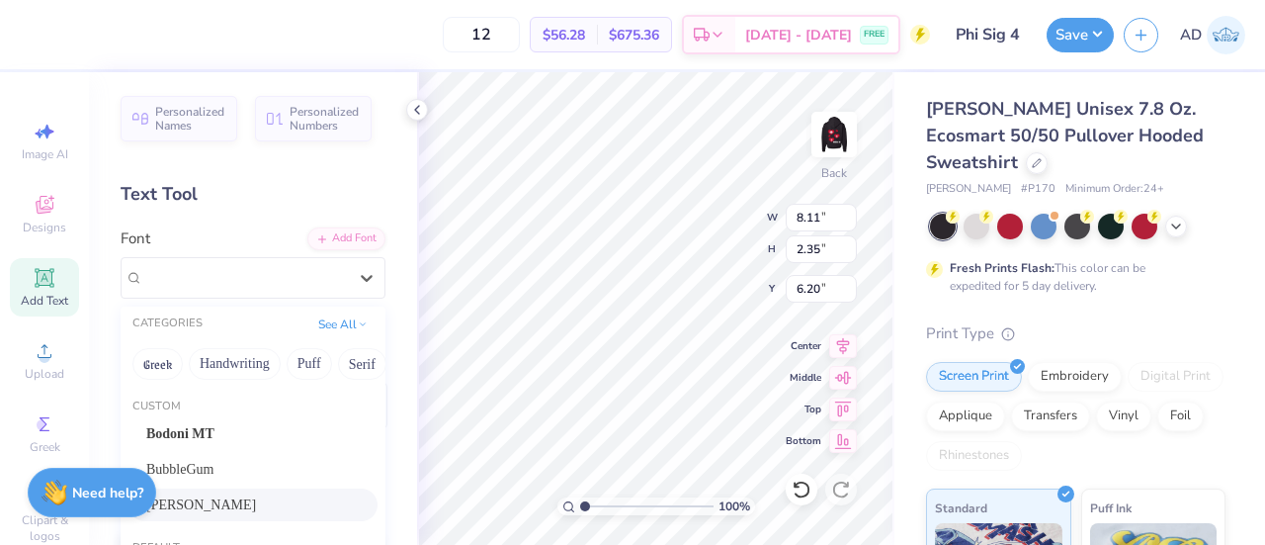
click at [187, 495] on span "Marvin" at bounding box center [201, 504] width 110 height 21
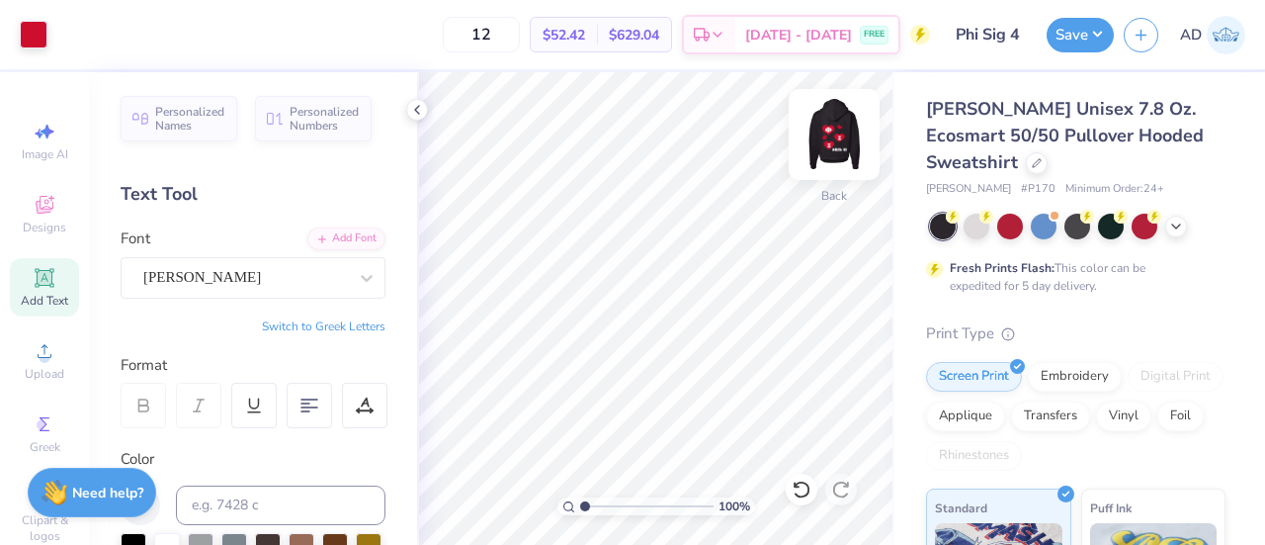
click at [834, 135] on img at bounding box center [834, 134] width 79 height 79
click at [834, 135] on img at bounding box center [835, 135] width 40 height 40
click at [33, 285] on icon at bounding box center [45, 278] width 24 height 24
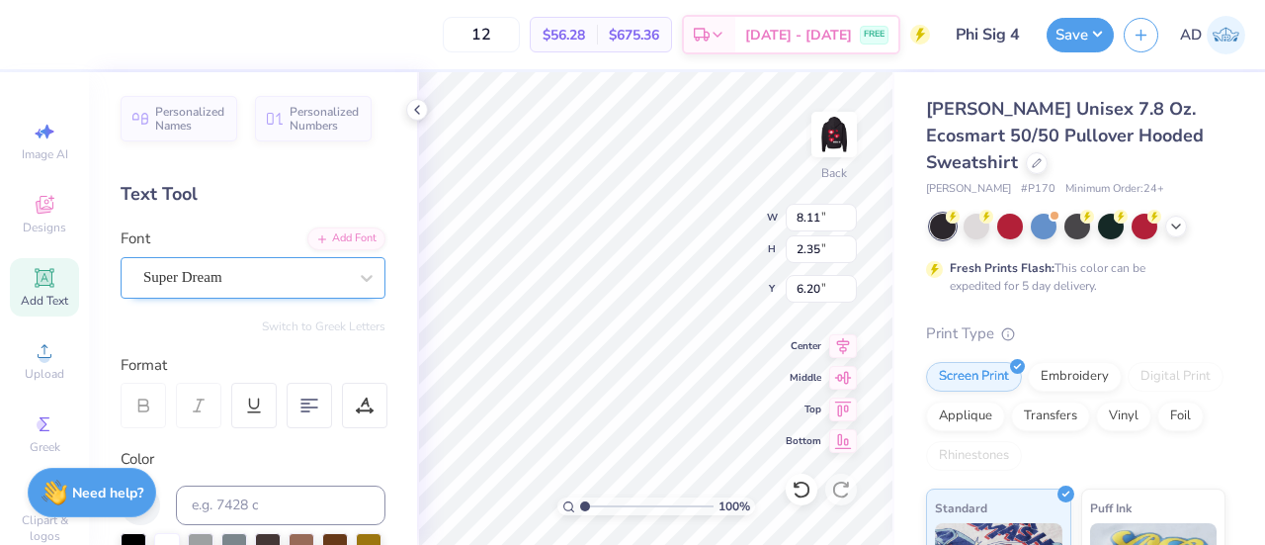
click at [316, 280] on div "Super Dream" at bounding box center [245, 277] width 208 height 31
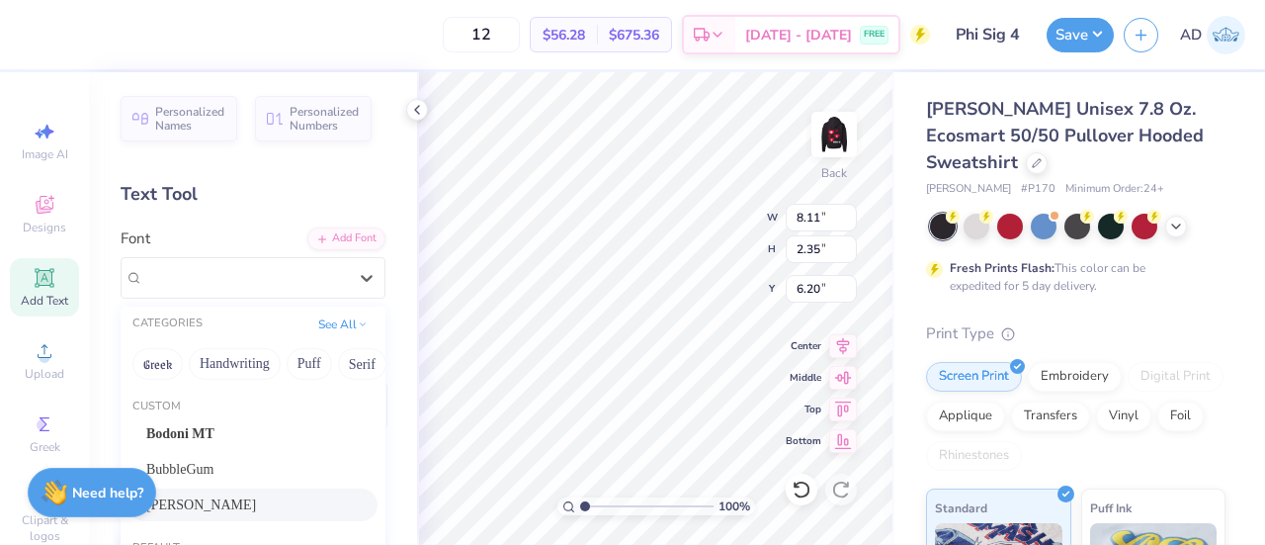
click at [184, 499] on span "Marvin" at bounding box center [201, 504] width 110 height 21
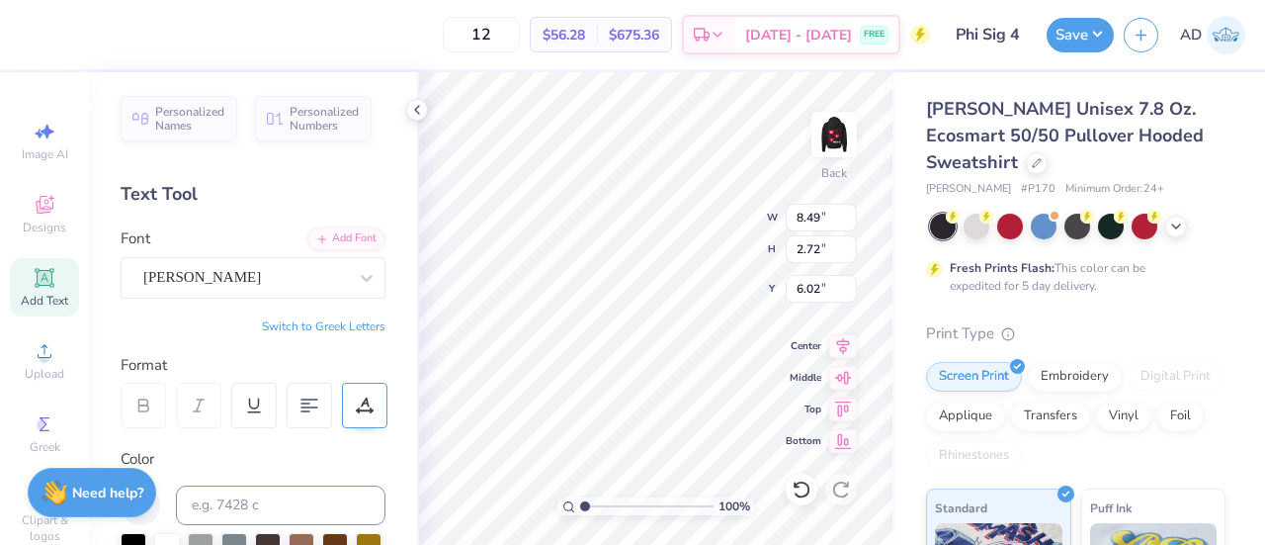
scroll to position [16, 2]
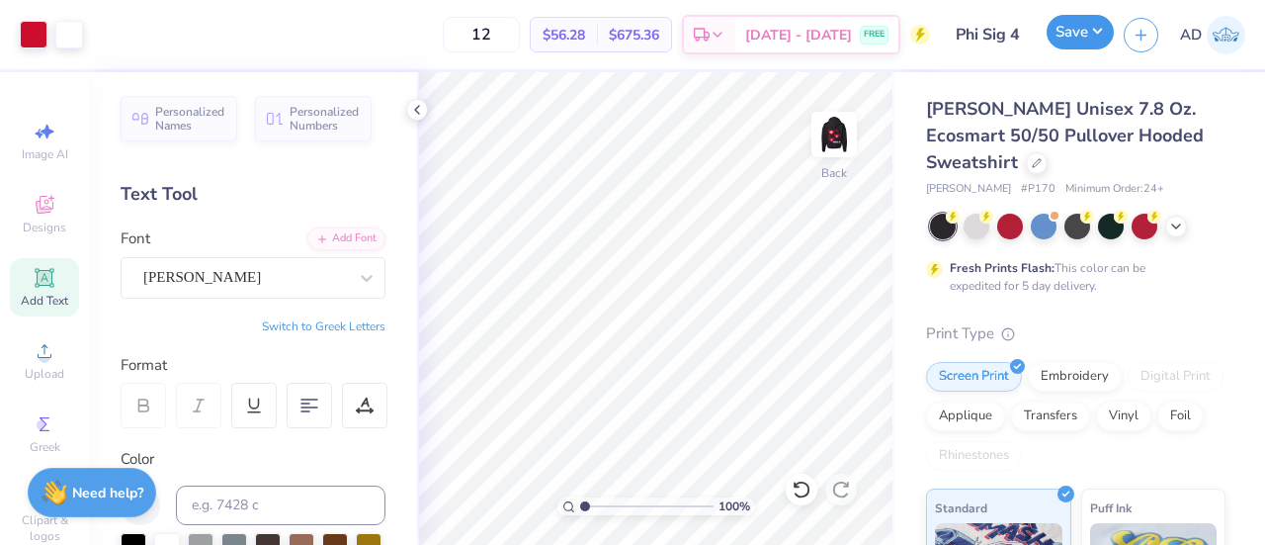
click at [1080, 33] on button "Save" at bounding box center [1080, 32] width 67 height 35
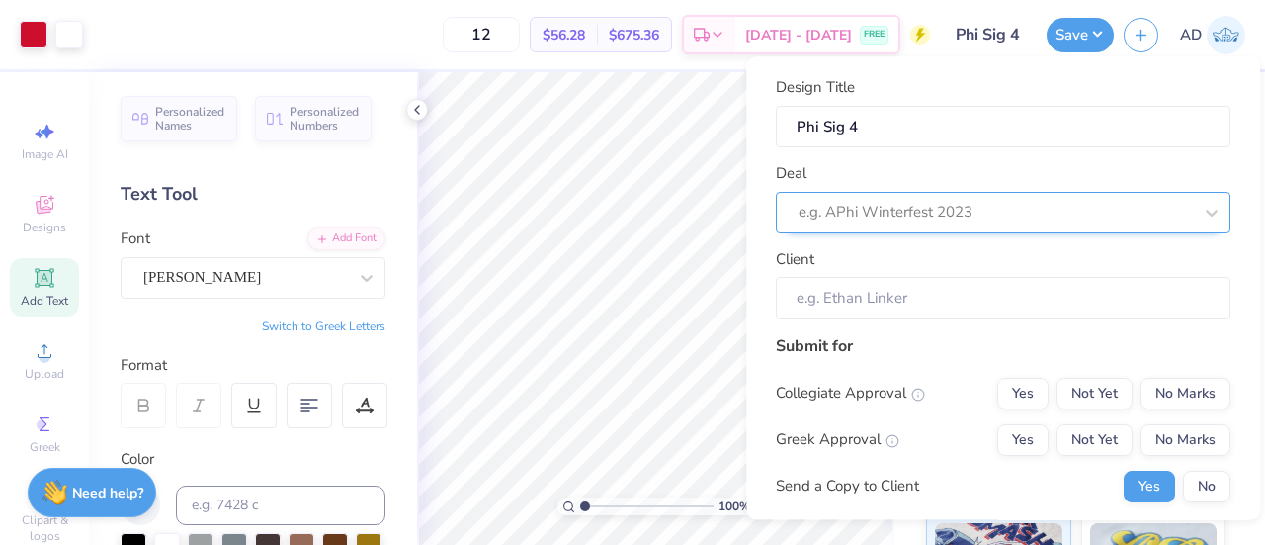
click at [885, 209] on div at bounding box center [995, 213] width 393 height 27
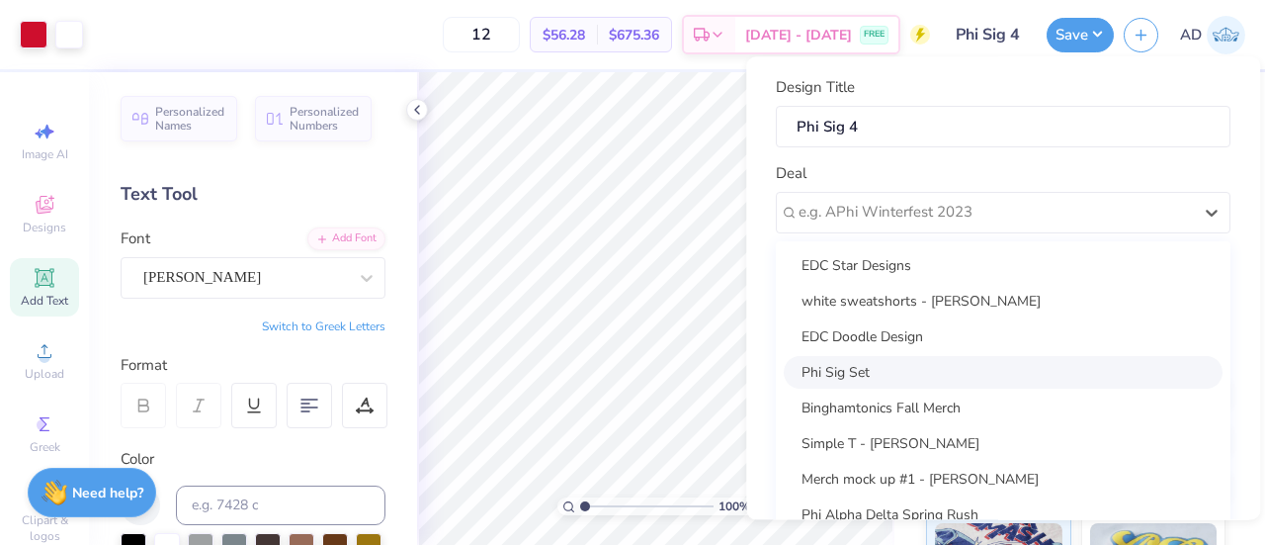
click at [861, 368] on div "Phi Sig Set" at bounding box center [1003, 372] width 439 height 33
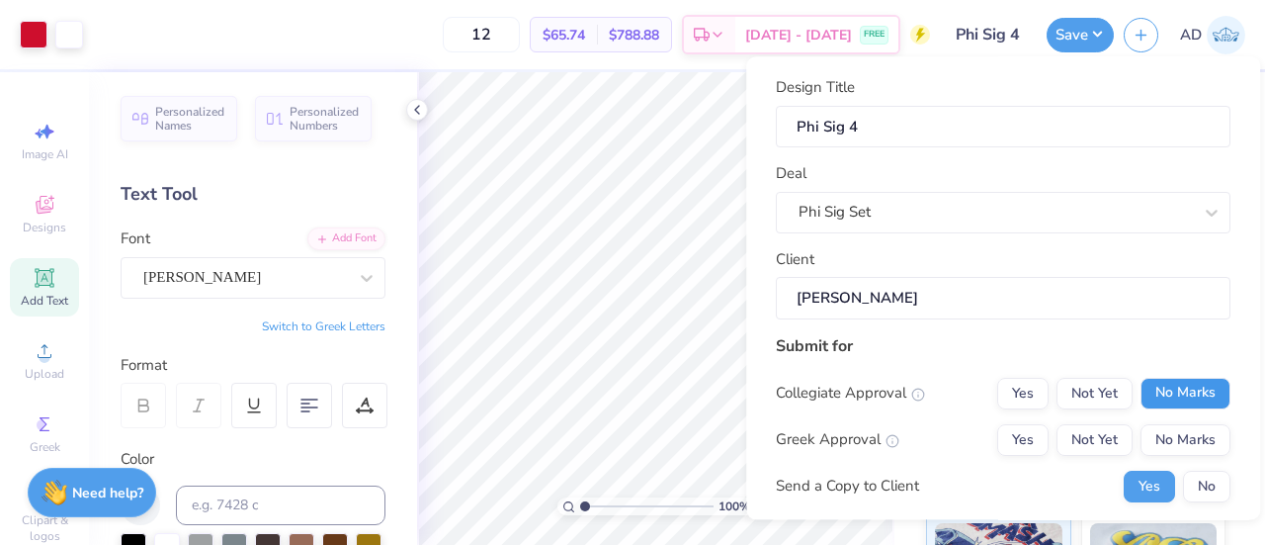
click at [1165, 390] on button "No Marks" at bounding box center [1186, 394] width 90 height 32
click at [1024, 437] on button "Yes" at bounding box center [1022, 440] width 51 height 32
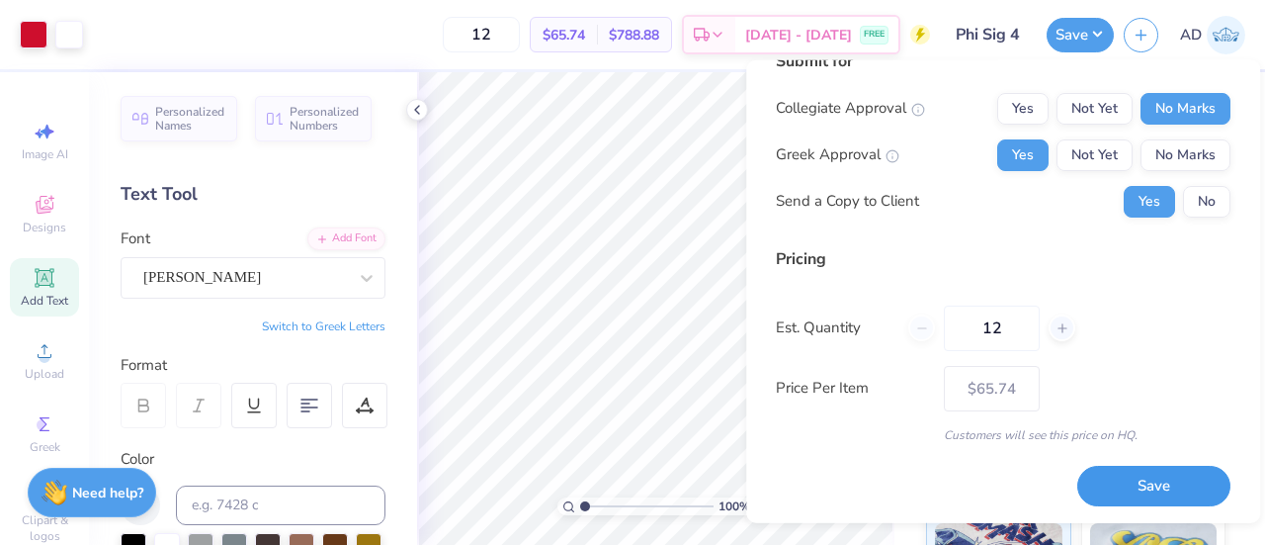
click at [1115, 484] on button "Save" at bounding box center [1154, 486] width 153 height 41
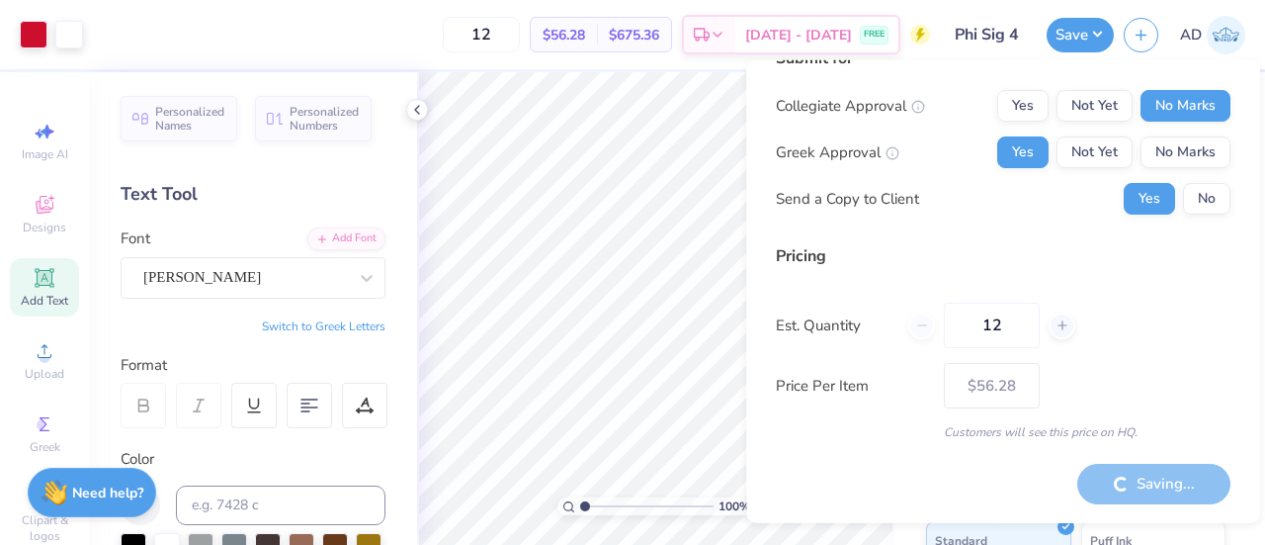
scroll to position [32, 0]
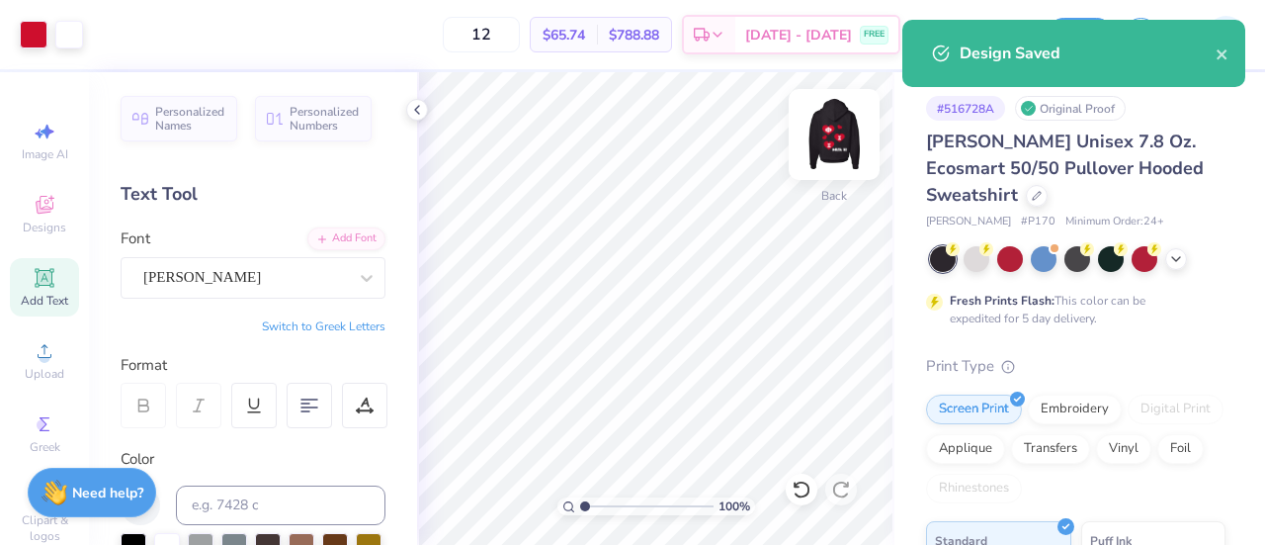
click at [832, 143] on img at bounding box center [834, 134] width 79 height 79
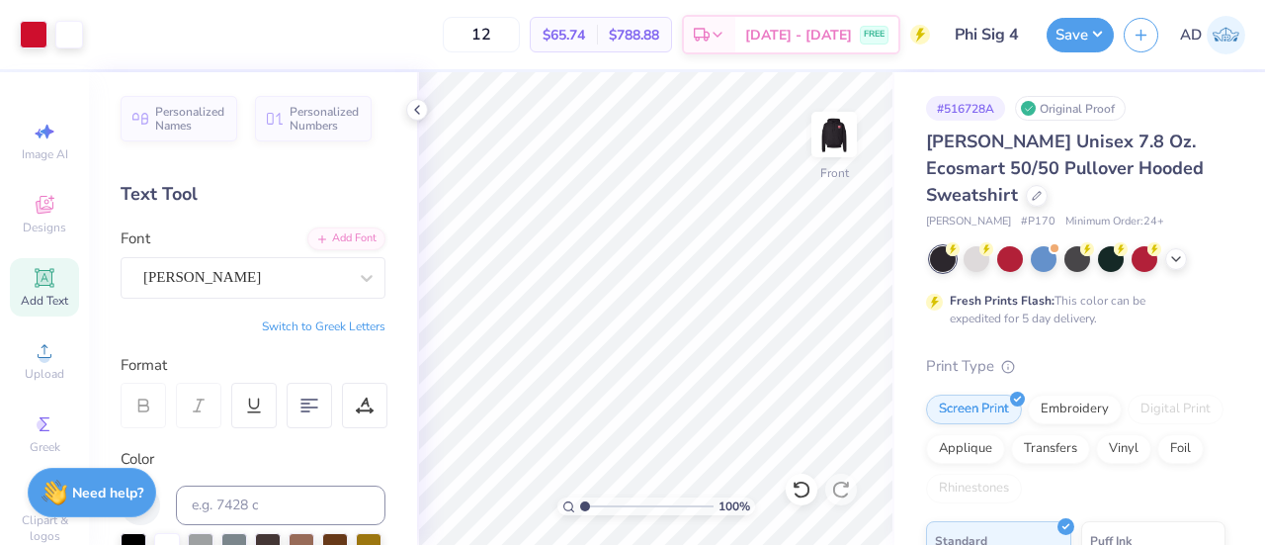
click at [832, 143] on img at bounding box center [835, 135] width 40 height 40
click at [845, 341] on icon at bounding box center [843, 343] width 28 height 24
click at [836, 132] on img at bounding box center [834, 134] width 79 height 79
click at [836, 132] on img at bounding box center [835, 135] width 40 height 40
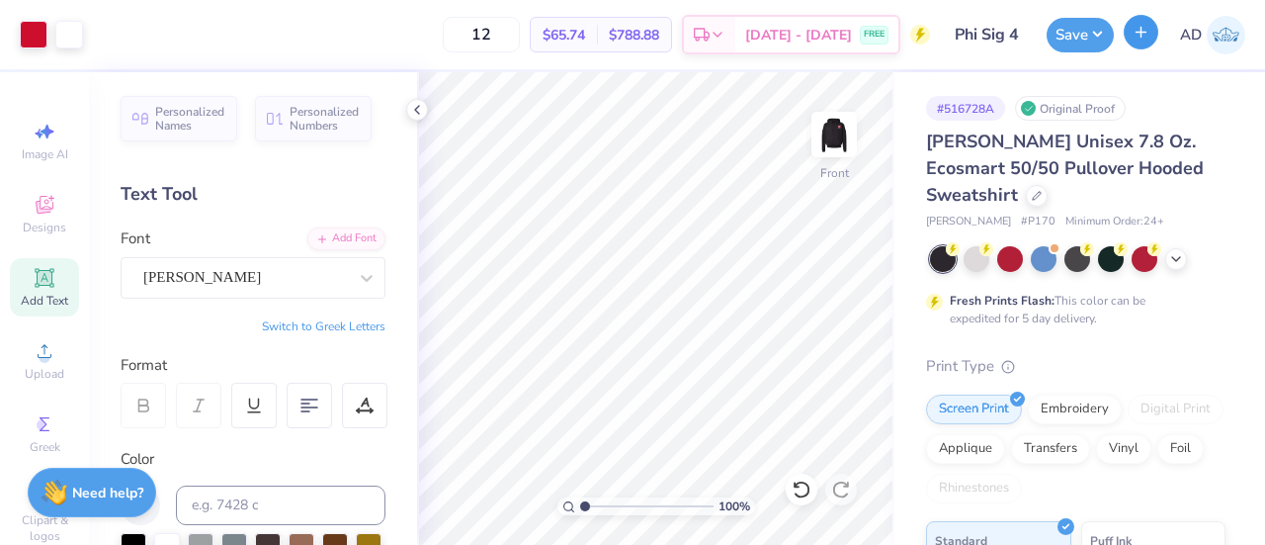
click at [1134, 29] on icon "button" at bounding box center [1141, 32] width 17 height 17
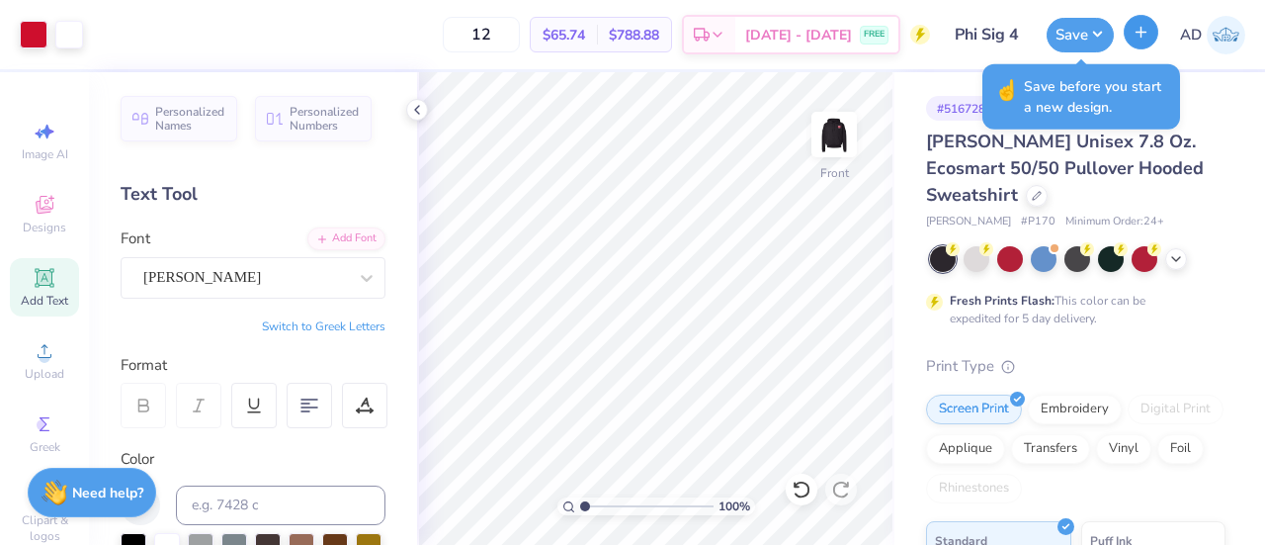
click at [1137, 30] on icon "button" at bounding box center [1141, 32] width 17 height 17
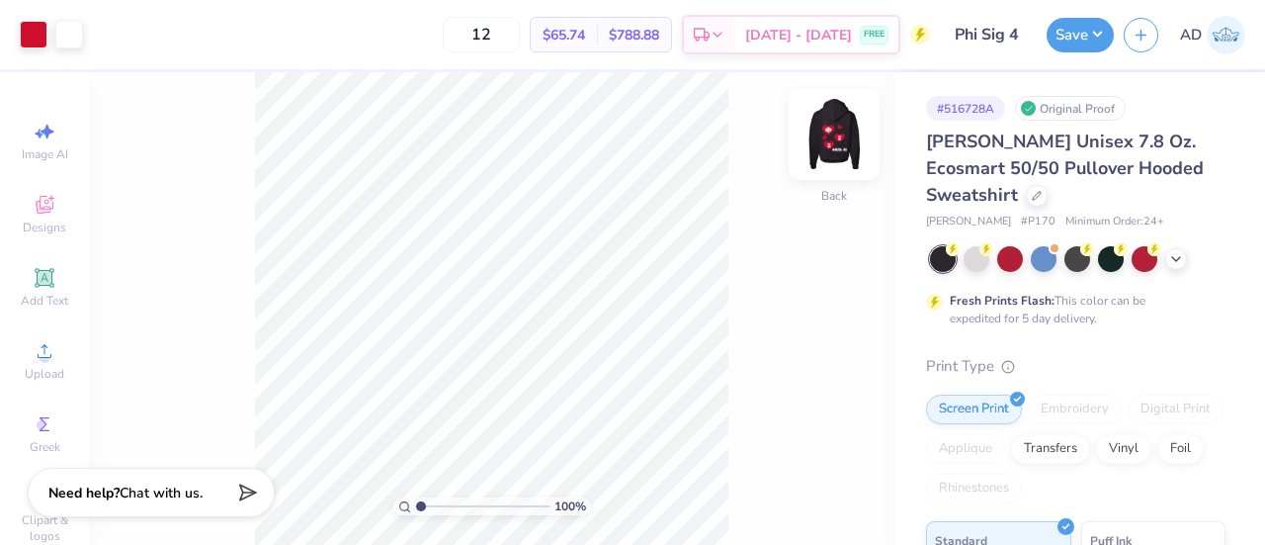
click at [826, 151] on img at bounding box center [834, 134] width 79 height 79
click at [1074, 25] on button "Save" at bounding box center [1080, 32] width 67 height 35
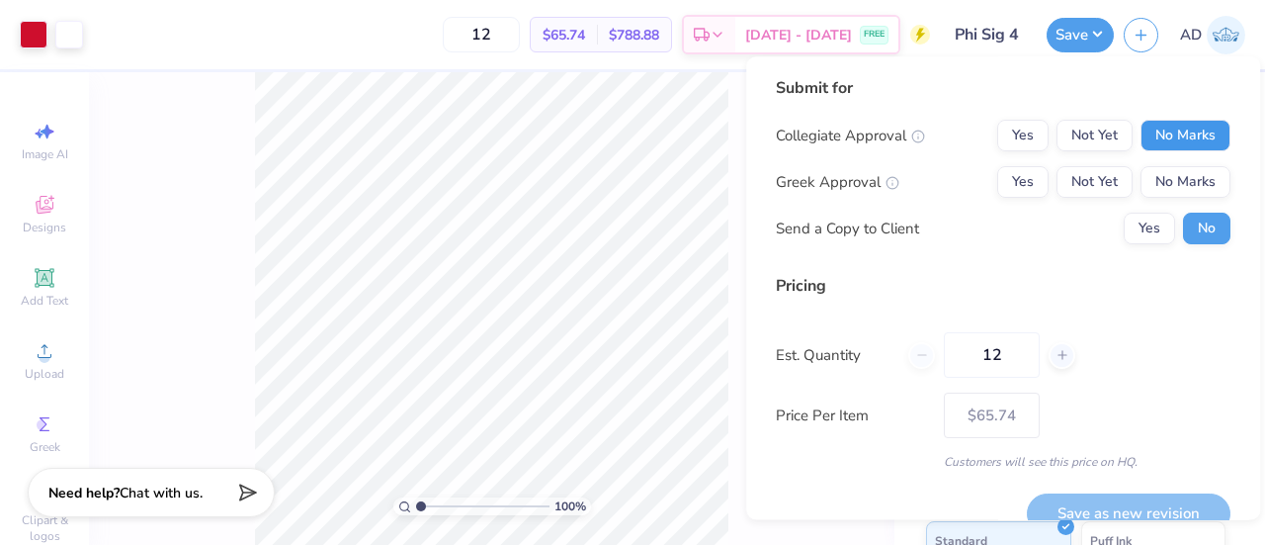
click at [1145, 130] on button "No Marks" at bounding box center [1186, 136] width 90 height 32
click at [1023, 177] on button "Yes" at bounding box center [1022, 182] width 51 height 32
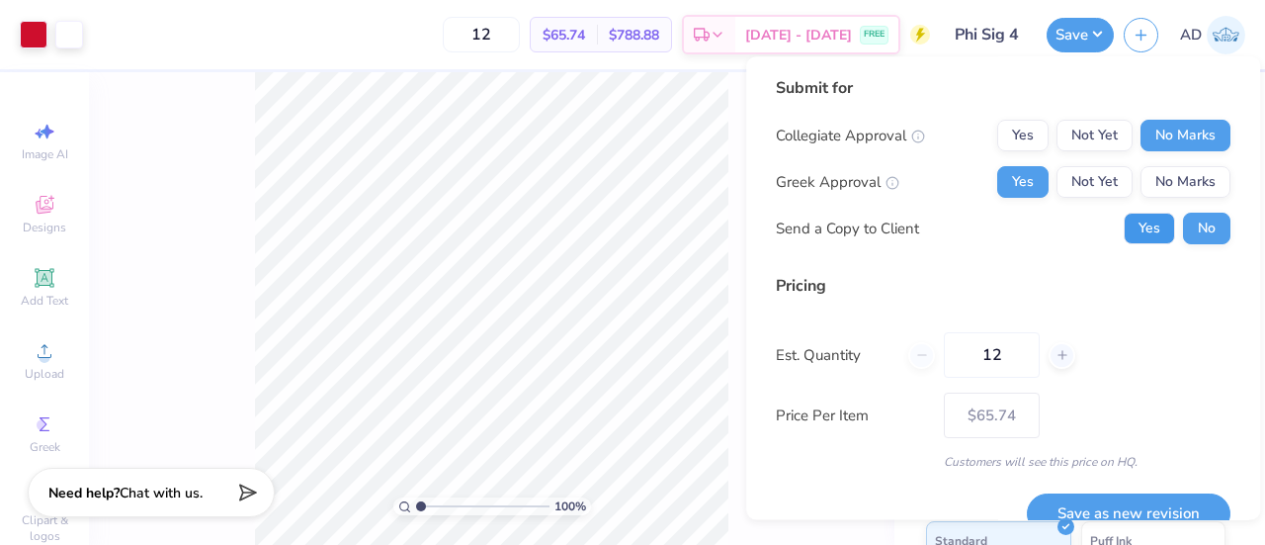
click at [1140, 215] on button "Yes" at bounding box center [1149, 229] width 51 height 32
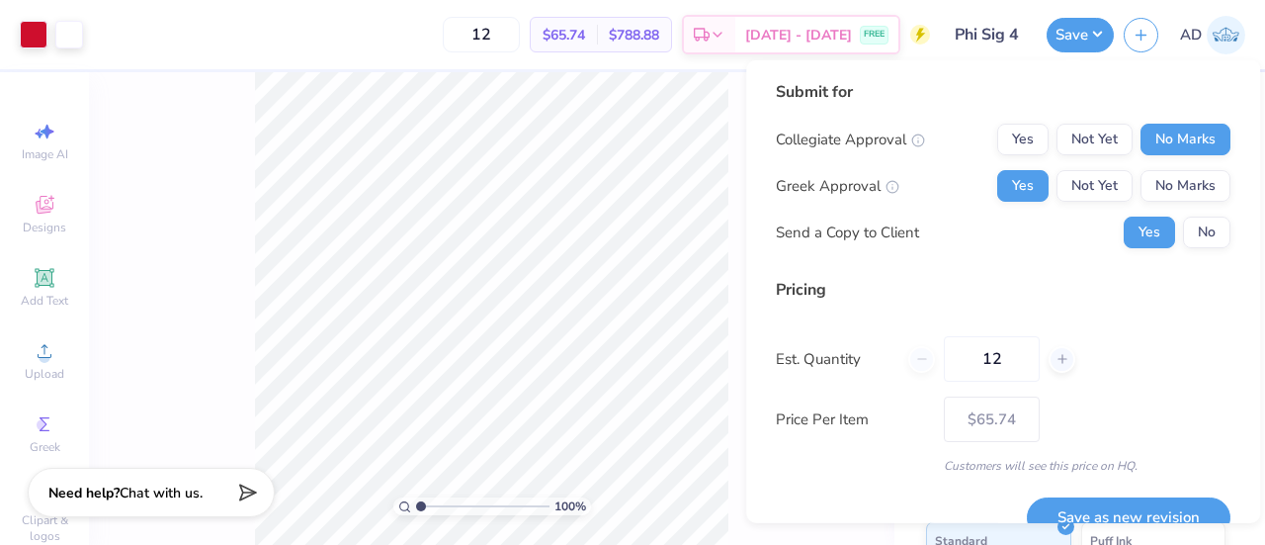
scroll to position [32, 0]
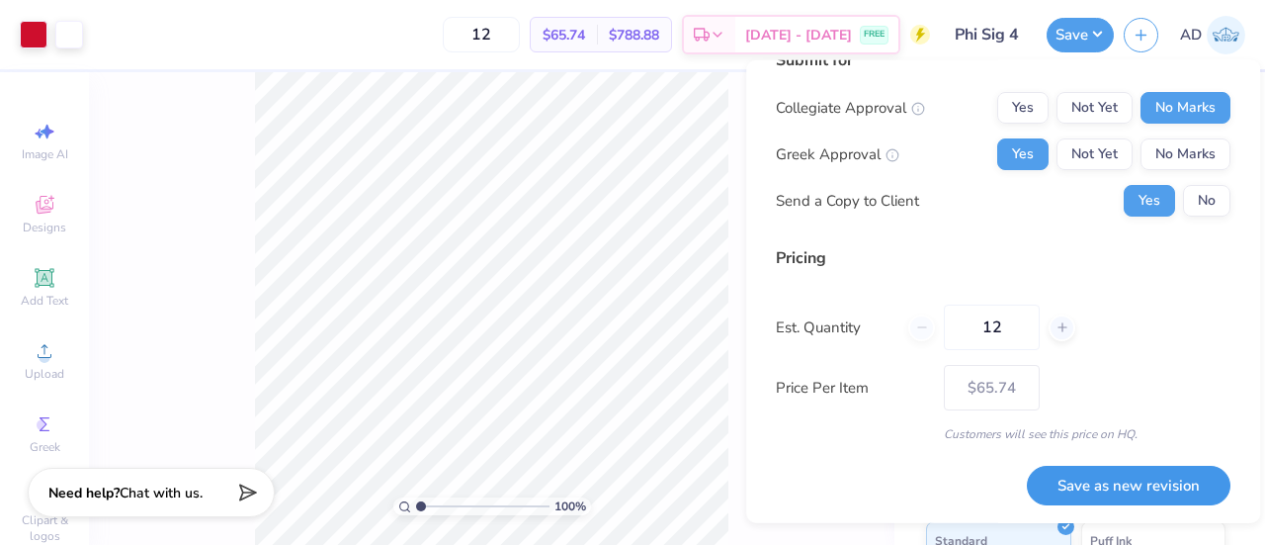
click at [1118, 477] on button "Save as new revision" at bounding box center [1129, 485] width 204 height 41
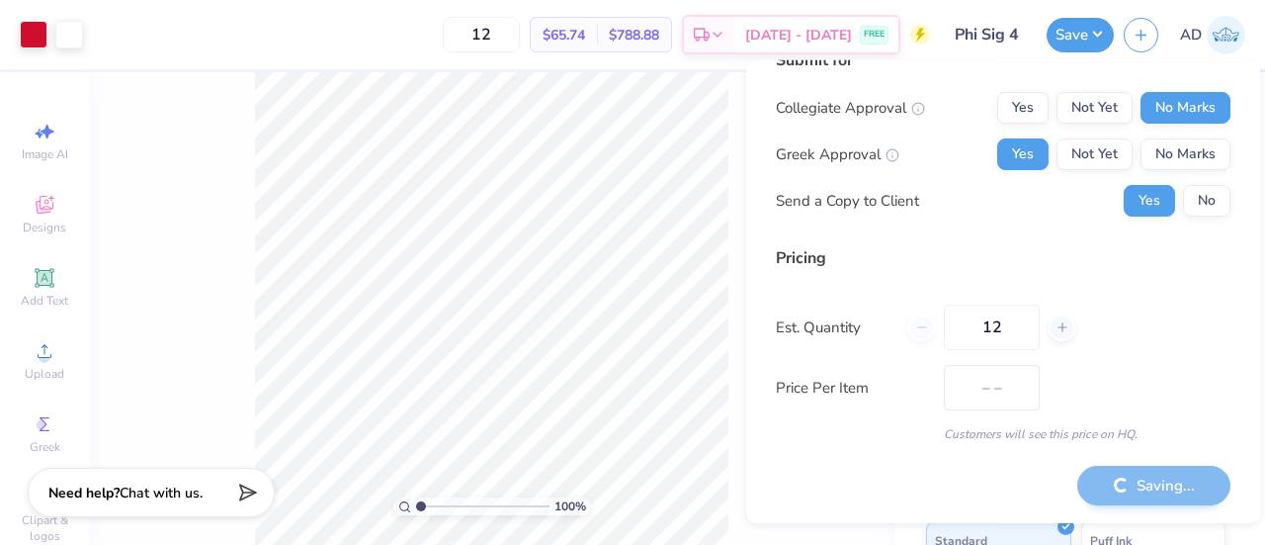
type input "$65.74"
